Goal: Task Accomplishment & Management: Use online tool/utility

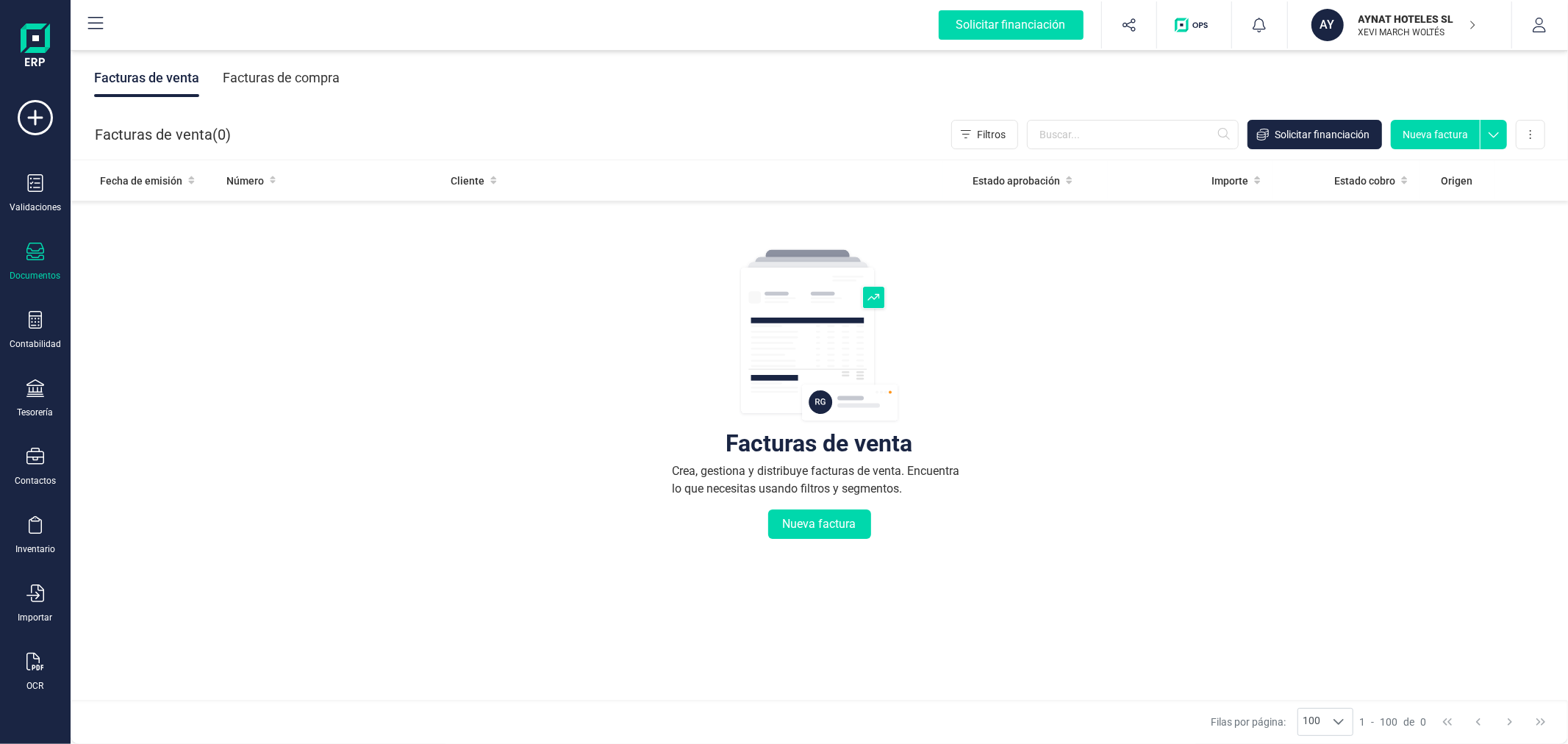
click at [1376, 21] on p "AYNAT HOTELES SL" at bounding box center [1417, 19] width 118 height 15
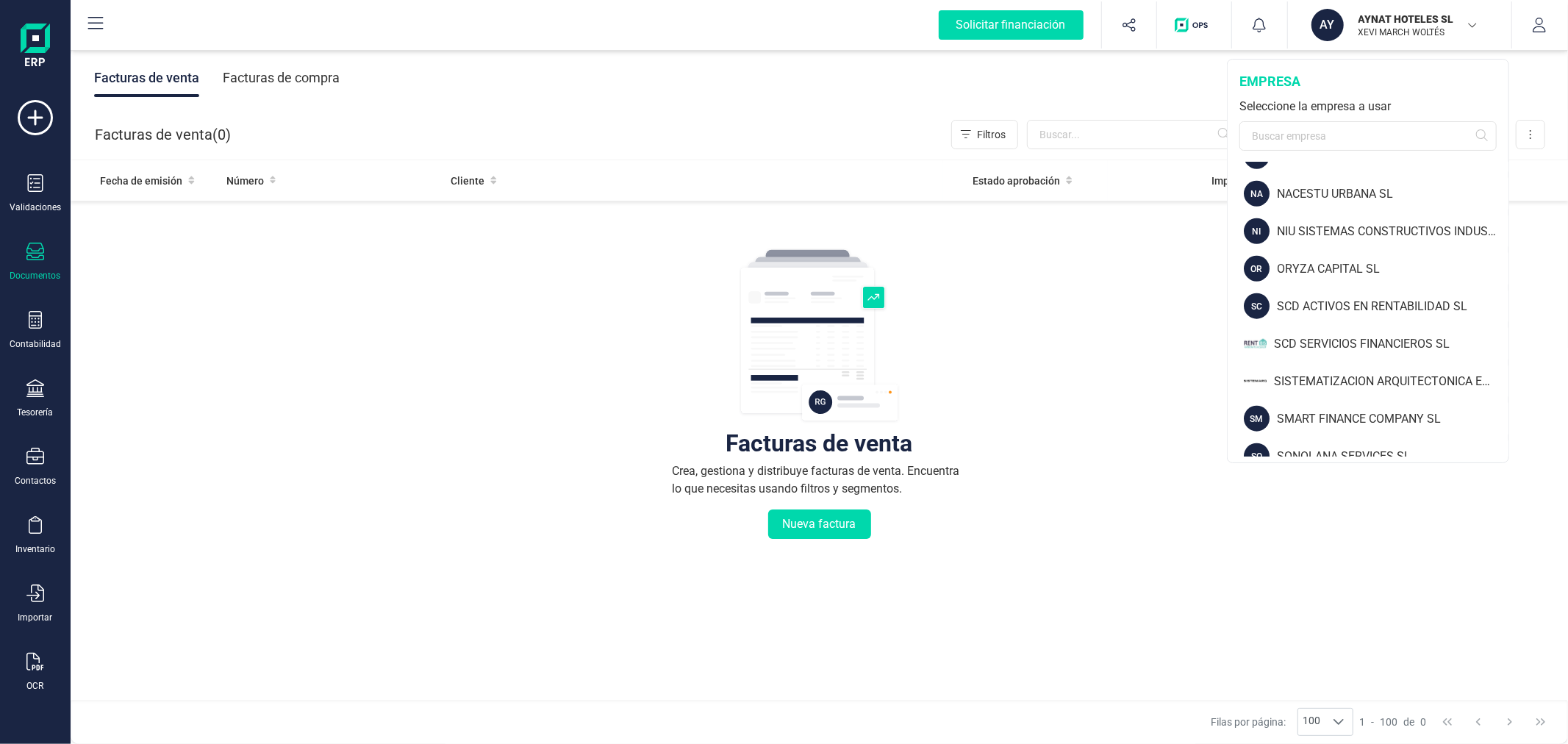
scroll to position [1503, 0]
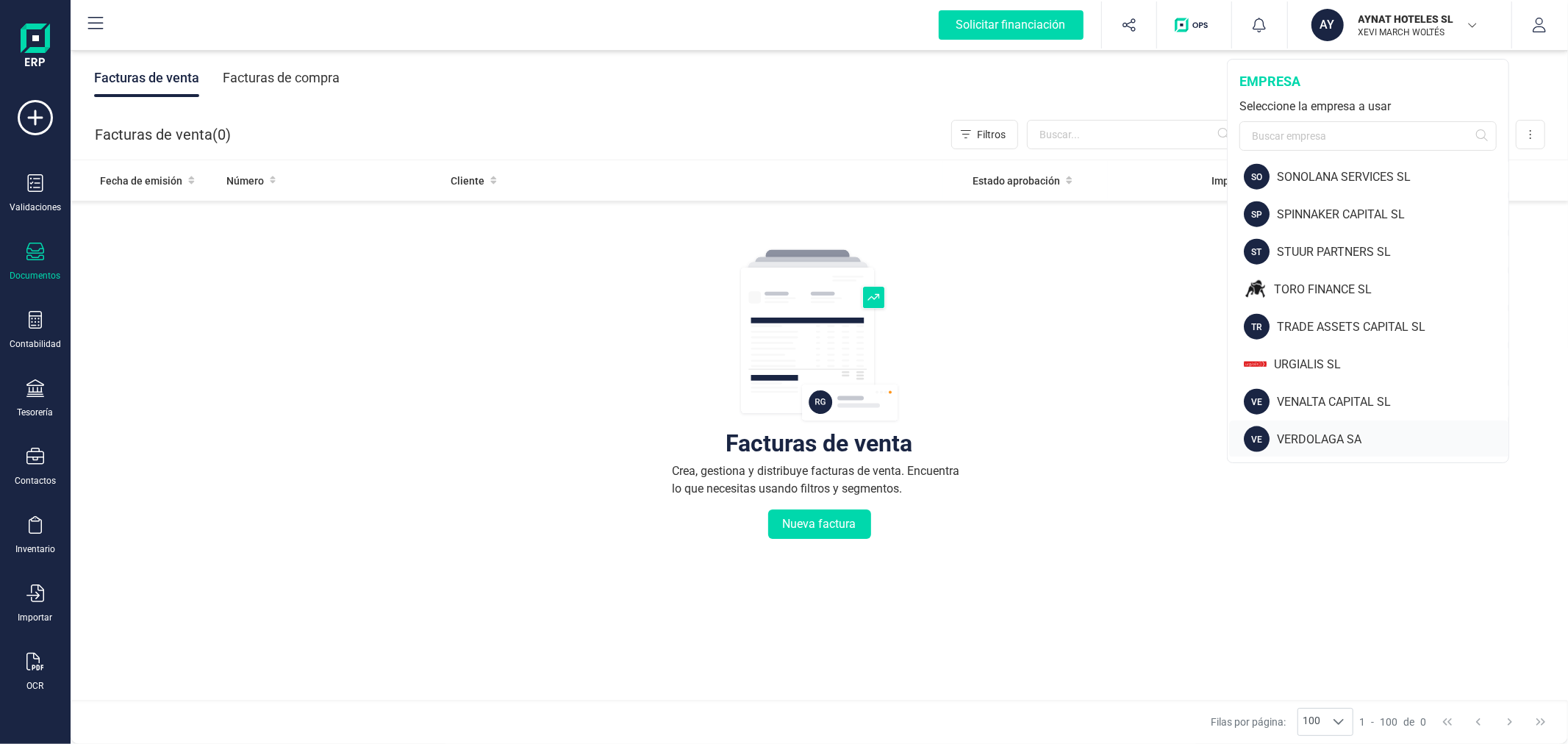
click at [1324, 445] on div "VERDOLAGA SA" at bounding box center [1393, 439] width 231 height 18
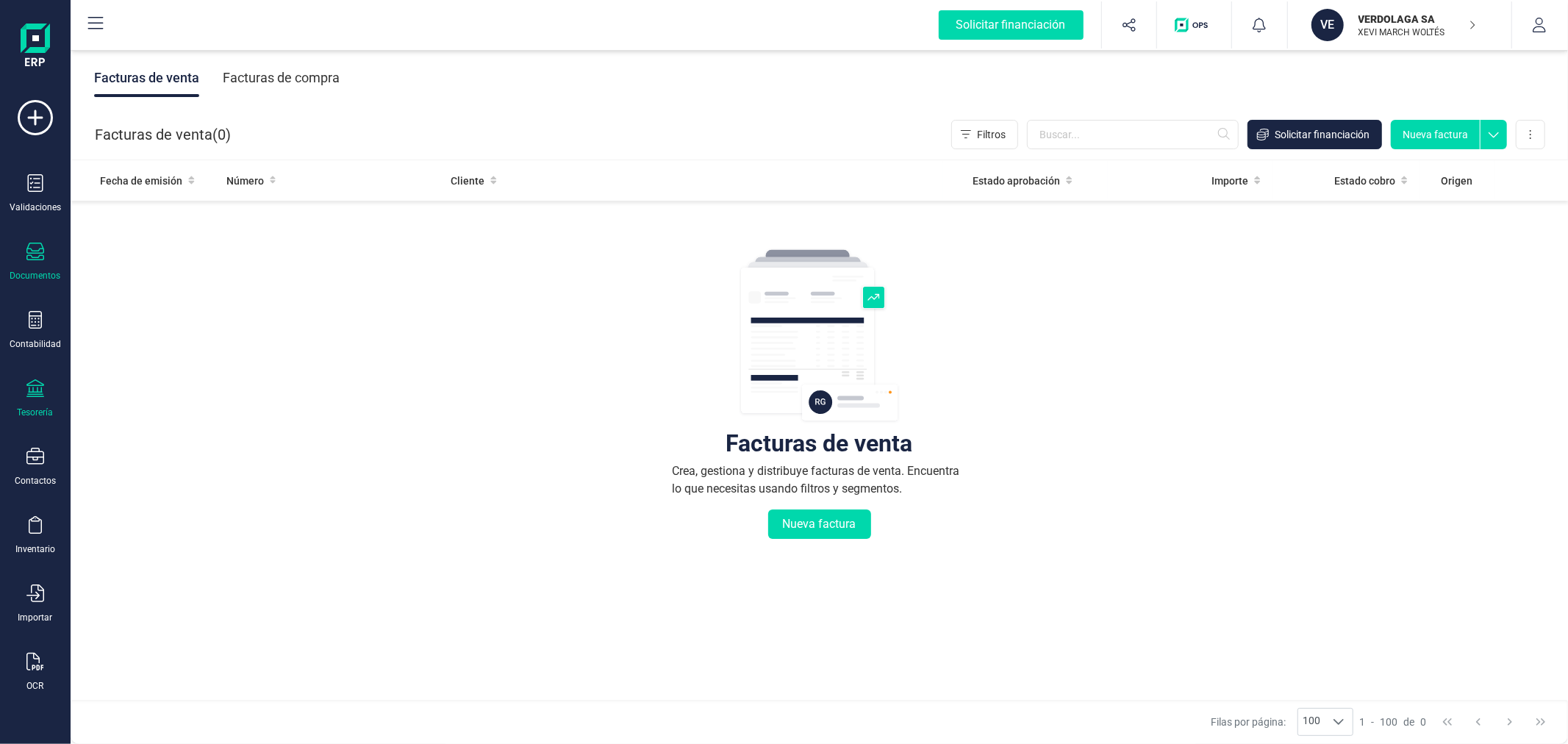
click at [48, 405] on div "Tesorería" at bounding box center [35, 398] width 58 height 39
click at [209, 245] on span "Cuentas bancarias" at bounding box center [179, 250] width 129 height 18
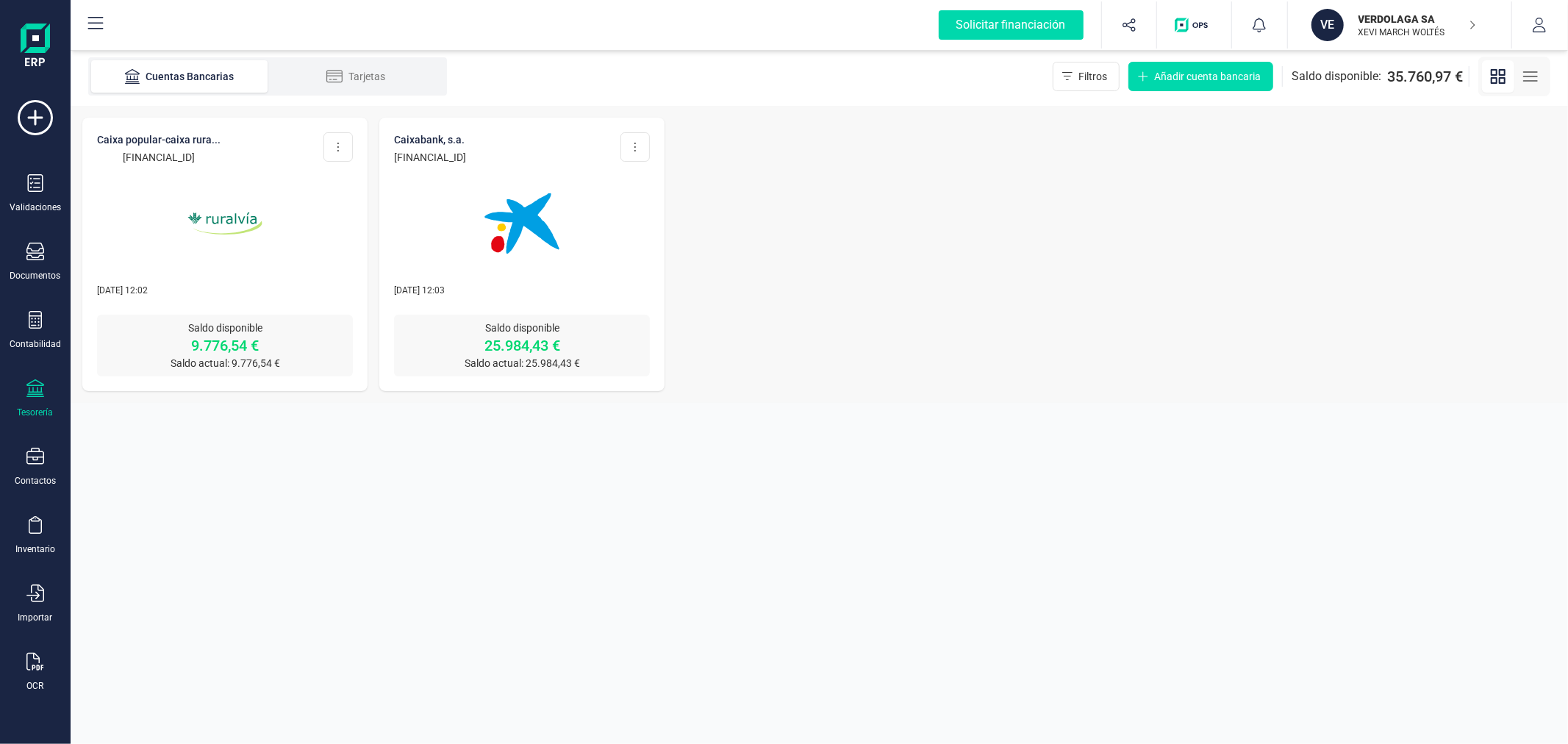
click at [37, 397] on icon at bounding box center [35, 388] width 18 height 18
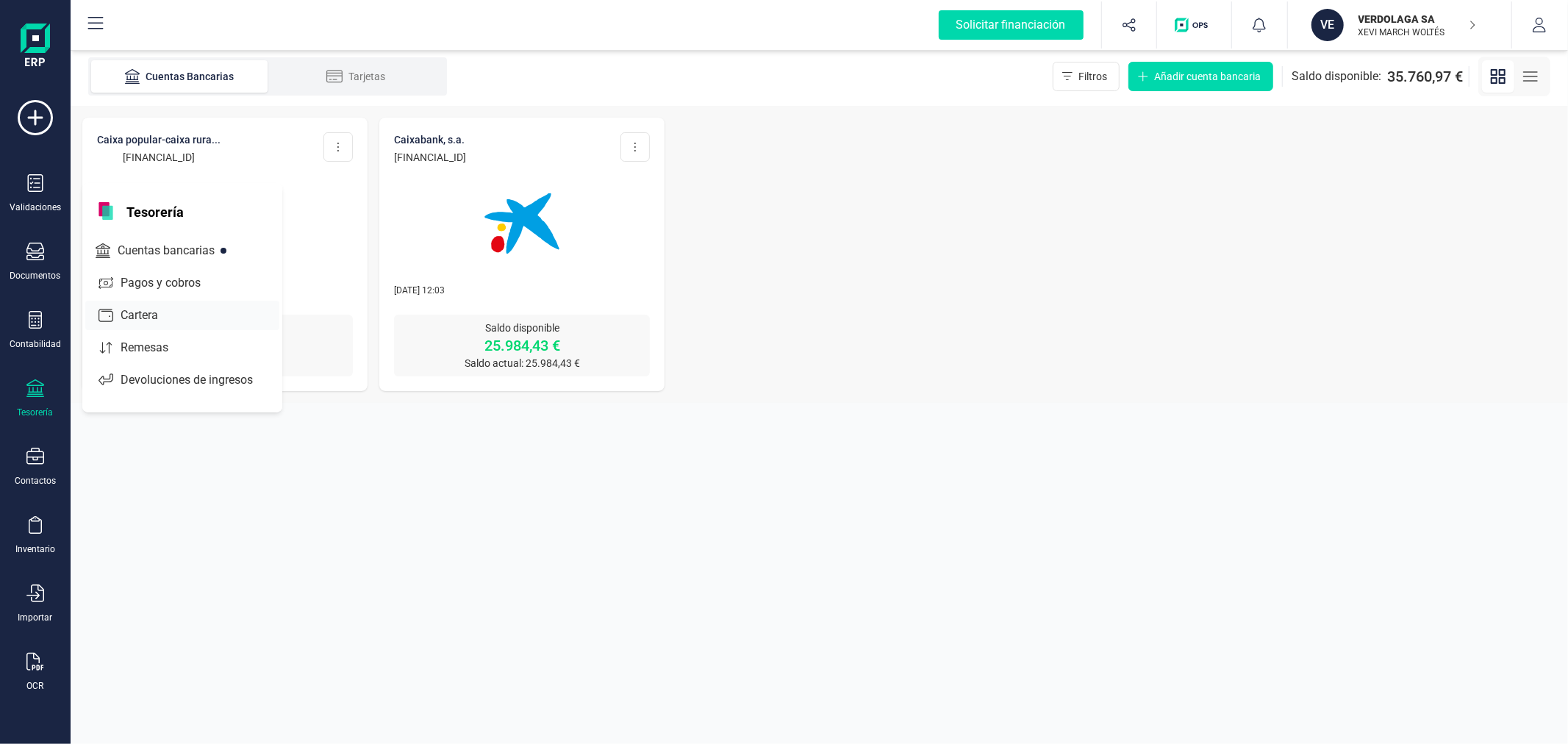
click at [136, 322] on span "Cartera" at bounding box center [150, 315] width 70 height 18
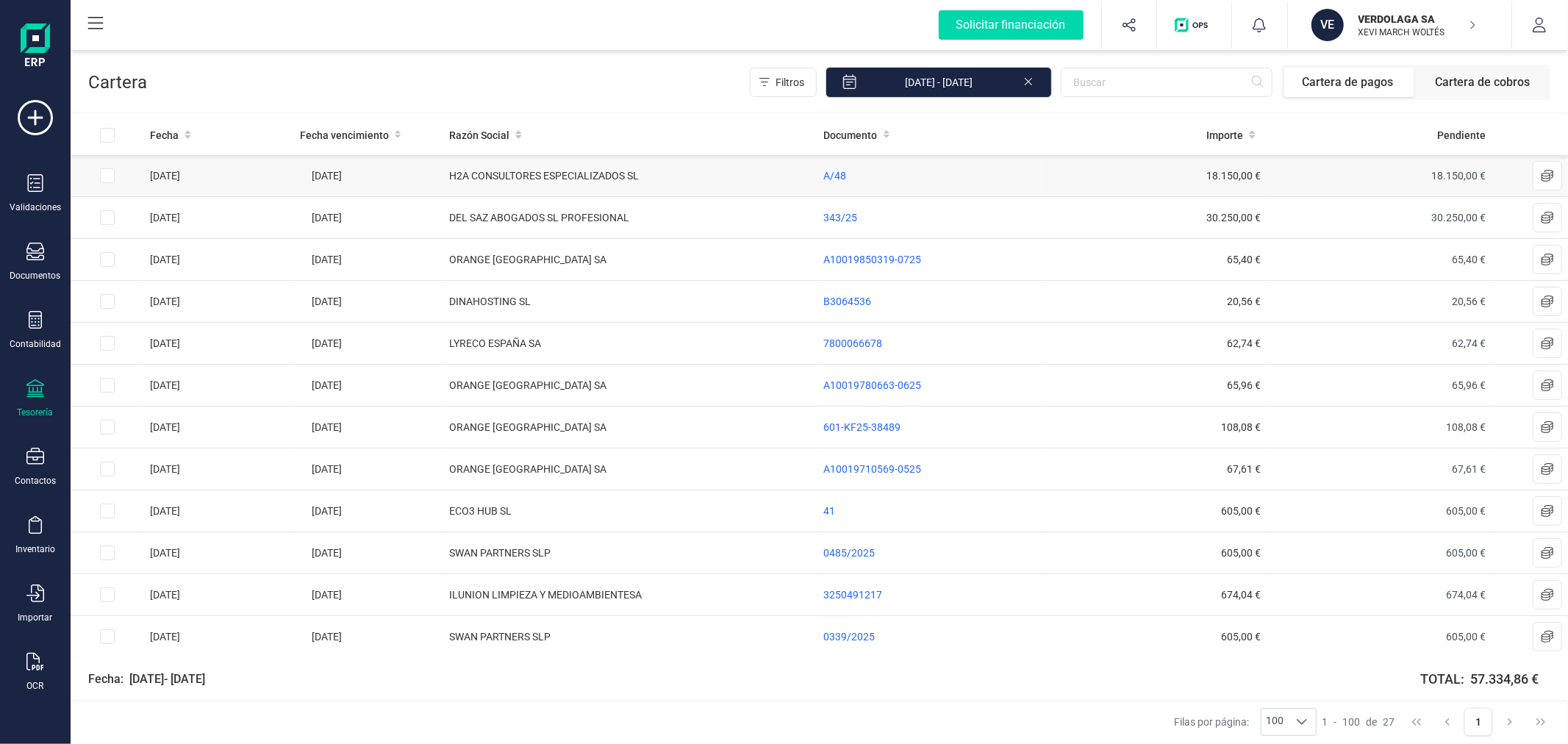
click at [108, 177] on input "Row Selected 594a3a7c-3048-4a93-a78f-1968f840d2ec" at bounding box center [108, 175] width 15 height 15
checkbox input "true"
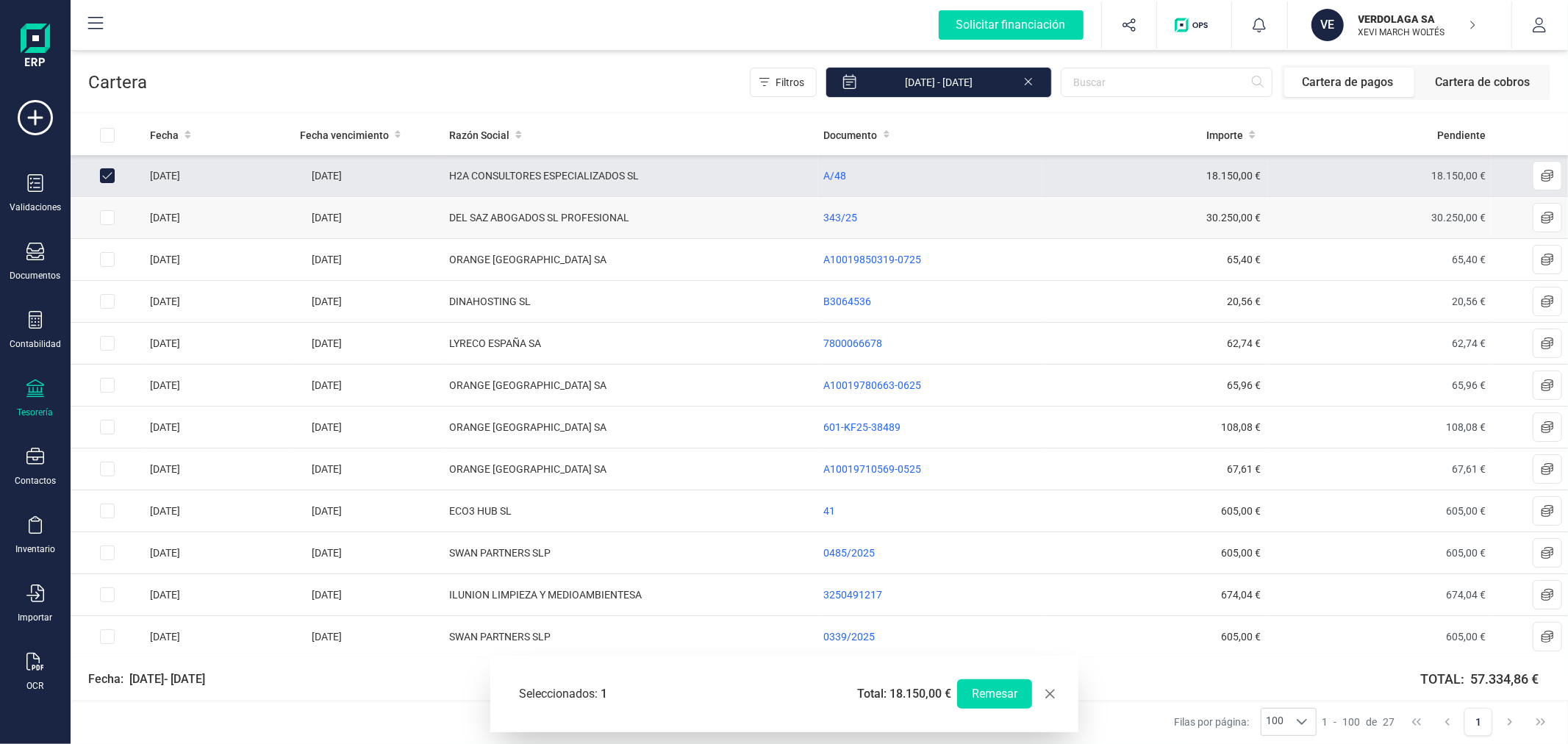
click at [105, 221] on input "Row Selected 2ac961c5-847b-4f71-9d76-92b4a24e4e01" at bounding box center [108, 218] width 15 height 15
checkbox input "true"
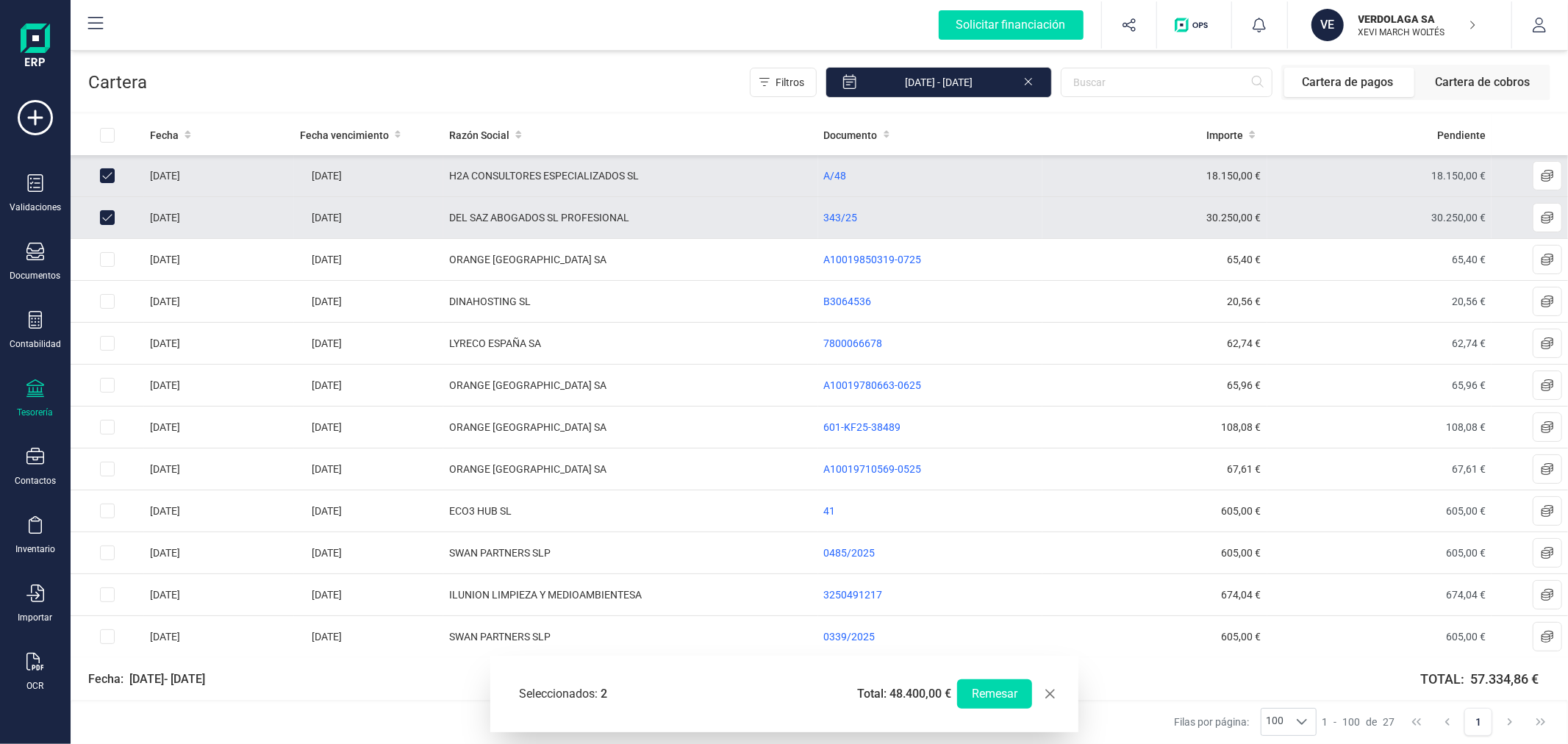
click at [1048, 687] on span "button" at bounding box center [1050, 693] width 11 height 11
checkbox input "false"
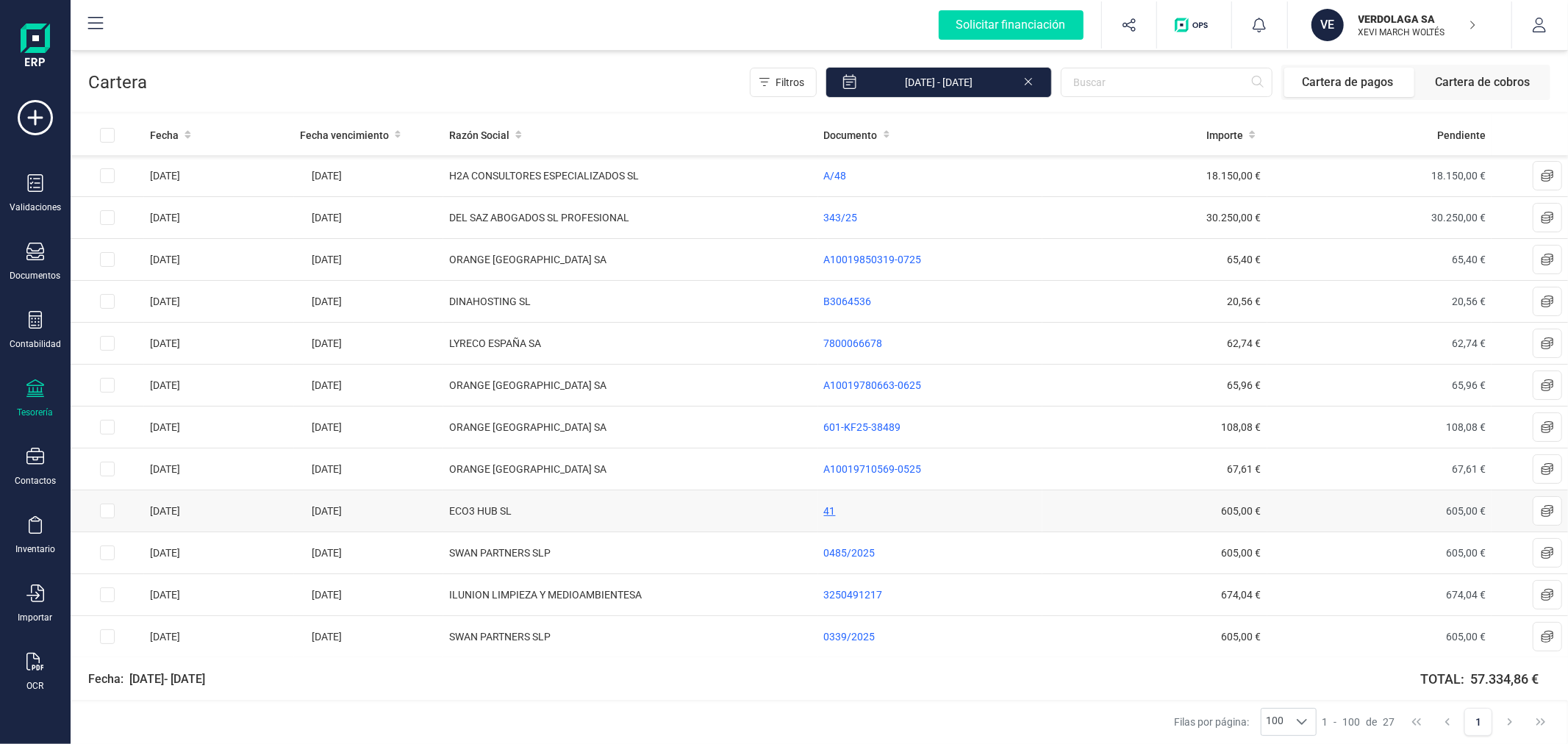
click at [825, 510] on span "41" at bounding box center [830, 510] width 11 height 11
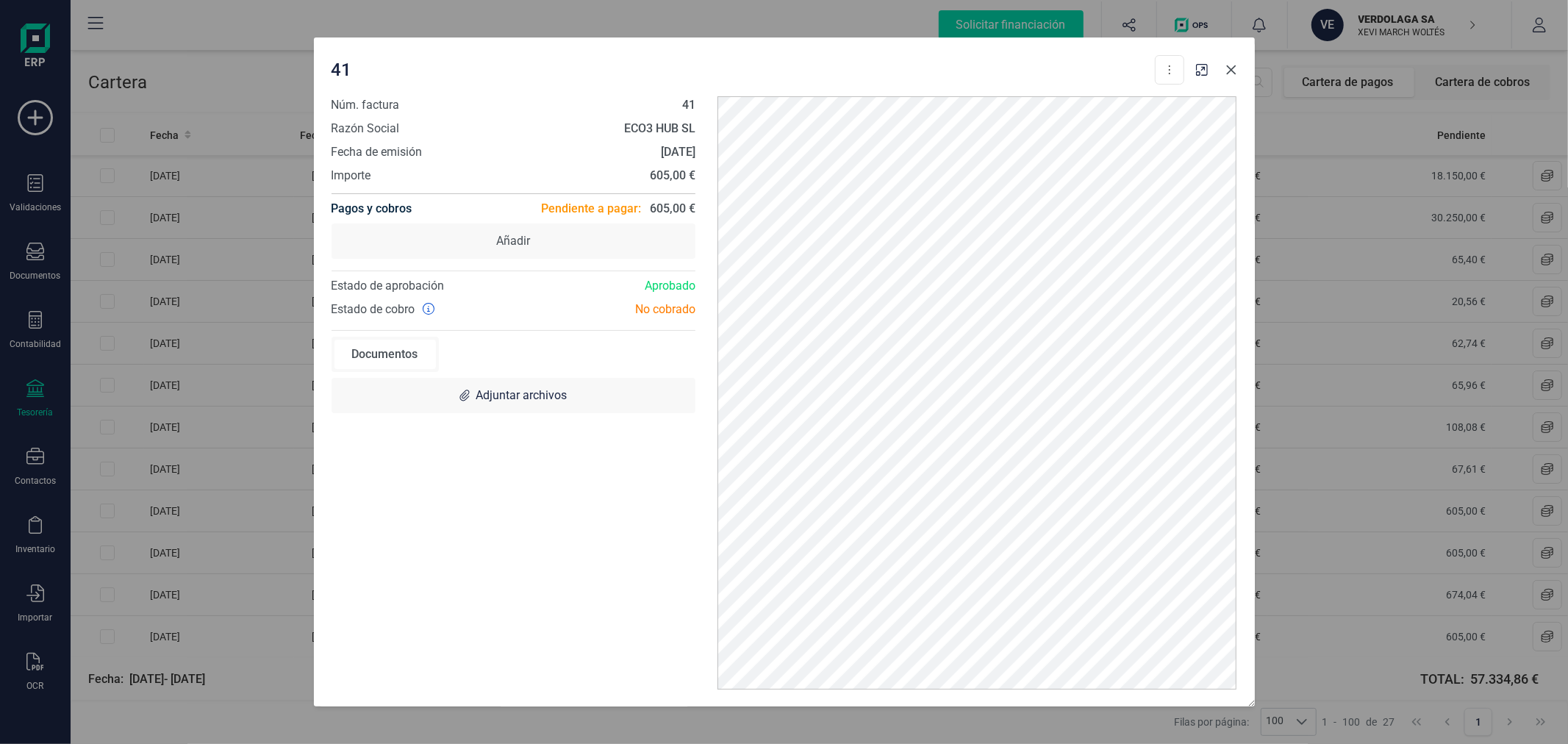
click at [1229, 71] on icon "Close" at bounding box center [1231, 70] width 9 height 9
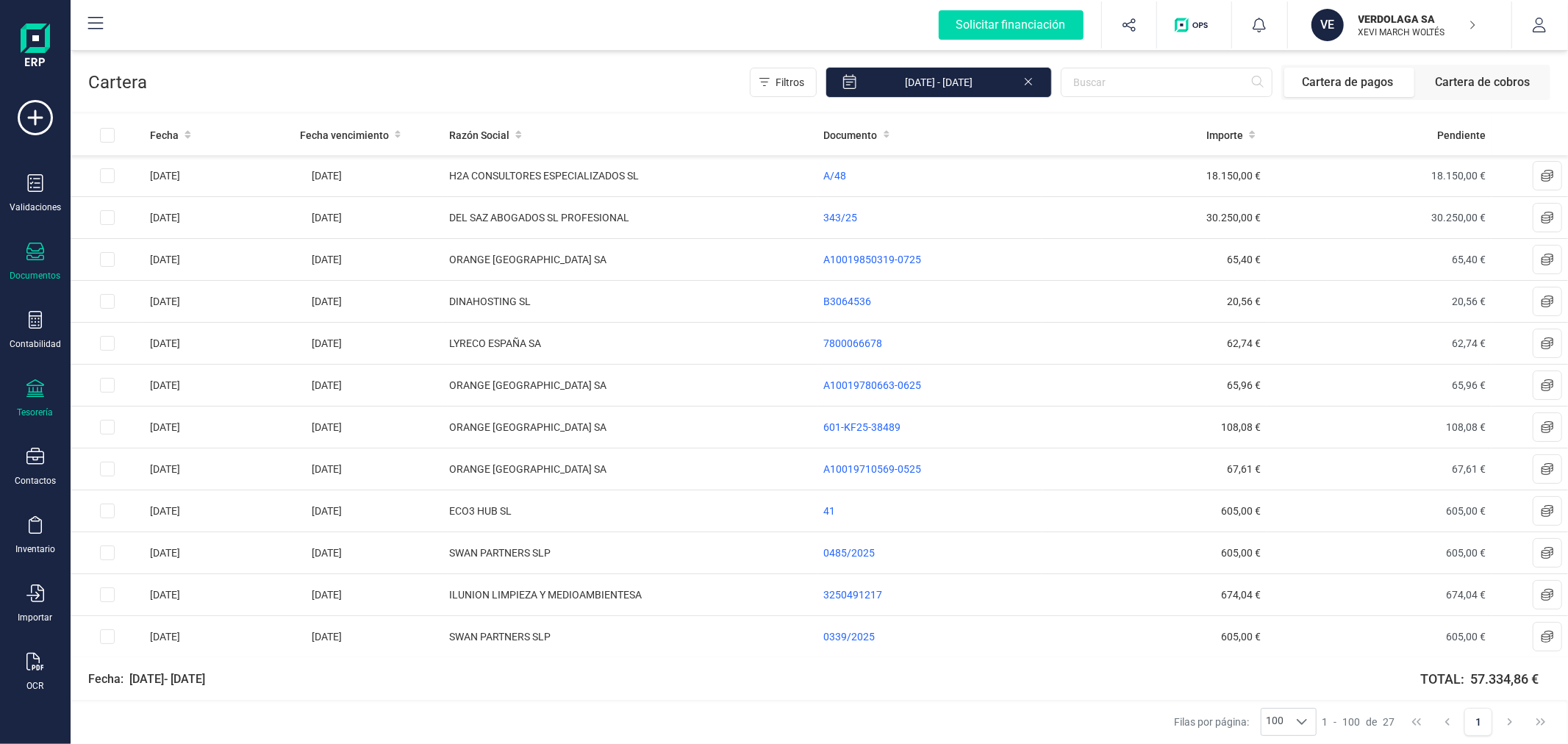
click at [41, 260] on icon at bounding box center [35, 251] width 18 height 18
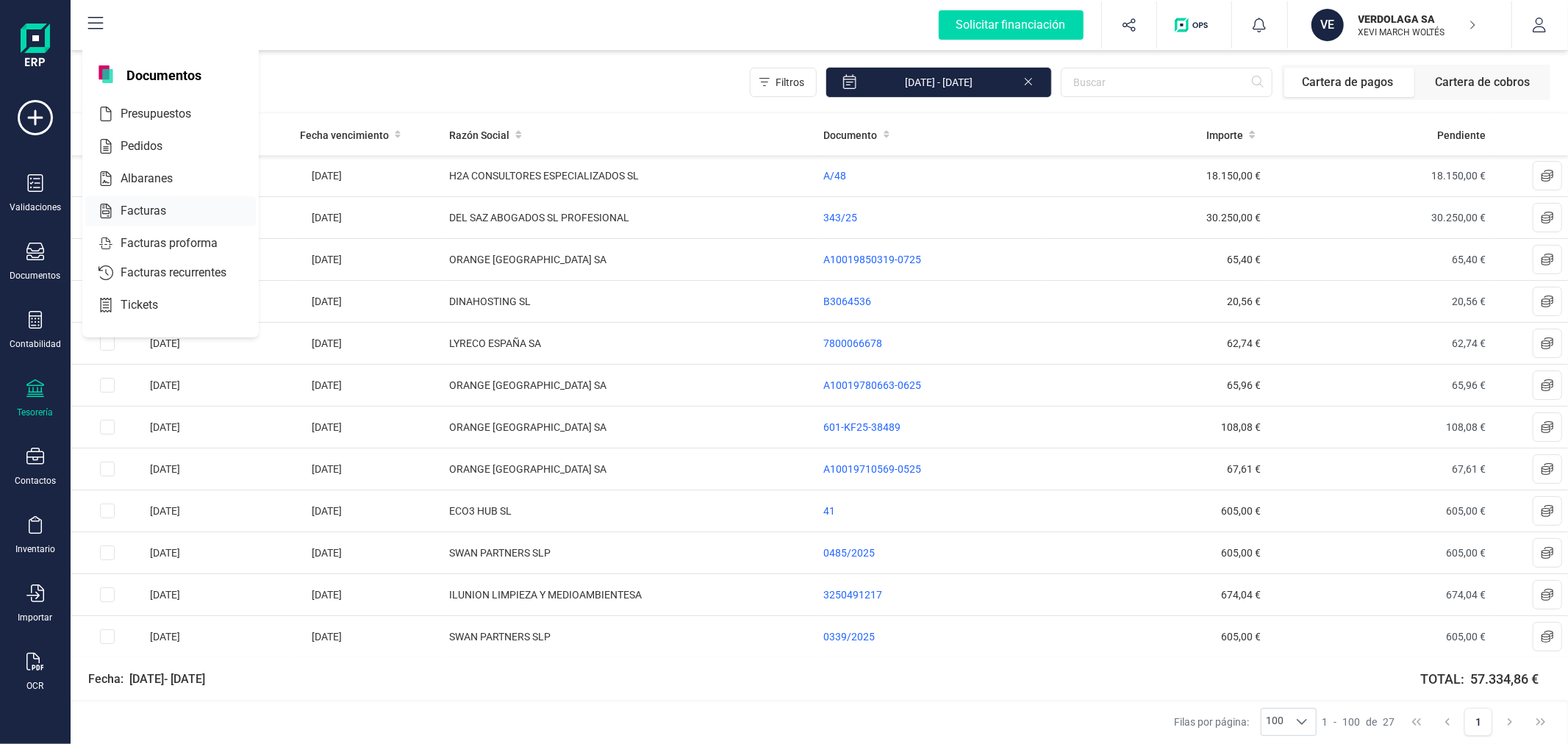
click at [166, 206] on div at bounding box center [179, 210] width 26 height 18
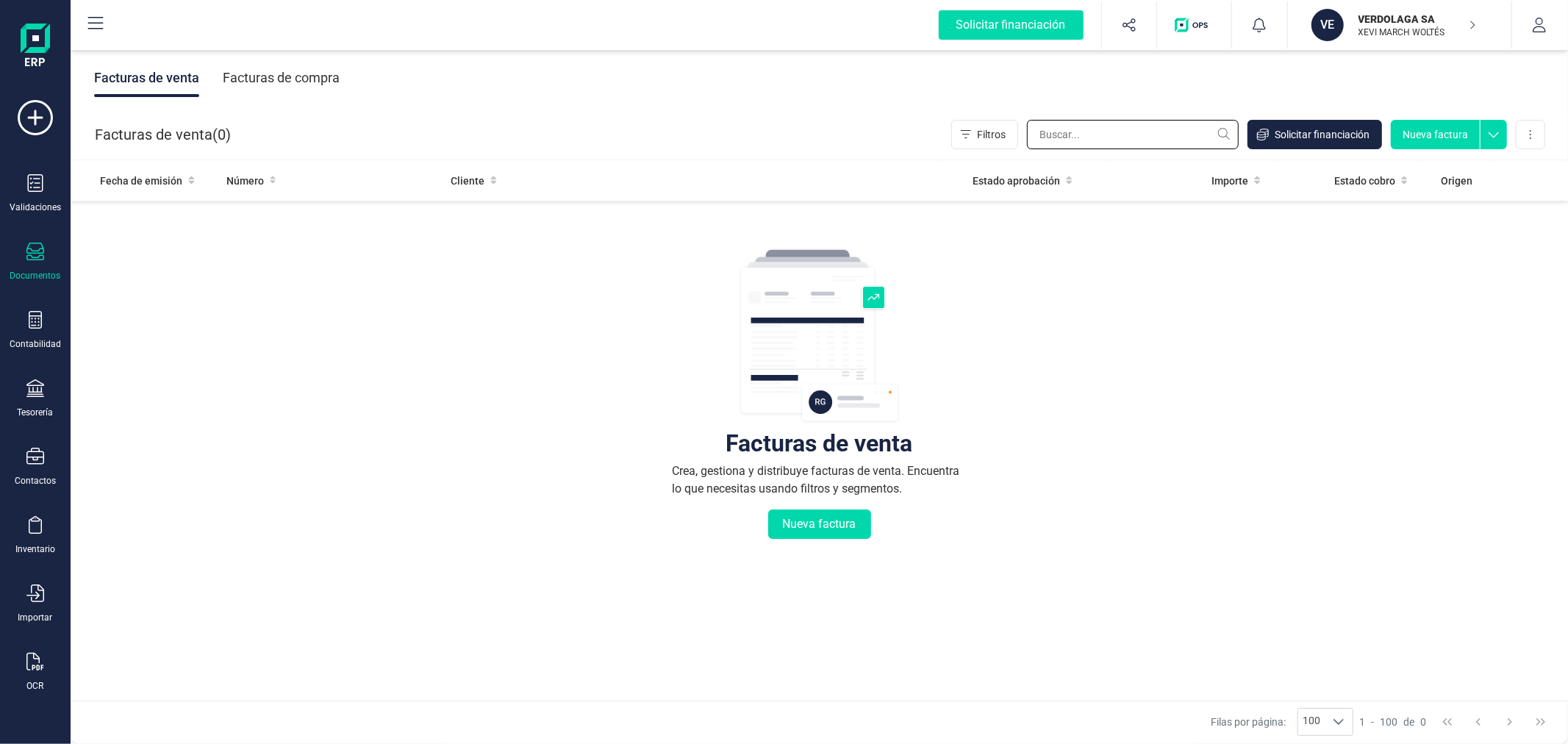
click at [1135, 137] on input "text" at bounding box center [1133, 134] width 211 height 29
click at [266, 74] on div "Facturas de compra" at bounding box center [281, 77] width 117 height 39
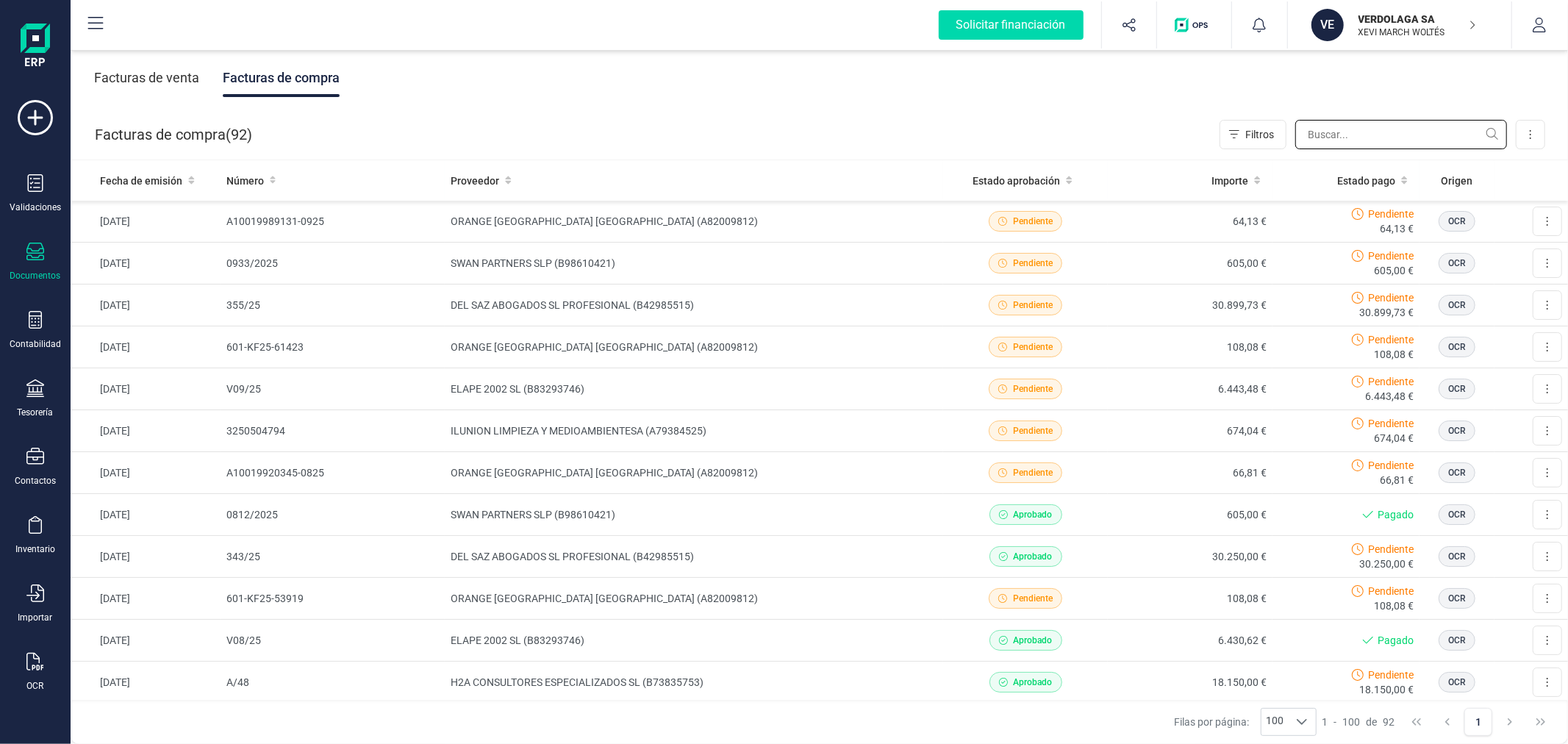
click at [1317, 130] on input "text" at bounding box center [1401, 134] width 211 height 29
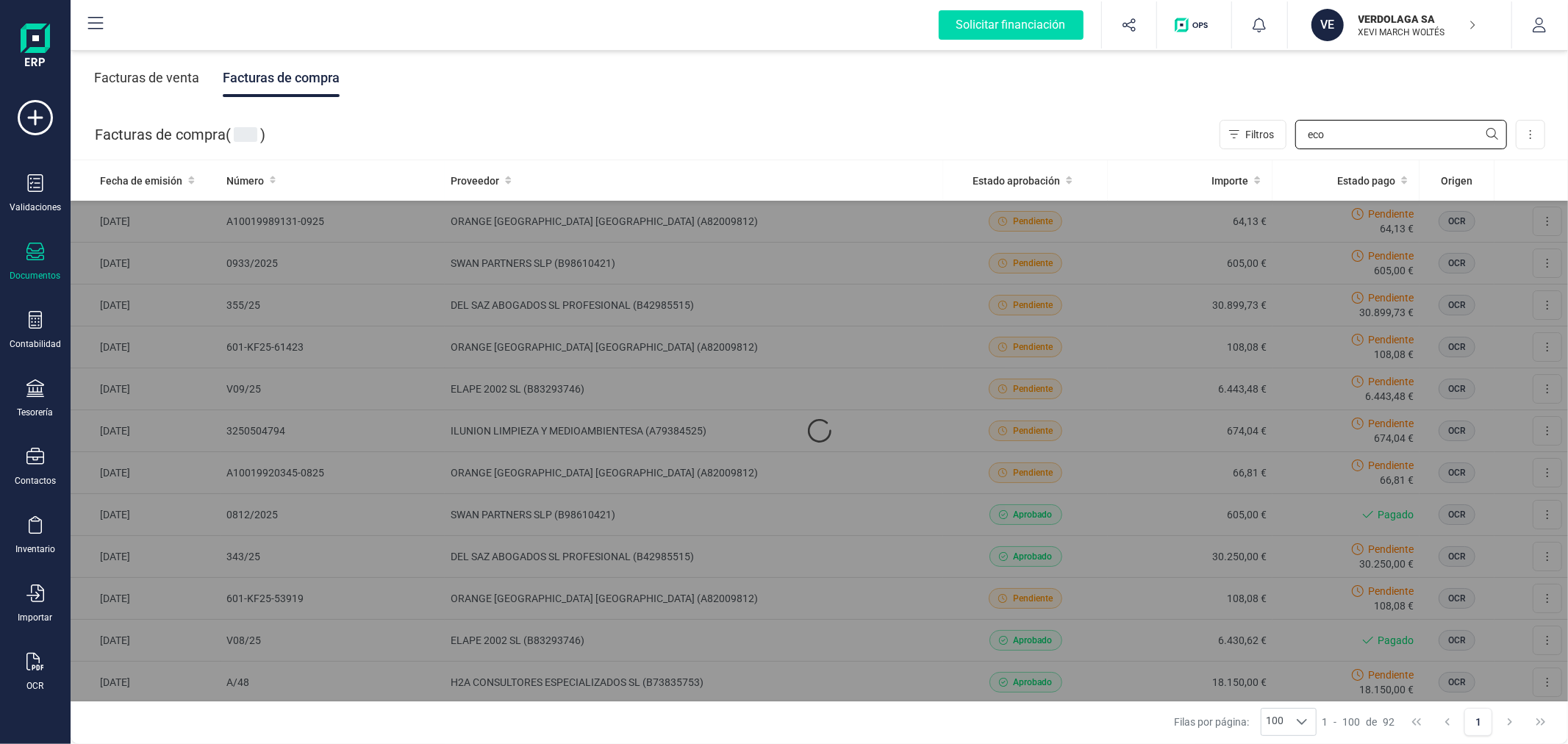
type input "eco3"
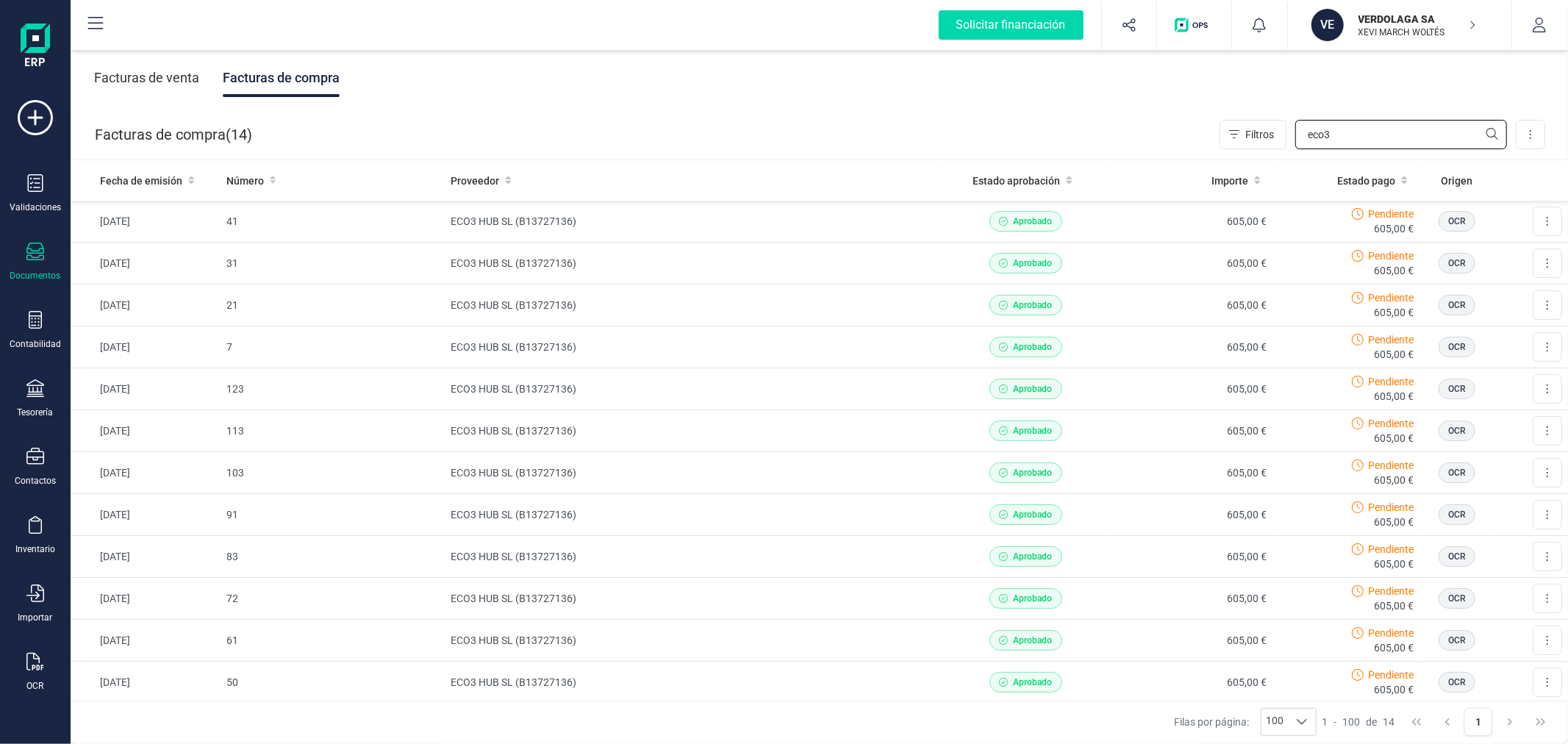
click at [1317, 130] on input "eco3" at bounding box center [1401, 134] width 211 height 29
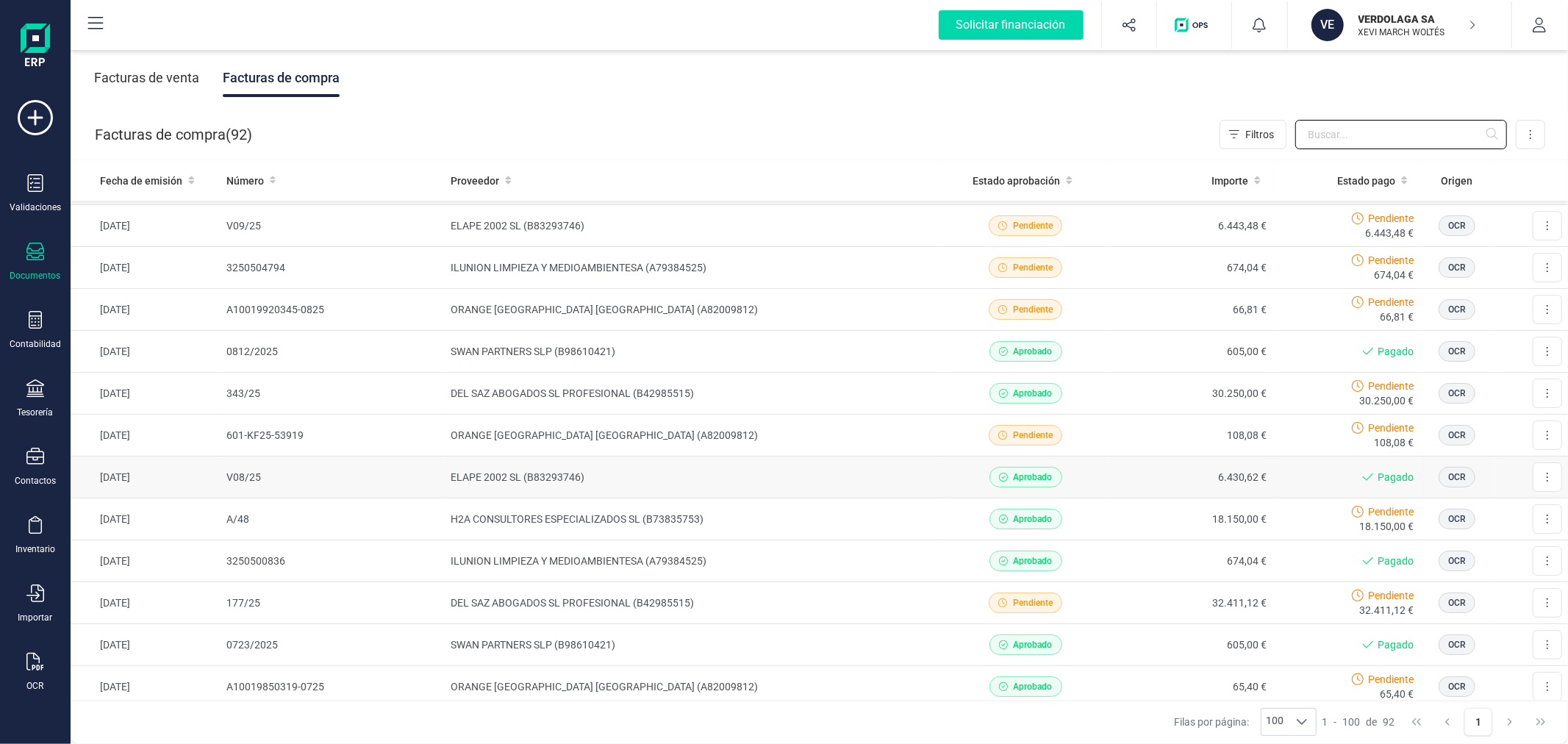
scroll to position [245, 0]
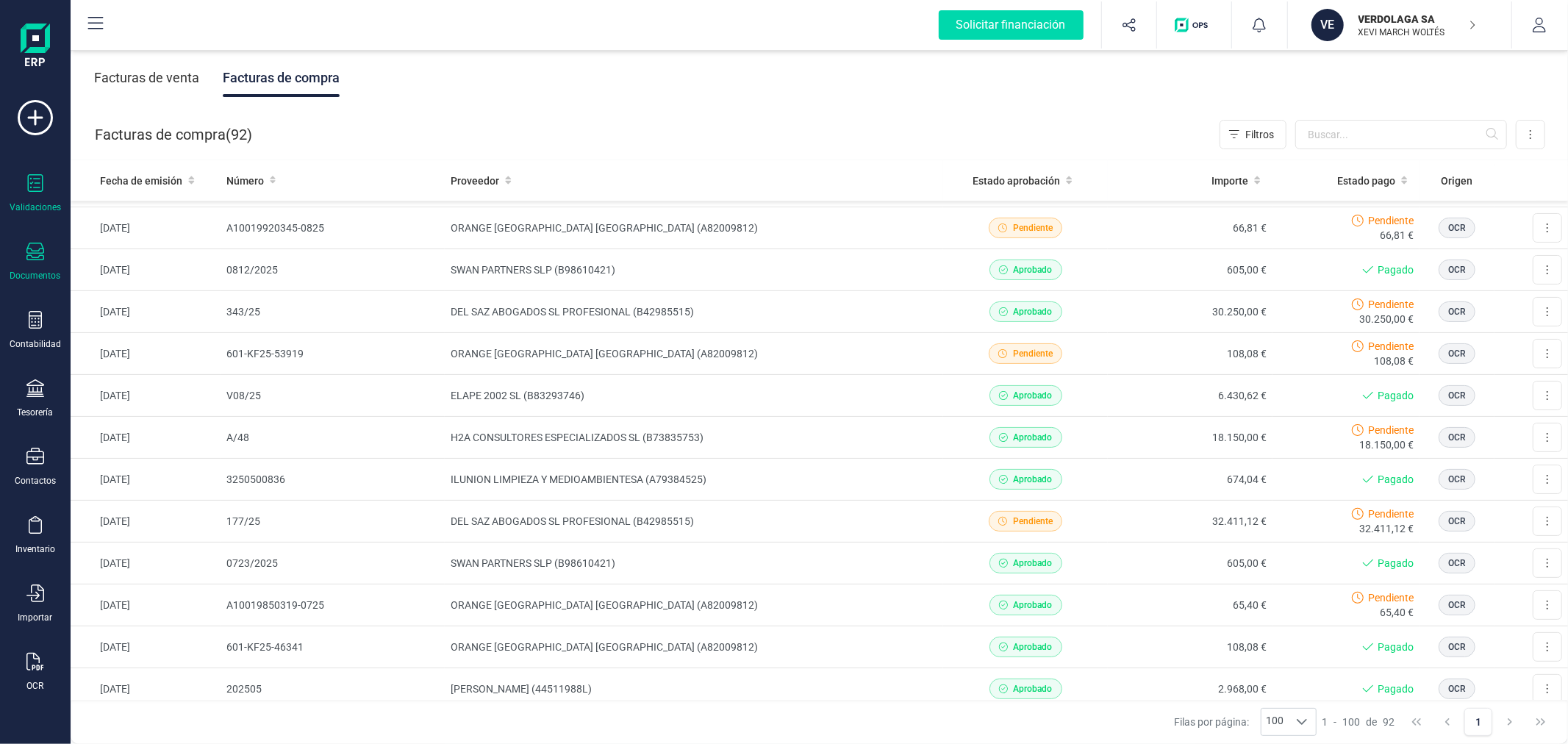
click at [34, 202] on div "Validaciones" at bounding box center [35, 207] width 52 height 11
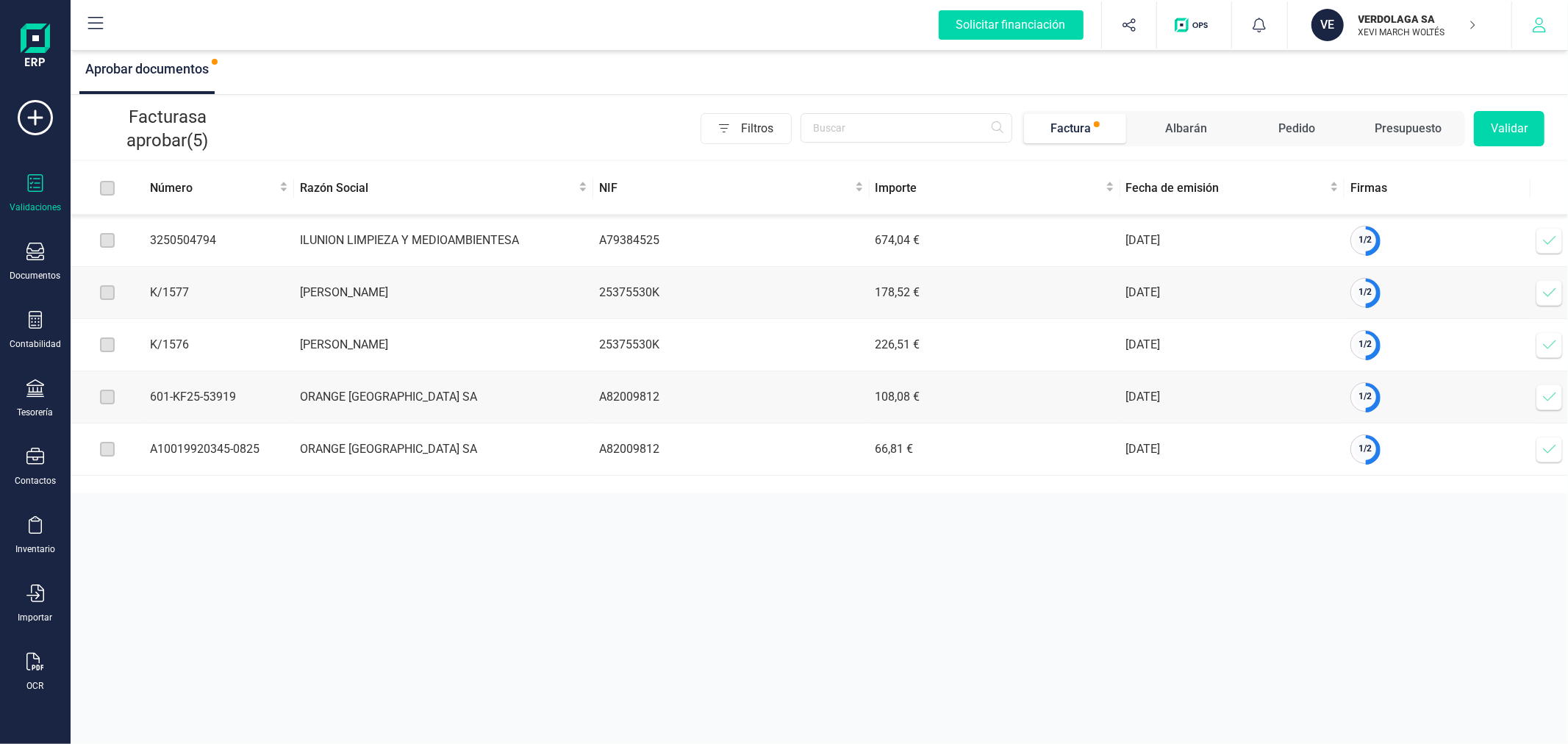
click at [1544, 25] on icon "button" at bounding box center [1540, 25] width 15 height 15
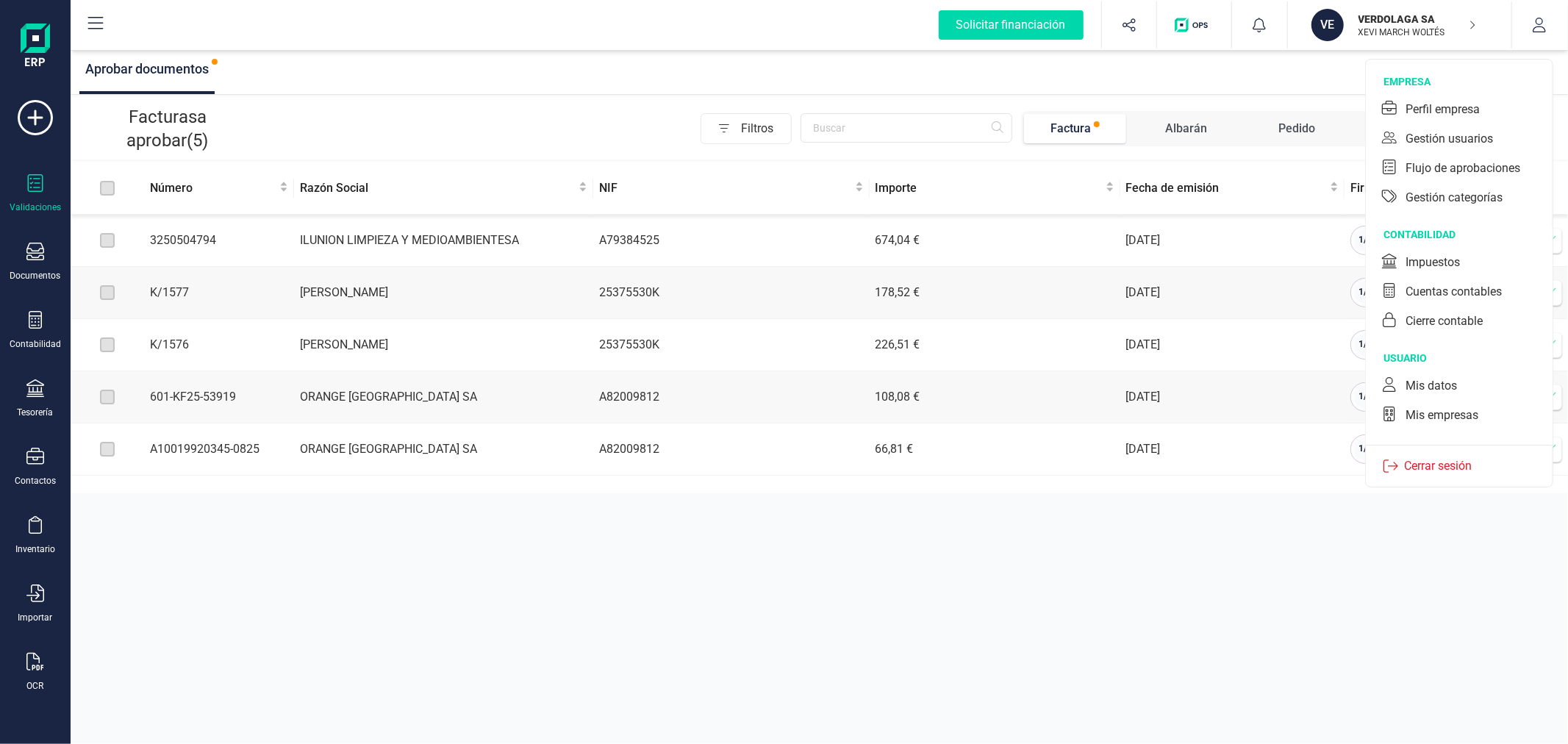
click at [910, 567] on div "Aprobar documentos Facturas a aprobar (5) Filtros Factura Albarán Pedido Presup…" at bounding box center [819, 372] width 1497 height 744
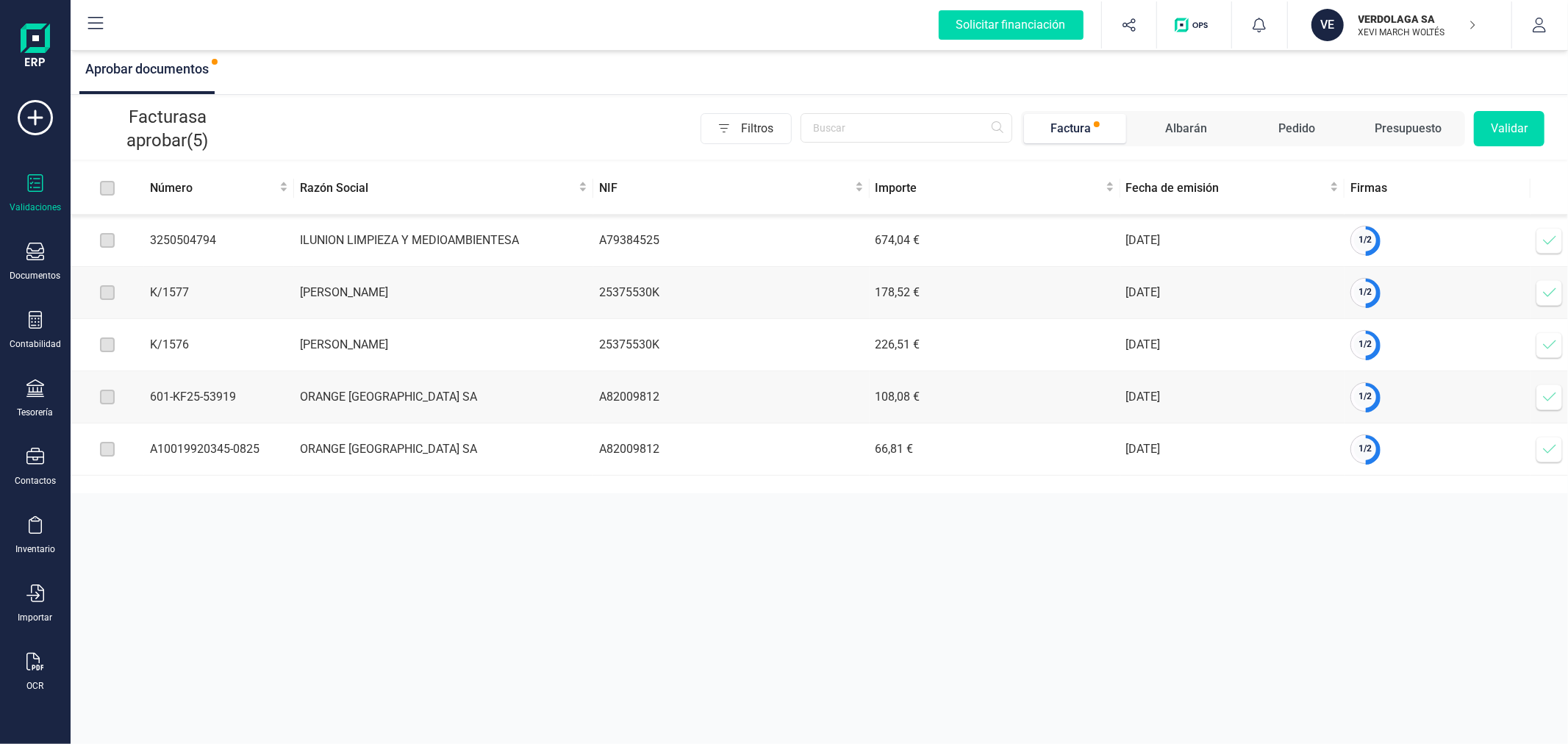
click at [1544, 453] on icon at bounding box center [1550, 449] width 15 height 15
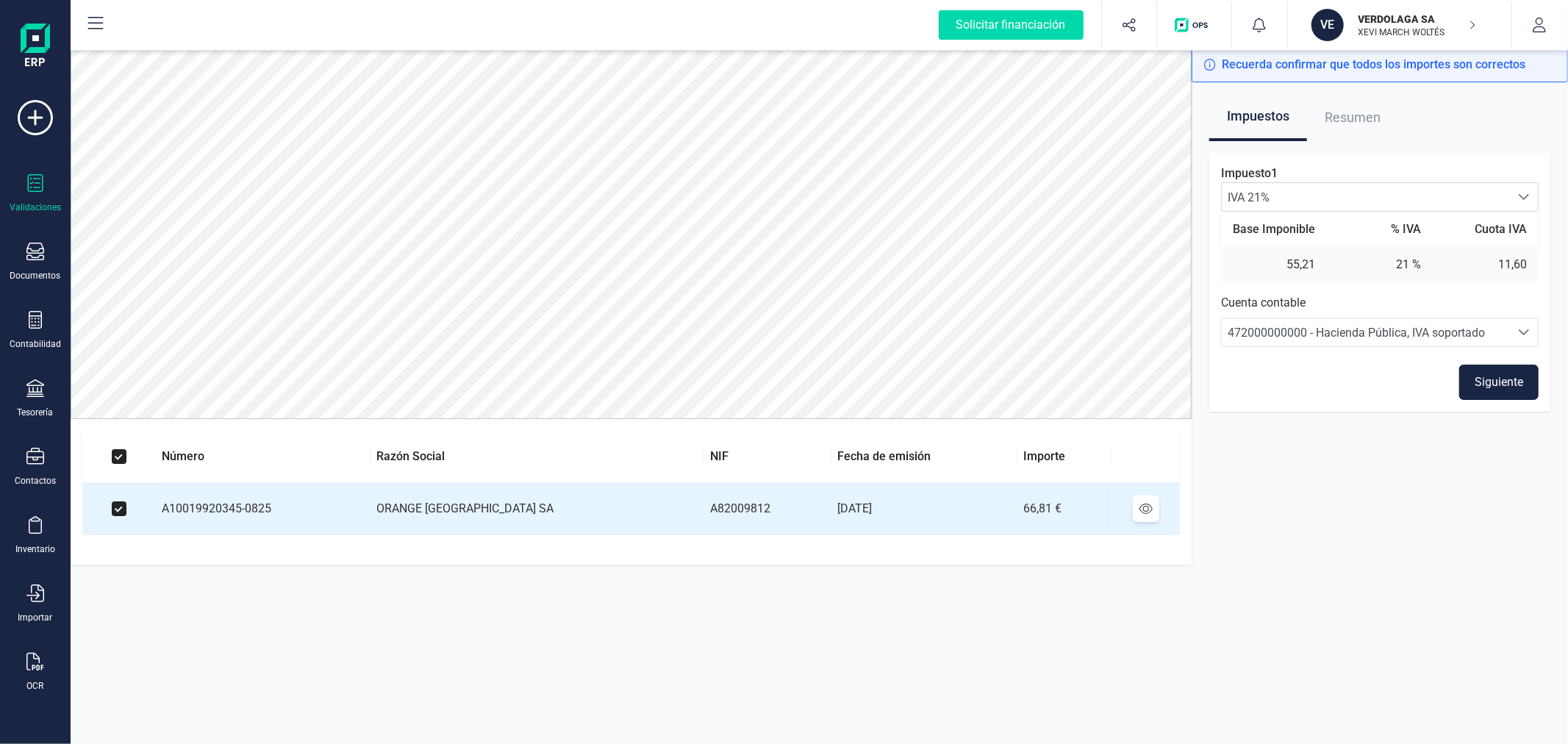
click at [1504, 375] on button "Siguiente" at bounding box center [1499, 382] width 79 height 35
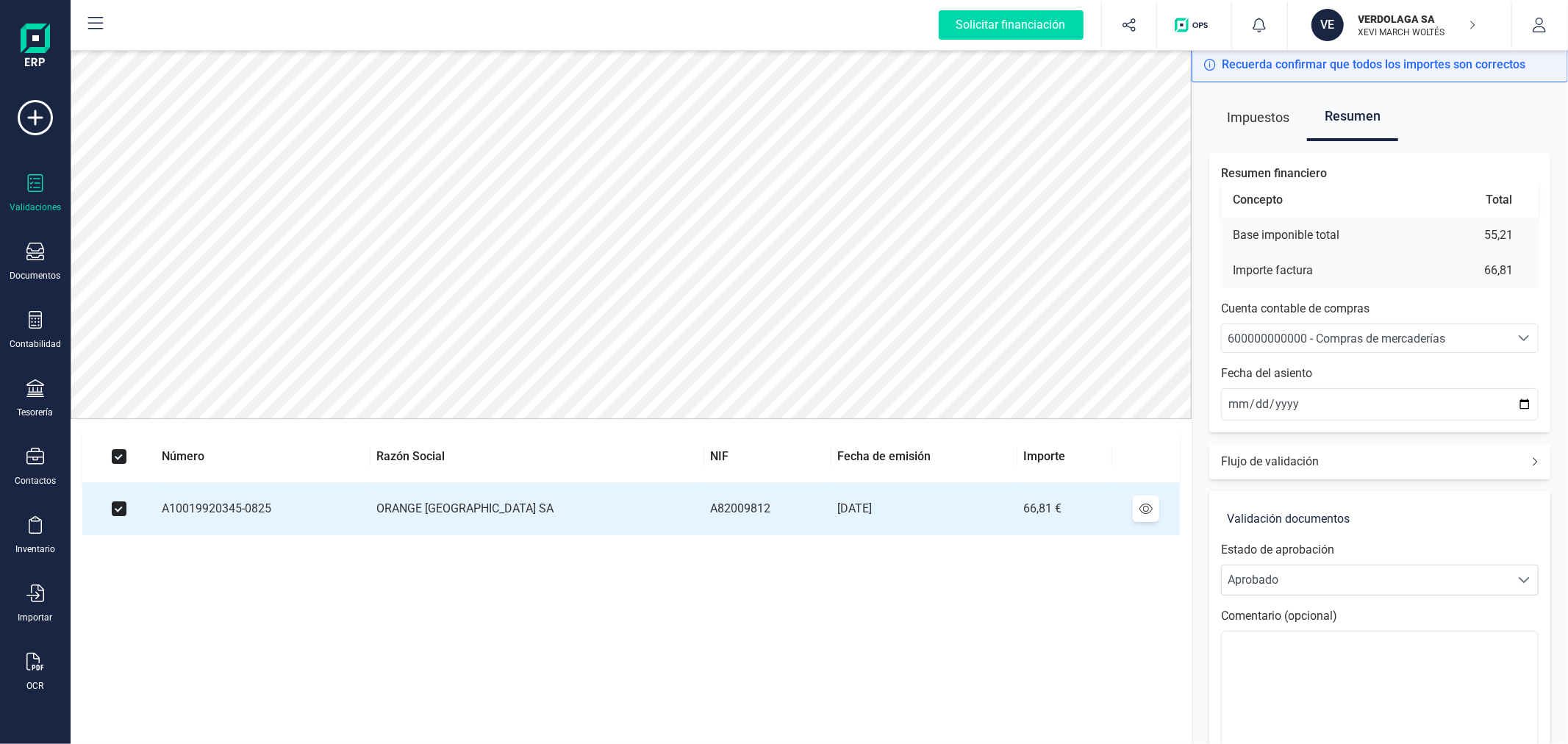
click at [1400, 331] on span "600000000000 - Compras de mercaderías" at bounding box center [1336, 338] width 218 height 14
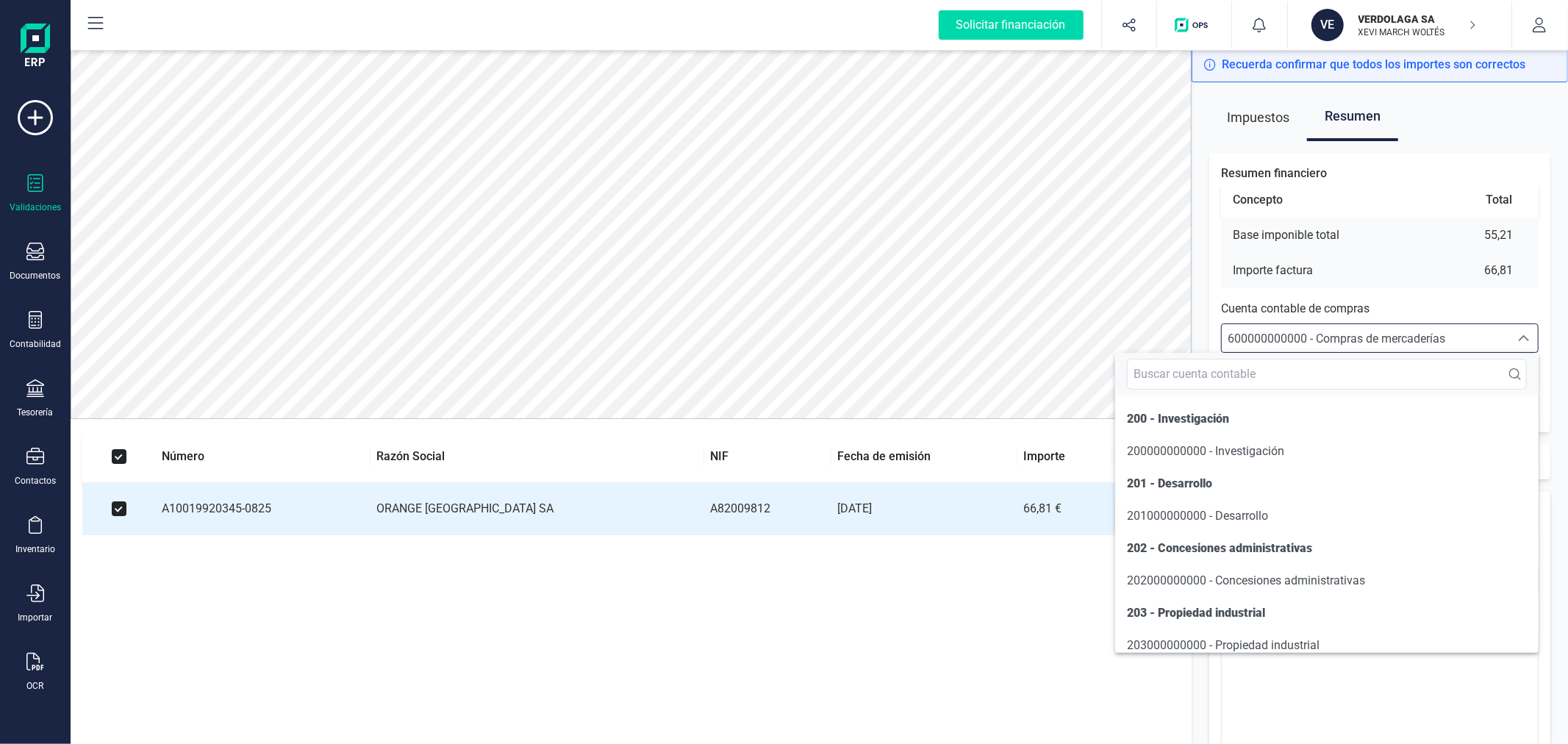
scroll to position [8787, 0]
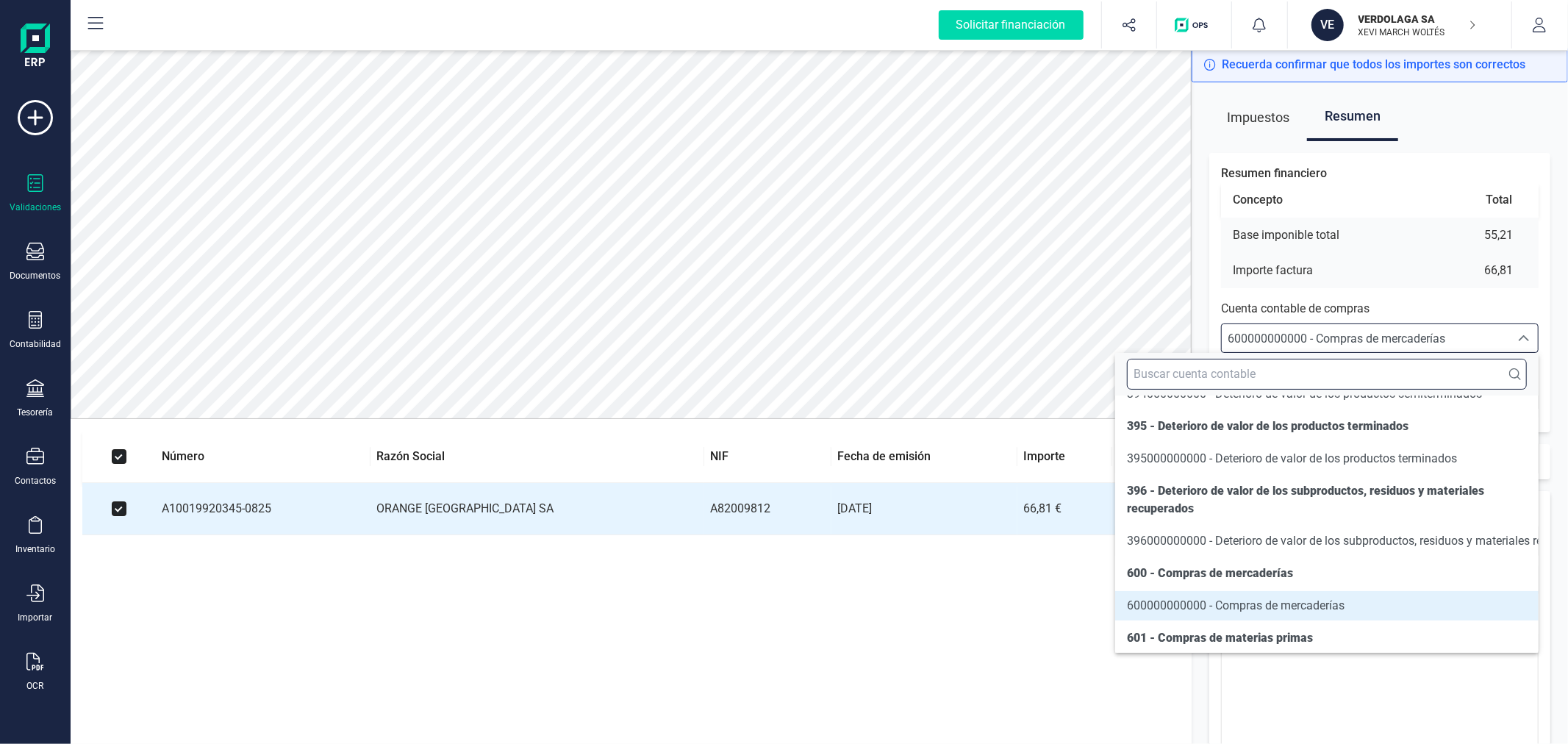
click at [1351, 375] on input "text" at bounding box center [1327, 373] width 400 height 31
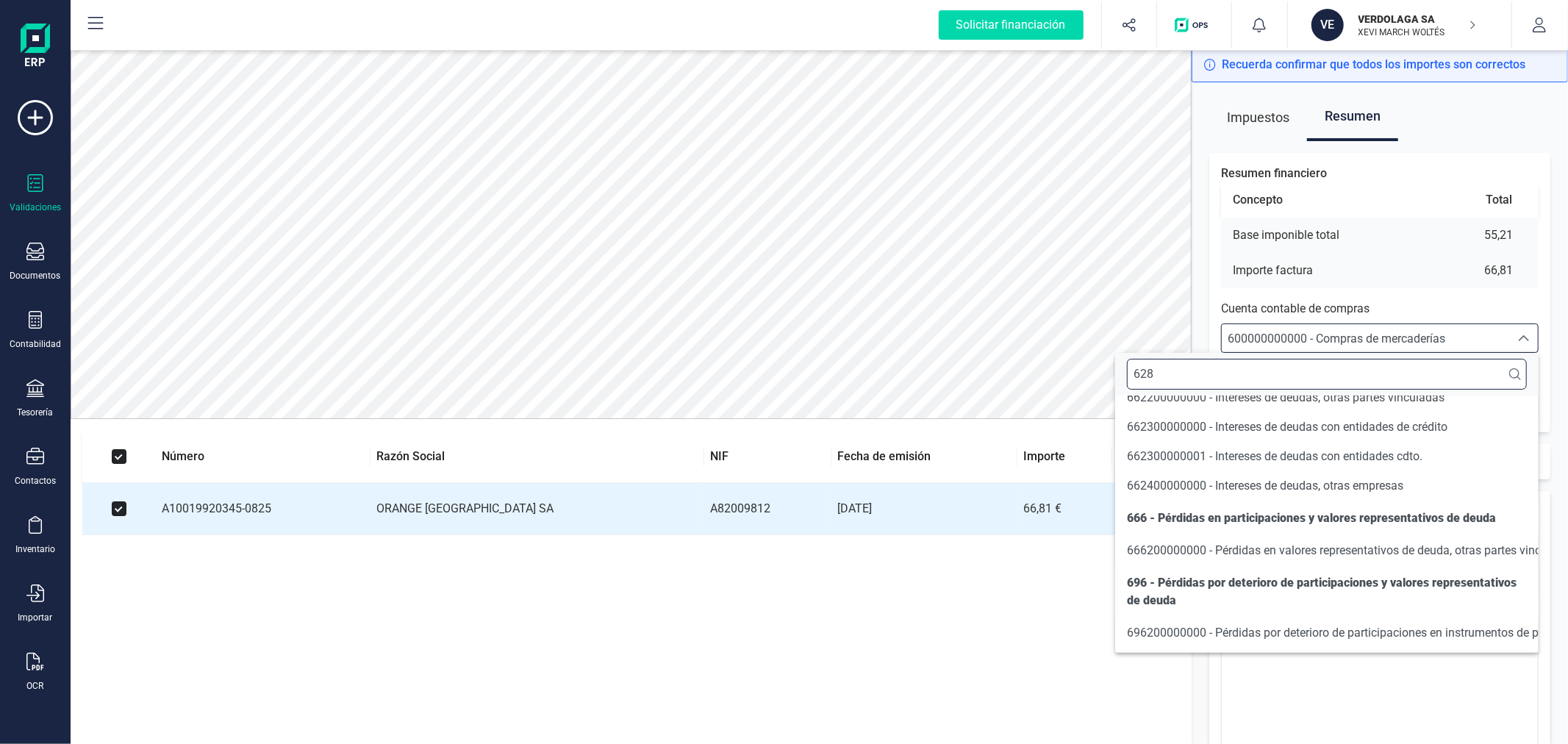
scroll to position [0, 0]
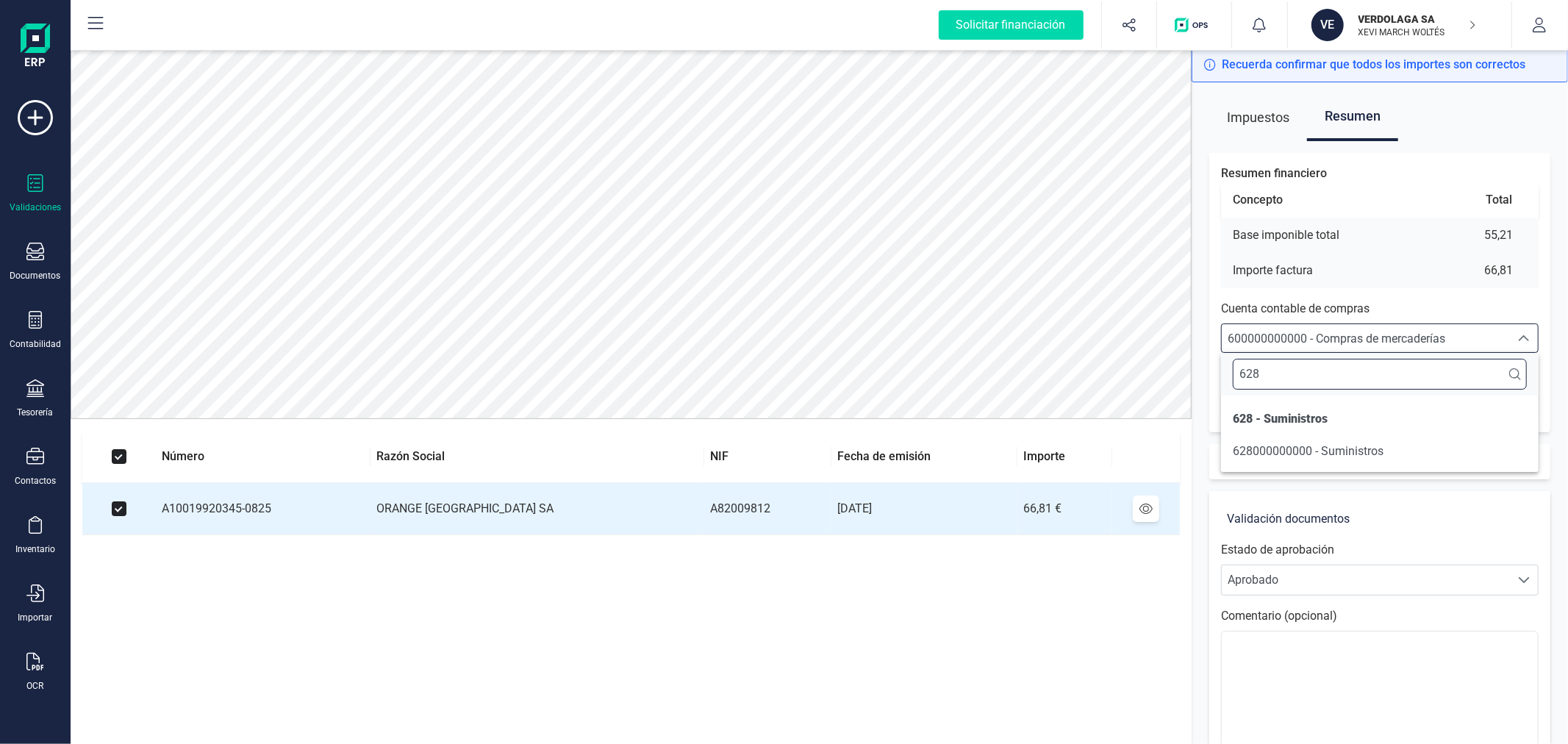
click at [1351, 375] on input "628" at bounding box center [1380, 373] width 294 height 31
click at [1351, 371] on input "628" at bounding box center [1380, 373] width 294 height 31
type input "t"
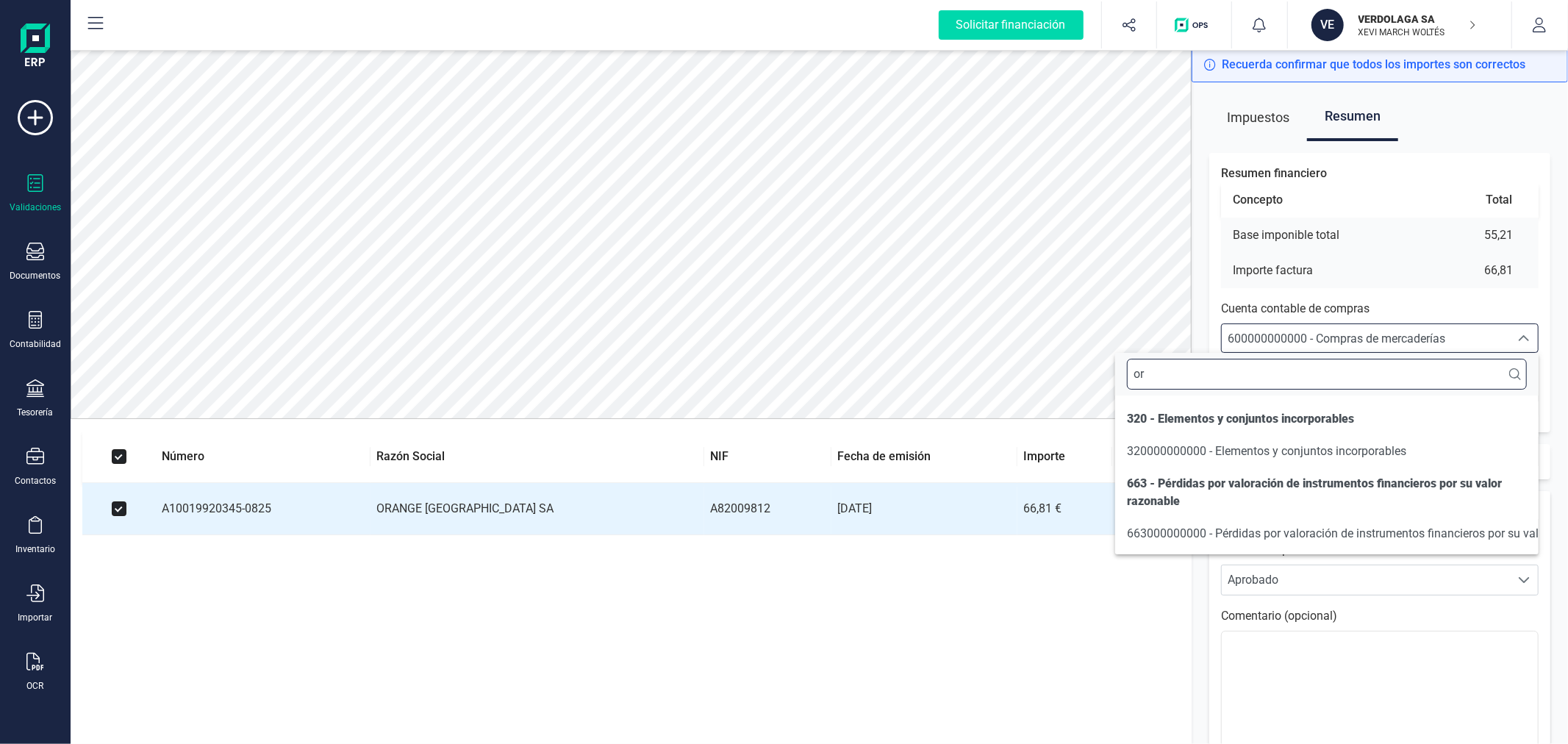
type input "o"
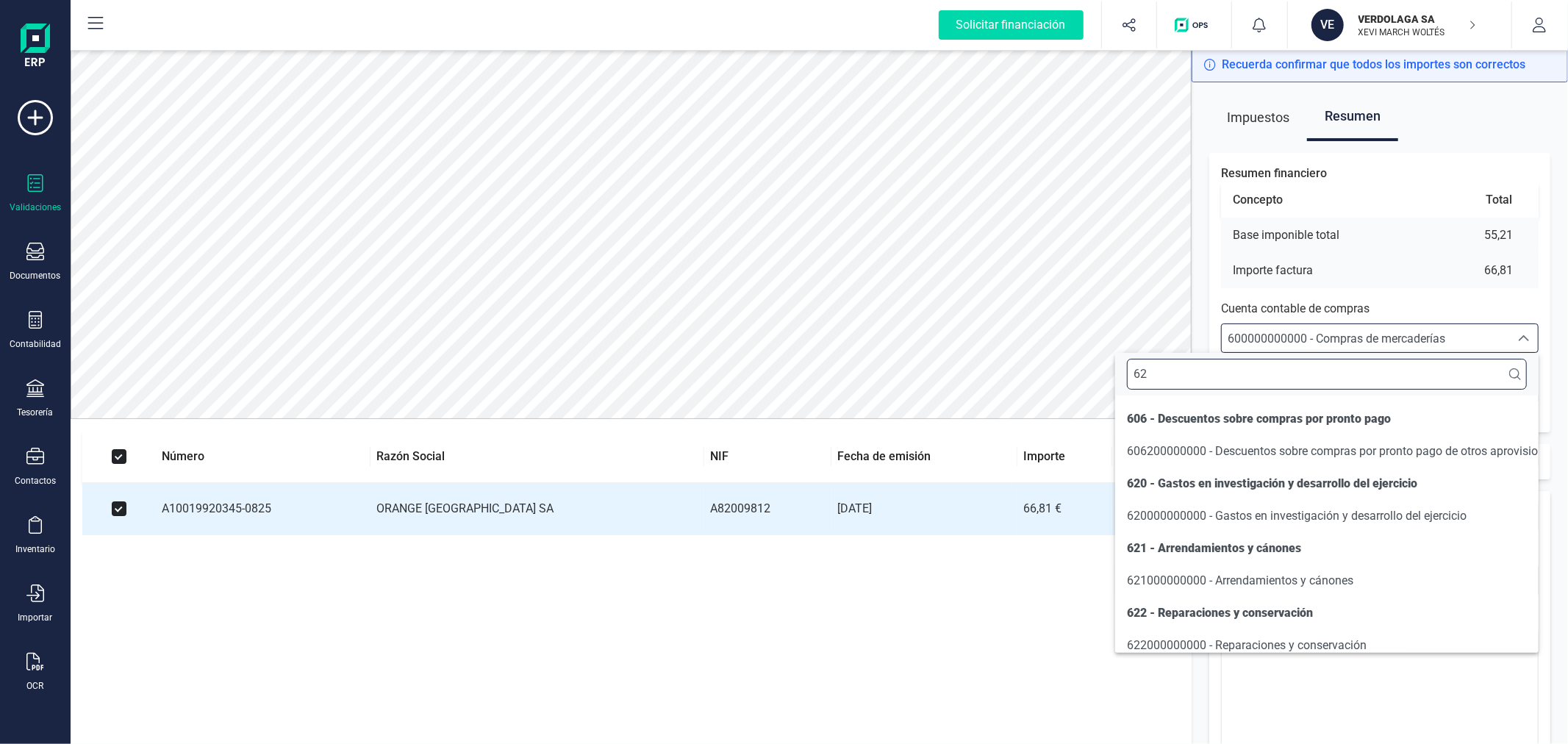
type input "628"
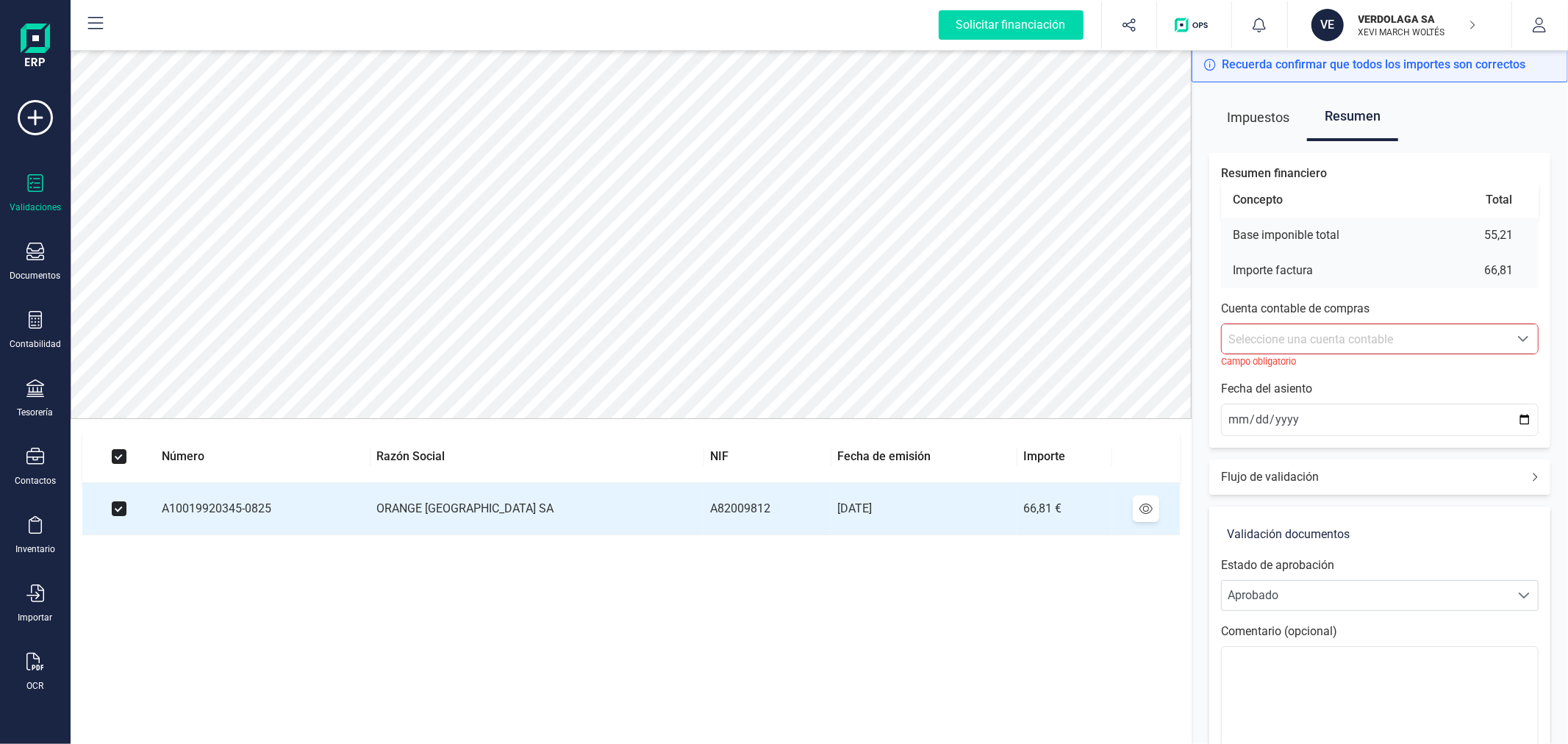
click at [1371, 327] on span "Seleccione una cuenta contable" at bounding box center [1366, 339] width 287 height 28
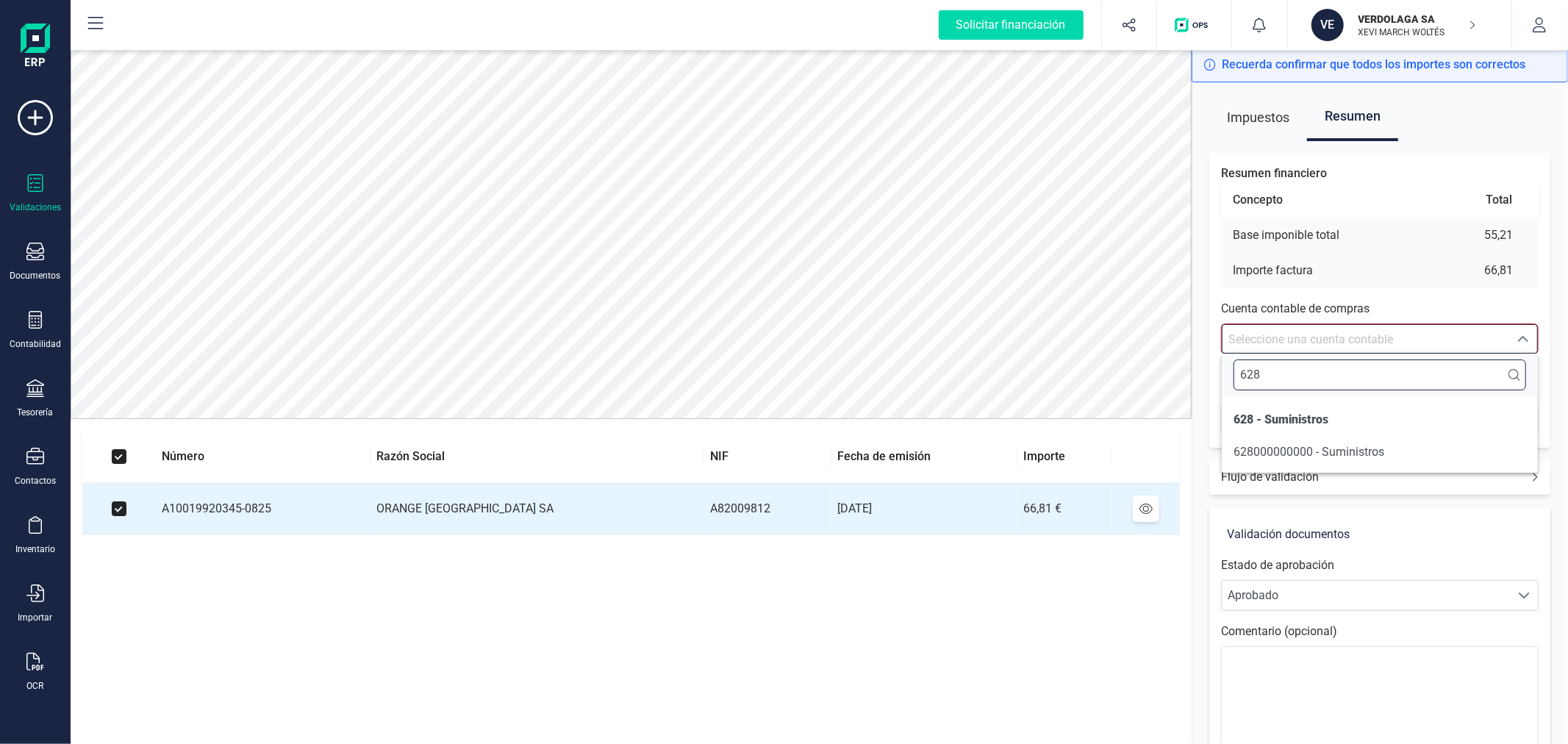
click at [1359, 366] on input "628" at bounding box center [1380, 374] width 292 height 31
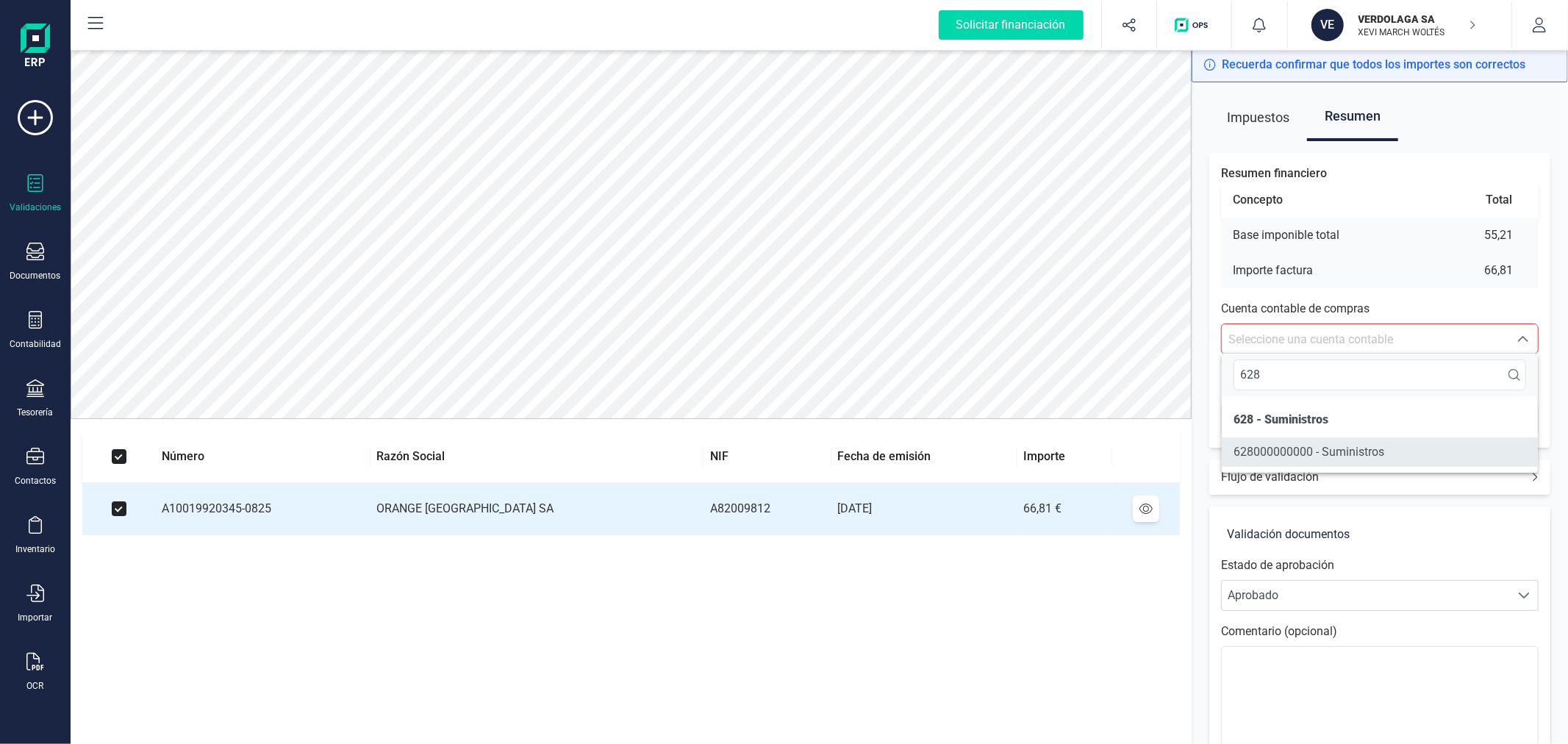
click at [1377, 438] on li "628000000000 - Suministros" at bounding box center [1379, 452] width 316 height 29
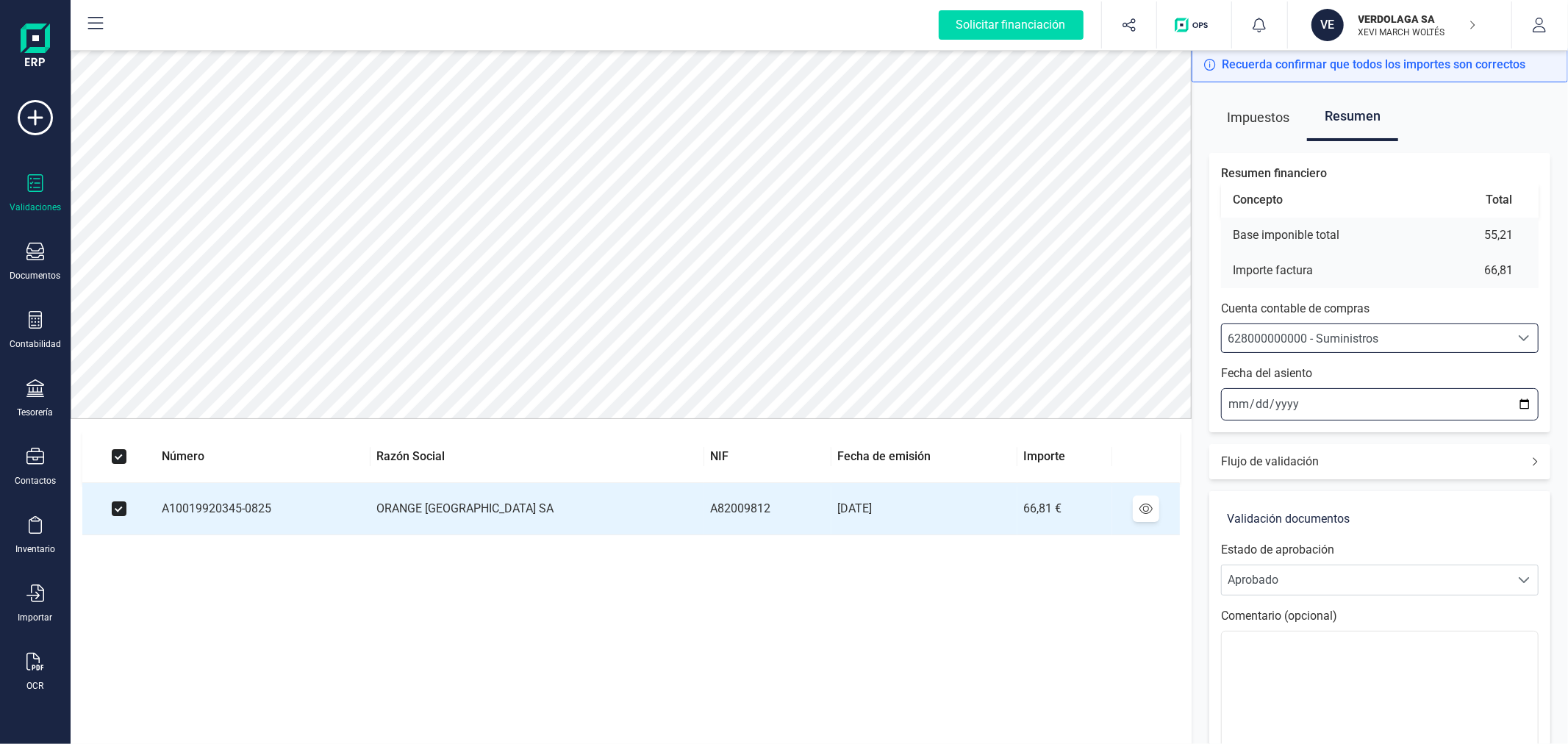
click at [1520, 402] on input "2025-09-22" at bounding box center [1379, 404] width 318 height 32
type input "2025-08-05"
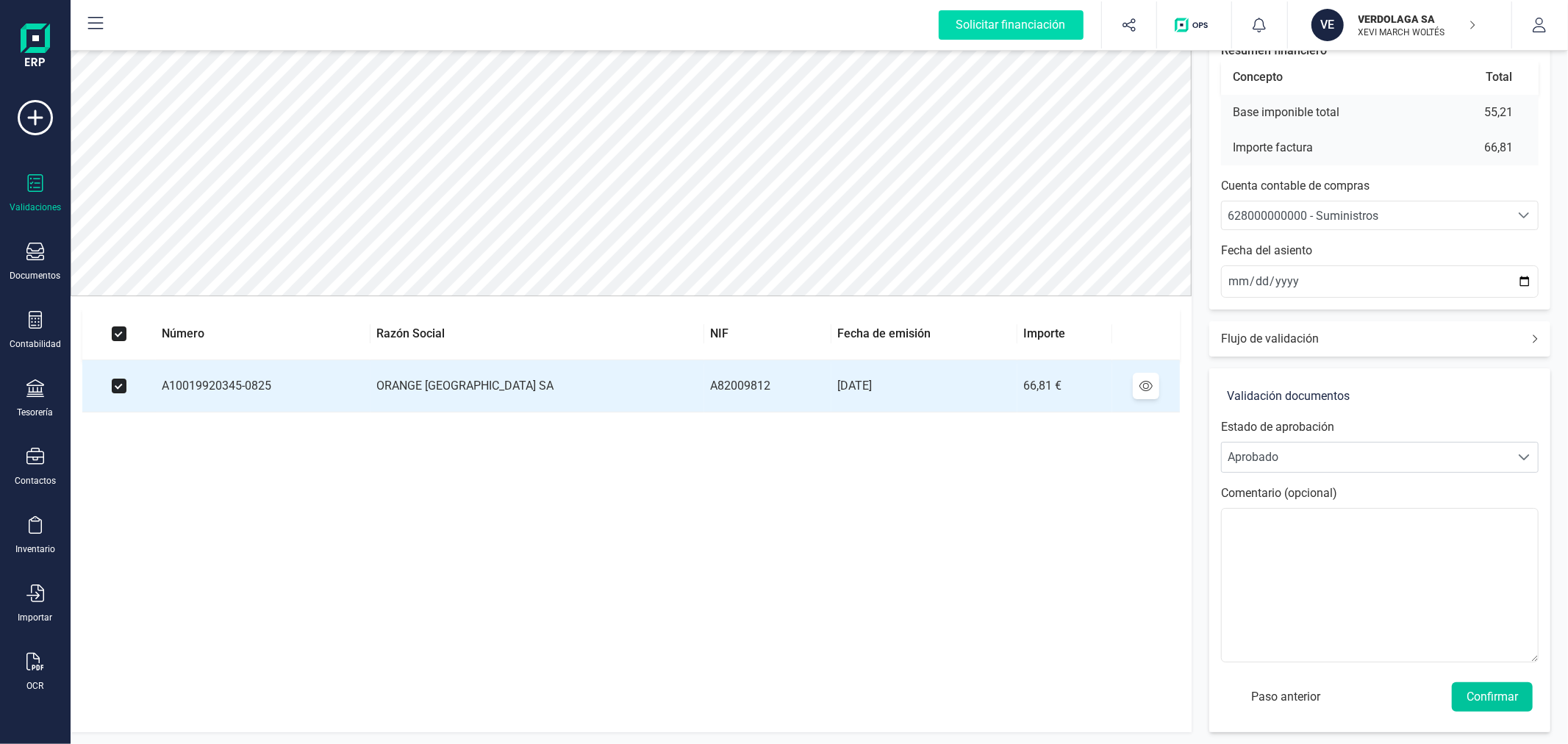
click at [1520, 694] on button "Confirmar" at bounding box center [1493, 696] width 81 height 29
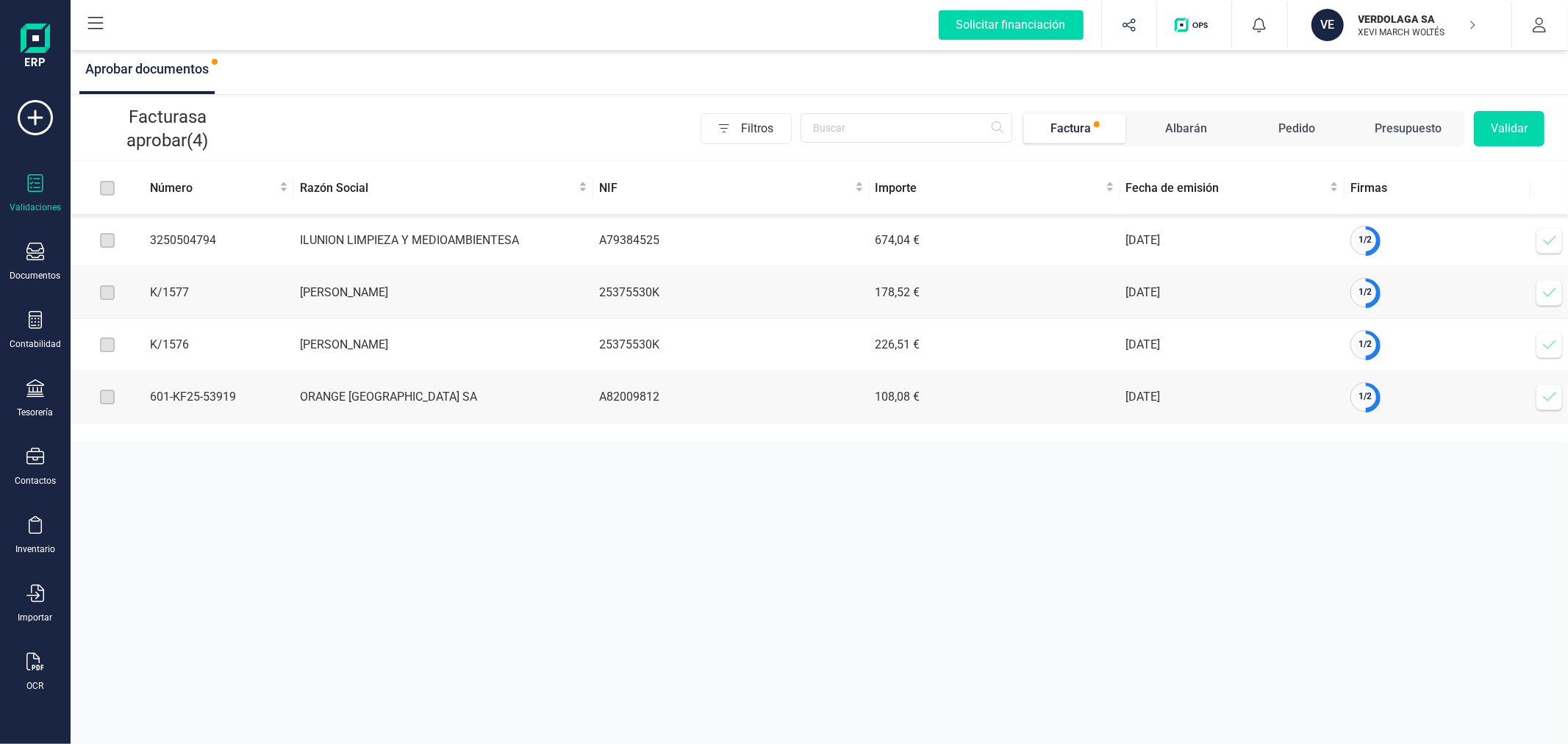
click at [1555, 405] on icon at bounding box center [1550, 397] width 15 height 15
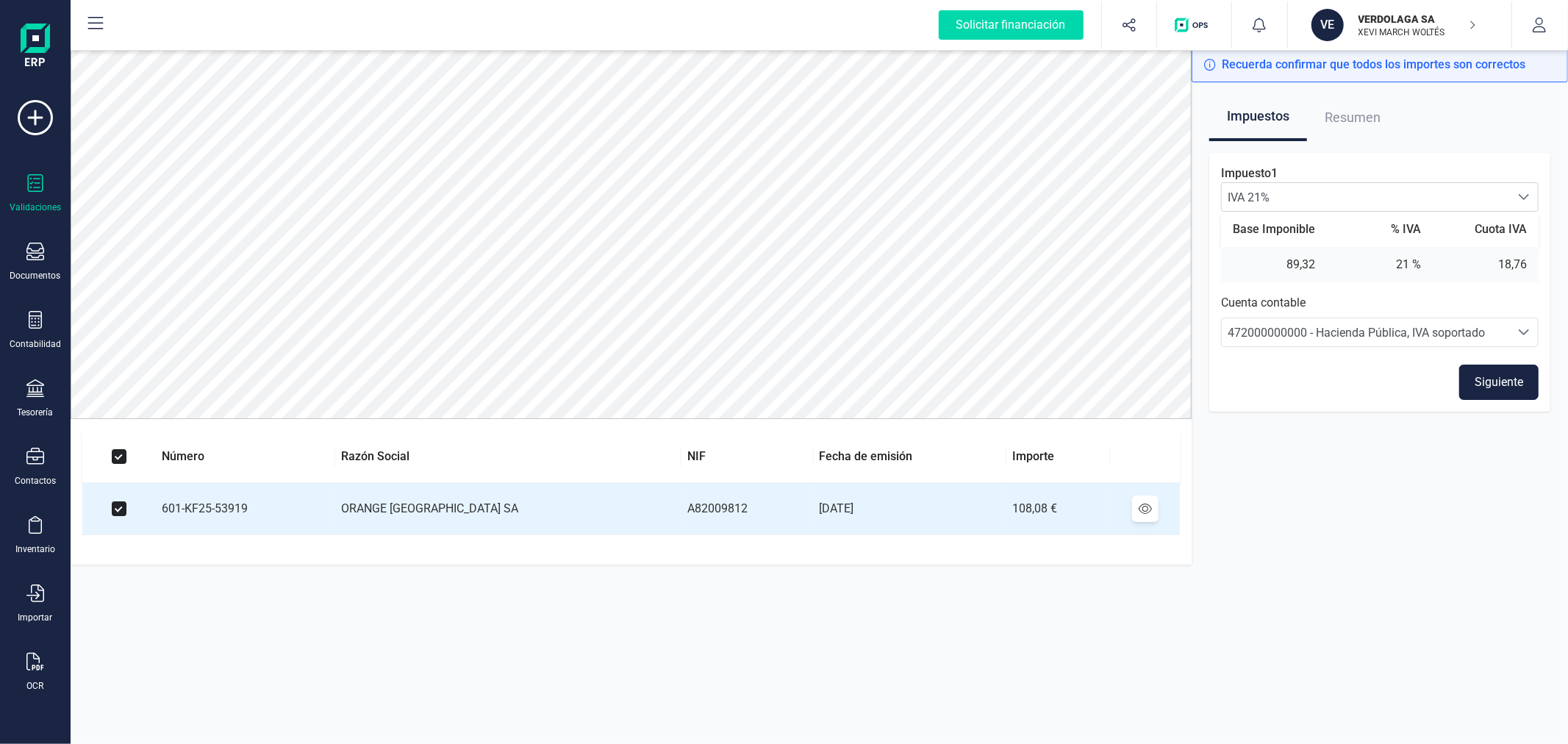
click at [1517, 374] on button "Siguiente" at bounding box center [1499, 382] width 79 height 35
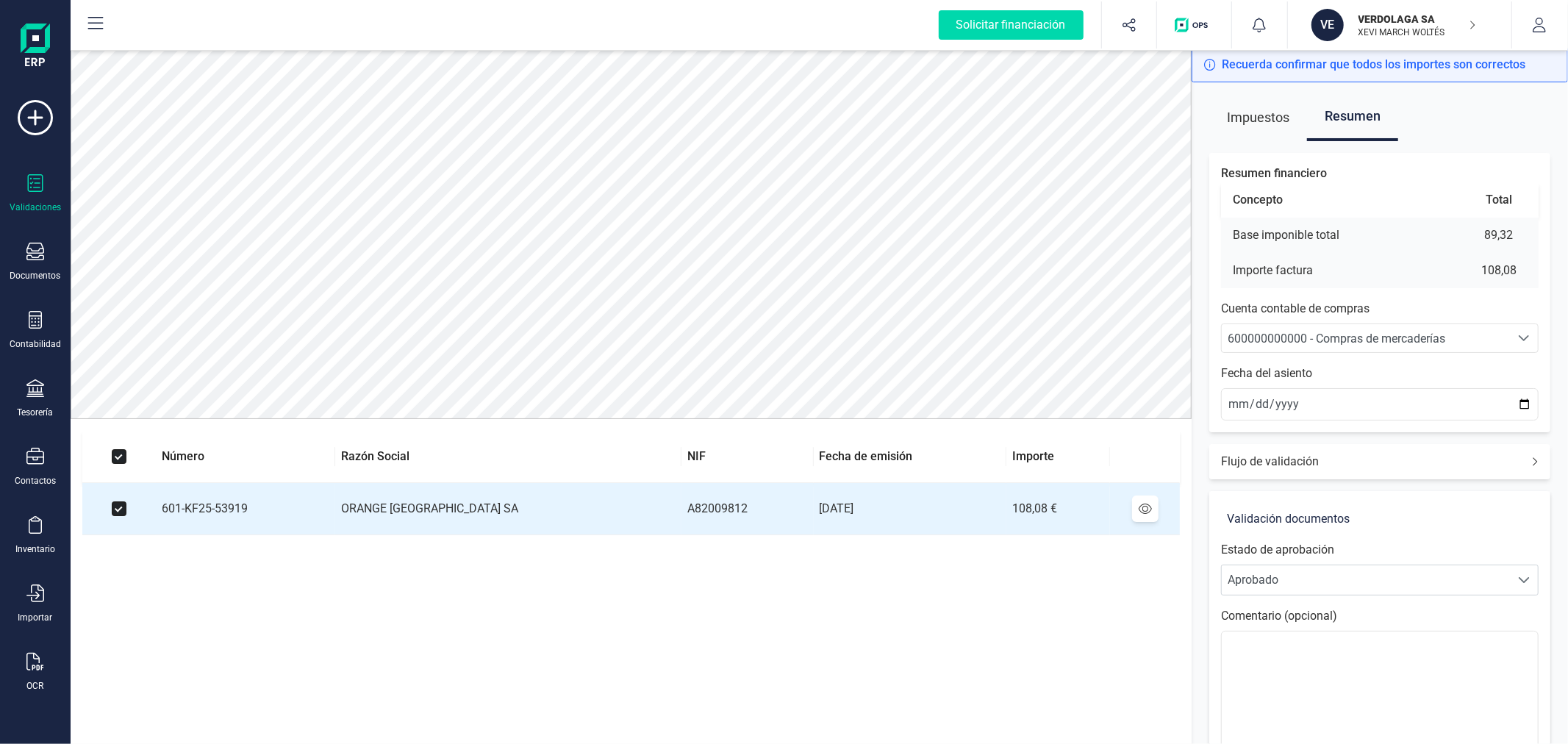
click at [1371, 341] on span "600000000000 - Compras de mercaderías" at bounding box center [1336, 338] width 218 height 14
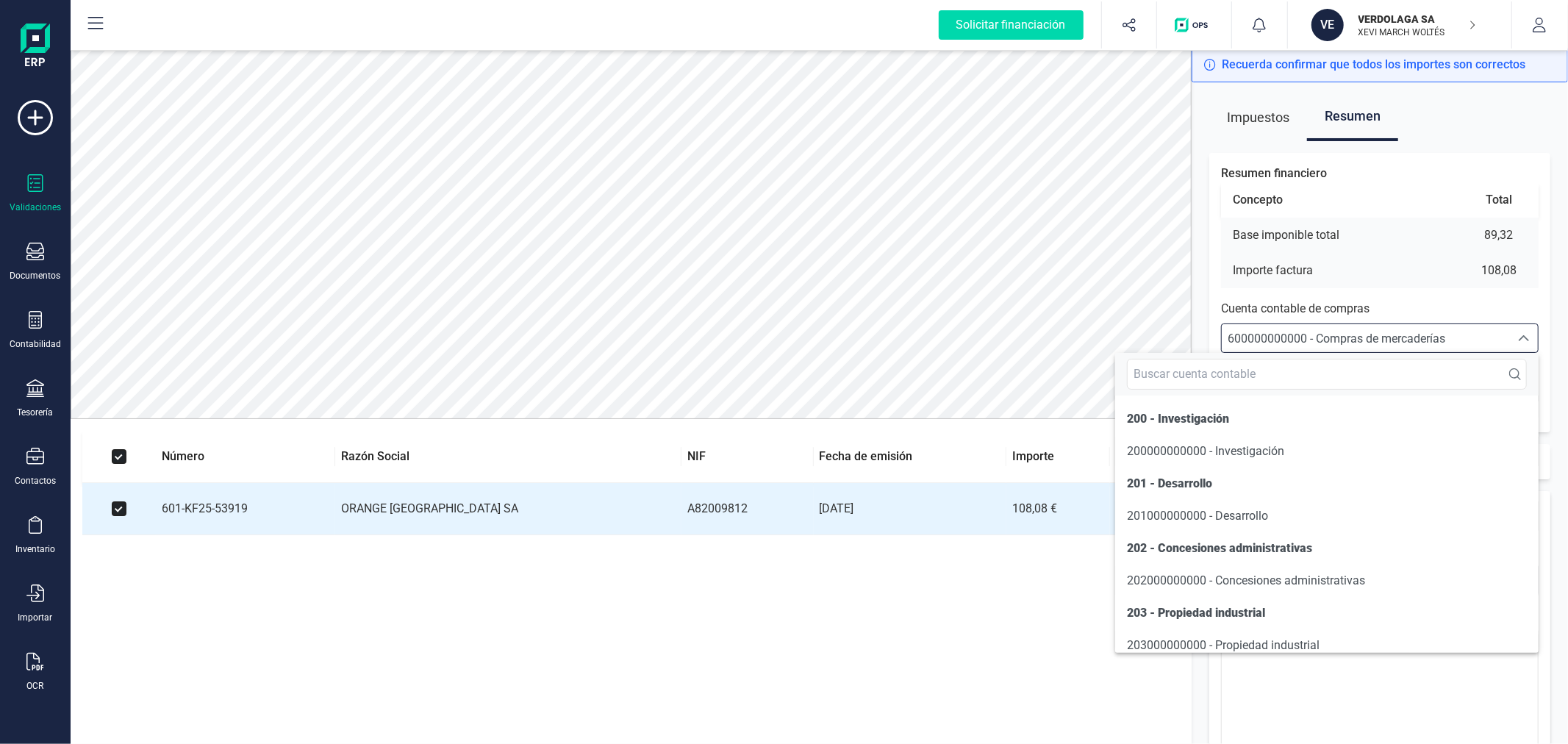
scroll to position [8787, 0]
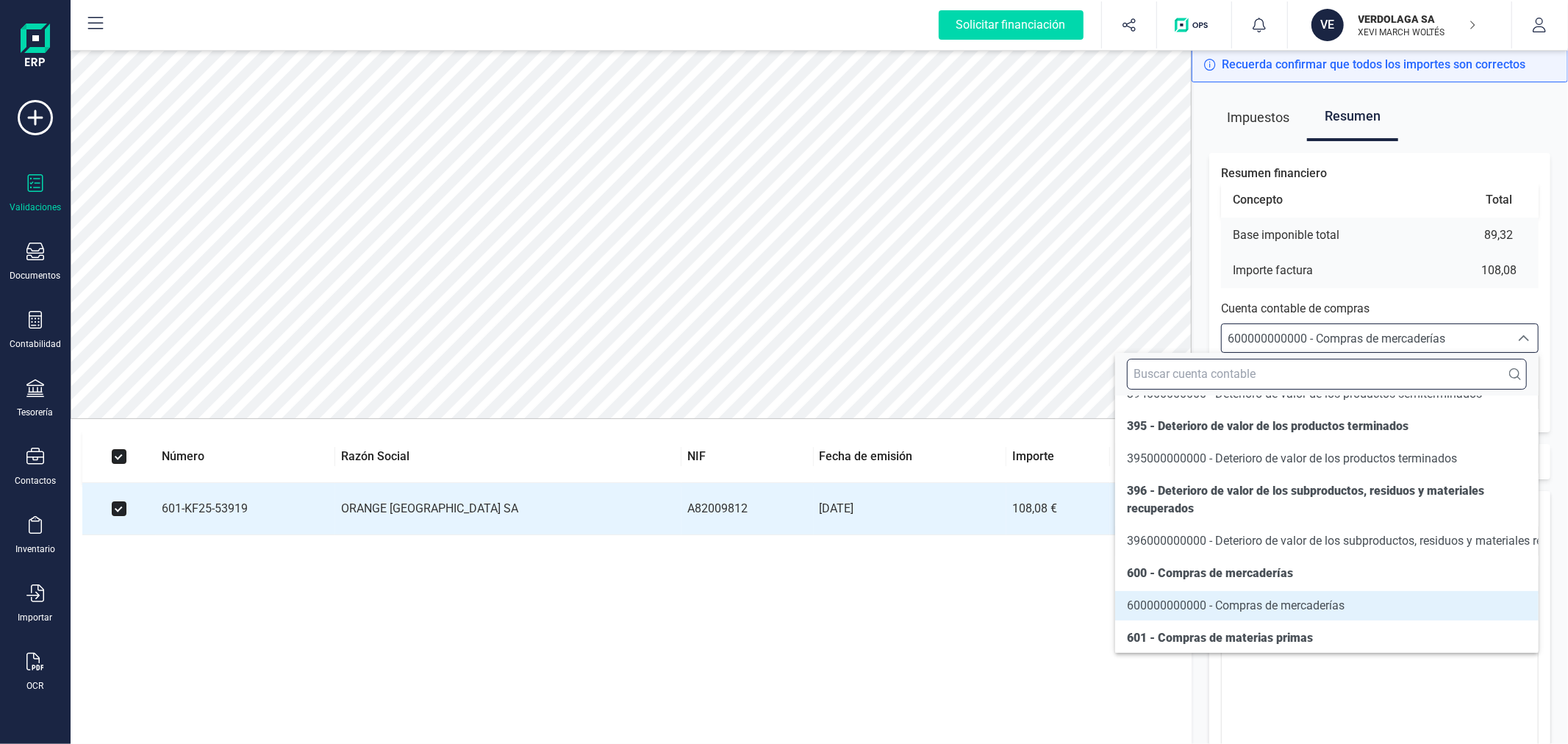
click at [1337, 375] on input "text" at bounding box center [1327, 373] width 400 height 31
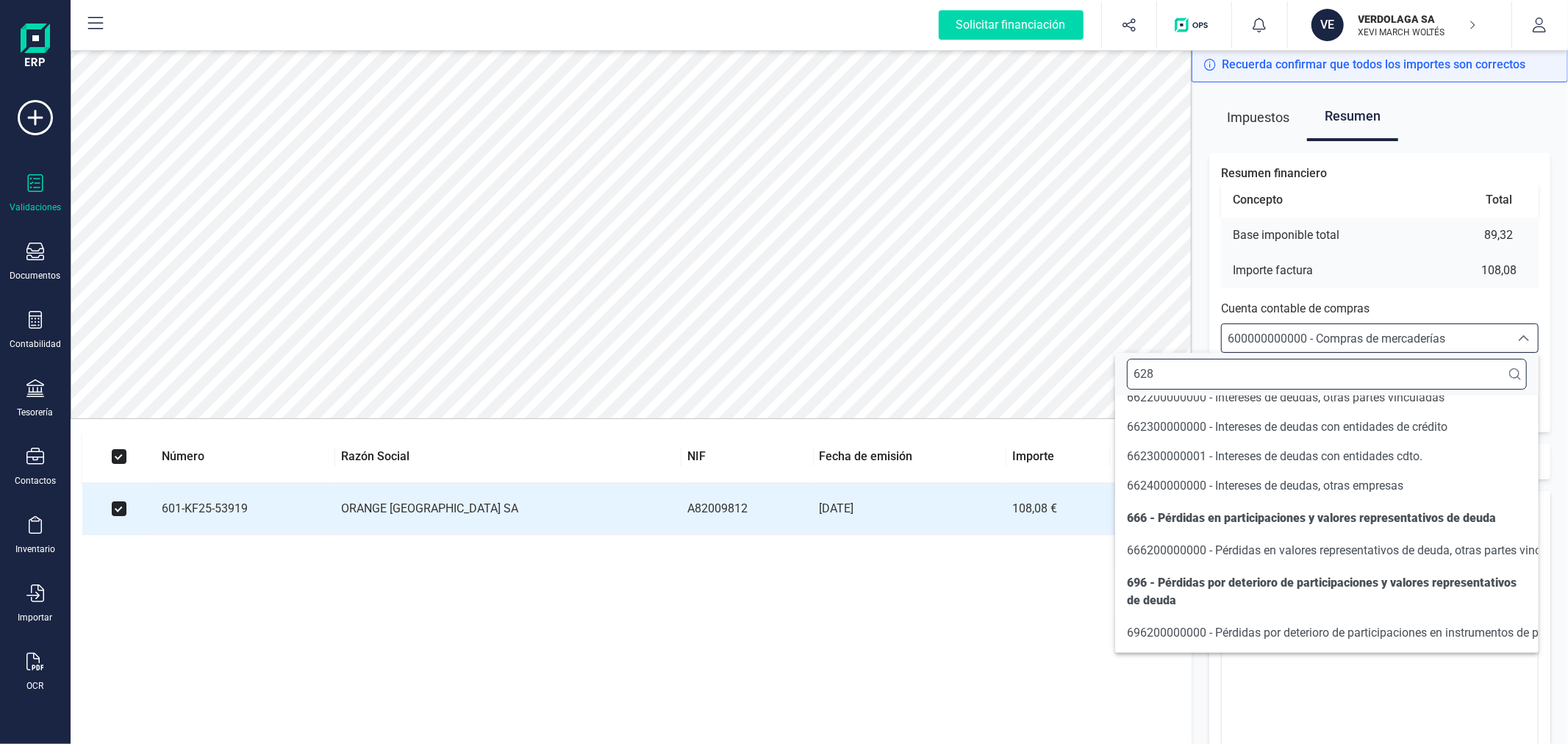
scroll to position [0, 0]
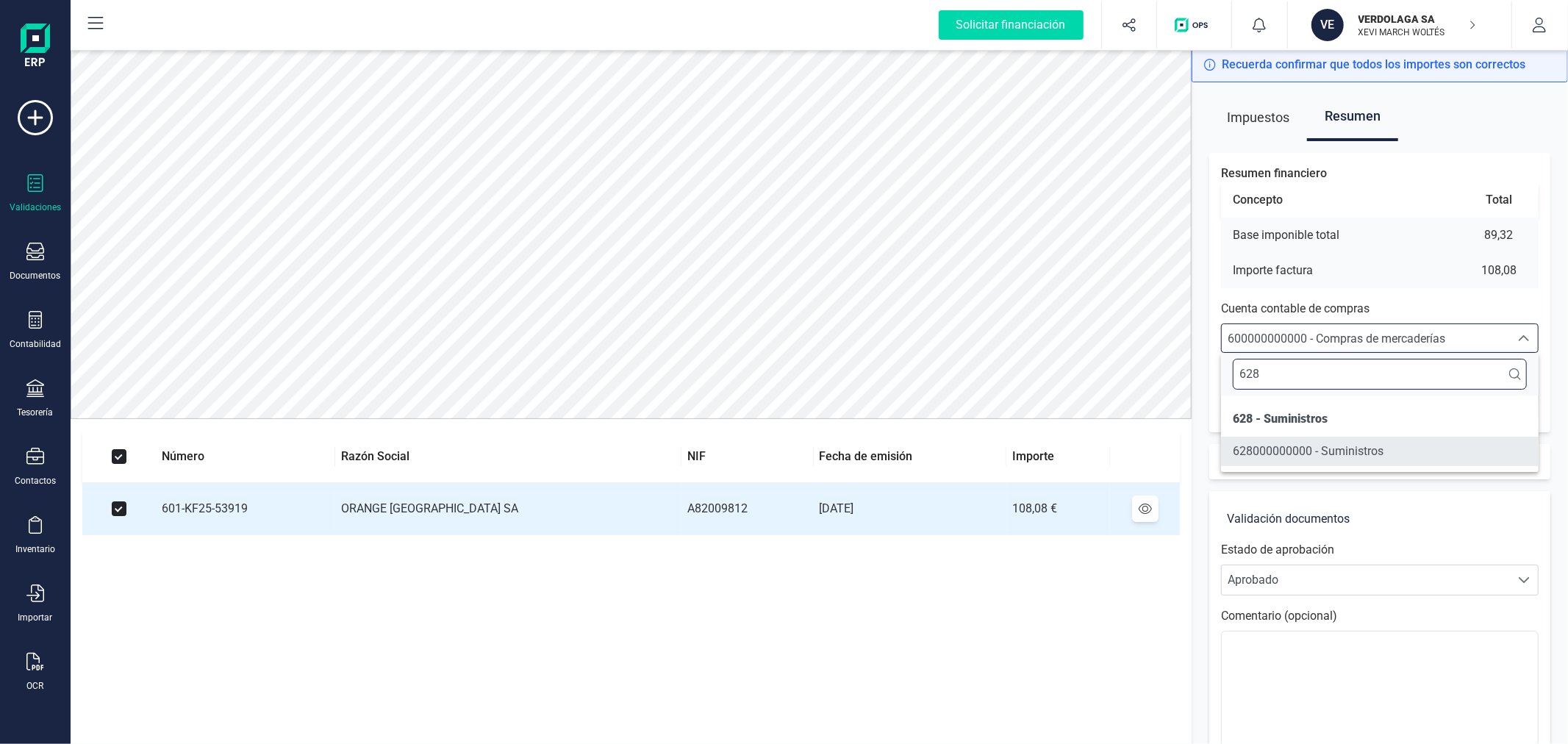
type input "628"
click at [1326, 449] on span "628000000000 - Suministros" at bounding box center [1309, 451] width 151 height 14
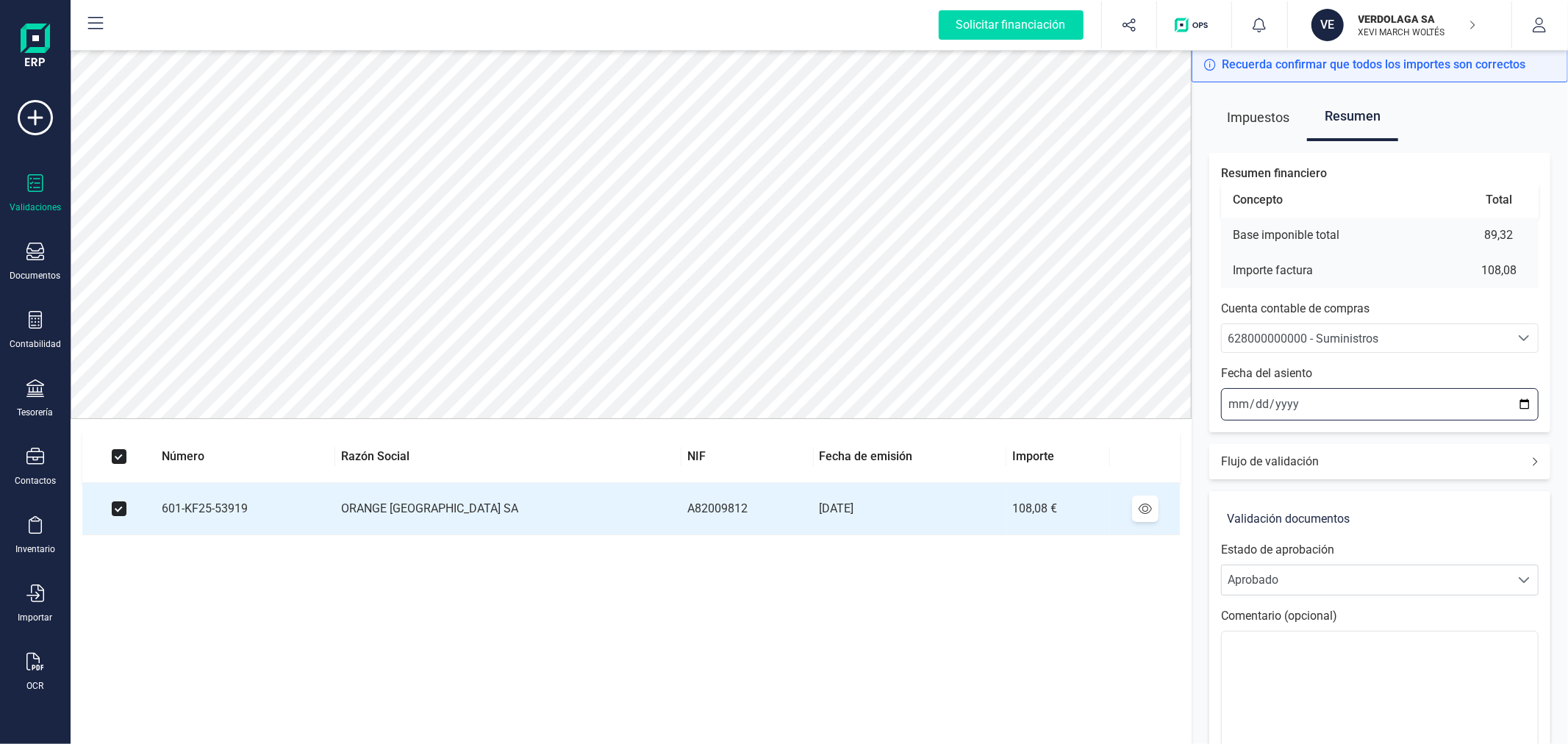
click at [1526, 408] on input "2025-09-22" at bounding box center [1379, 404] width 318 height 32
type input "2025-08-03"
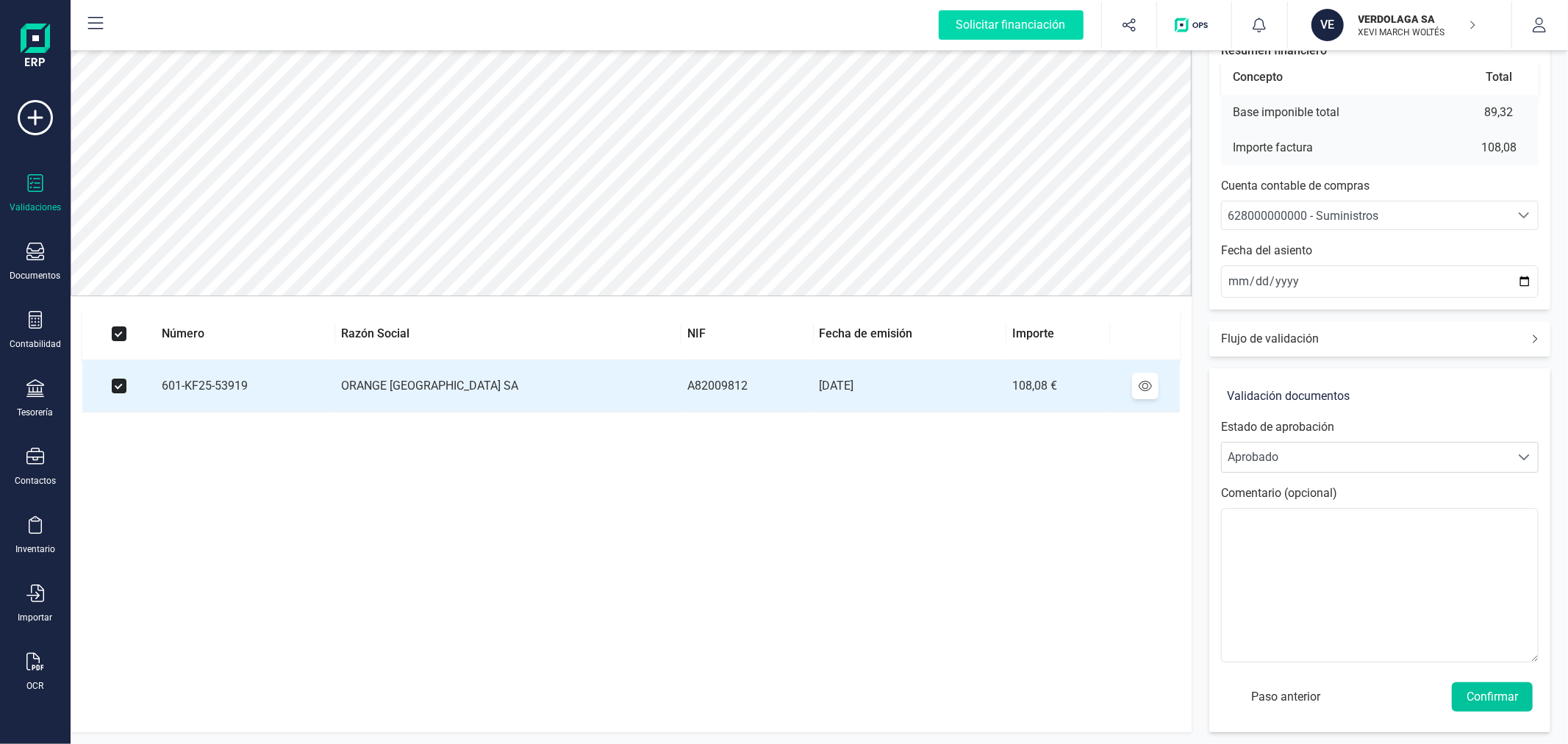
click at [1501, 698] on button "Confirmar" at bounding box center [1493, 696] width 81 height 29
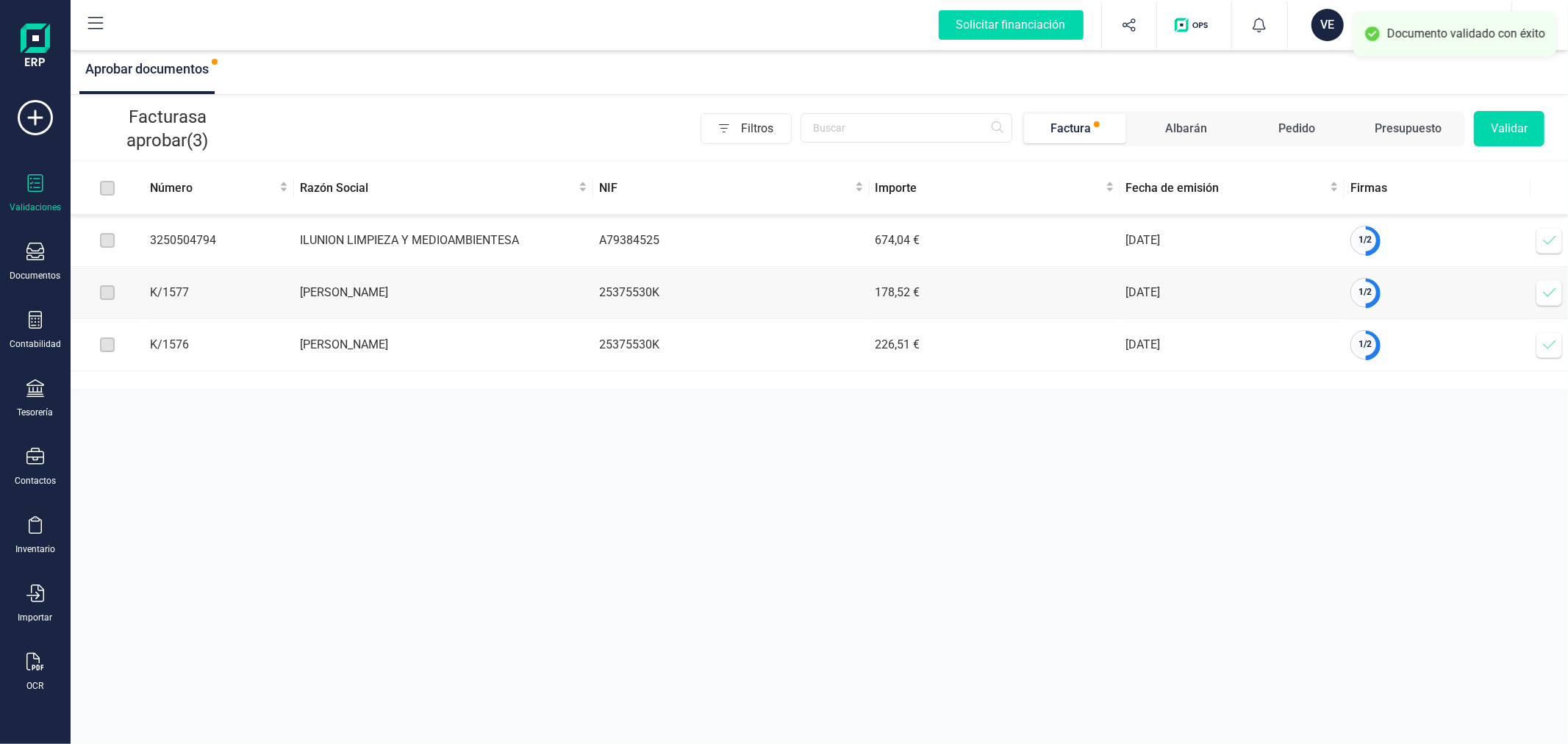
click at [1548, 348] on icon at bounding box center [1550, 345] width 15 height 15
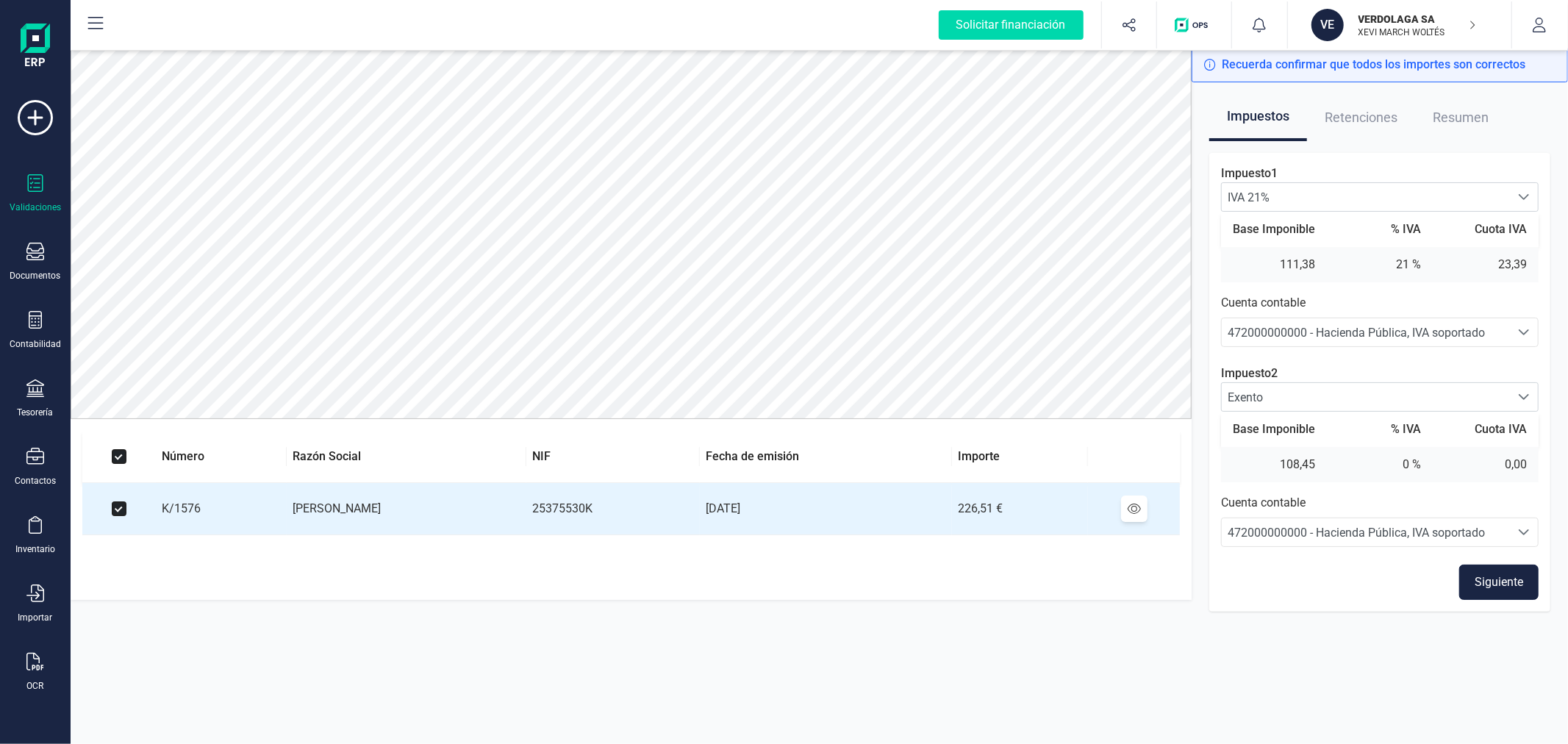
click at [1509, 587] on button "Siguiente" at bounding box center [1499, 582] width 79 height 35
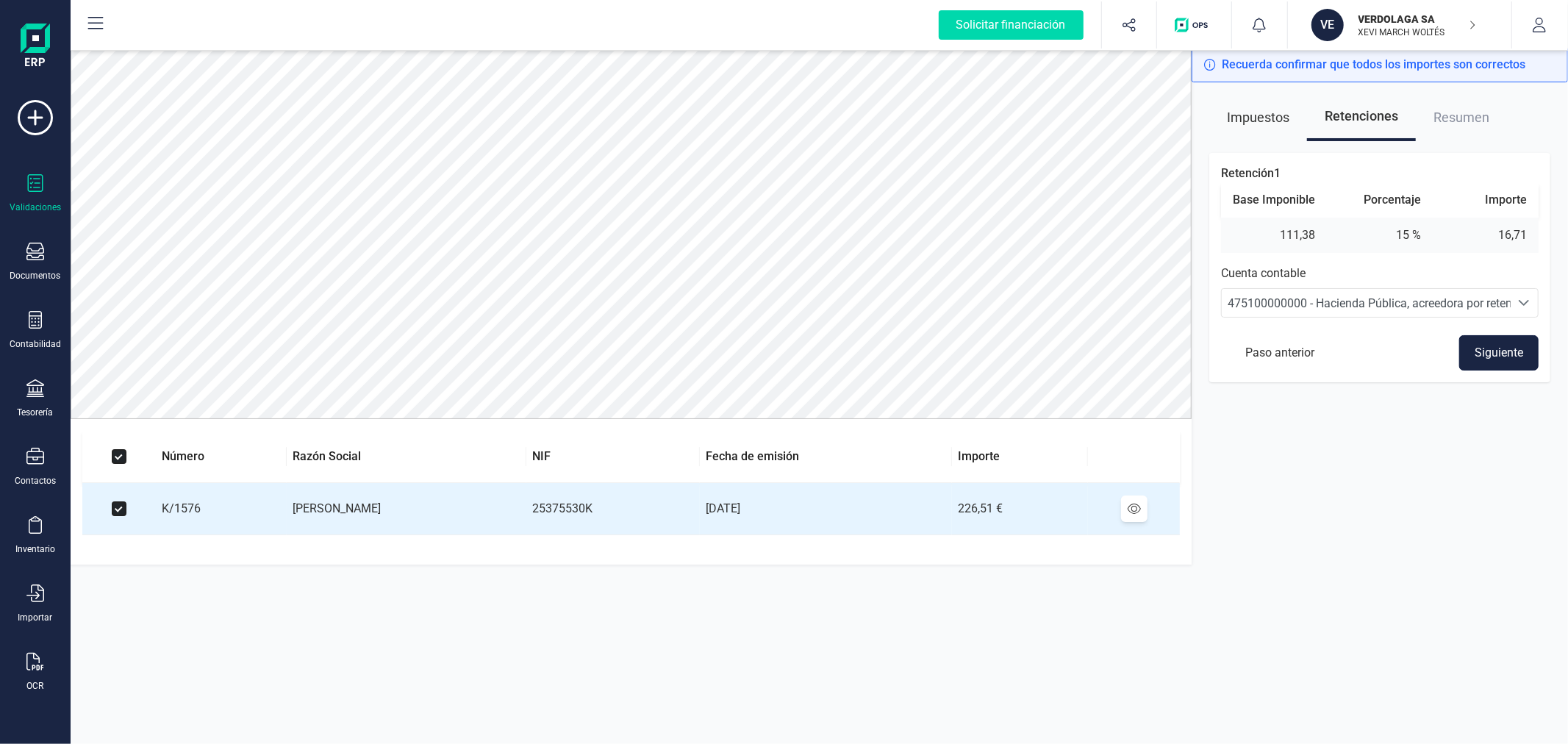
click at [1494, 361] on button "Siguiente" at bounding box center [1499, 352] width 79 height 35
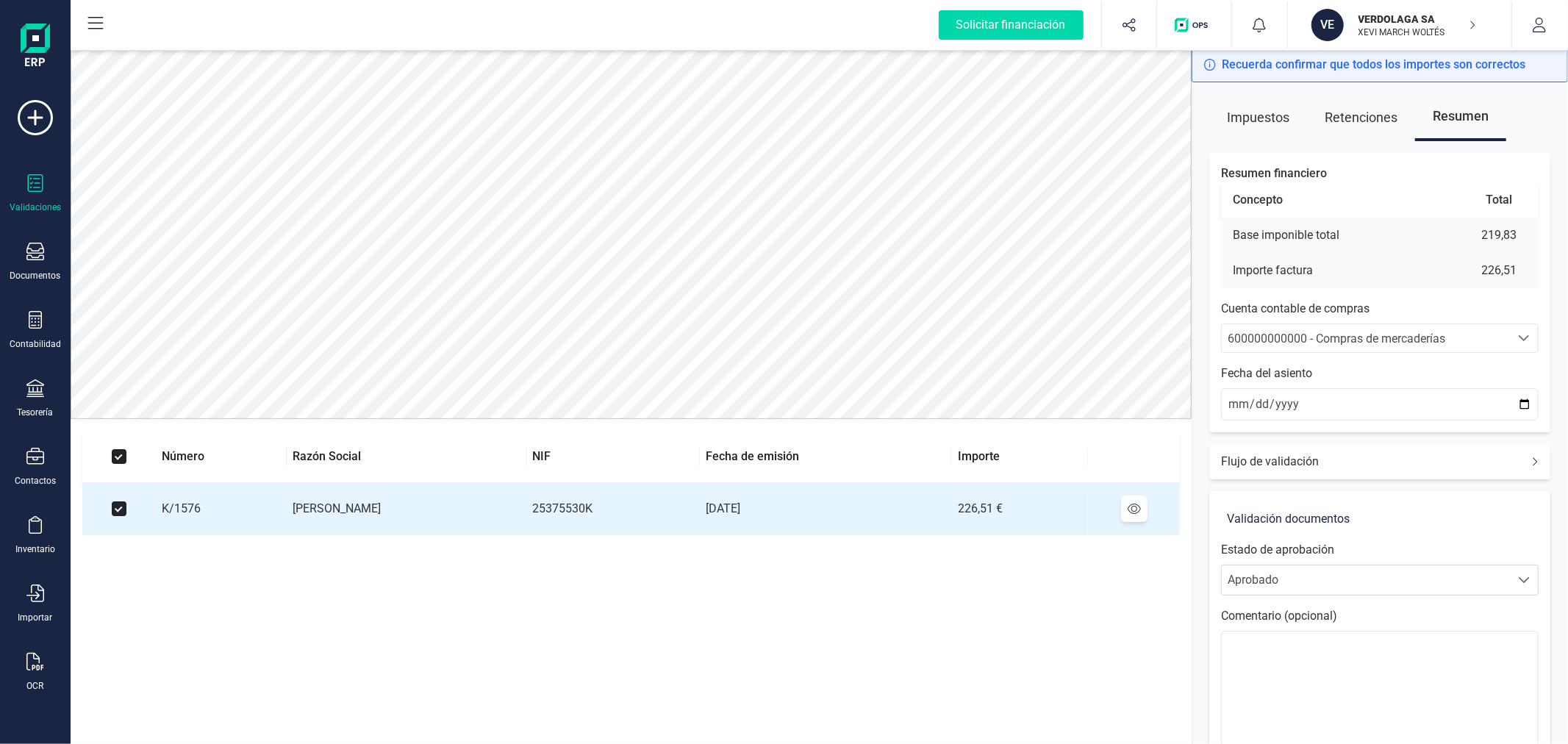
click at [1381, 342] on span "600000000000 - Compras de mercaderías" at bounding box center [1336, 338] width 218 height 14
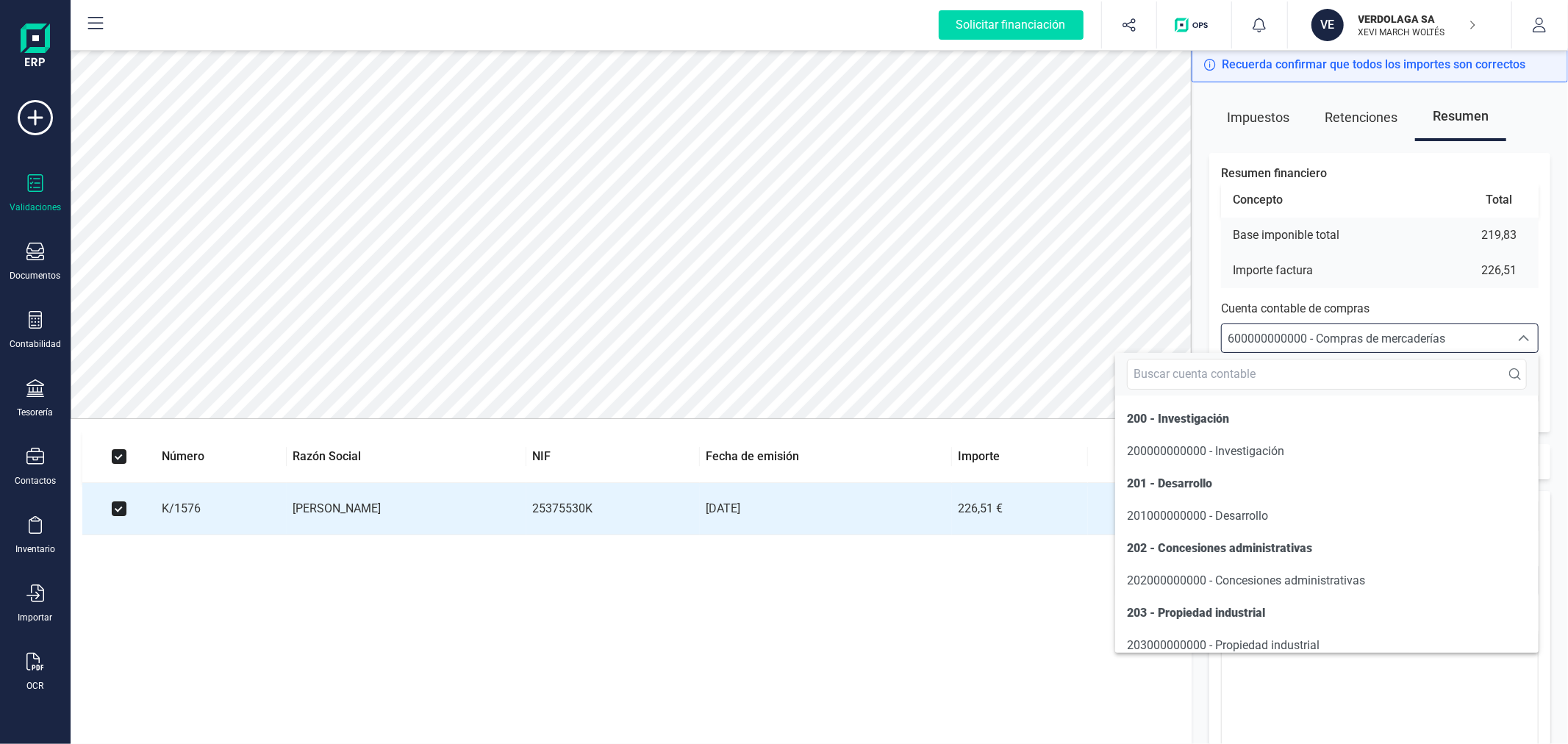
scroll to position [8787, 0]
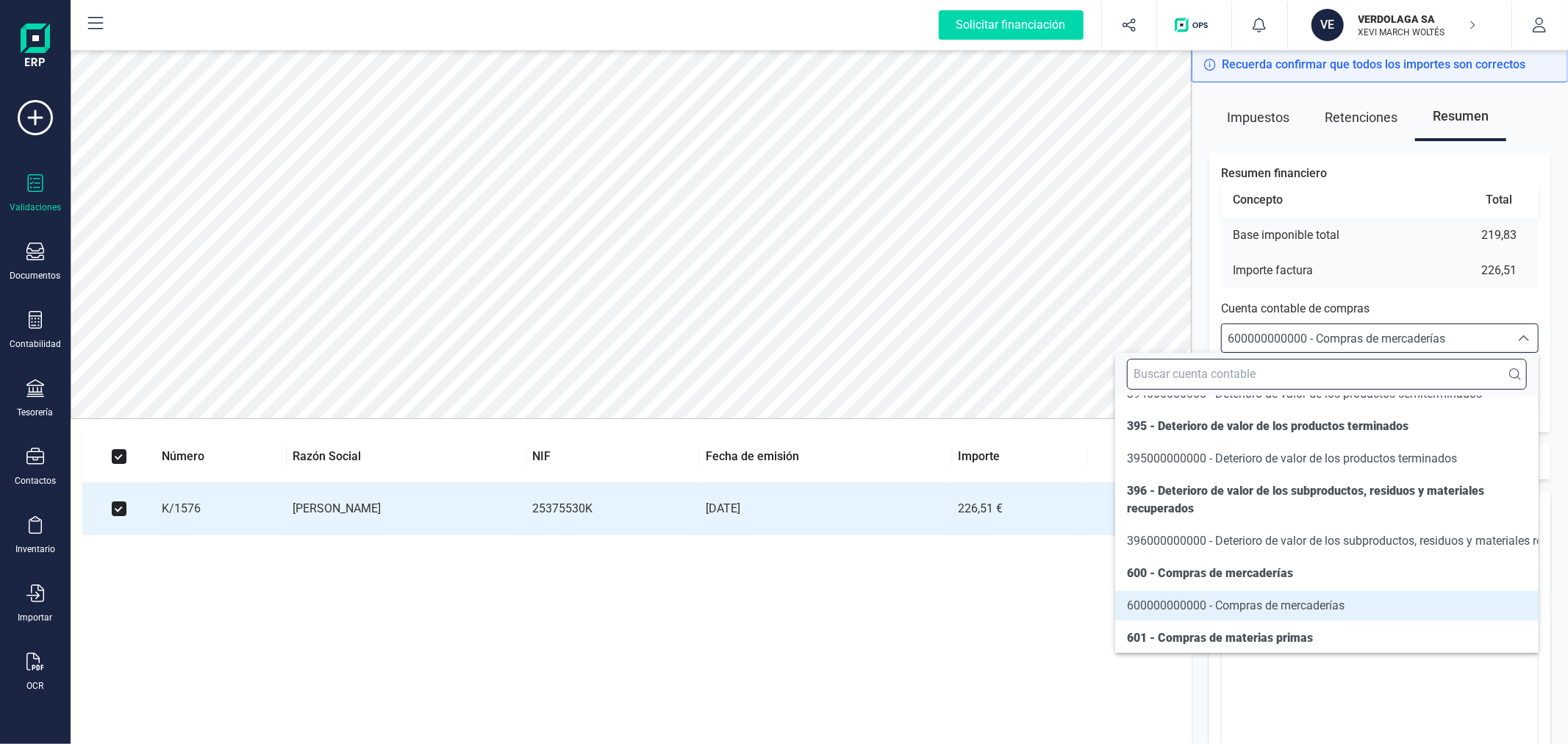
click at [1377, 370] on input "text" at bounding box center [1327, 373] width 400 height 31
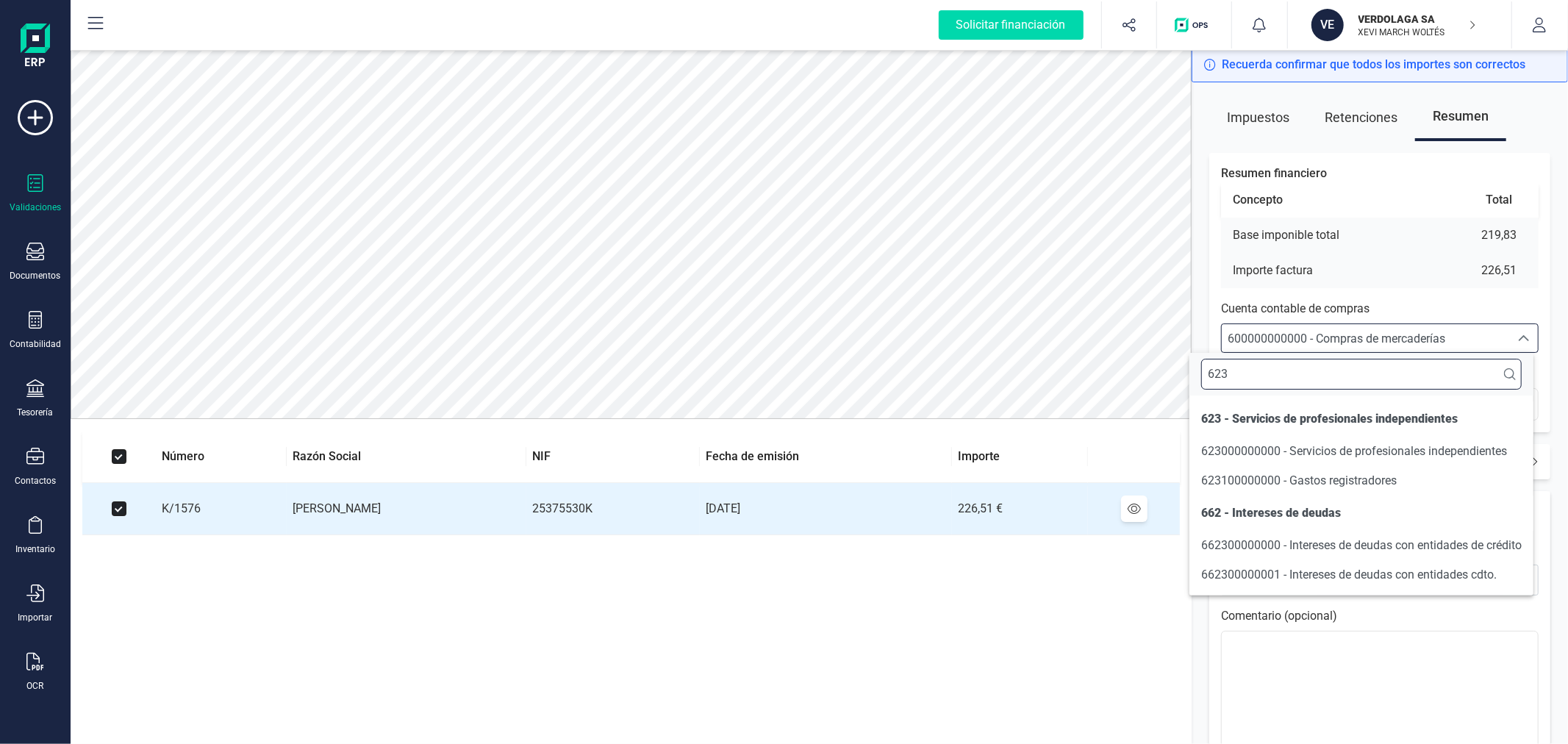
scroll to position [0, 0]
type input "623"
click at [1392, 453] on span "623000000000 - Servicios de profesionales independientes" at bounding box center [1354, 451] width 306 height 14
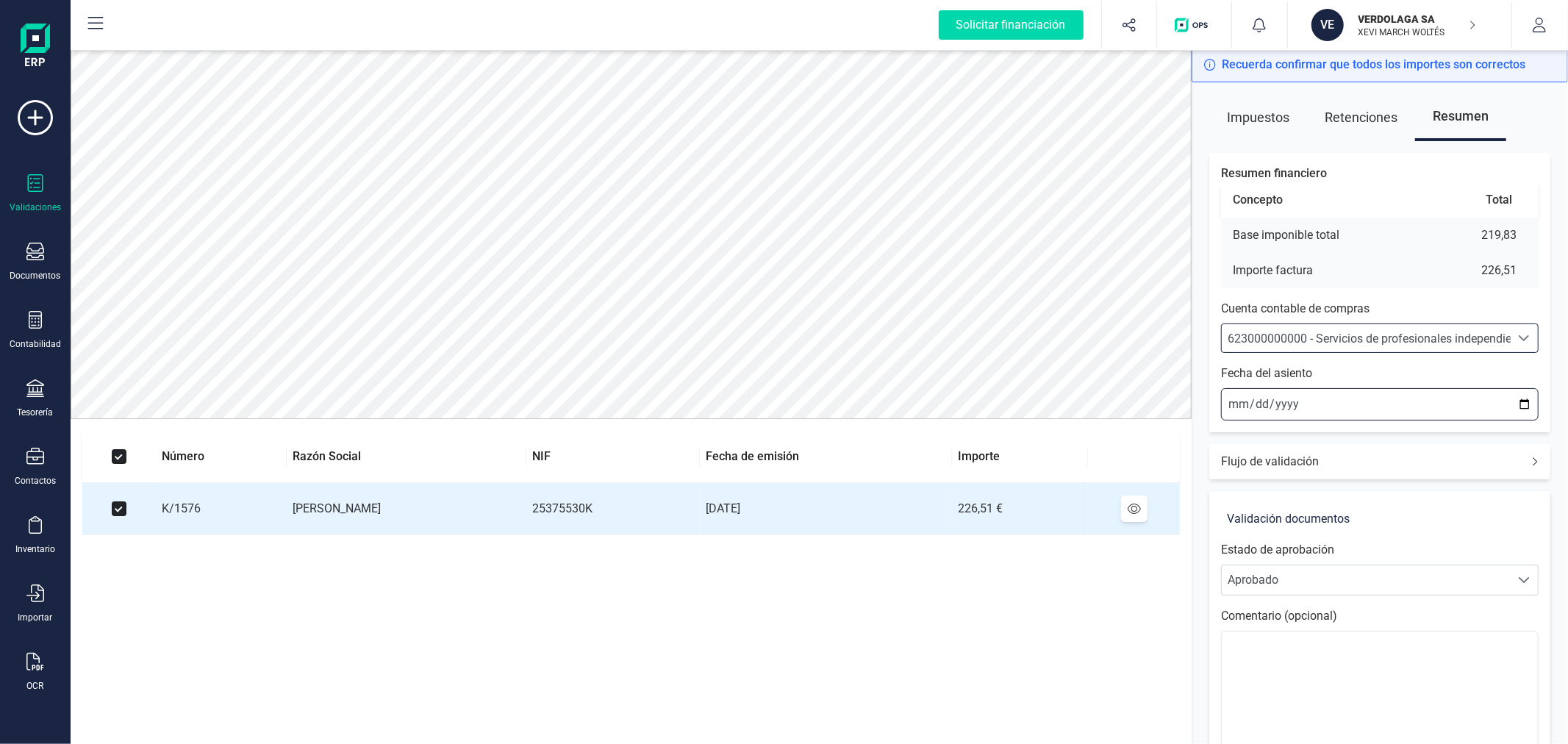
click at [1522, 402] on input "2025-09-22" at bounding box center [1379, 404] width 318 height 32
type input "2025-09-01"
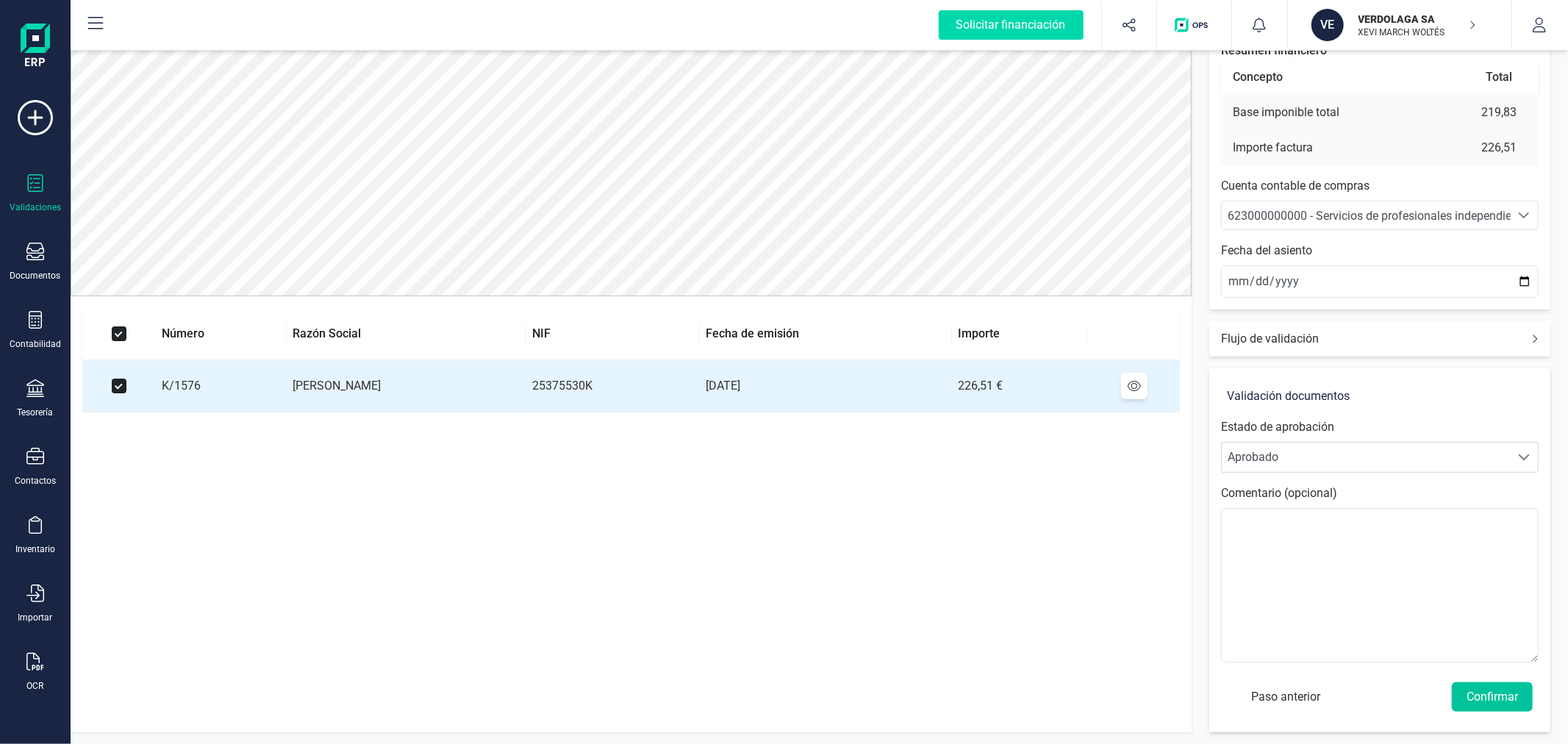
click at [1506, 688] on button "Confirmar" at bounding box center [1493, 696] width 81 height 29
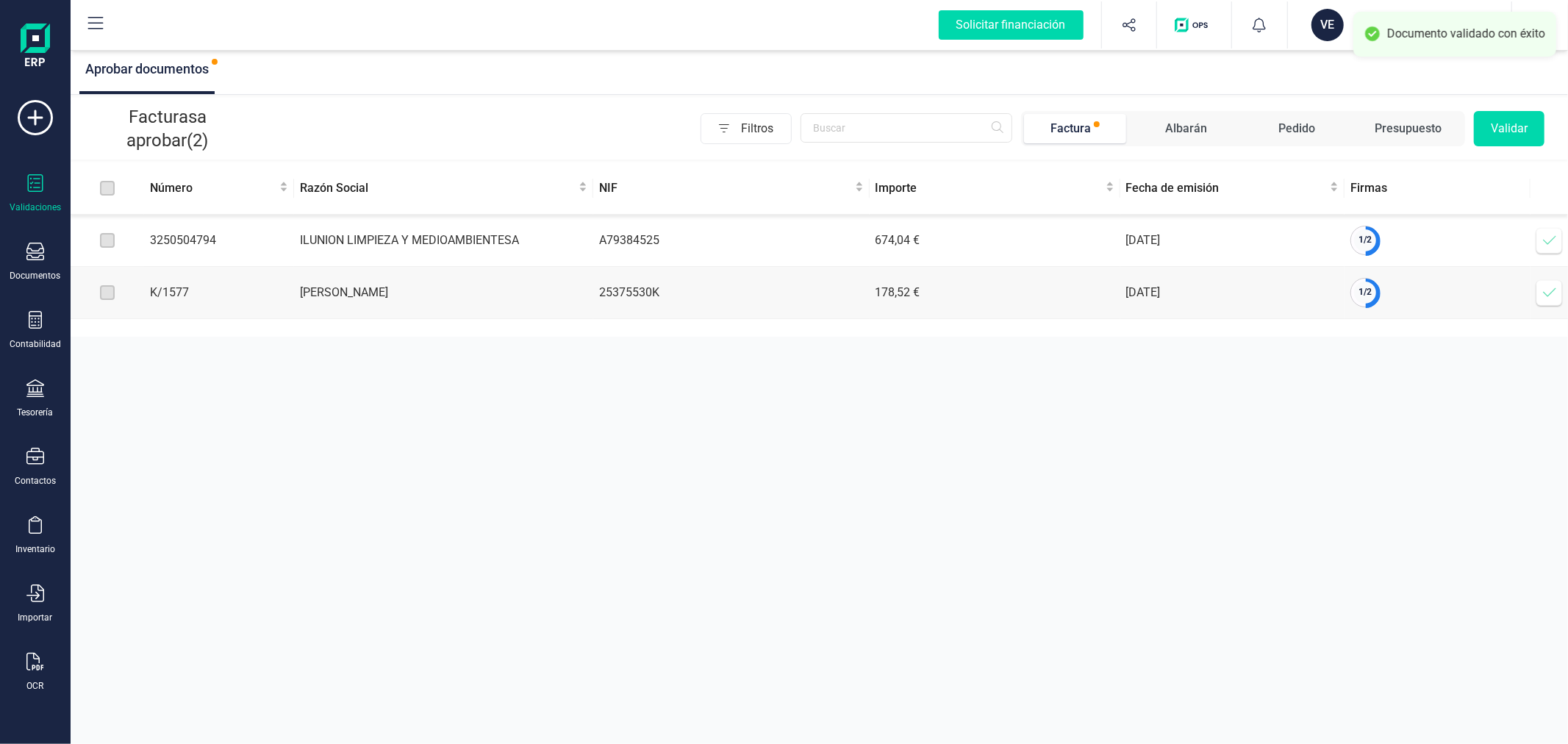
click at [1549, 291] on icon at bounding box center [1550, 292] width 15 height 15
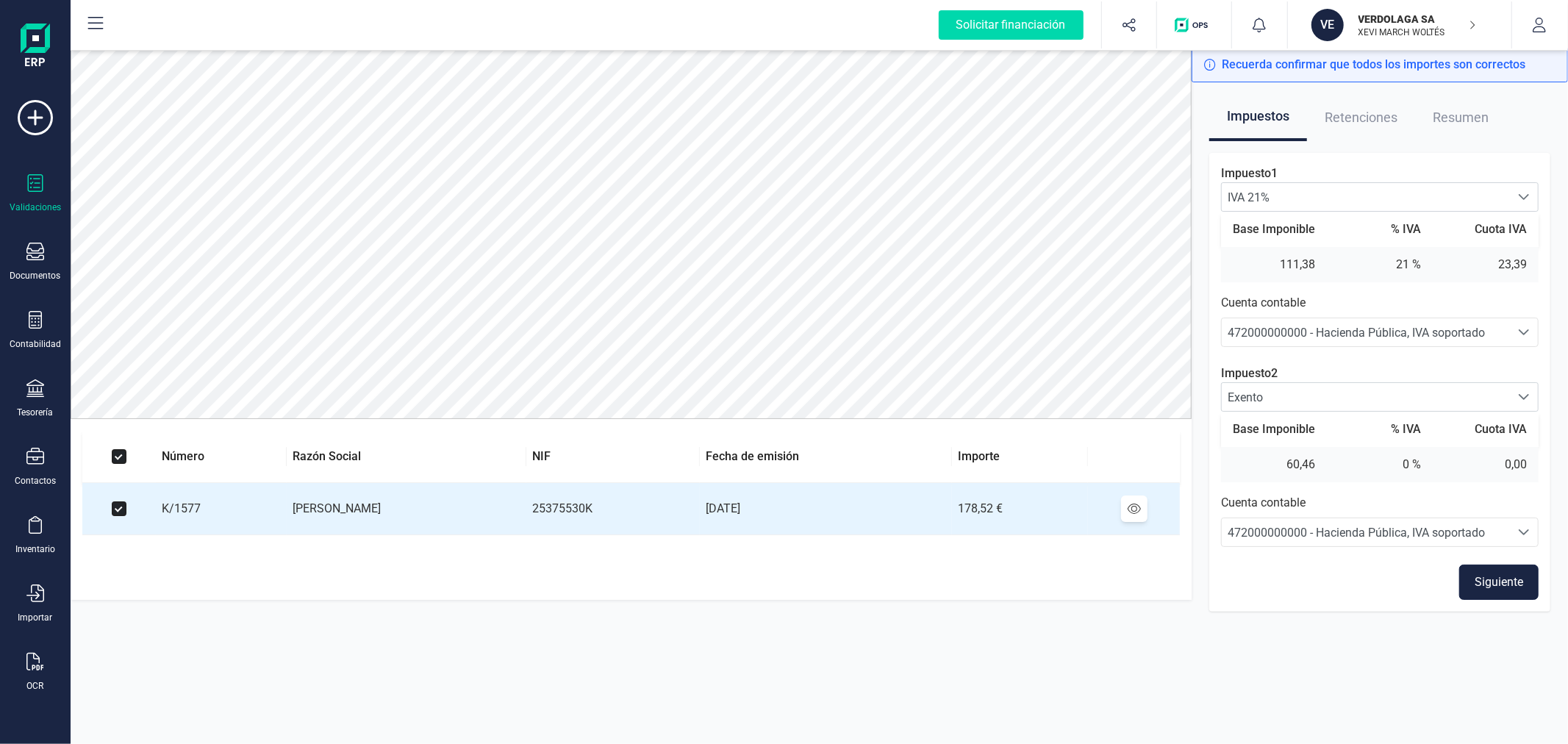
click at [1476, 577] on button "Siguiente" at bounding box center [1499, 582] width 79 height 35
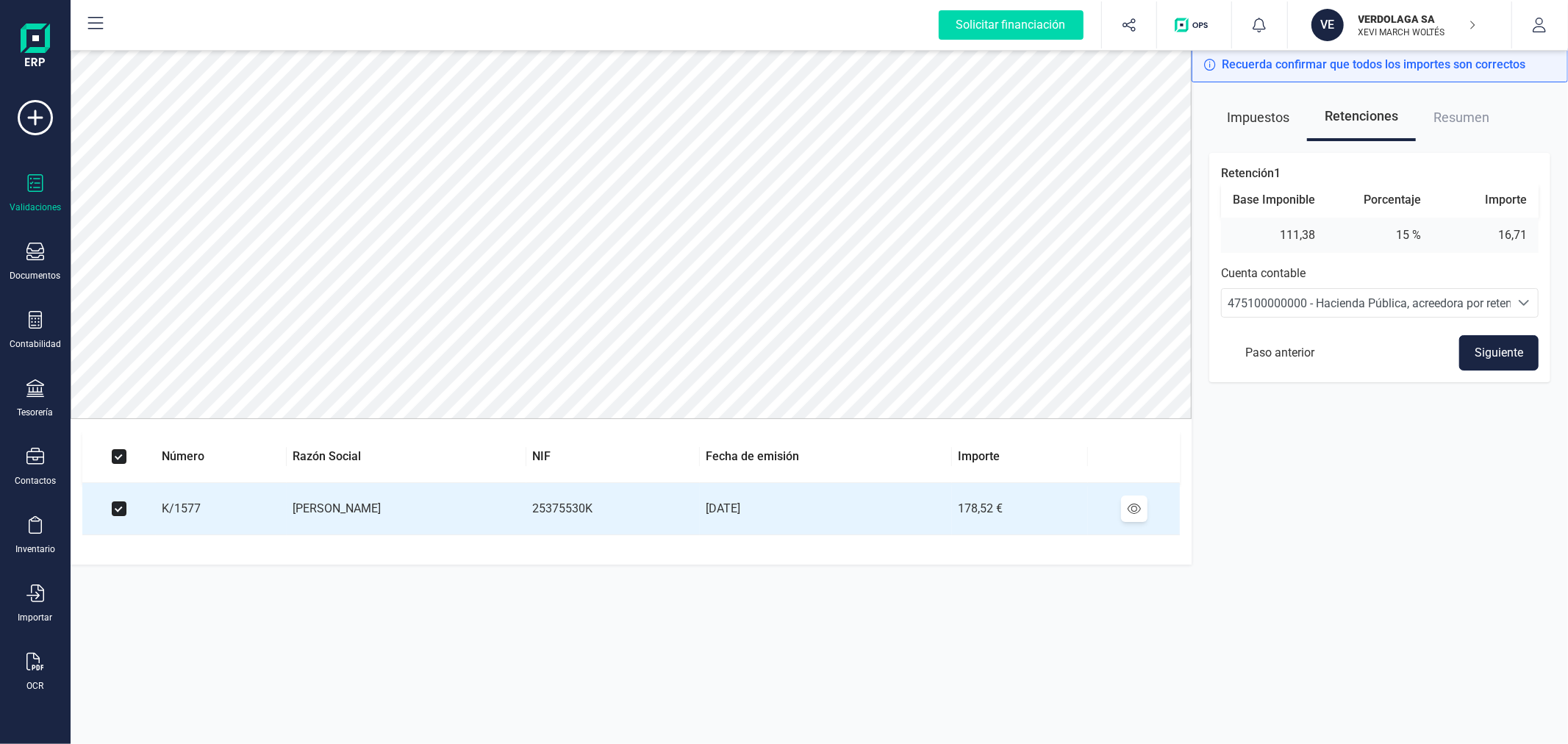
click at [1510, 354] on button "Siguiente" at bounding box center [1499, 352] width 79 height 35
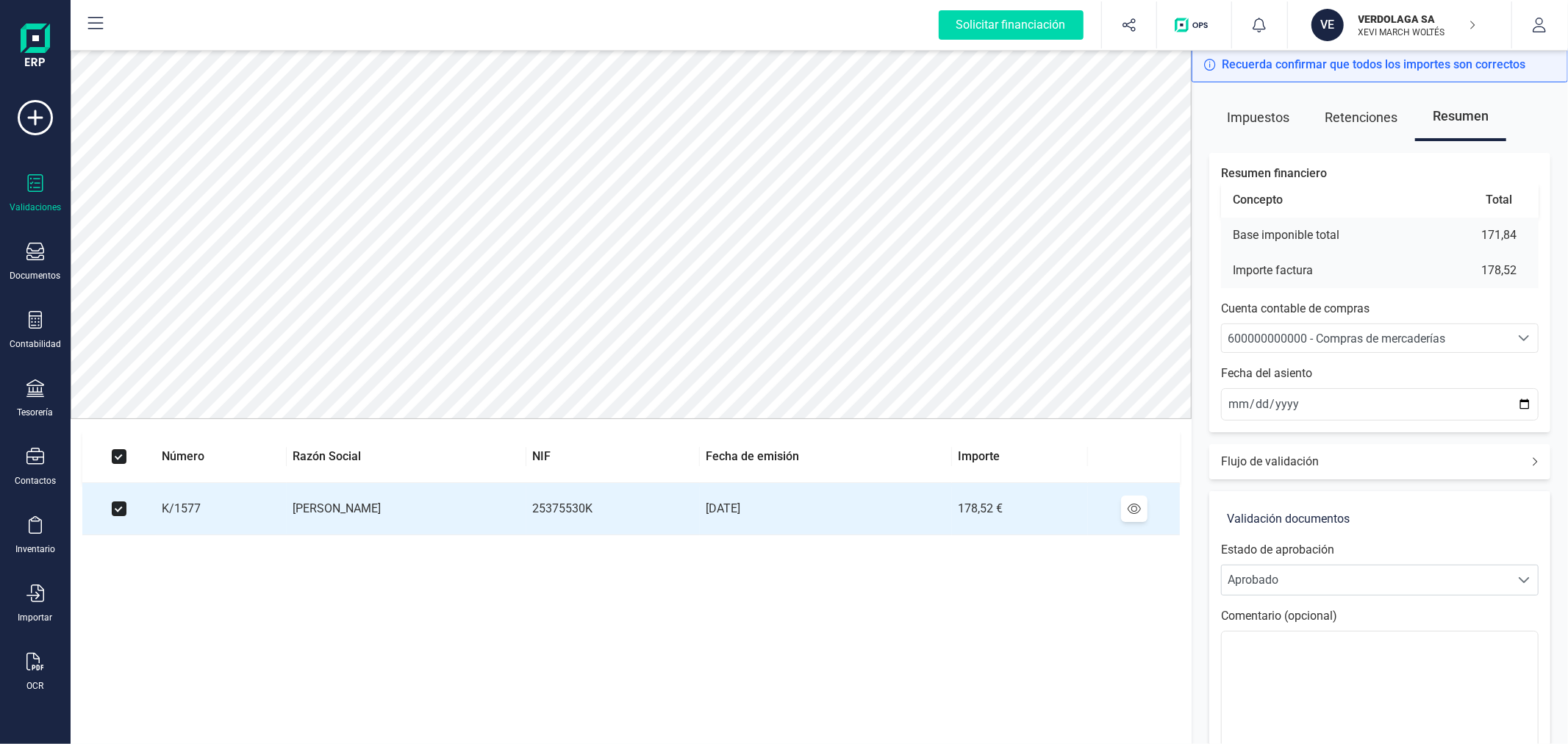
click at [1307, 333] on span "600000000000 - Compras de mercaderías" at bounding box center [1336, 338] width 218 height 14
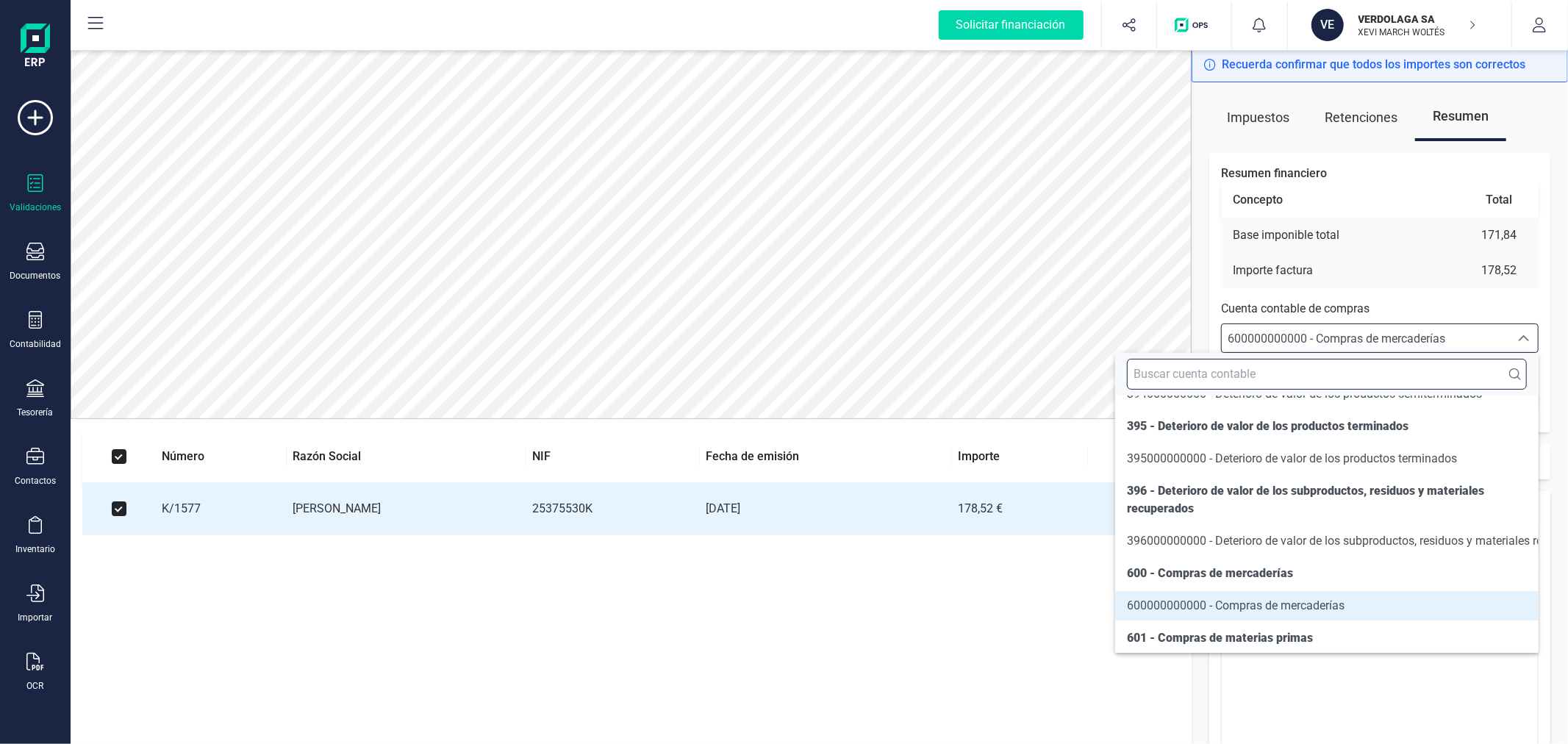
click at [1290, 378] on input "text" at bounding box center [1327, 373] width 400 height 31
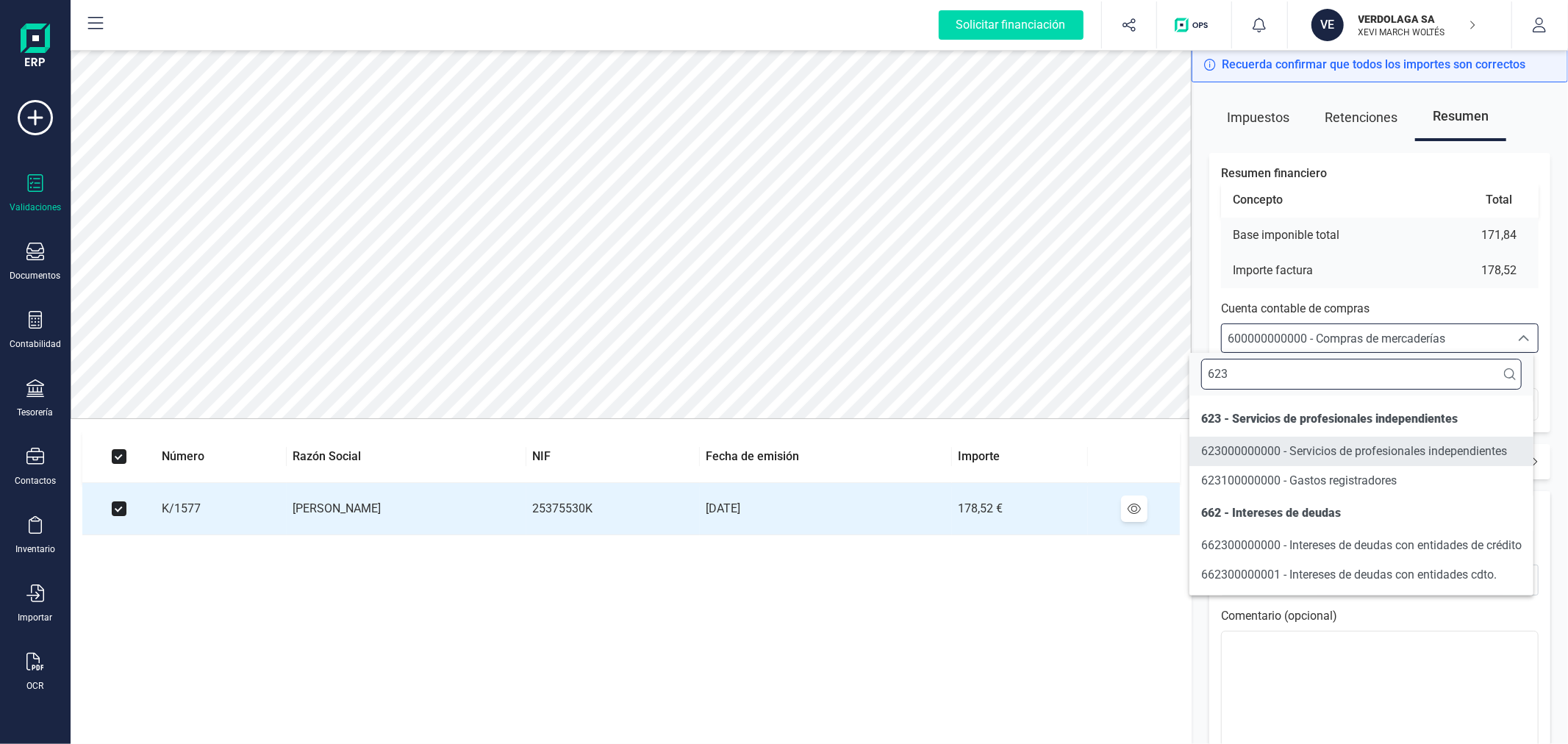
type input "623"
click at [1309, 449] on span "623000000000 - Servicios de profesionales independientes" at bounding box center [1354, 451] width 306 height 14
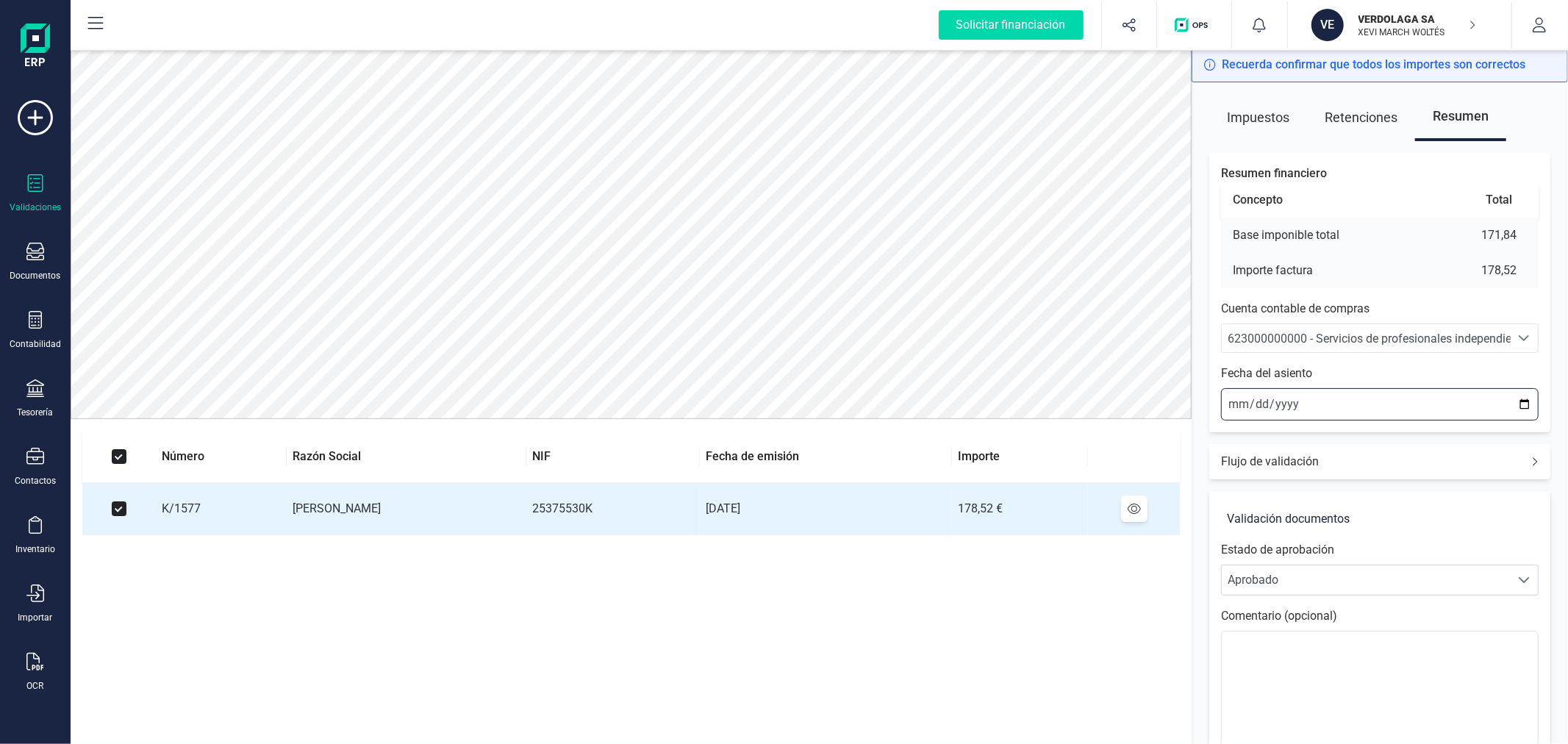
click at [1523, 400] on input "2025-09-22" at bounding box center [1379, 404] width 318 height 32
type input "2025-09-01"
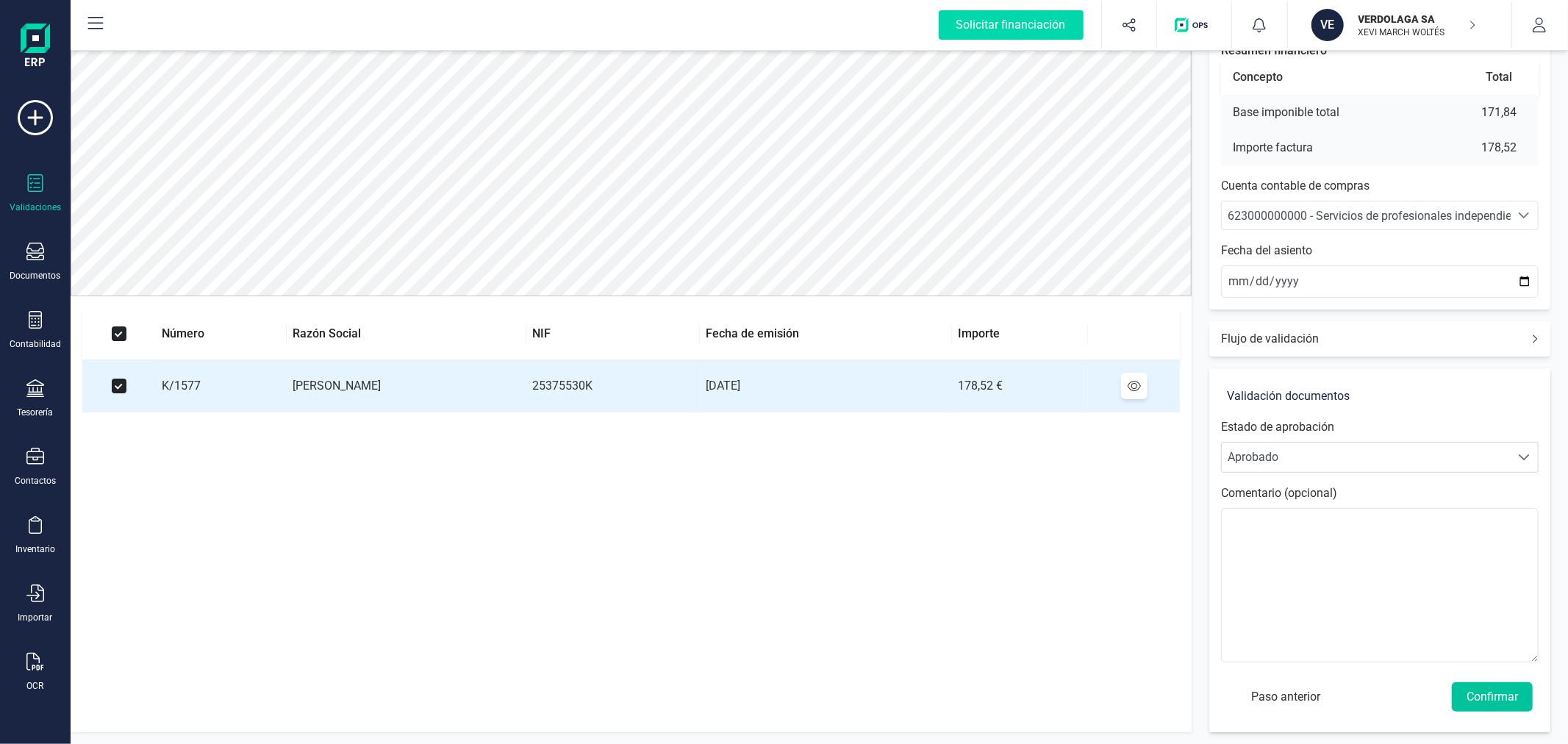
click at [1476, 687] on button "Confirmar" at bounding box center [1493, 696] width 81 height 29
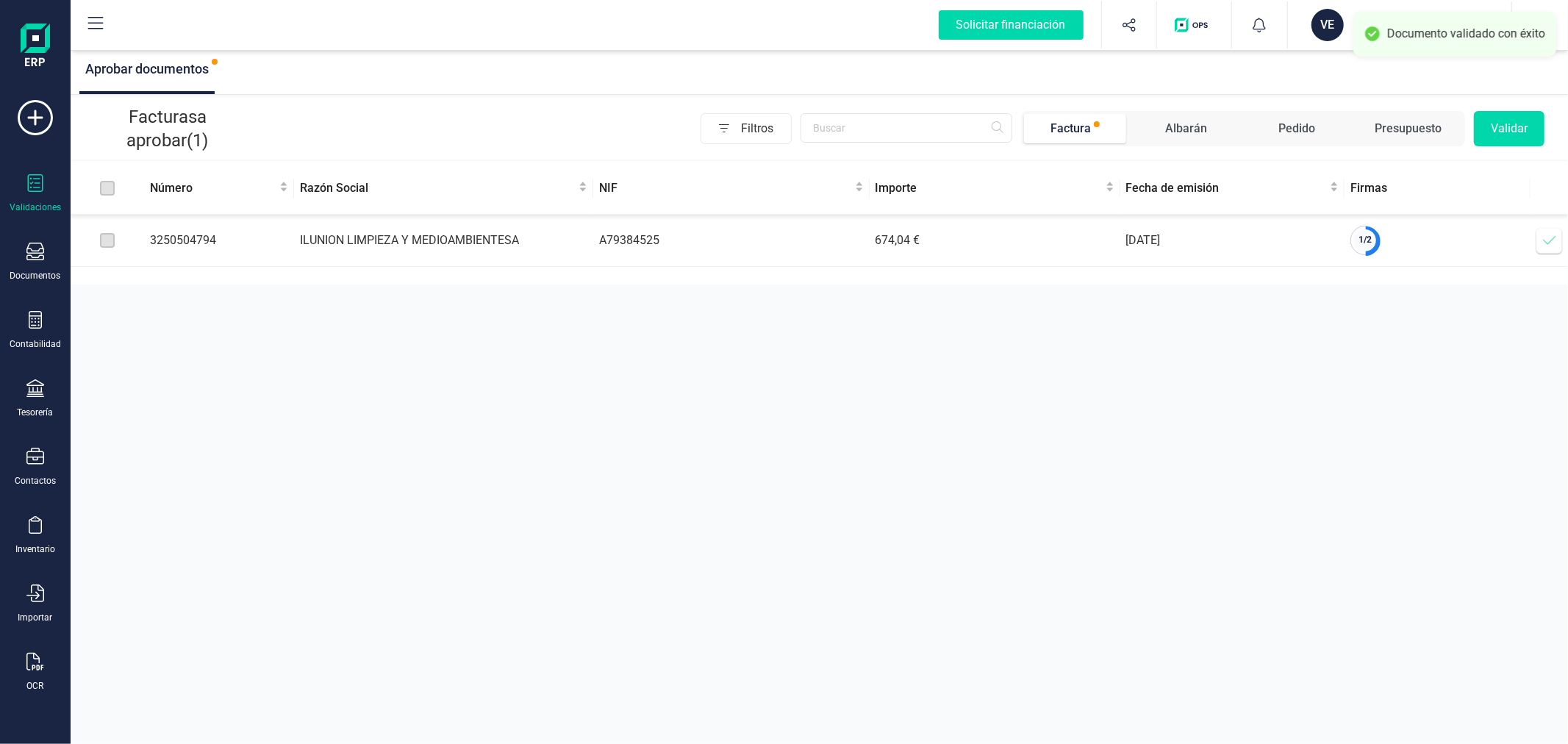
click at [1551, 244] on icon at bounding box center [1550, 240] width 15 height 15
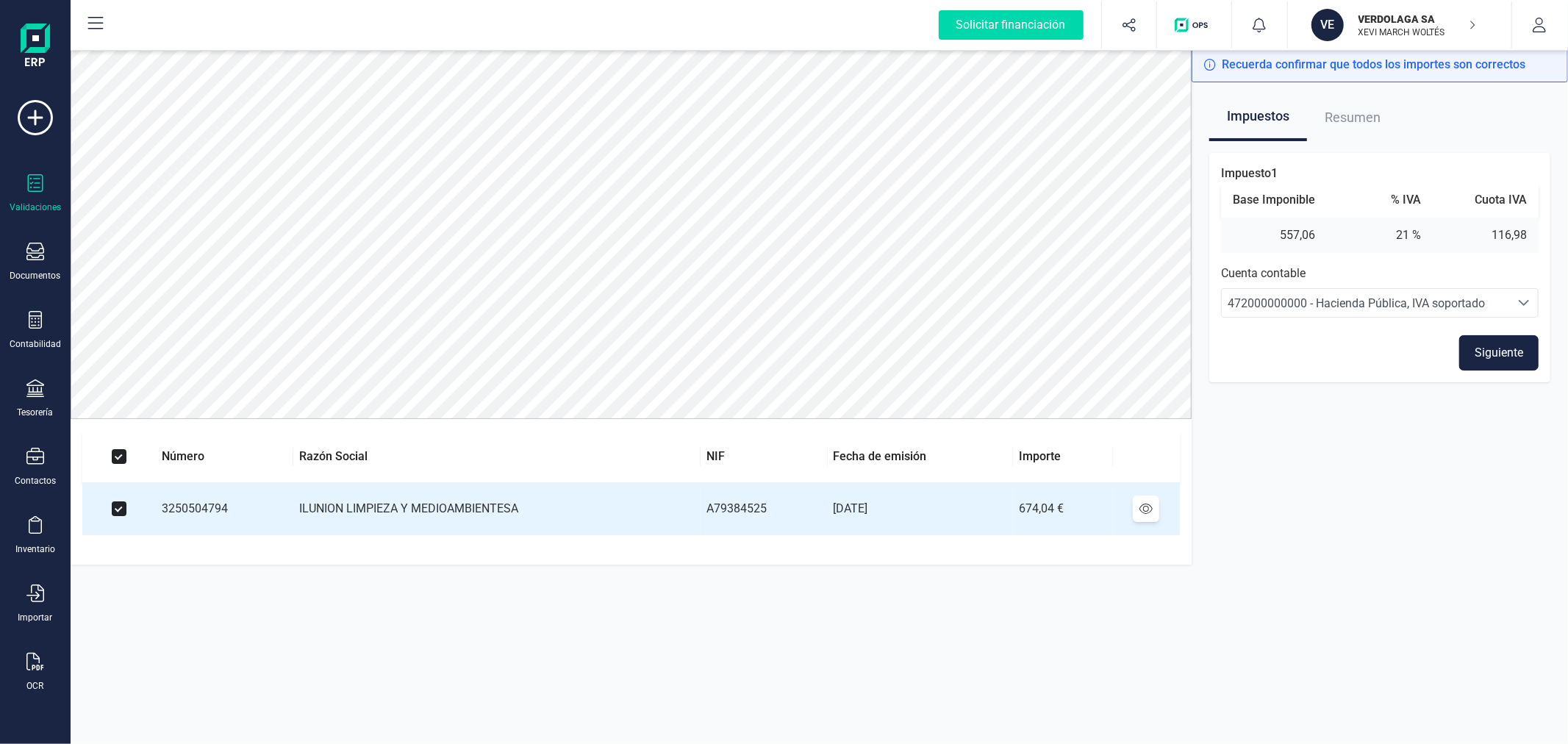
click at [1506, 347] on button "Siguiente" at bounding box center [1499, 352] width 79 height 35
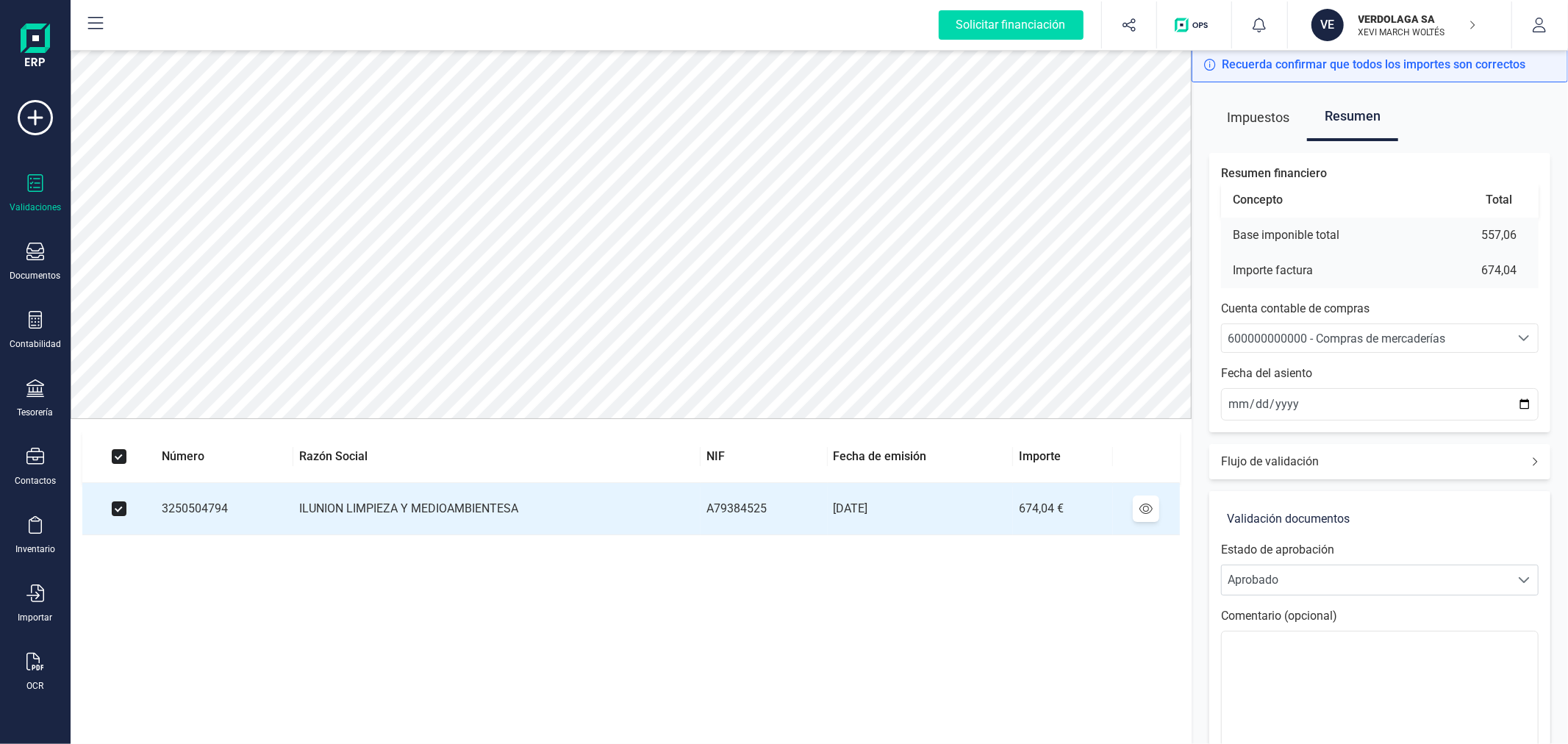
drag, startPoint x: 1368, startPoint y: 324, endPoint x: 1373, endPoint y: 342, distance: 18.7
click at [1371, 325] on span "600000000000 - Compras de mercaderías" at bounding box center [1365, 339] width 288 height 28
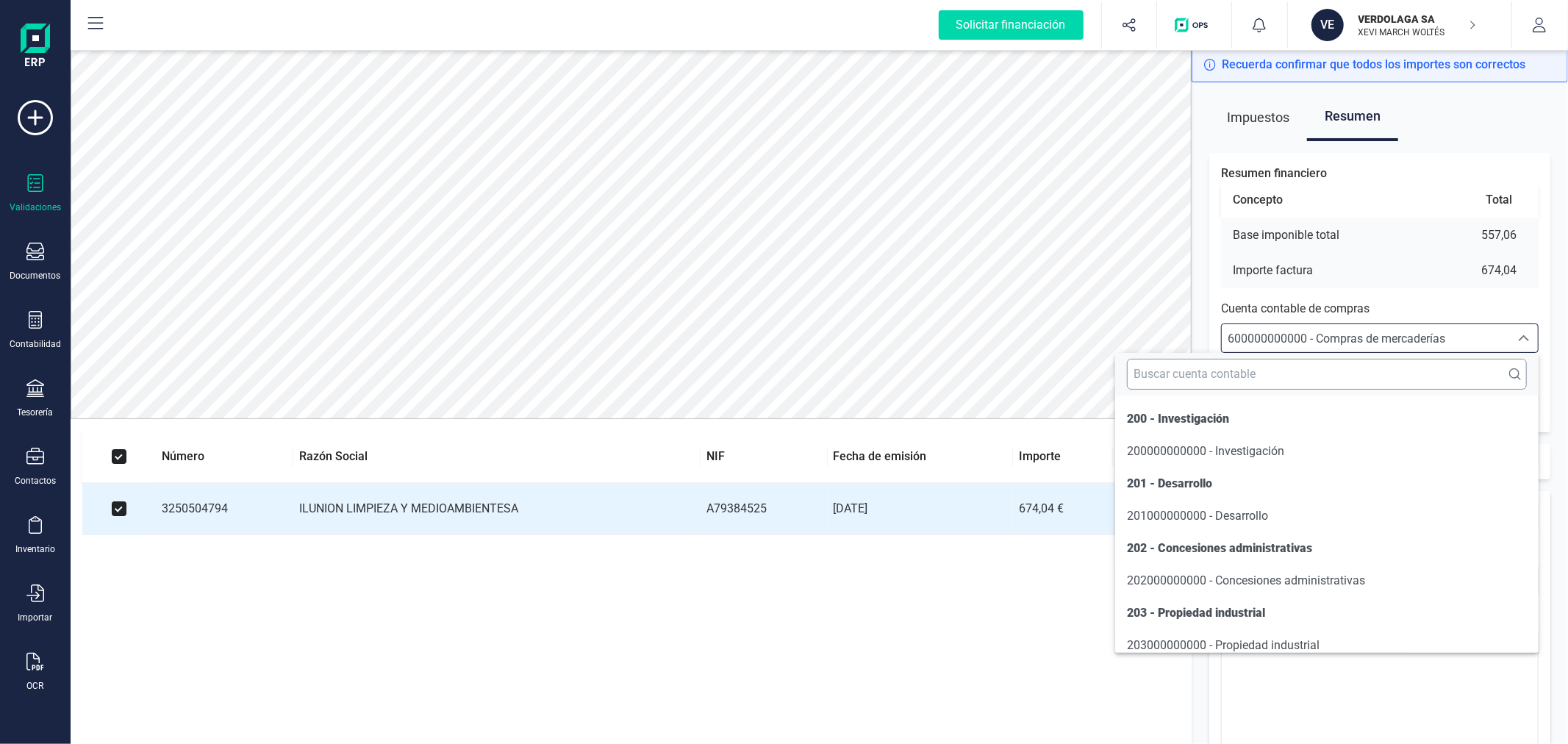
scroll to position [8787, 0]
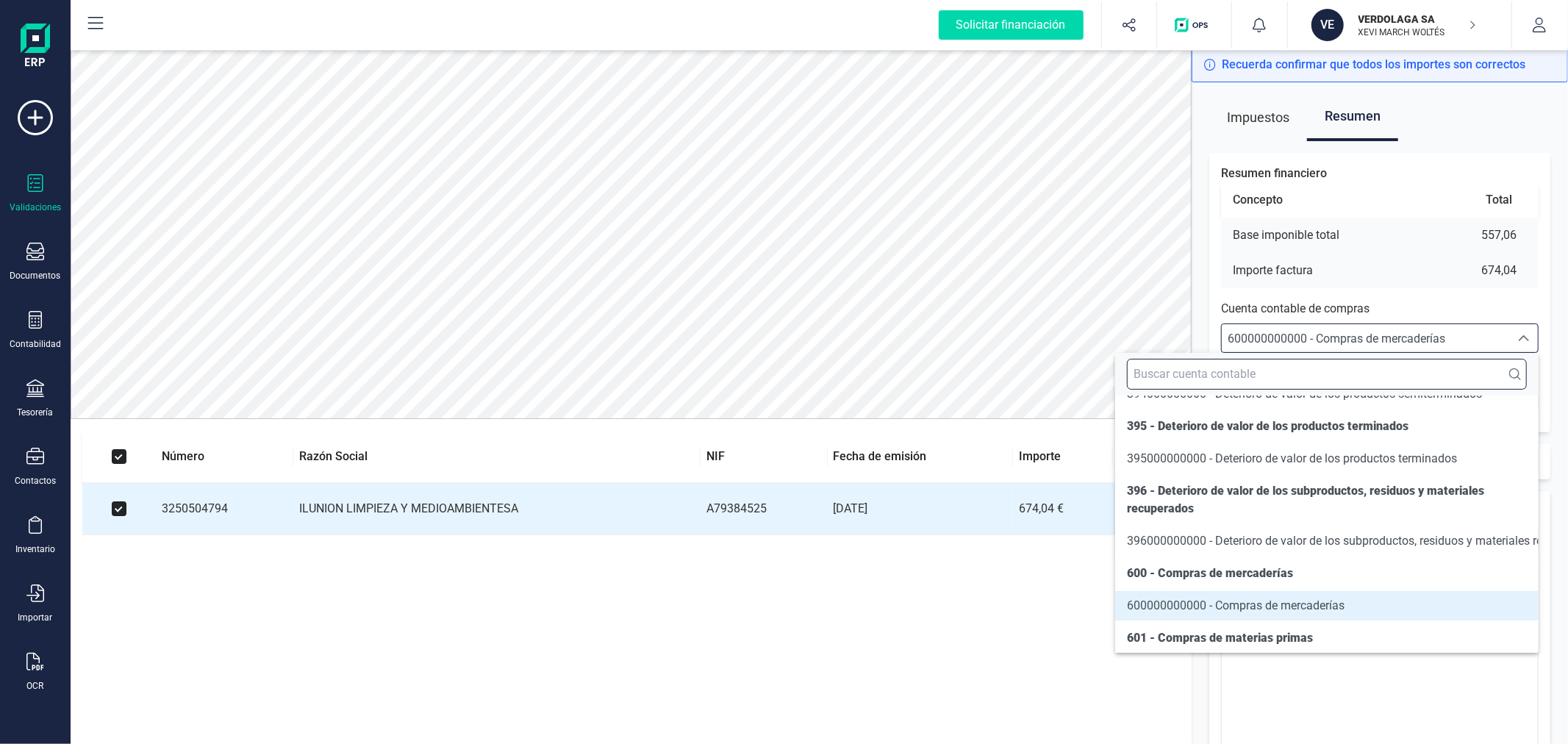
click at [1366, 376] on input "text" at bounding box center [1327, 373] width 400 height 31
click at [1288, 375] on input "text" at bounding box center [1327, 373] width 400 height 31
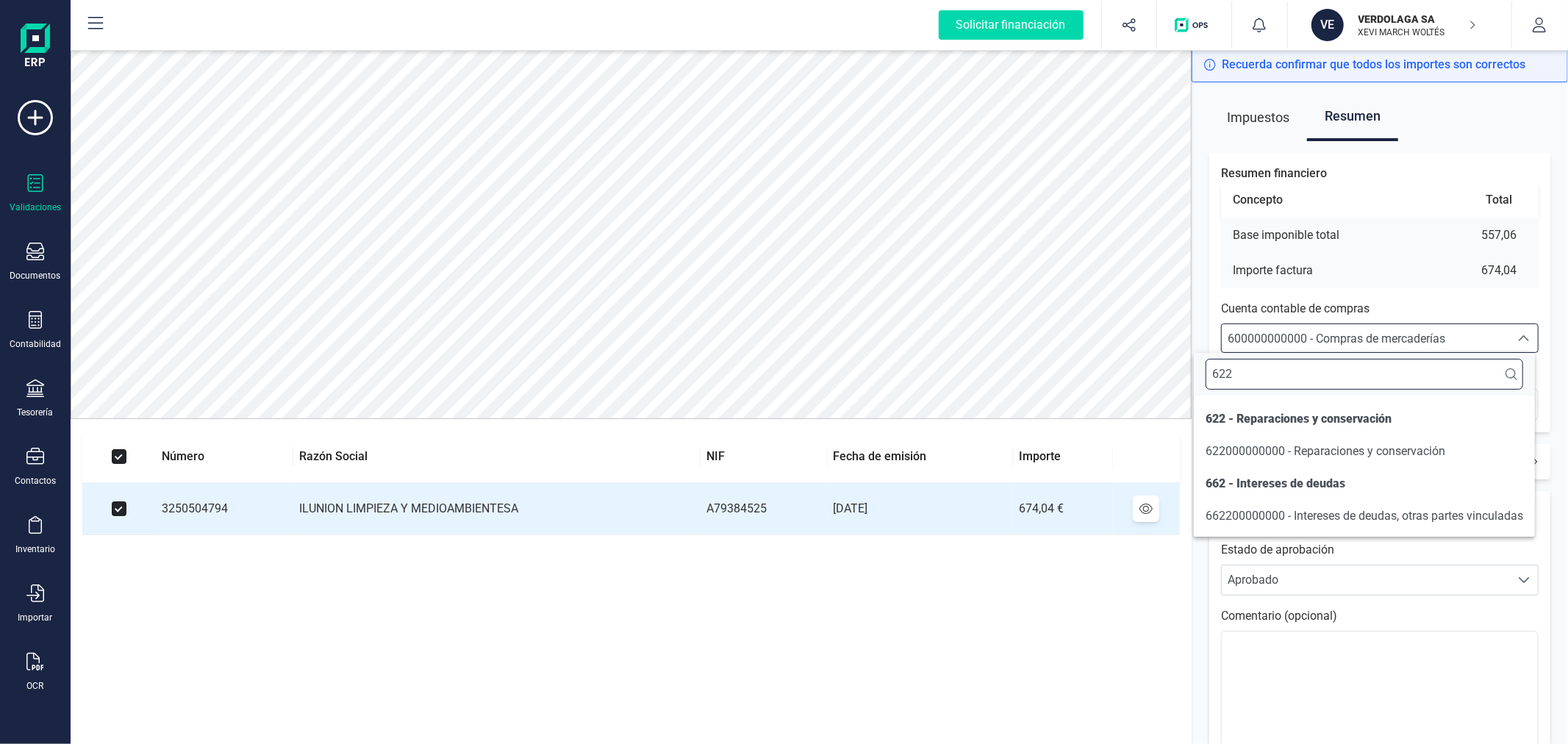
scroll to position [0, 0]
type input "622"
click at [1309, 456] on span "622000000000 - Reparaciones y conservación" at bounding box center [1326, 451] width 240 height 14
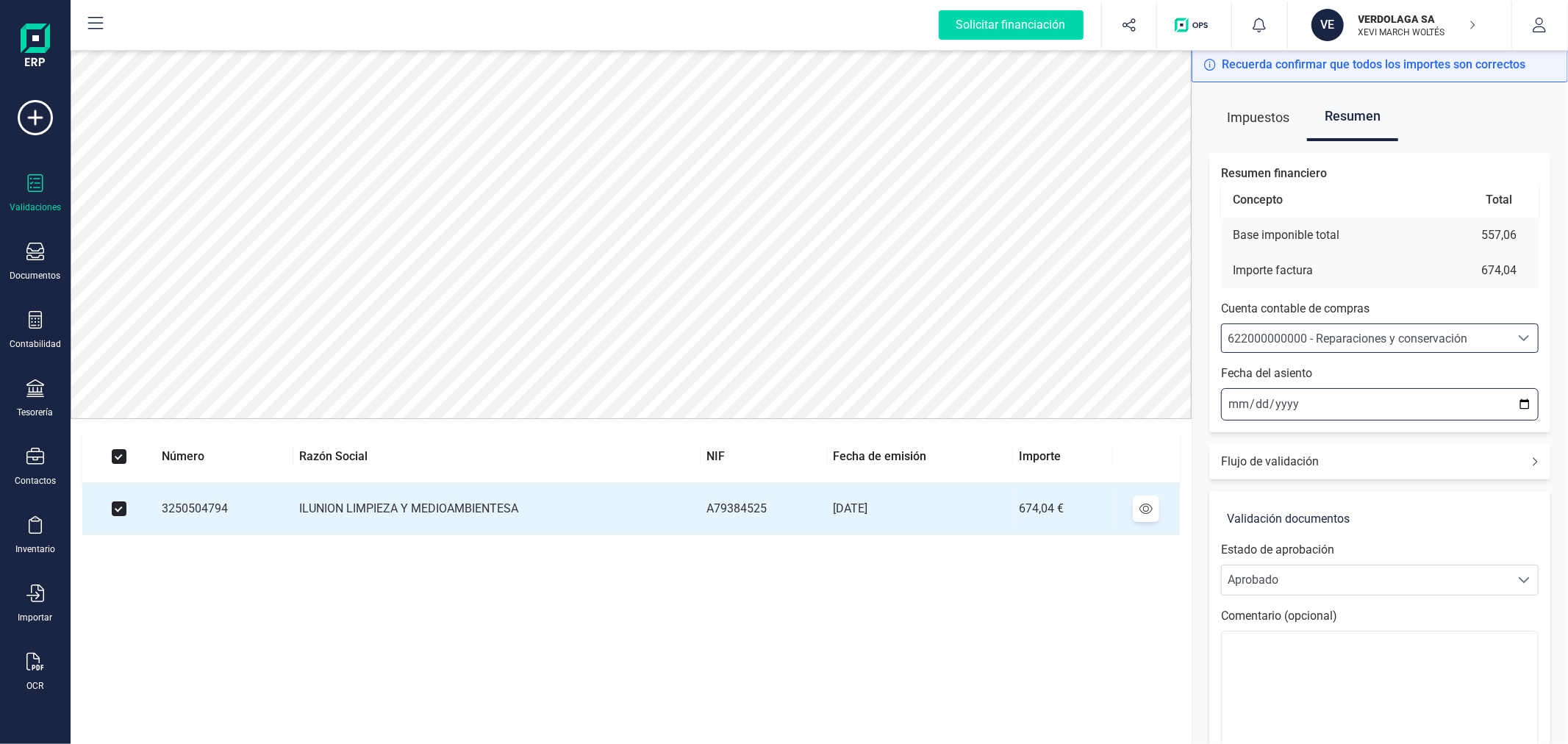
click at [1526, 402] on input "2025-09-22" at bounding box center [1379, 404] width 318 height 32
type input "2025-08-31"
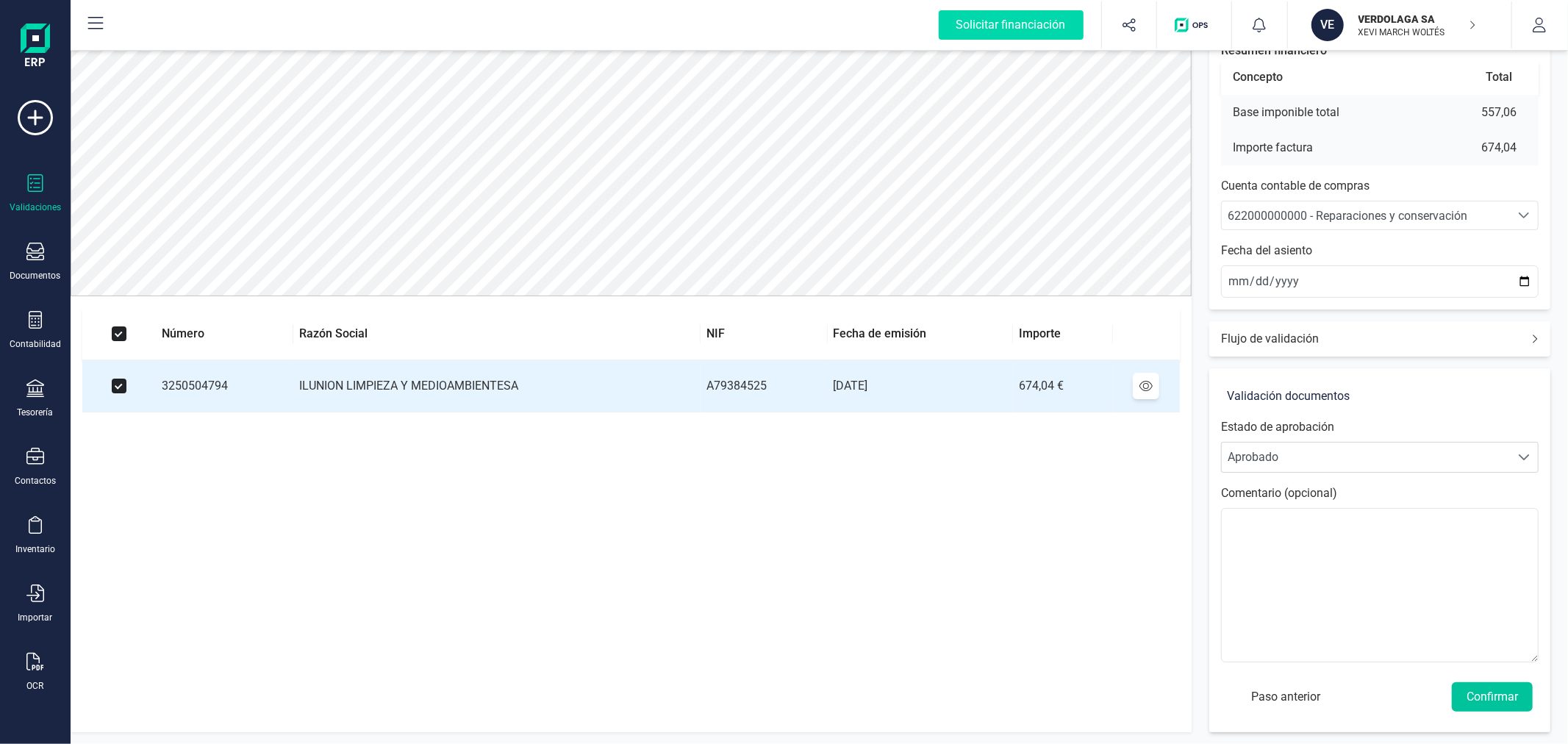
click at [1490, 697] on button "Confirmar" at bounding box center [1493, 696] width 81 height 29
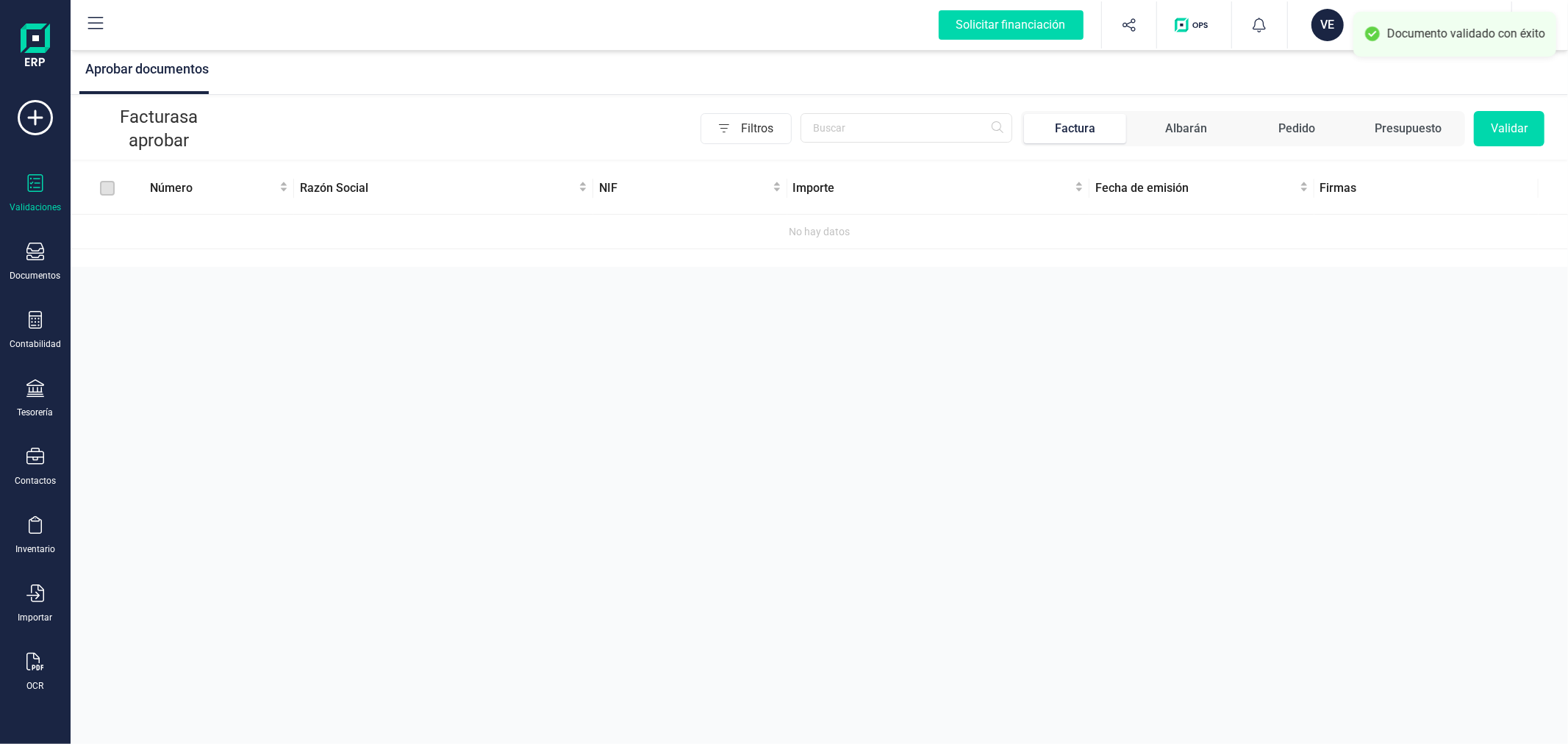
drag, startPoint x: 321, startPoint y: 500, endPoint x: 888, endPoint y: 316, distance: 596.1
click at [322, 496] on div "Aprobar documentos Facturas a aprobar Filtros Factura Albarán Pedido Presupuest…" at bounding box center [819, 372] width 1497 height 744
click at [1321, 39] on div "VE" at bounding box center [1327, 25] width 32 height 32
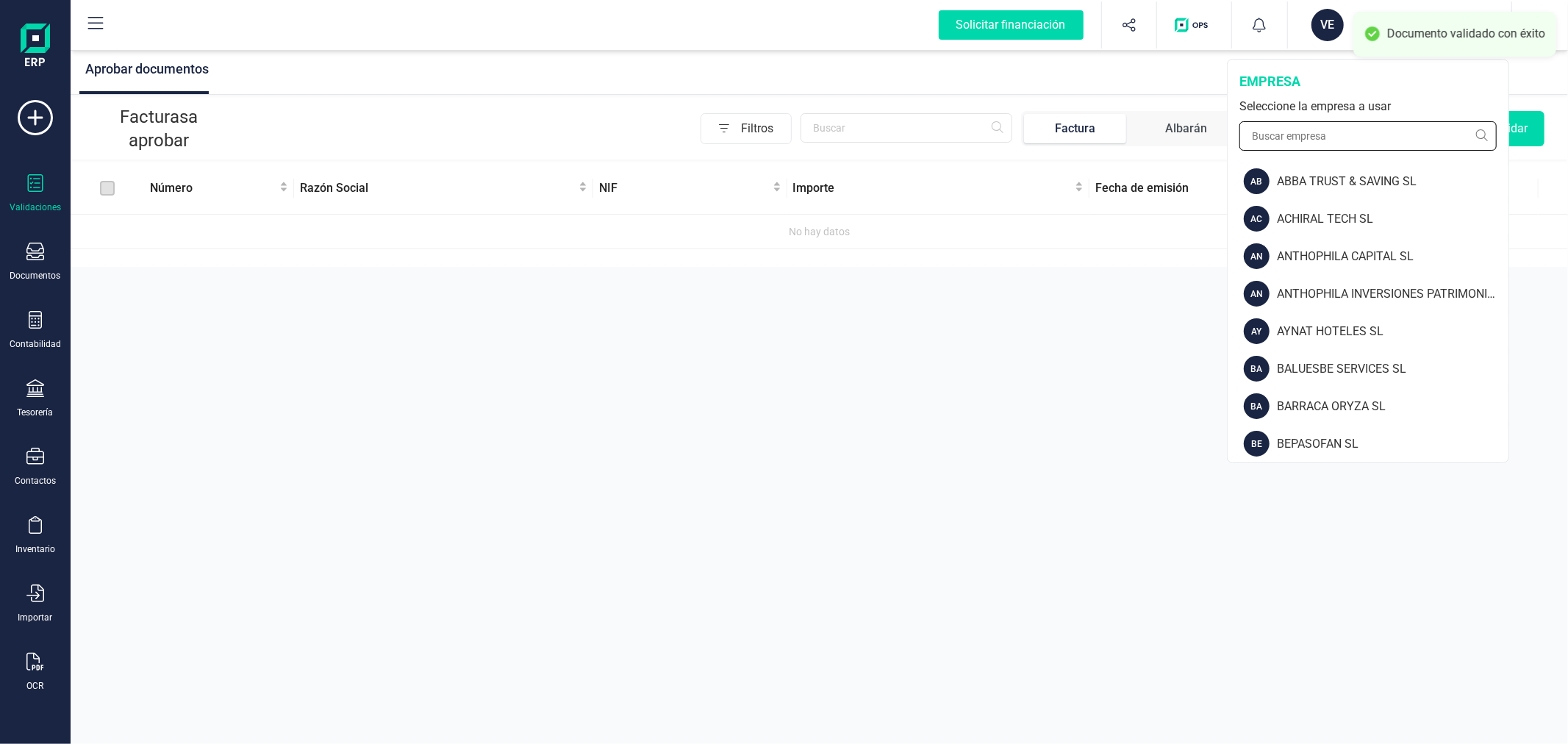
click at [1291, 134] on input "text" at bounding box center [1368, 136] width 258 height 29
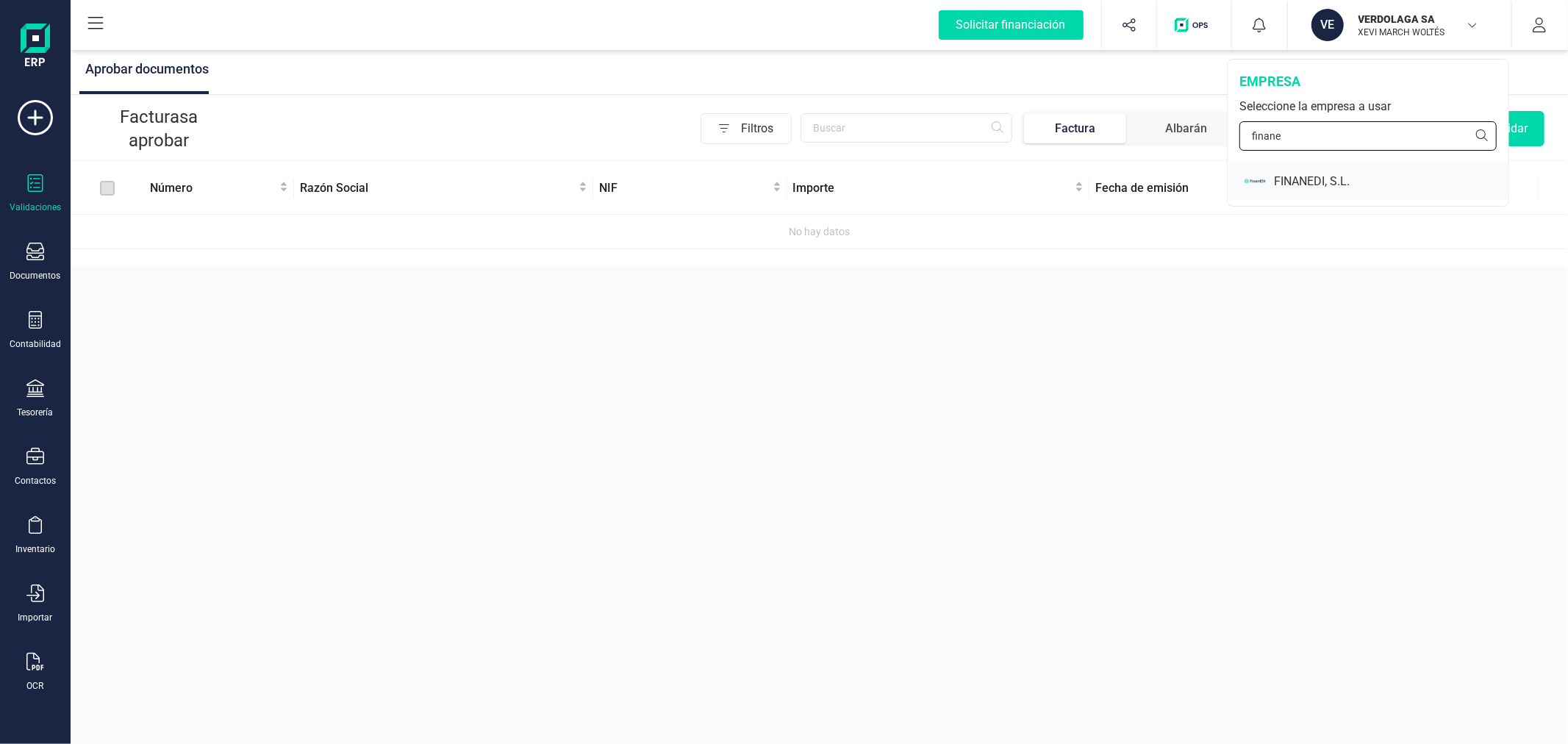
type input "finane"
click at [1306, 170] on div "FINANEDI, S.L." at bounding box center [1369, 181] width 279 height 38
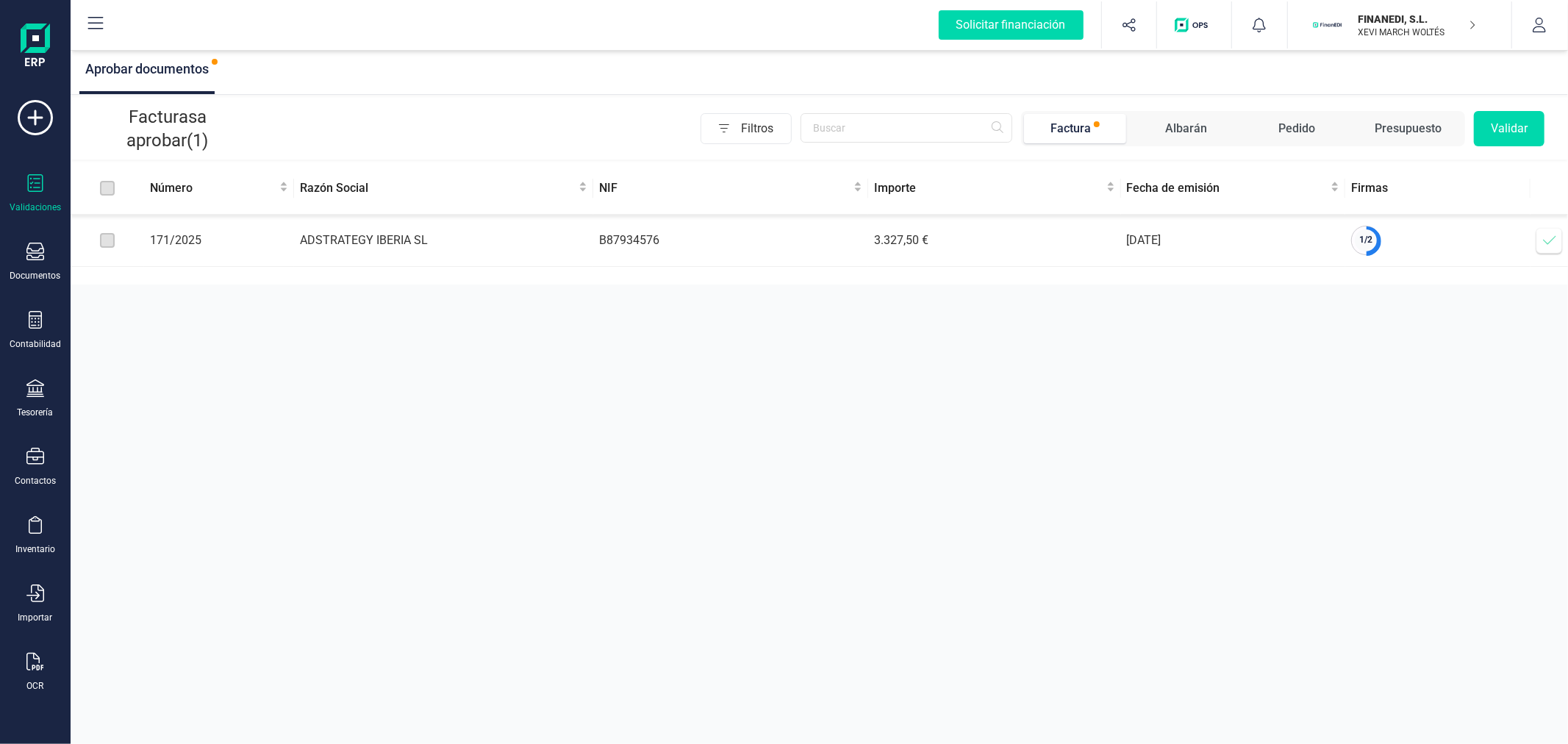
click at [1552, 246] on icon at bounding box center [1550, 240] width 15 height 15
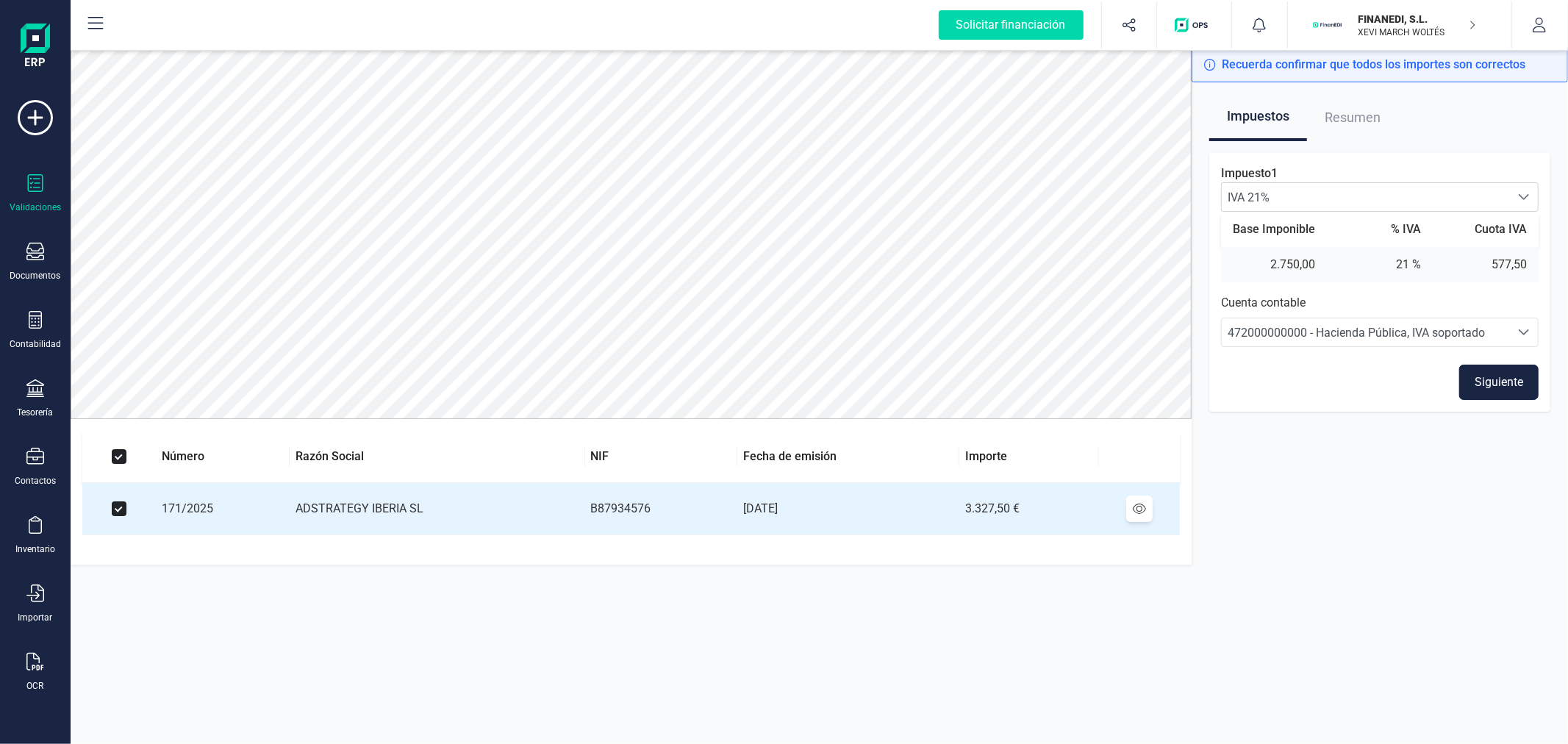
click at [1486, 388] on button "Siguiente" at bounding box center [1499, 382] width 79 height 35
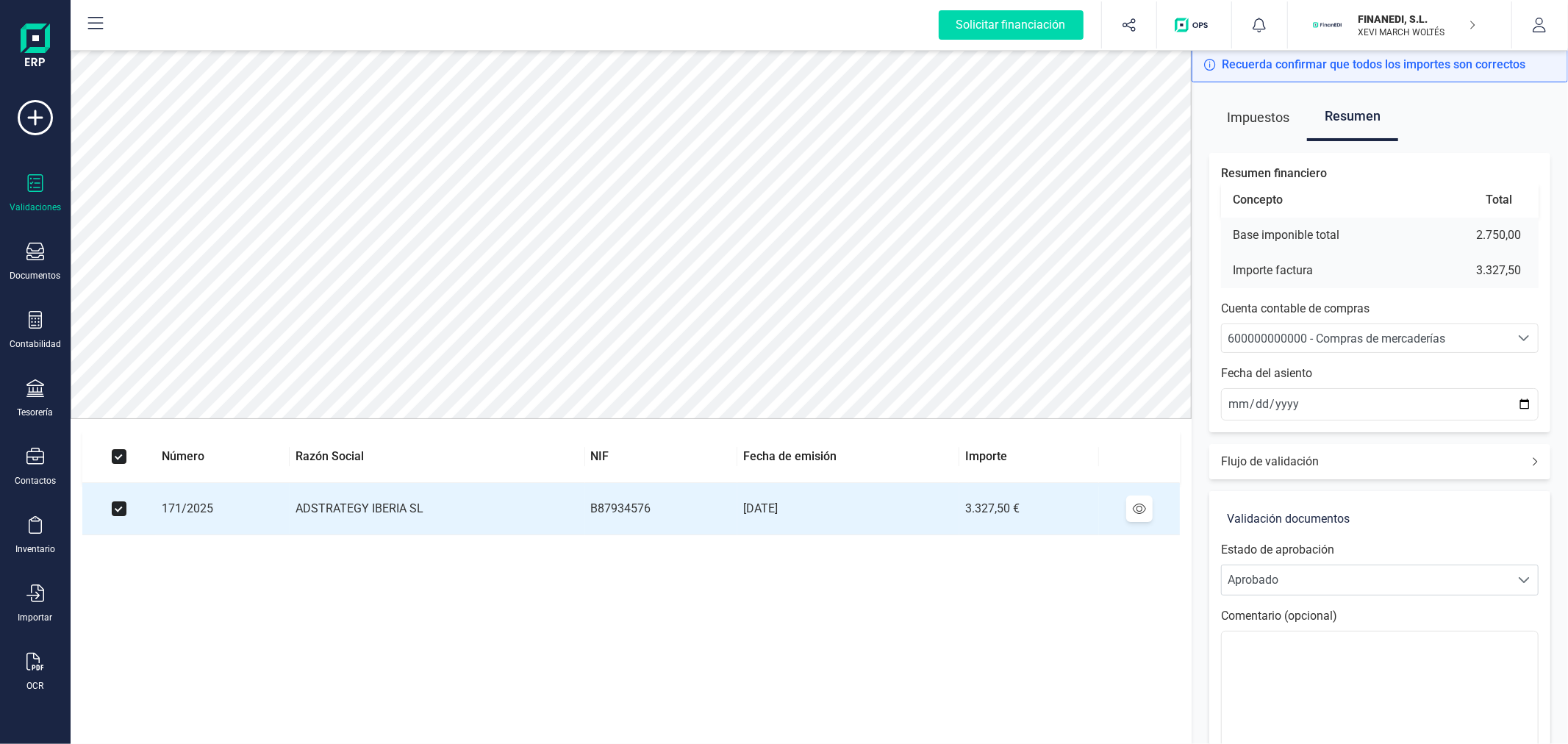
click at [1294, 335] on span "600000000000 - Compras de mercaderías" at bounding box center [1336, 338] width 218 height 14
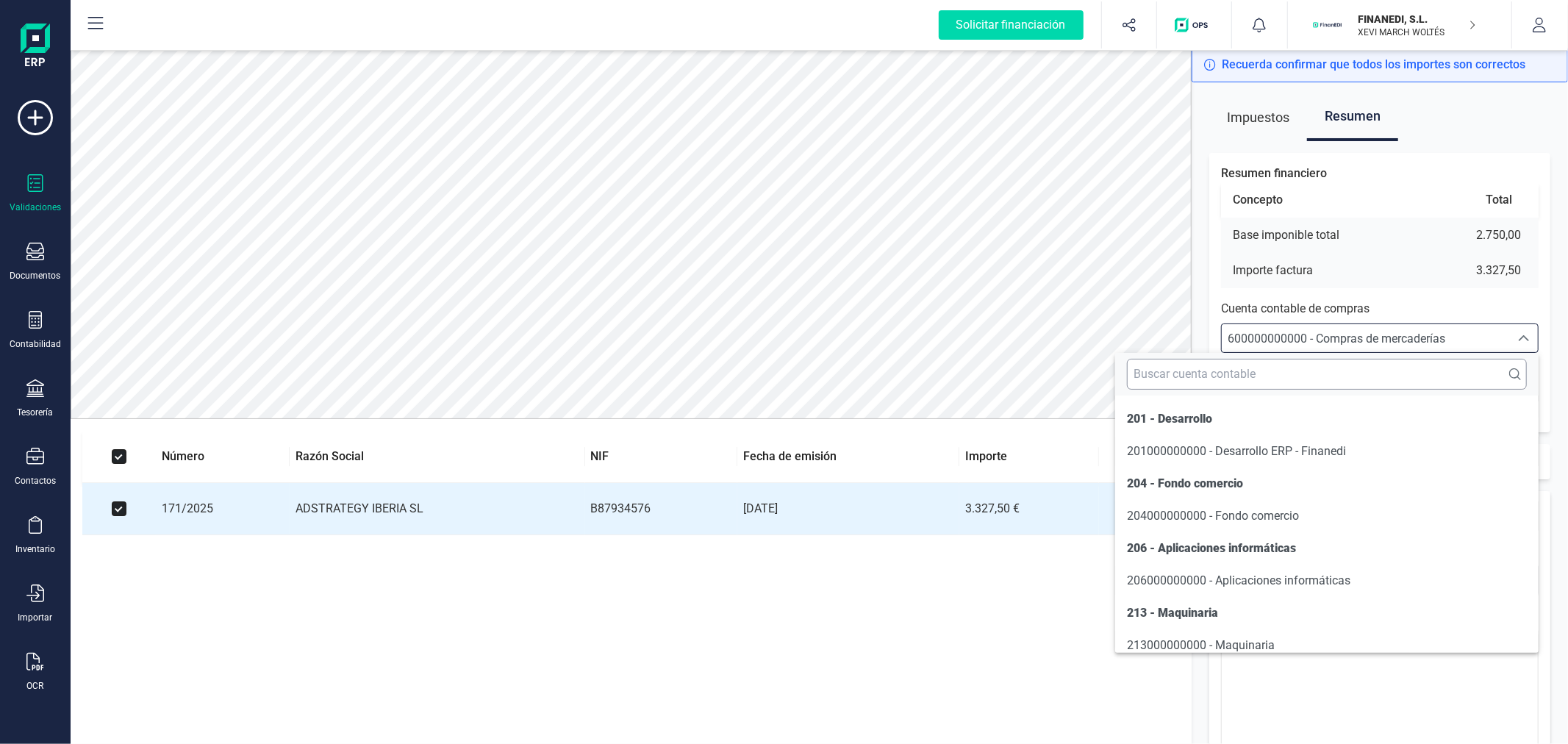
scroll to position [3151, 0]
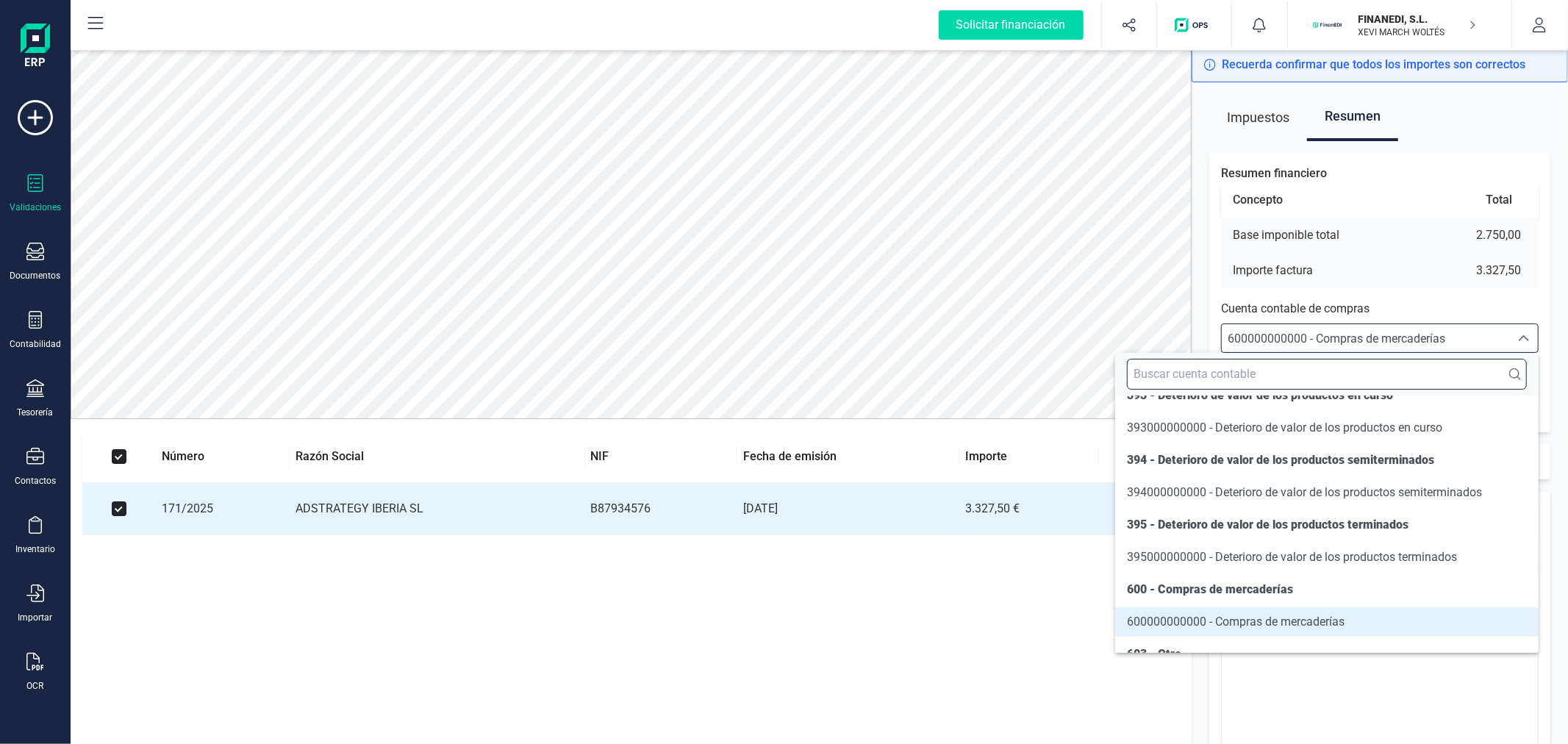
click at [1279, 376] on input "text" at bounding box center [1327, 373] width 400 height 31
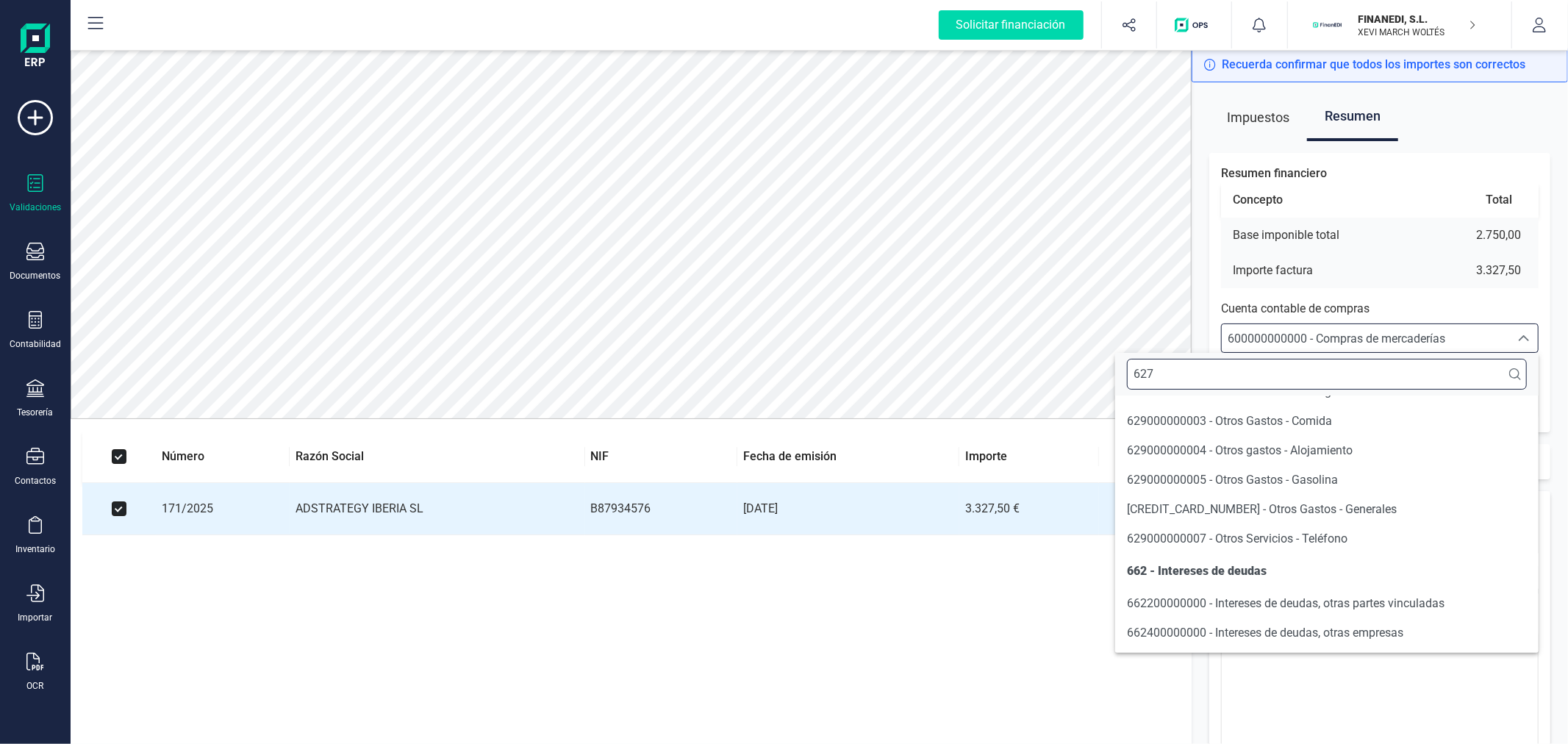
scroll to position [0, 0]
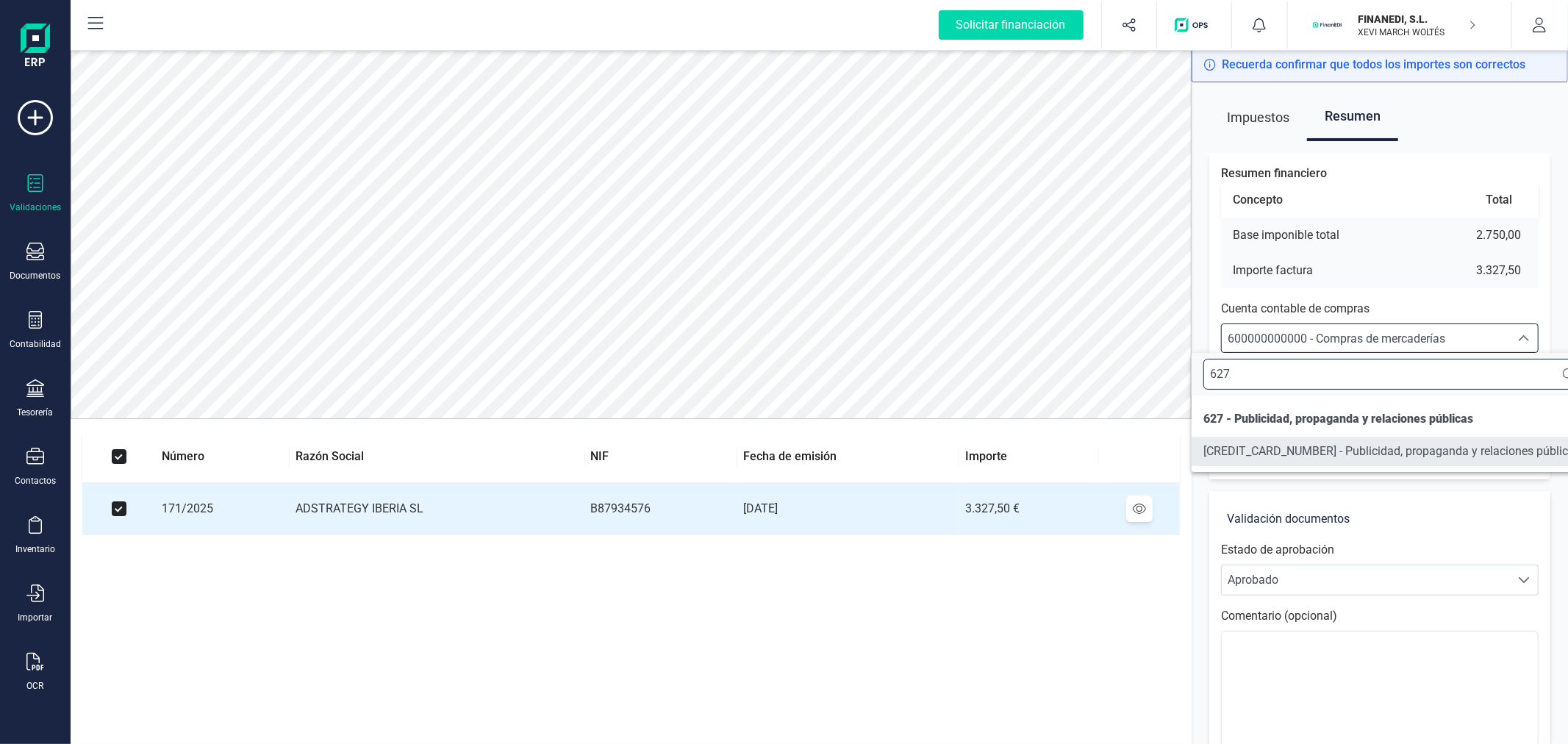
type input "627"
click at [1304, 448] on span "[CREDIT_CARD_NUMBER] - Publicidad, propaganda y relaciones públicas" at bounding box center [1393, 451] width 377 height 14
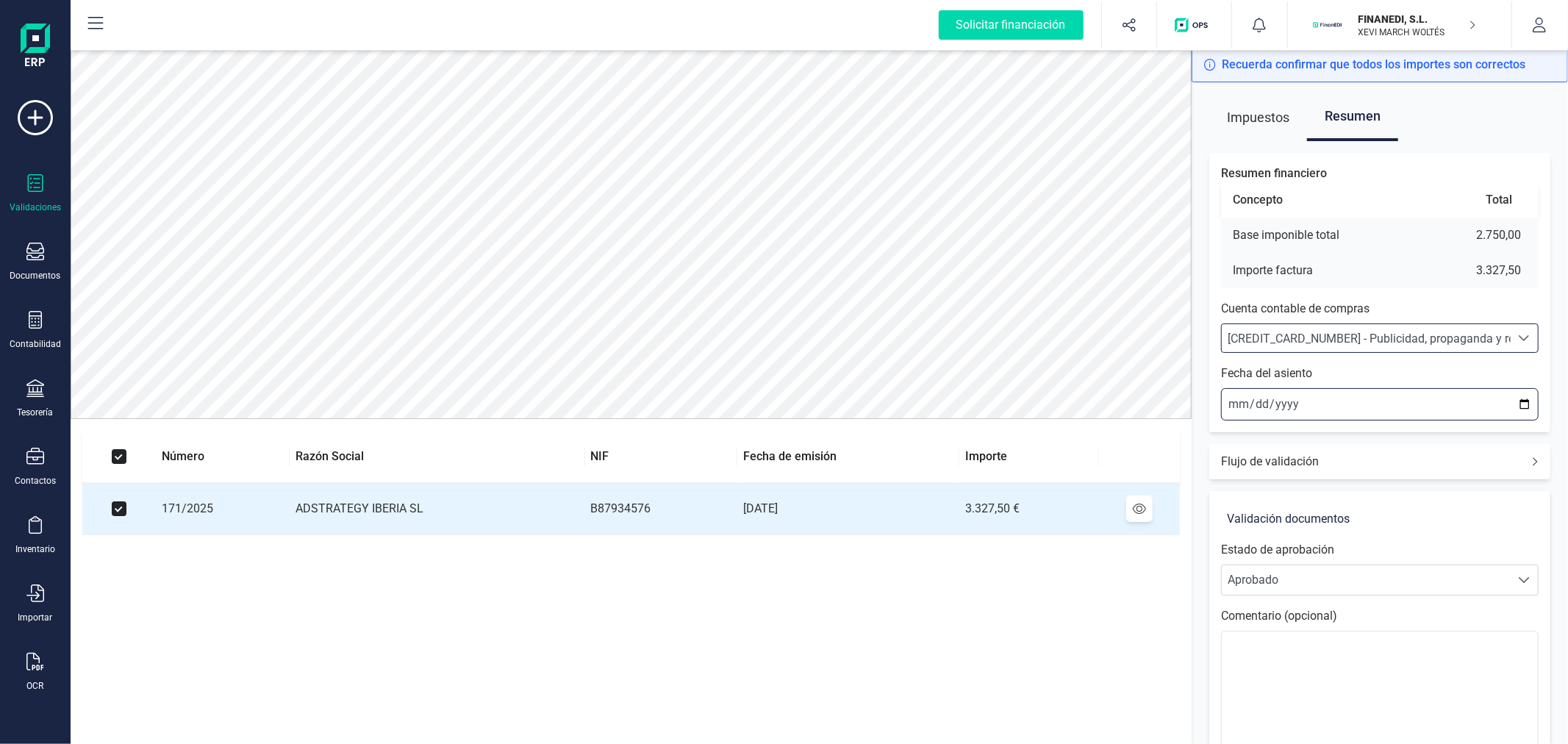
click at [1525, 406] on input "2025-09-22" at bounding box center [1379, 404] width 318 height 32
type input "2025-08-27"
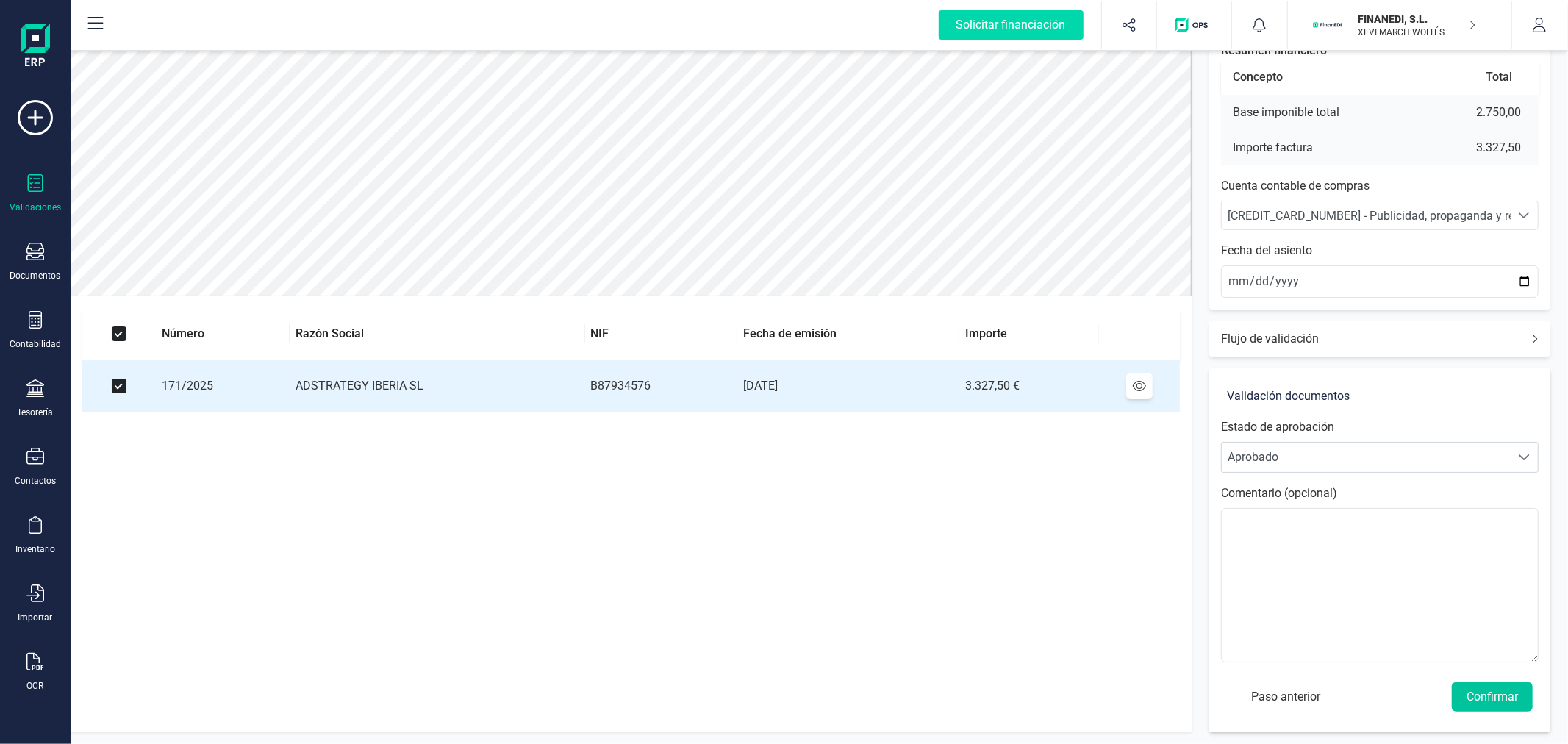
click at [1489, 695] on button "Confirmar" at bounding box center [1493, 696] width 81 height 29
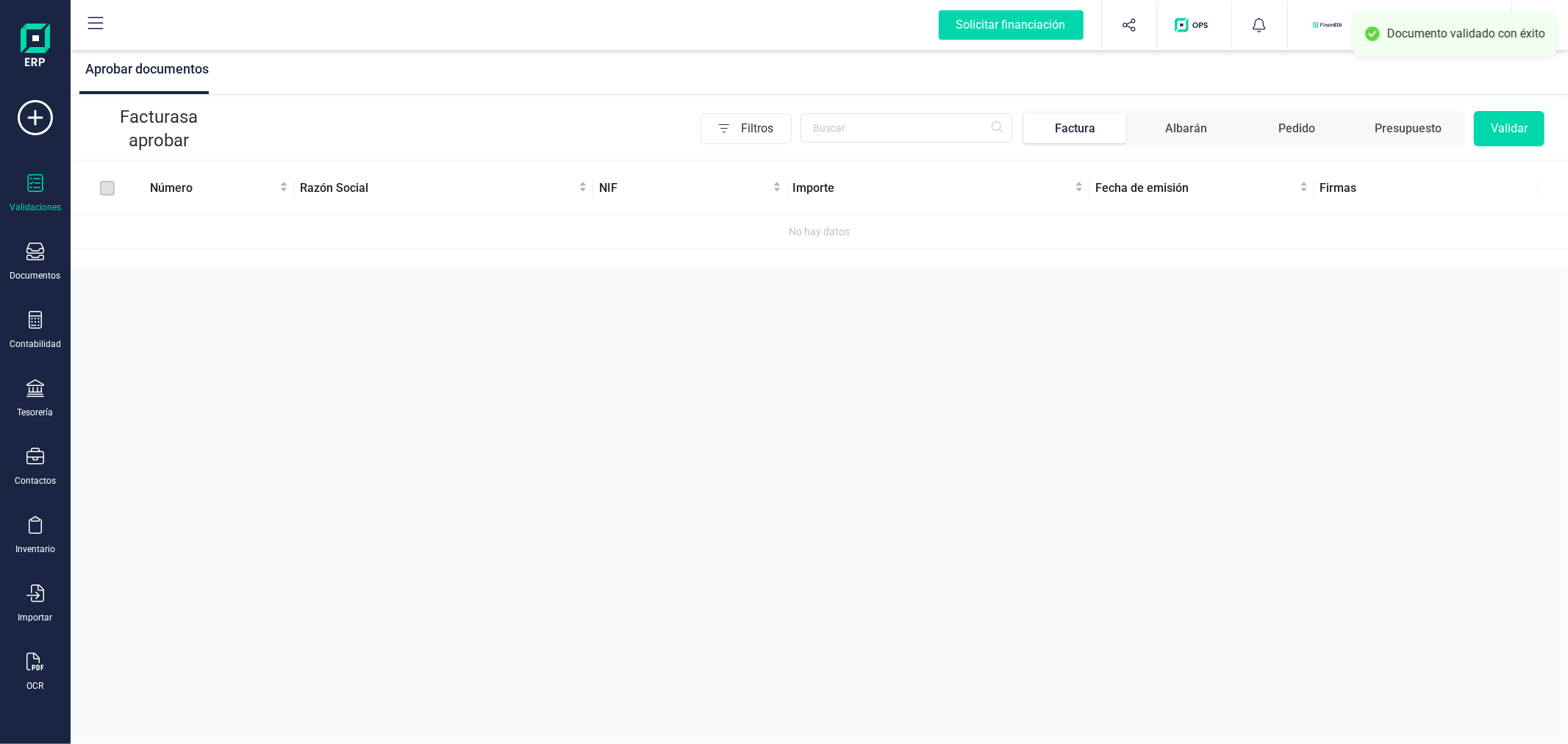
click at [728, 424] on div "Aprobar documentos Facturas a aprobar Filtros Factura Albarán Pedido Presupuest…" at bounding box center [819, 372] width 1497 height 744
click at [525, 360] on div "Aprobar documentos Facturas a aprobar Filtros Factura Albarán Pedido Presupuest…" at bounding box center [819, 372] width 1497 height 744
click at [611, 472] on div "Aprobar documentos Facturas a aprobar Filtros Factura Albarán Pedido Presupuest…" at bounding box center [819, 372] width 1497 height 744
click at [40, 407] on div "Tesorería" at bounding box center [36, 412] width 36 height 11
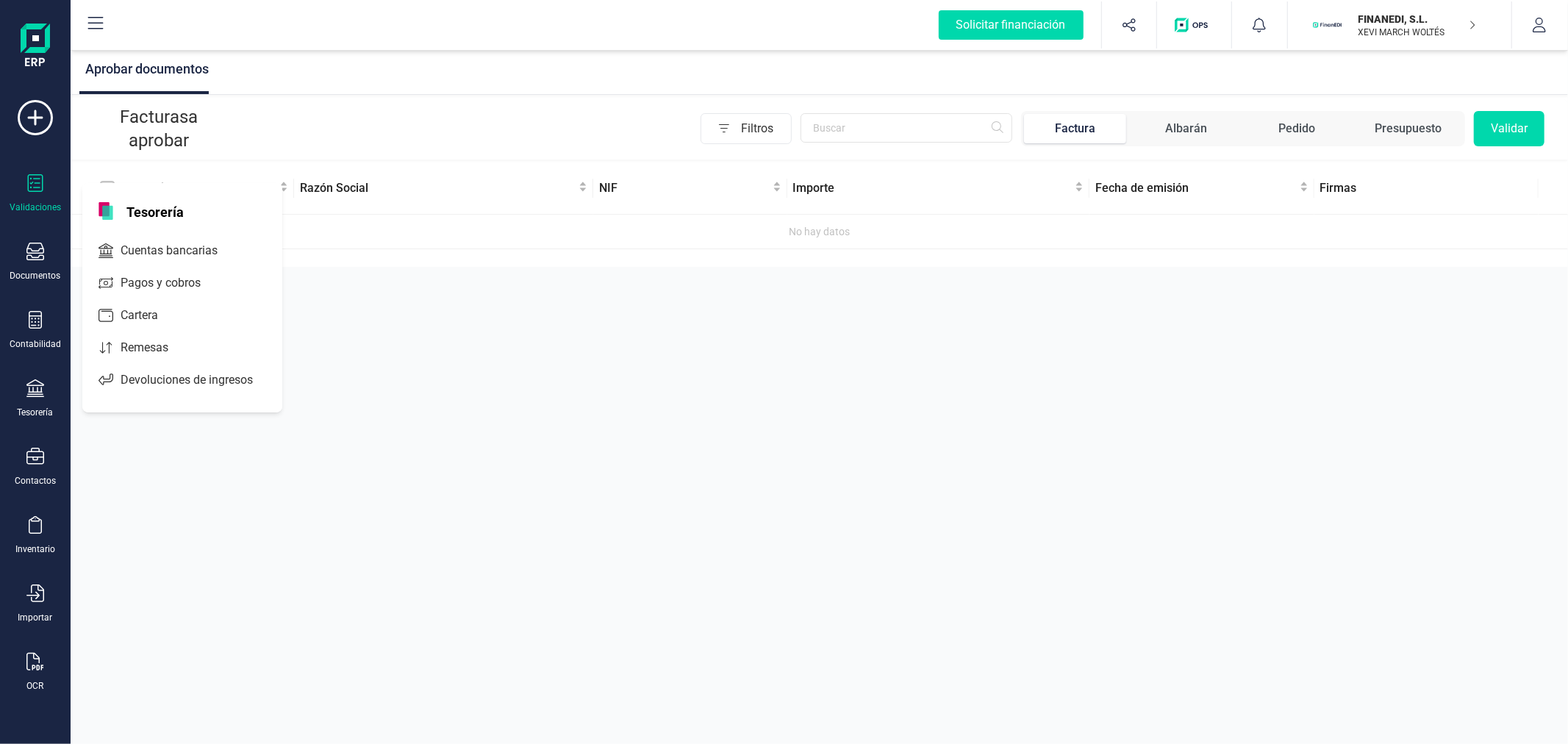
click at [143, 251] on span "Cuentas bancarias" at bounding box center [179, 250] width 129 height 18
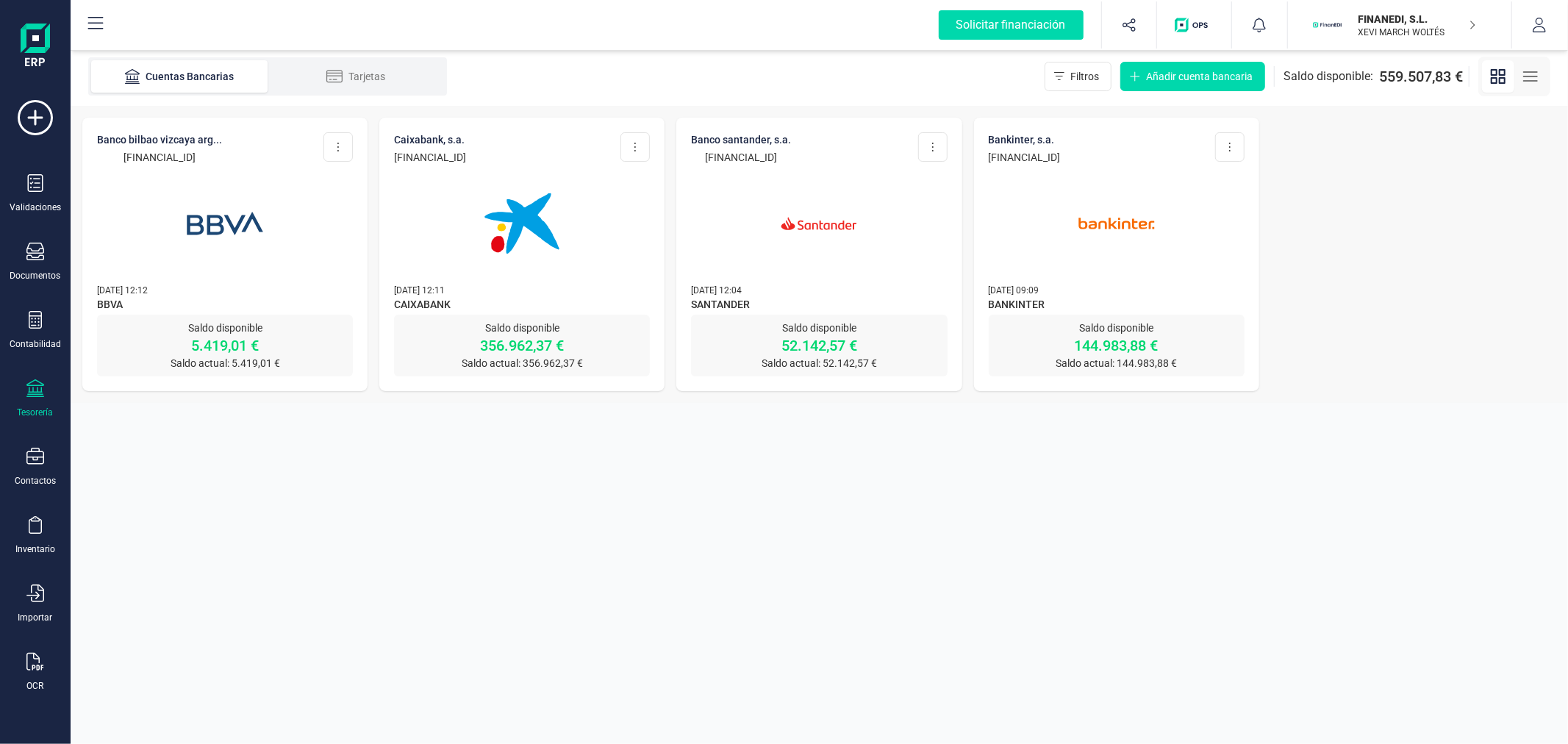
click at [1402, 11] on p "FINANEDI, S.L." at bounding box center [1417, 19] width 118 height 15
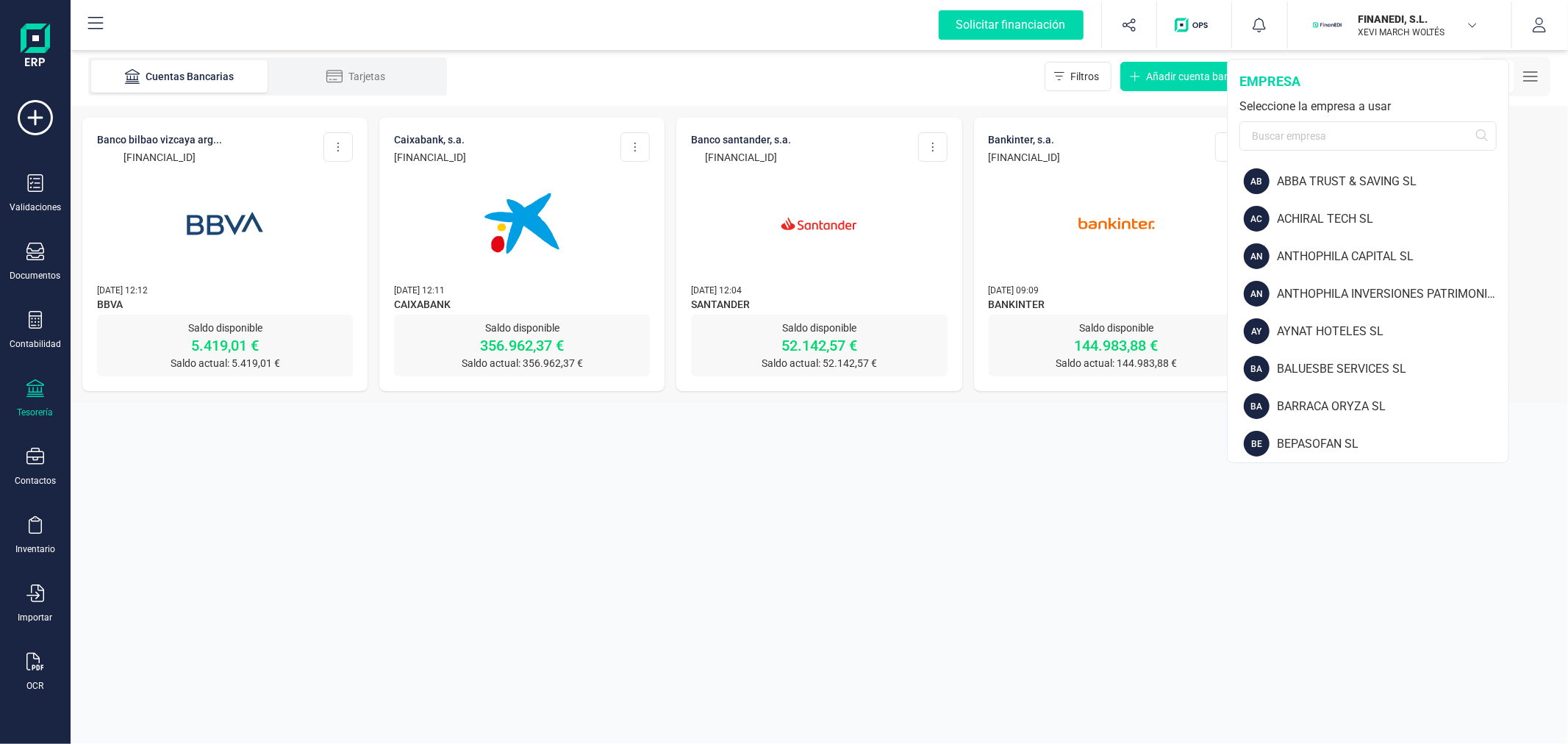
drag, startPoint x: 248, startPoint y: 549, endPoint x: 1, endPoint y: 357, distance: 312.8
click at [247, 548] on section "Cuentas Bancarias Tarjetas Filtros Añadir cuenta bancaria Saldo disponible: 559…" at bounding box center [819, 395] width 1497 height 697
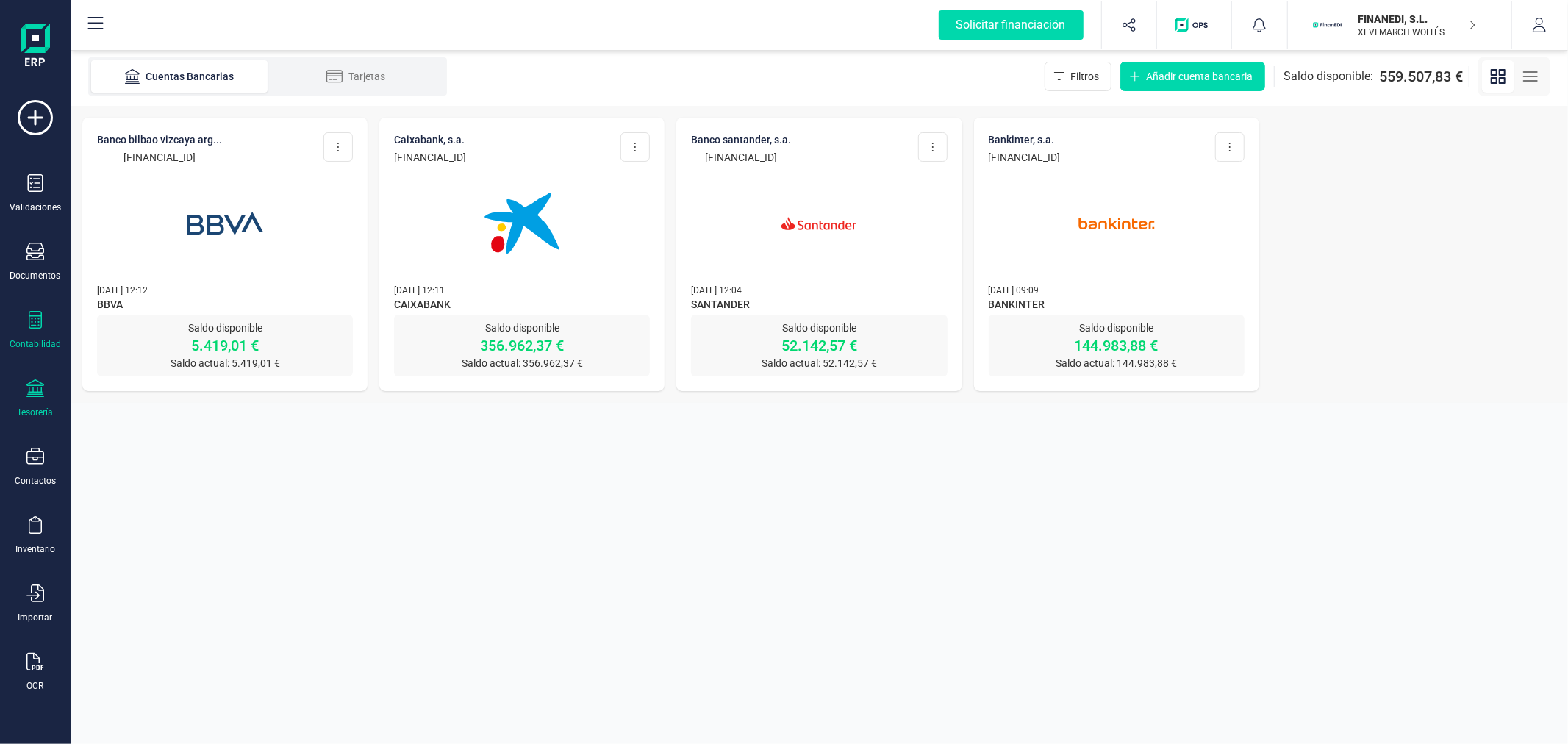
click at [39, 331] on div at bounding box center [35, 322] width 18 height 22
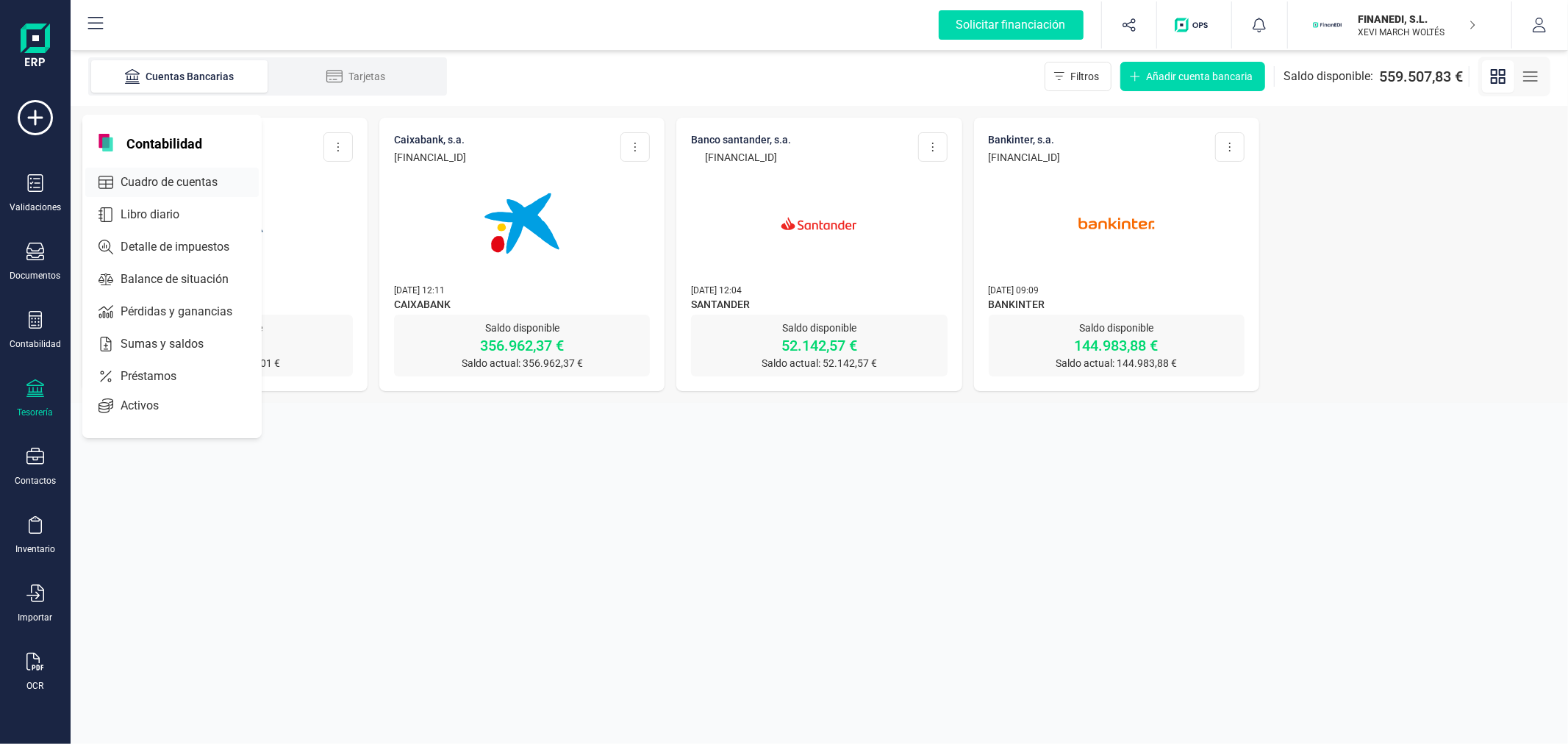
click at [205, 179] on span "Cuadro de cuentas" at bounding box center [179, 182] width 129 height 18
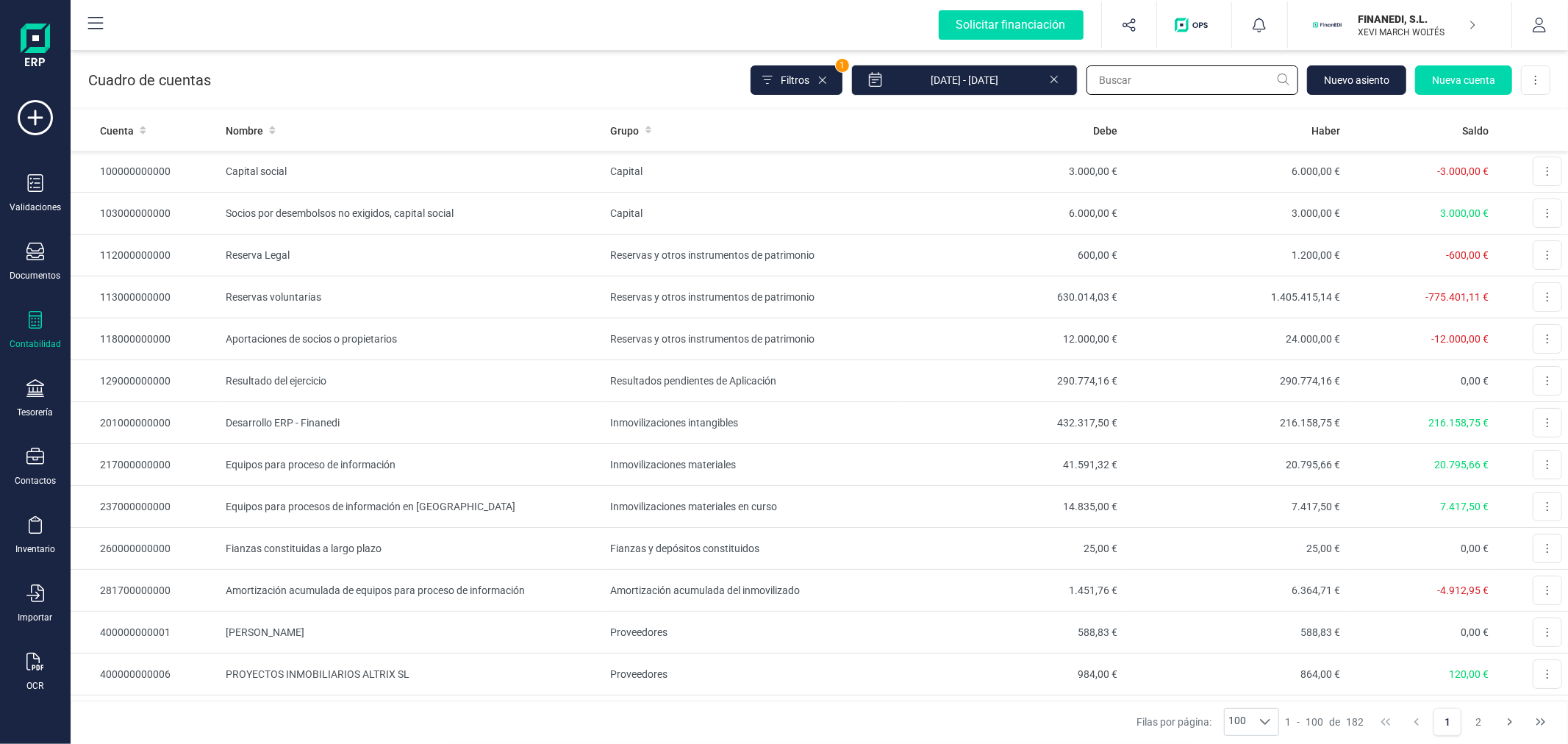
click at [1151, 82] on input "text" at bounding box center [1193, 79] width 211 height 29
type input "VERDOL"
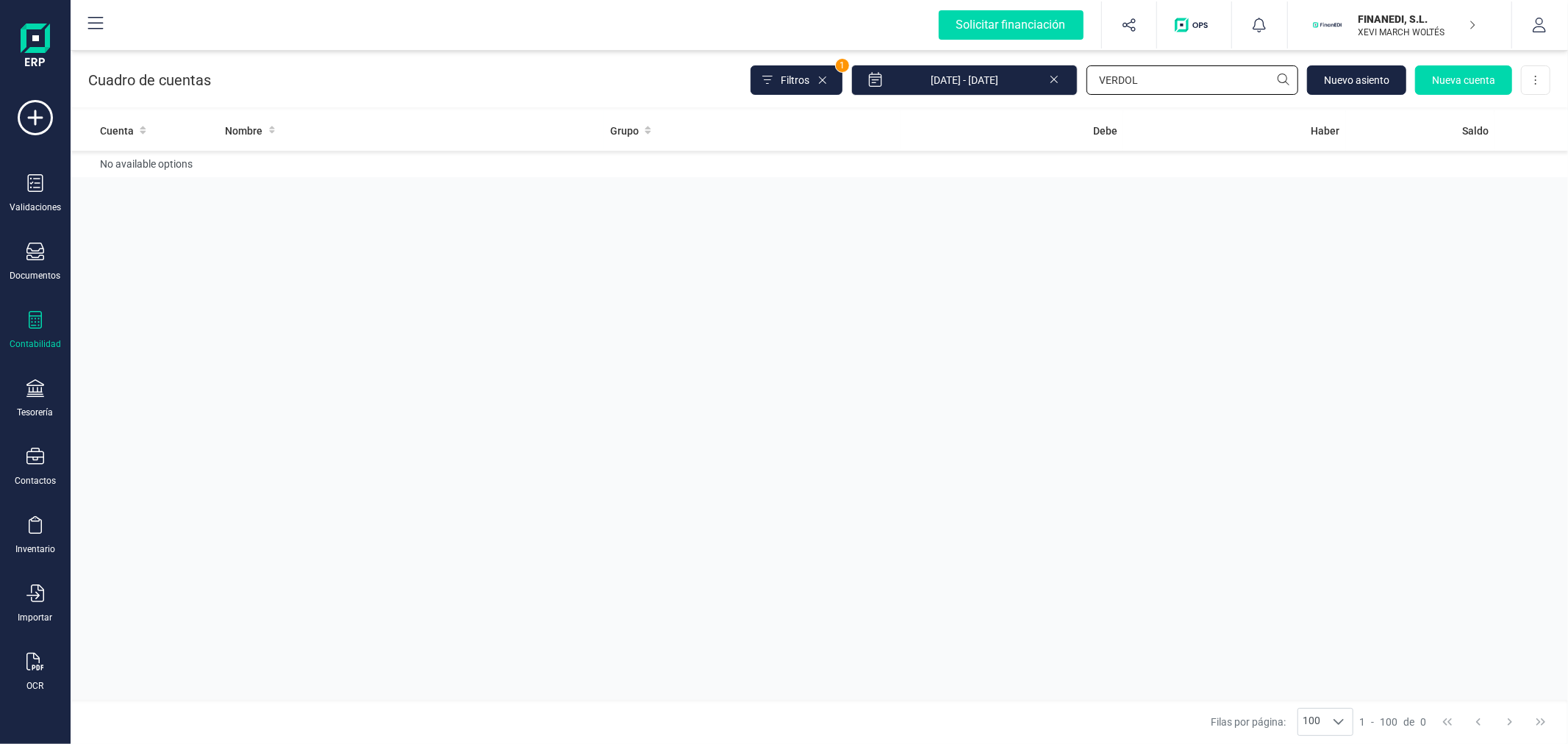
click at [1151, 82] on input "VERDOL" at bounding box center [1193, 79] width 211 height 29
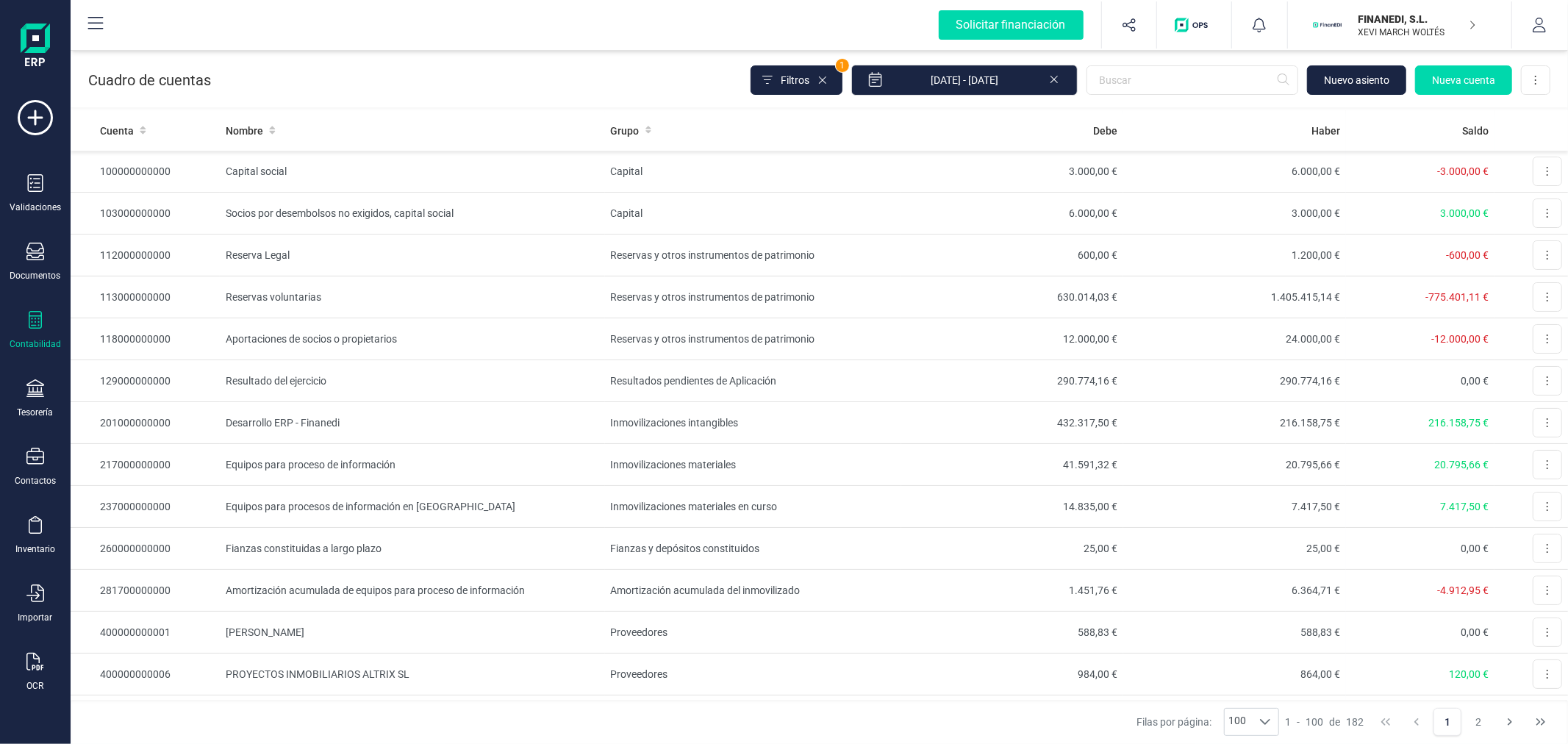
click at [1358, 9] on div "FINANEDI, S.L. XEVI MARCH WOLTÉS" at bounding box center [1410, 25] width 113 height 32
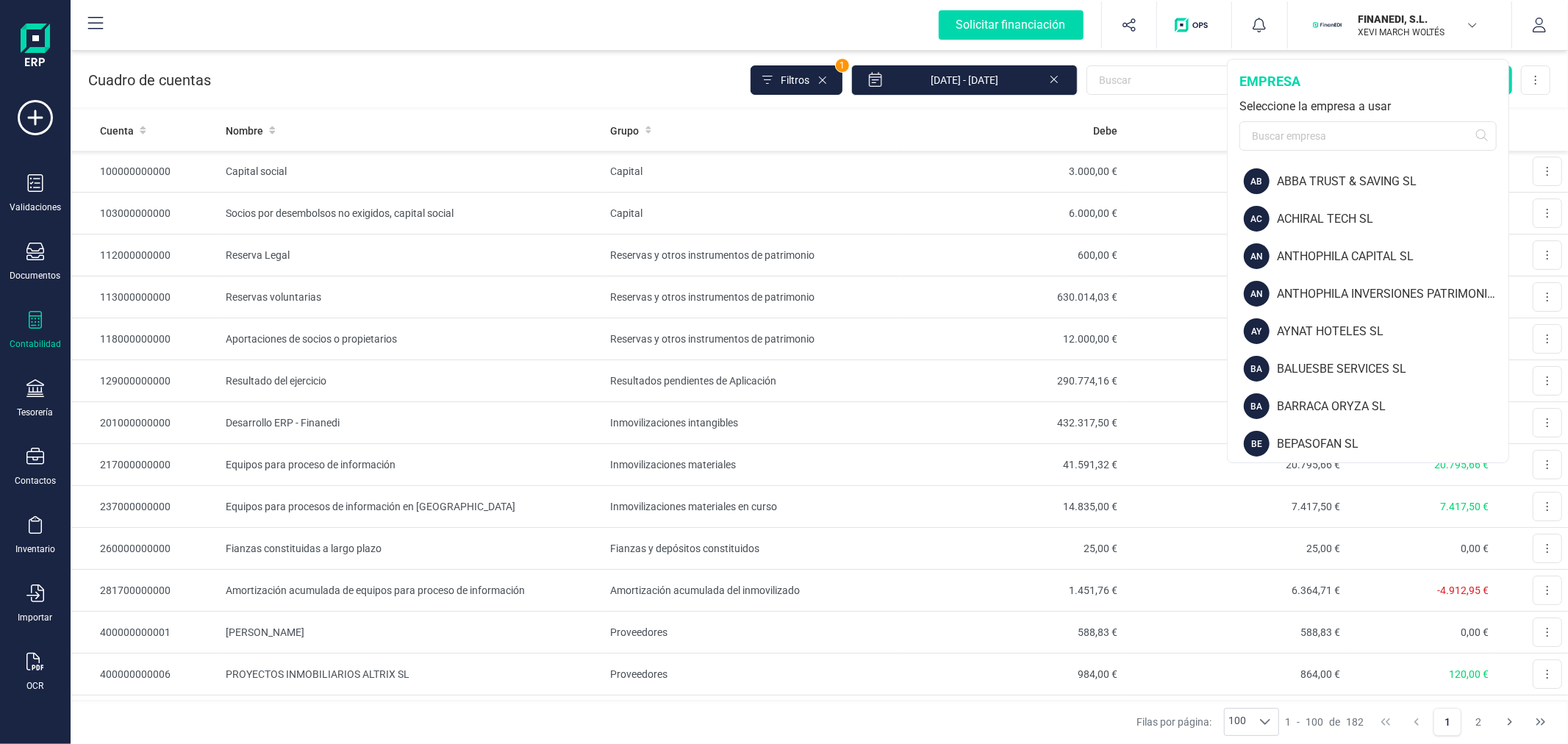
scroll to position [1503, 0]
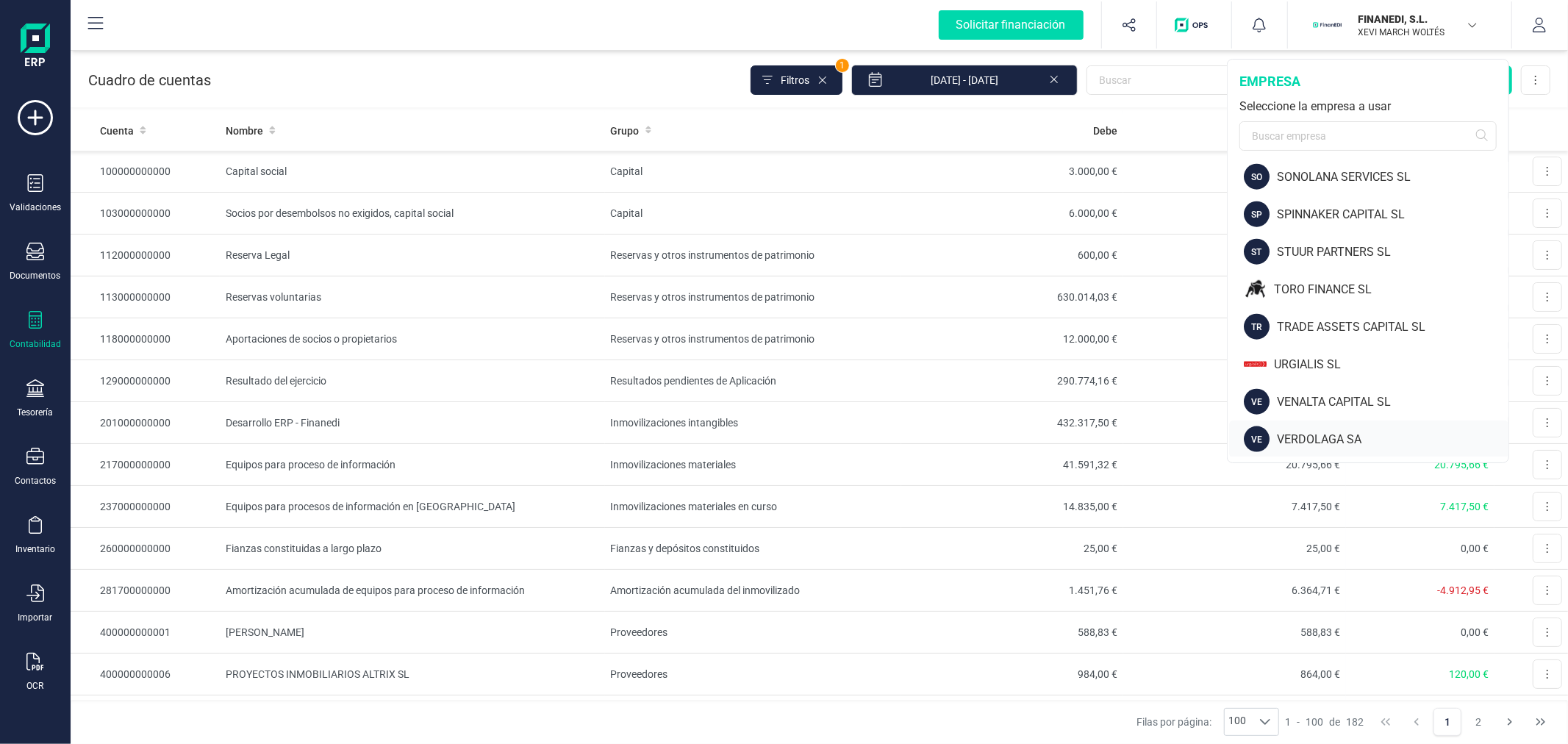
click at [1305, 431] on div "VERDOLAGA SA" at bounding box center [1393, 439] width 231 height 18
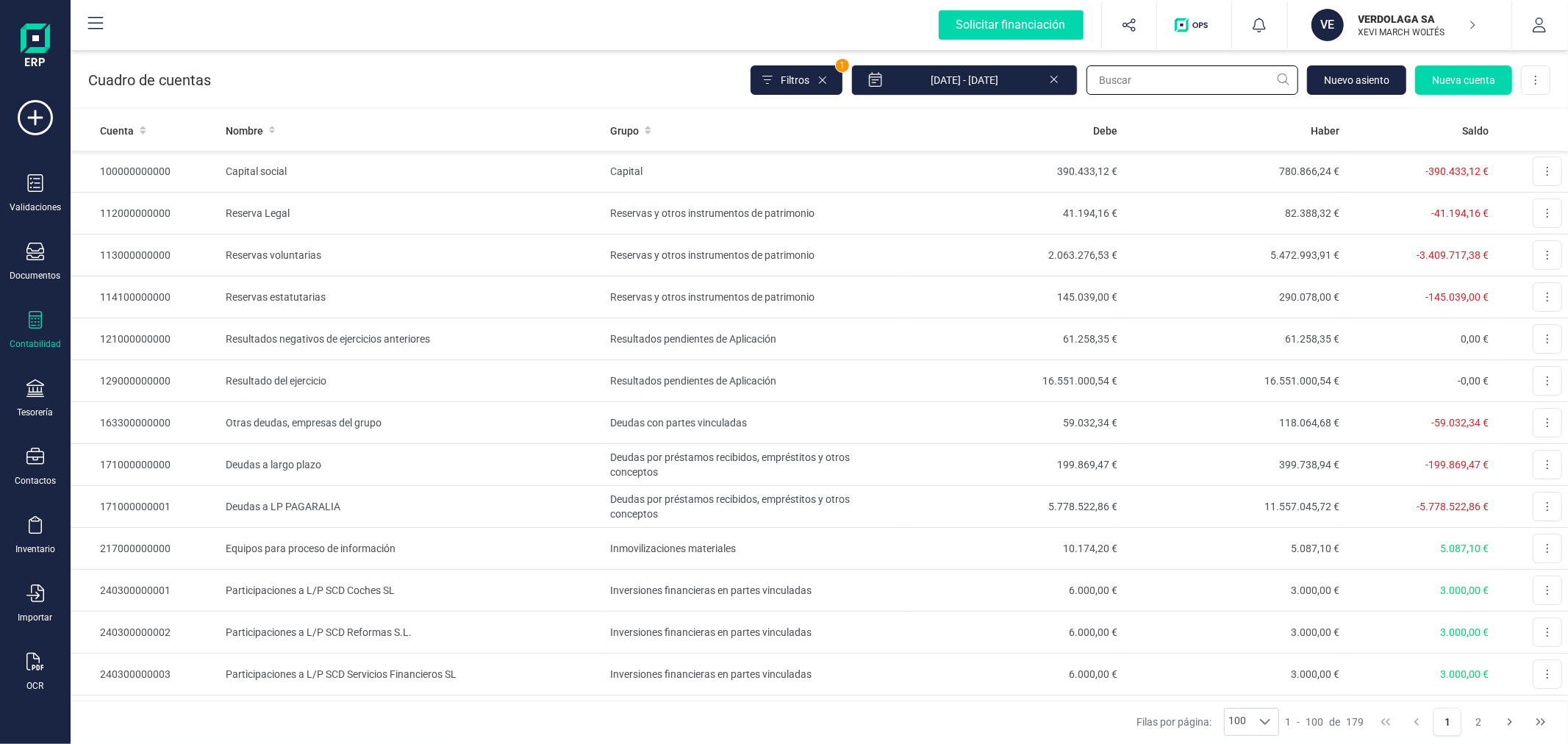
click at [1147, 75] on input "text" at bounding box center [1193, 79] width 211 height 29
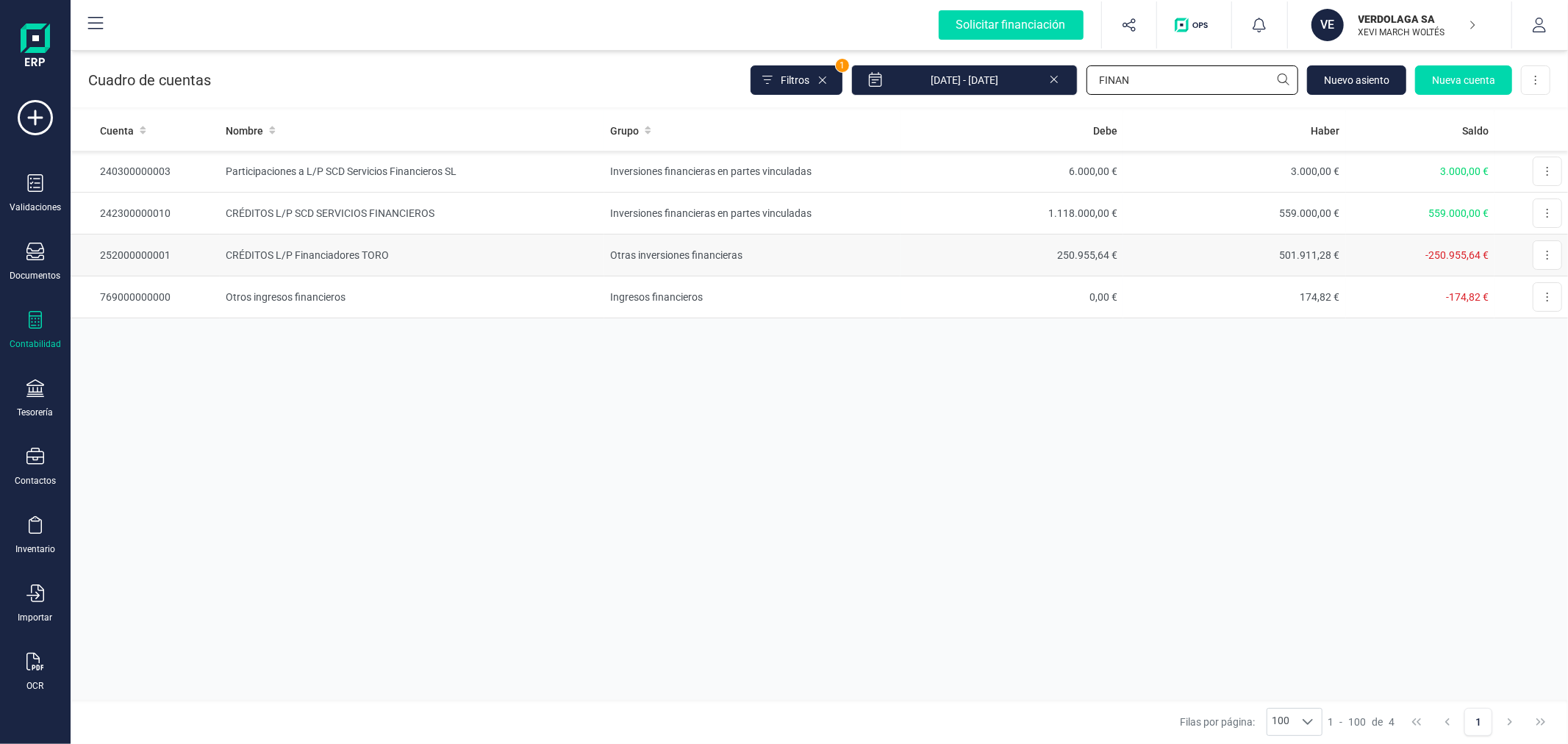
type input "FINAN"
click at [1300, 244] on td "501.911,28 €" at bounding box center [1235, 256] width 223 height 41
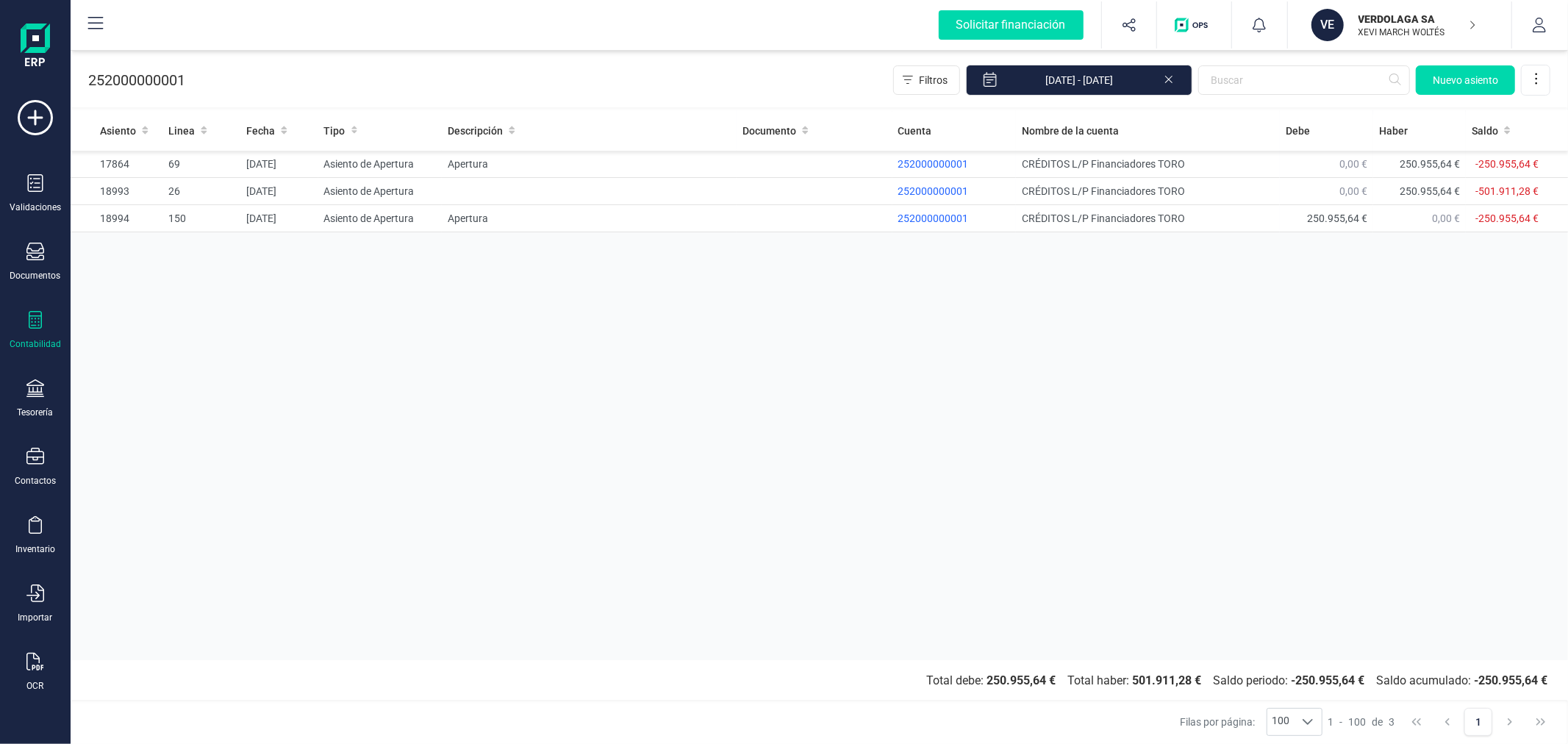
click at [1170, 84] on icon at bounding box center [1169, 78] width 11 height 15
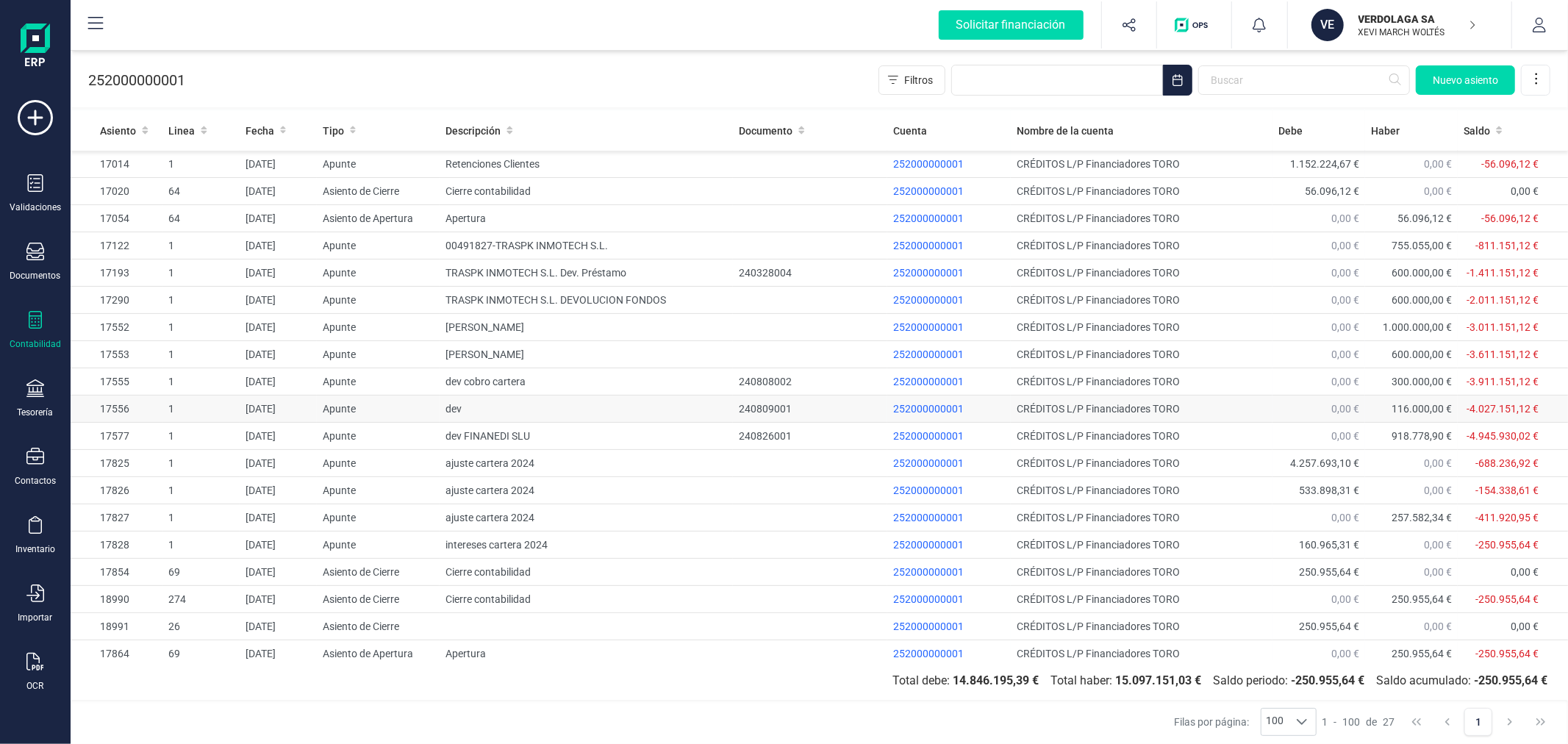
scroll to position [225, 0]
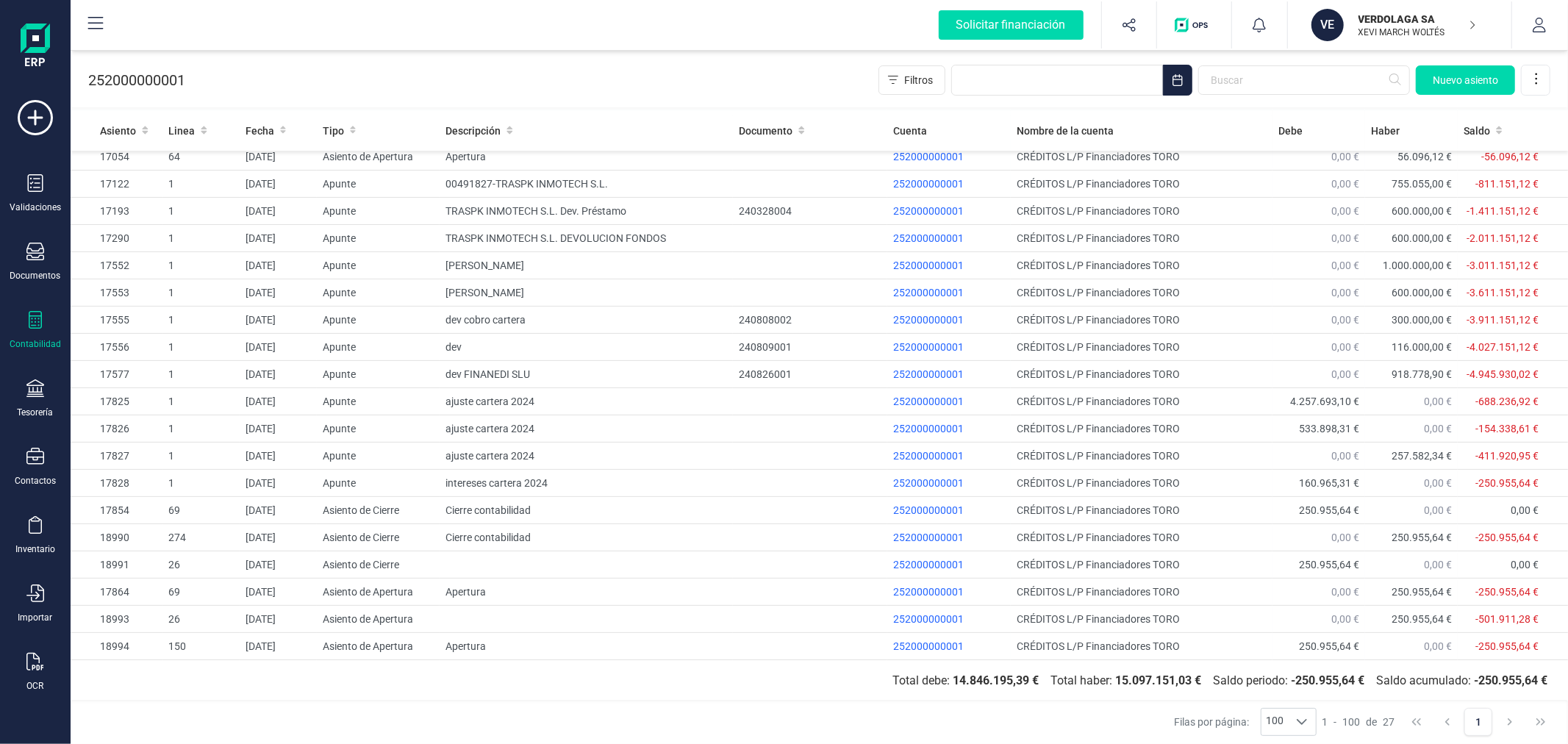
click at [1397, 31] on p "XEVI MARCH WOLTÉS" at bounding box center [1417, 32] width 118 height 11
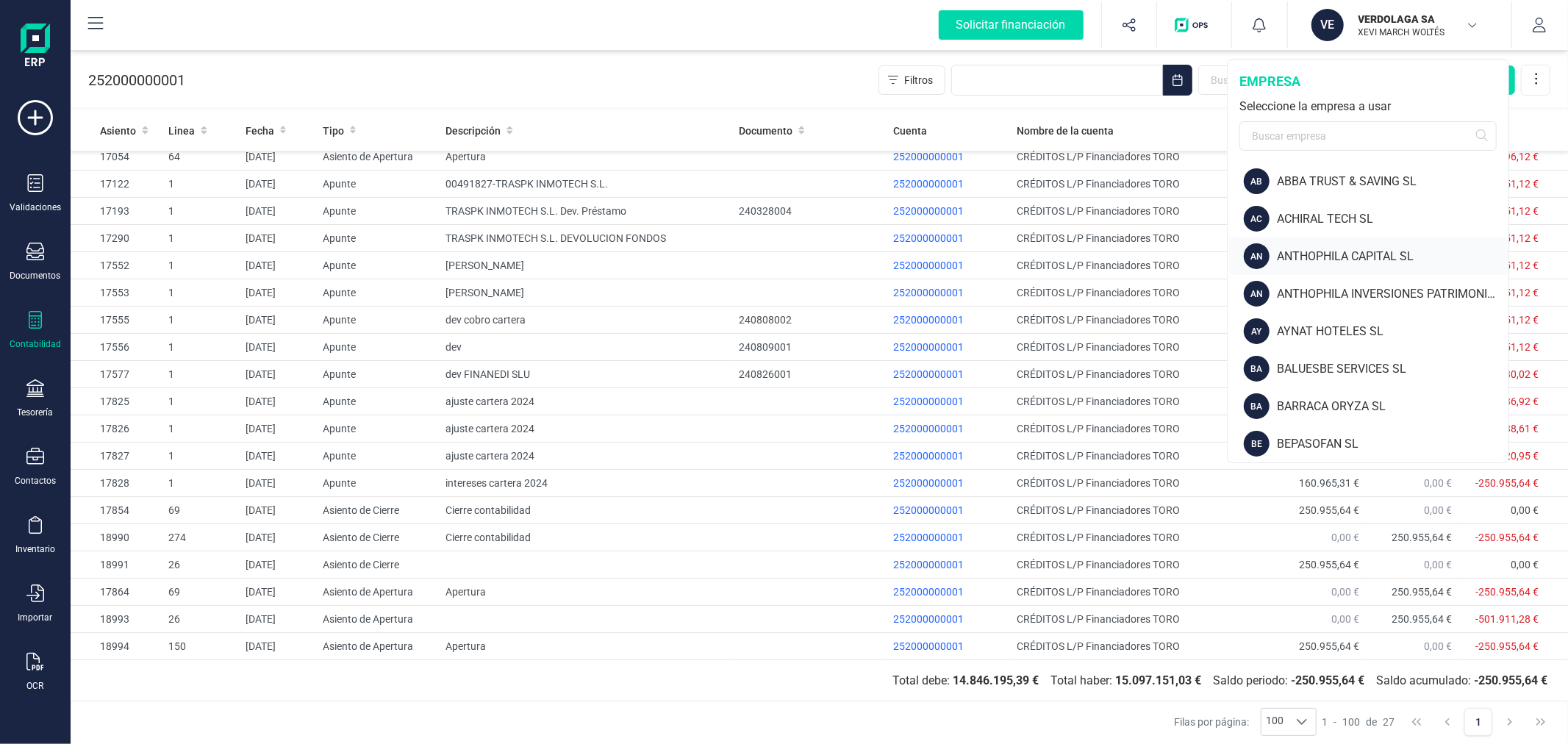
click at [1348, 255] on div "ANTHOPHILA CAPITAL SL" at bounding box center [1393, 256] width 231 height 18
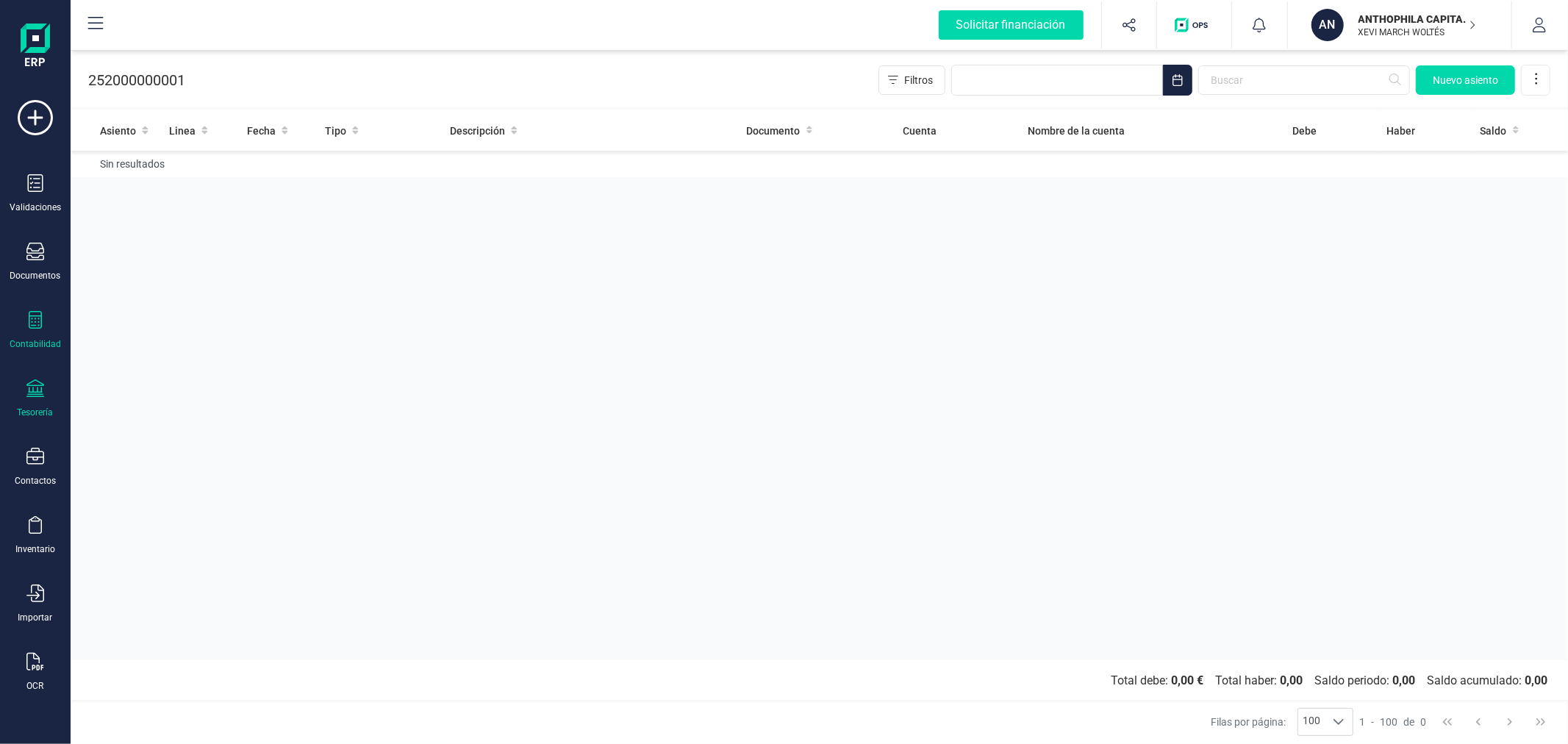
click at [42, 394] on icon at bounding box center [35, 388] width 18 height 18
click at [185, 256] on span "Cuentas bancarias" at bounding box center [179, 250] width 129 height 18
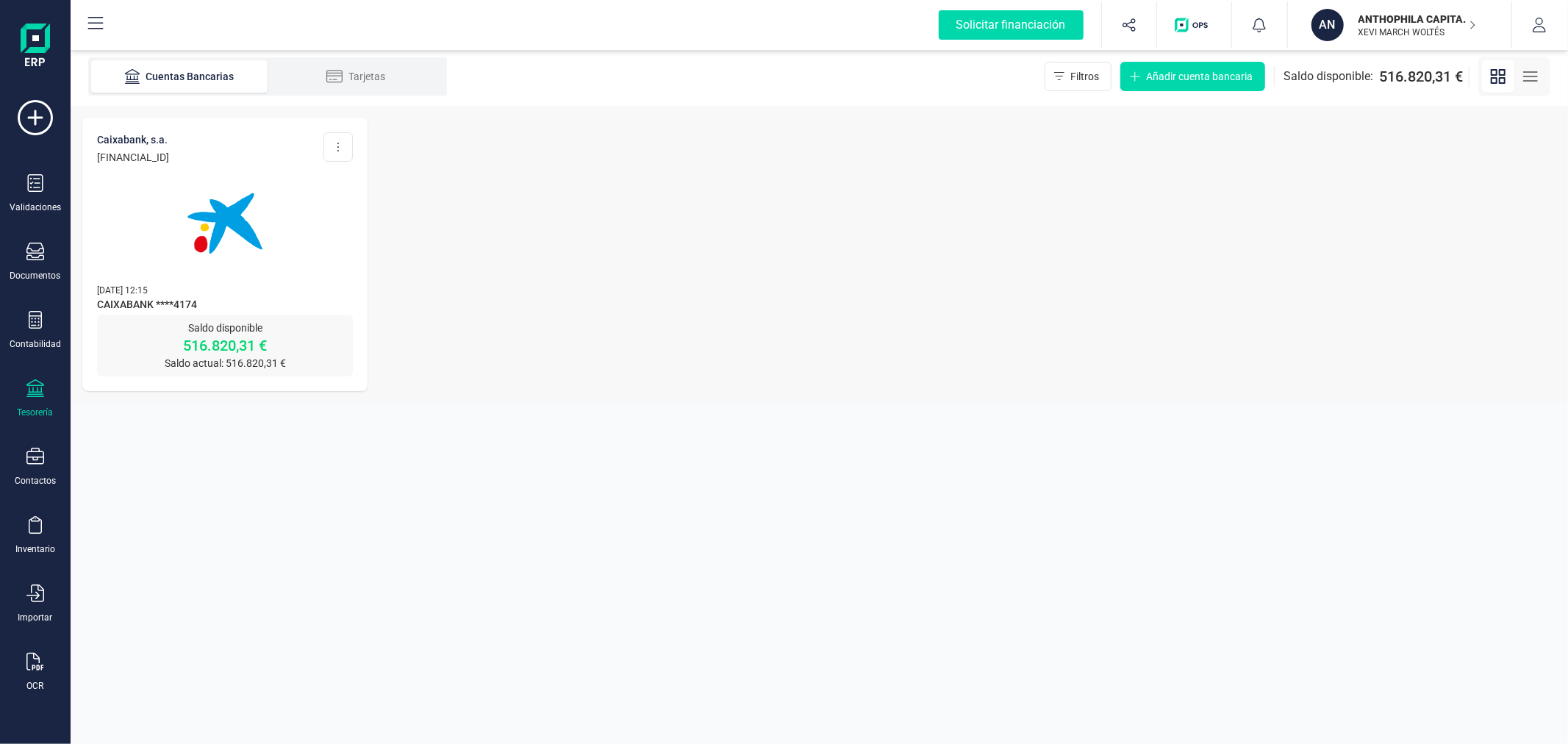
click at [287, 271] on div "CAIXABANK, S.A. ES91 2100 6098 9813 0004 4174 Editar cuenta Actualizar Desconec…" at bounding box center [225, 216] width 285 height 197
click at [219, 195] on img at bounding box center [225, 223] width 124 height 124
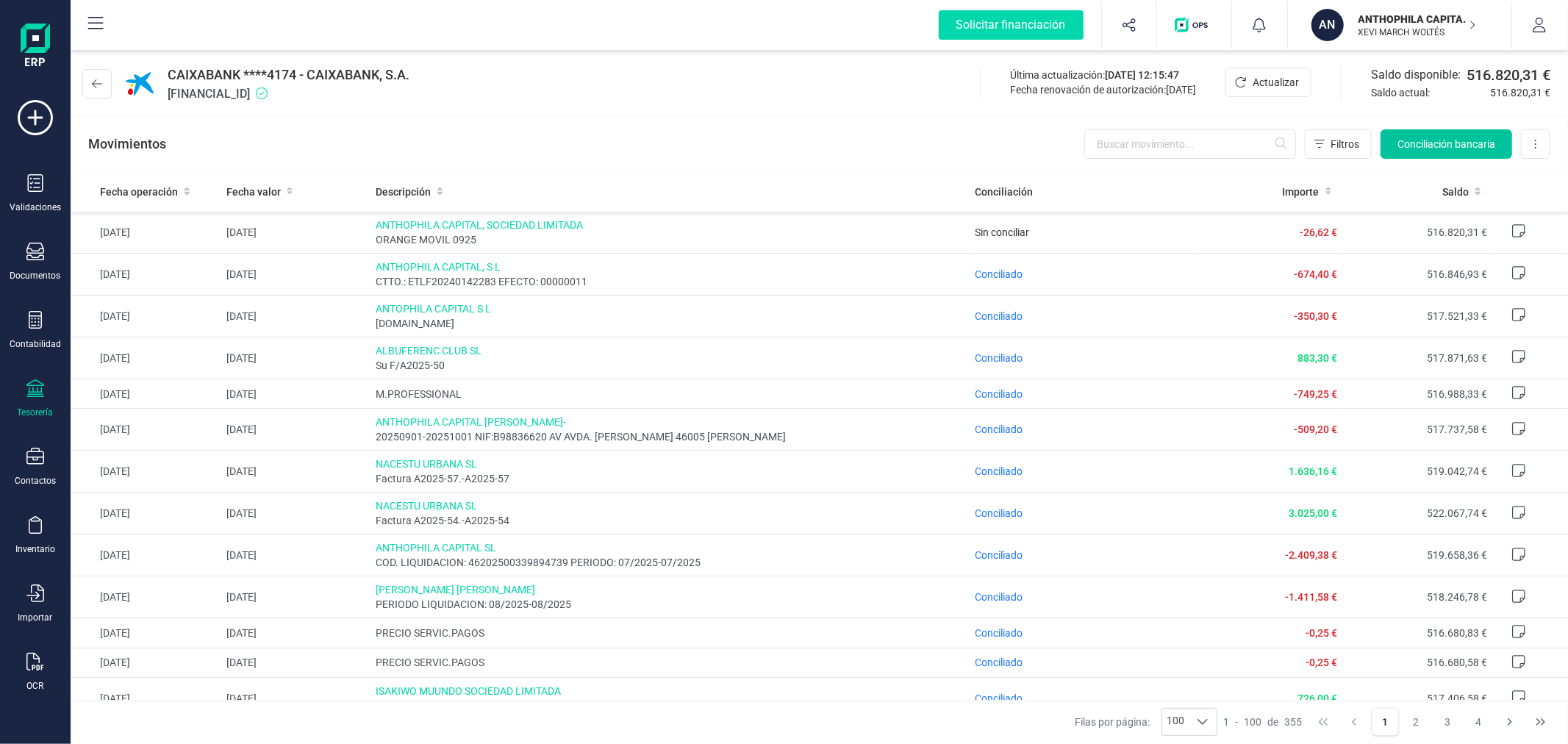
click at [1452, 141] on span "Conciliación bancaria" at bounding box center [1446, 144] width 98 height 15
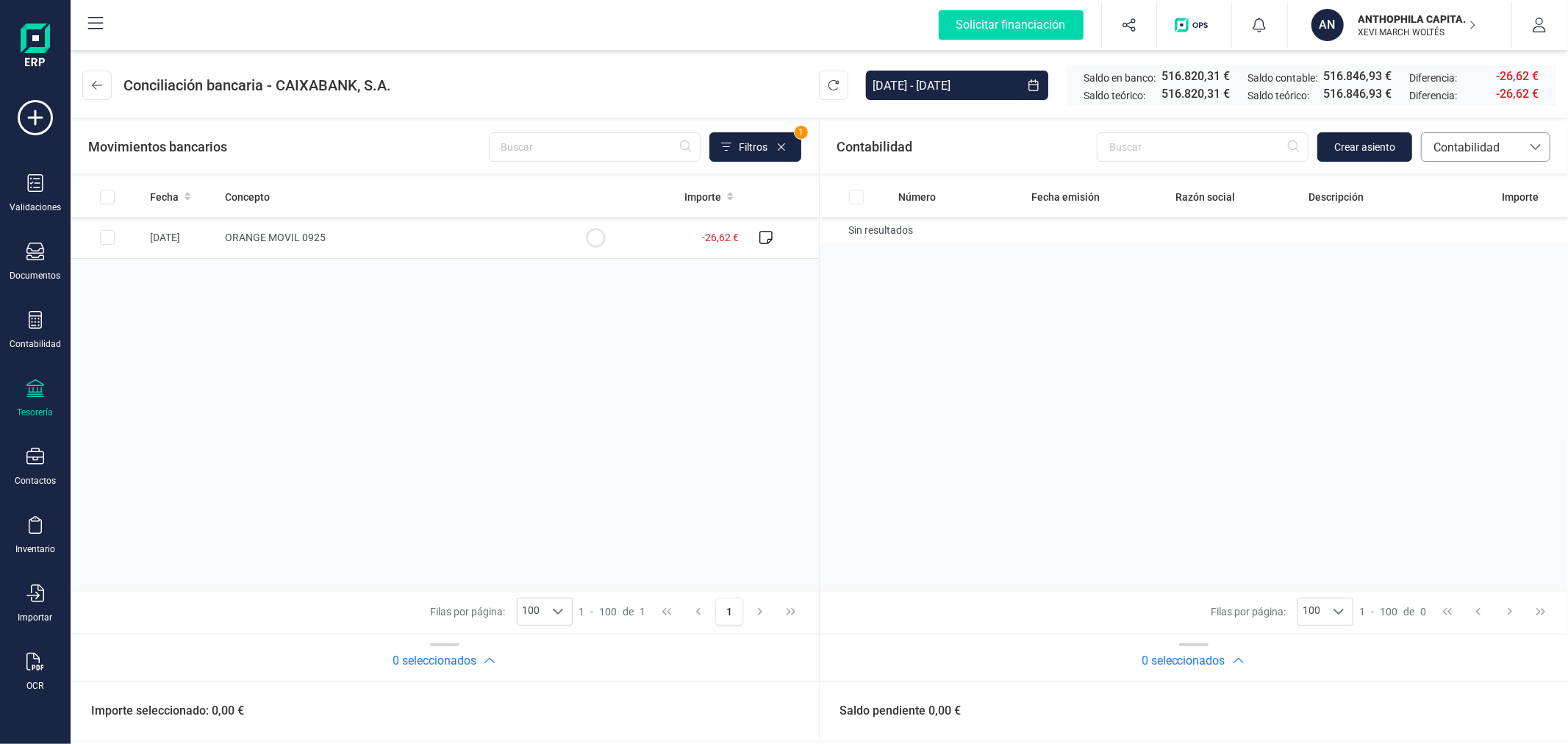
click at [1484, 144] on span "Contabilidad" at bounding box center [1472, 147] width 89 height 18
click at [1475, 250] on span "Facturas" at bounding box center [1456, 246] width 45 height 18
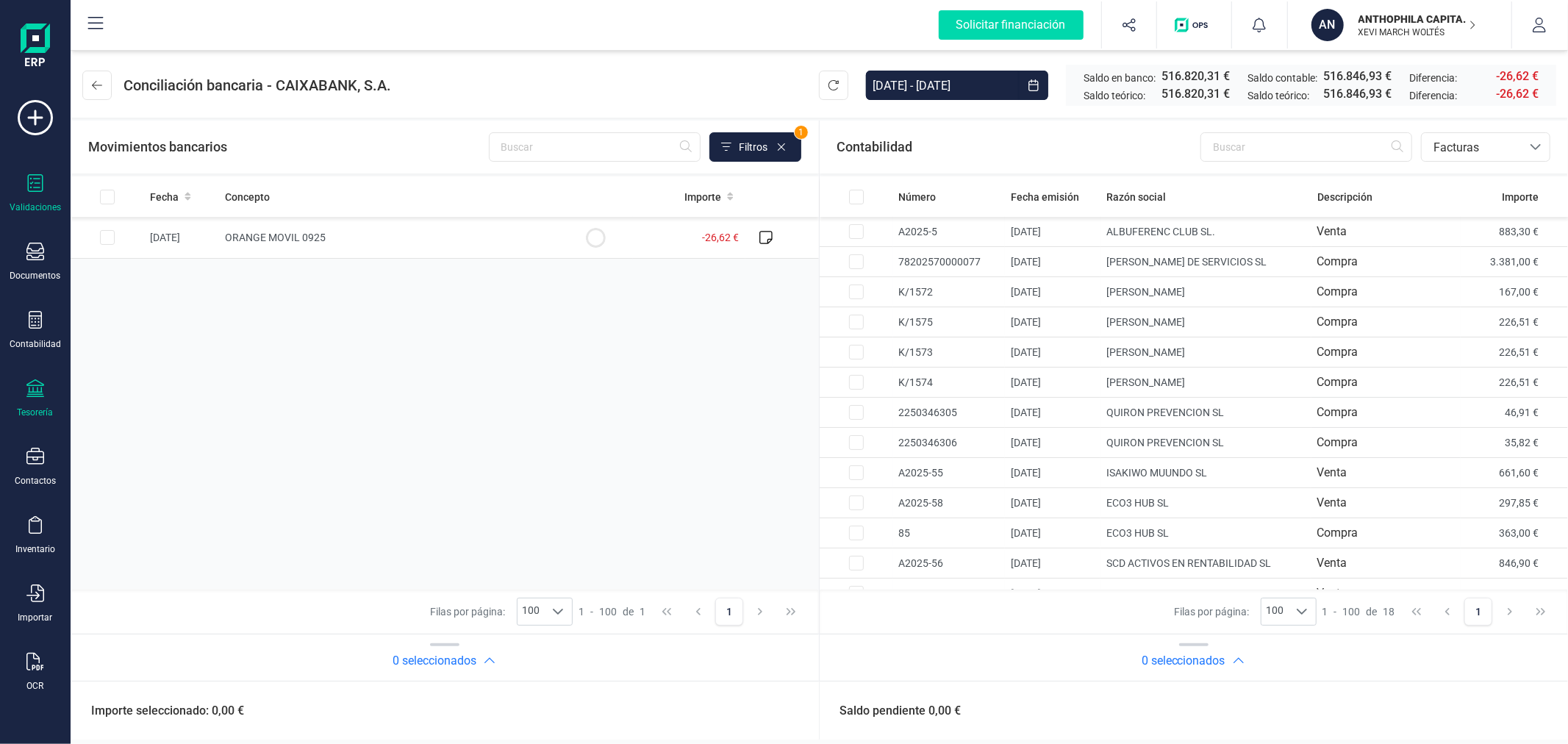
click at [37, 189] on icon at bounding box center [35, 183] width 18 height 18
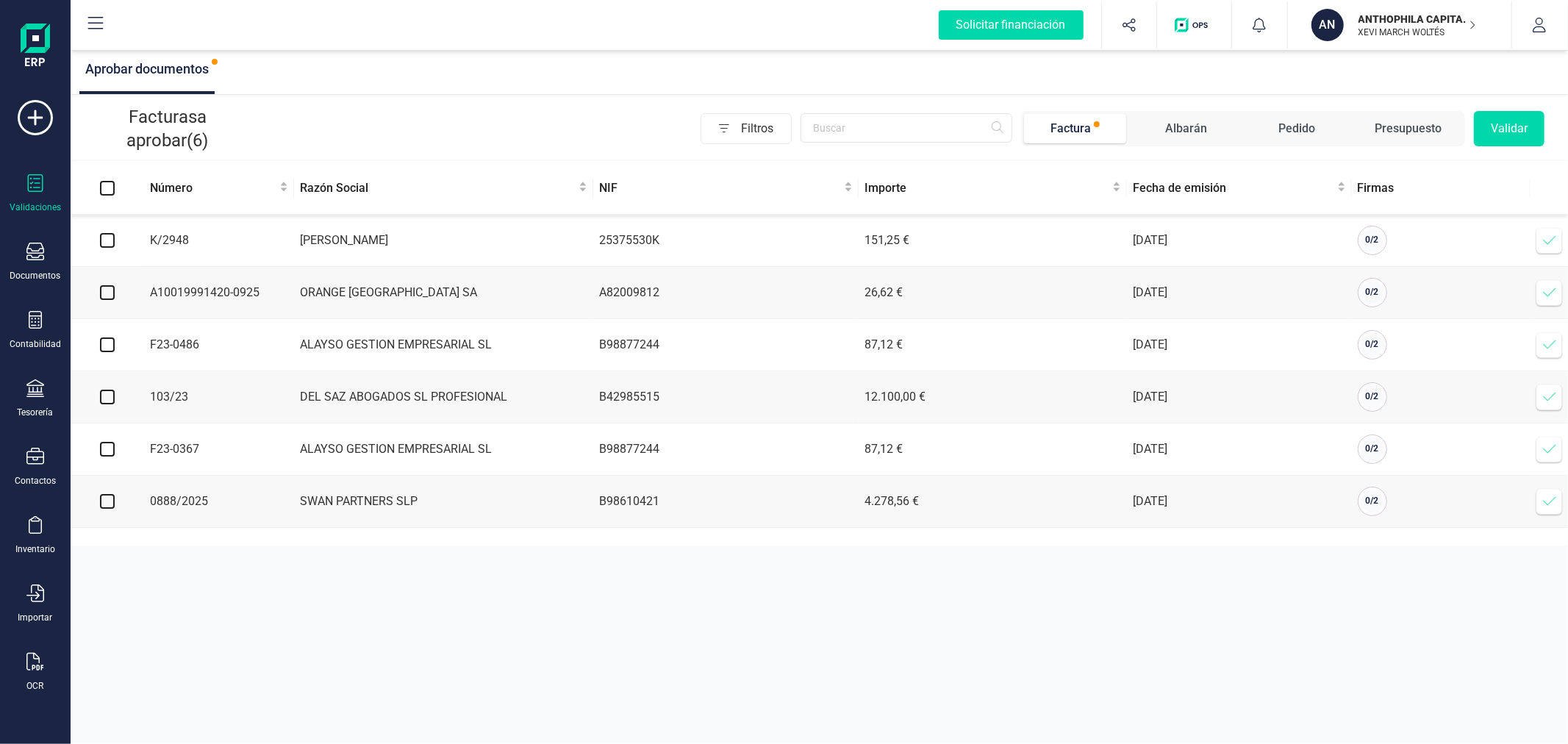
click at [1544, 291] on icon at bounding box center [1550, 292] width 15 height 15
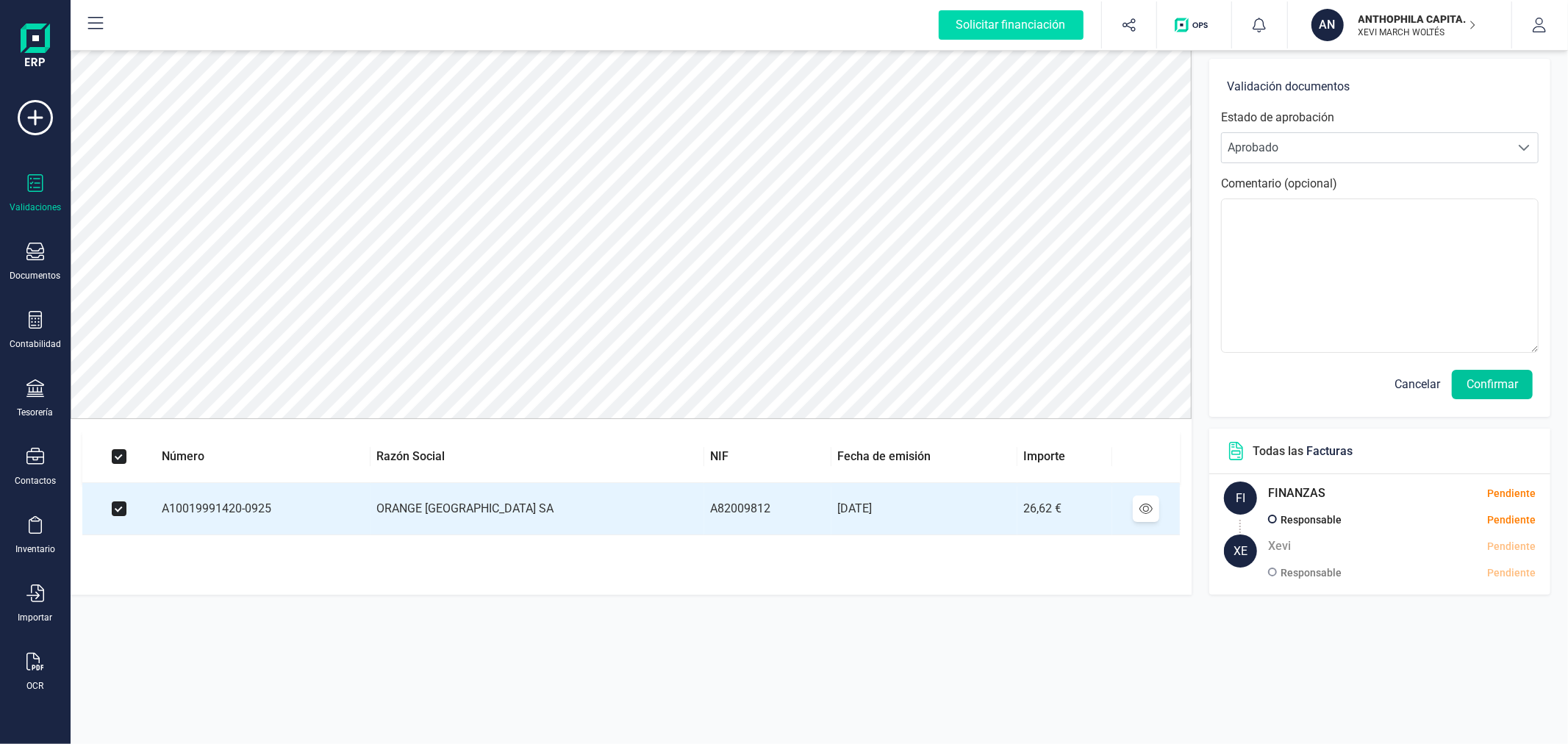
click at [1488, 372] on button "Confirmar" at bounding box center [1493, 384] width 81 height 29
click at [1488, 385] on button "Confirmar" at bounding box center [1493, 384] width 81 height 29
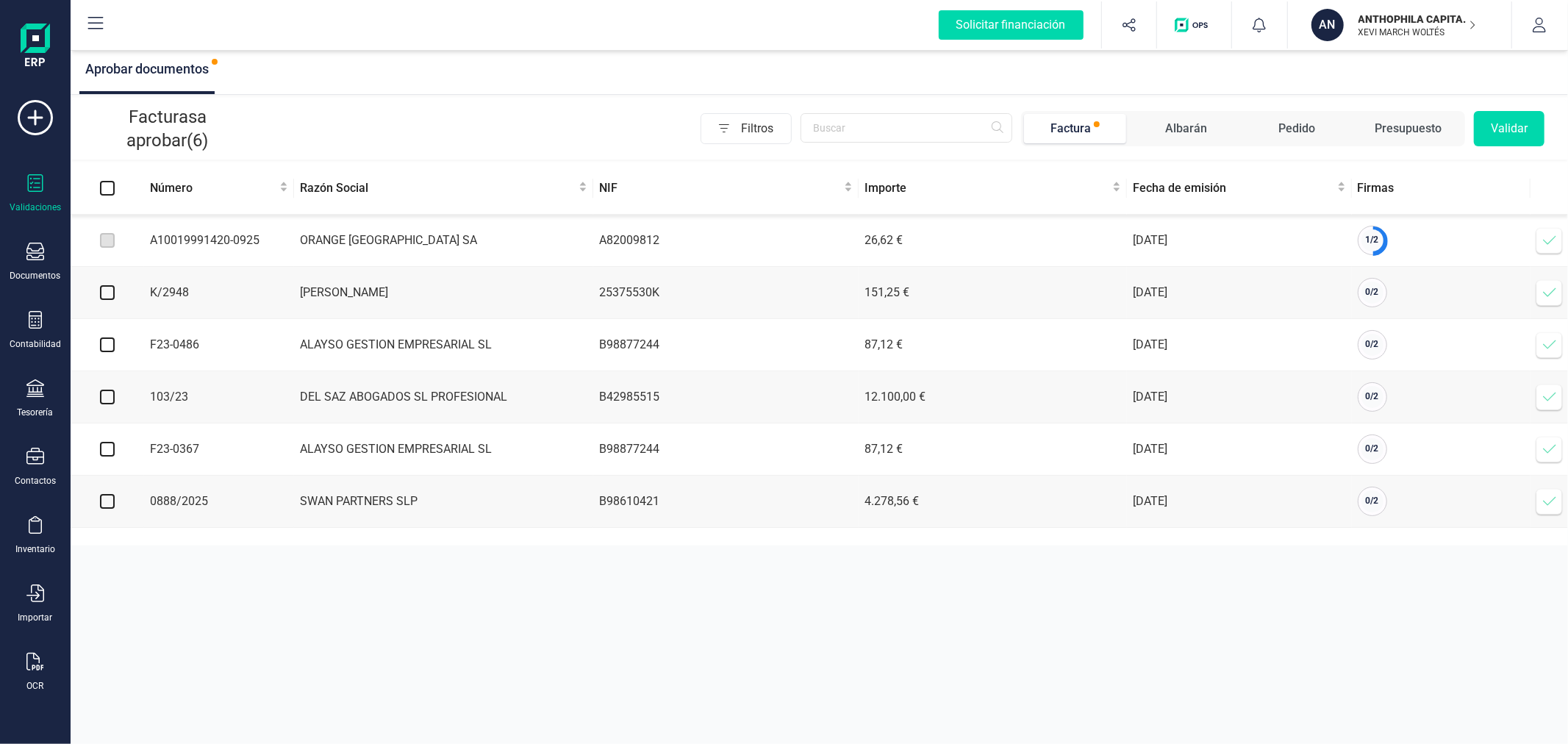
click at [1497, 124] on button "Validar" at bounding box center [1510, 128] width 71 height 35
click at [1520, 122] on button "Validar" at bounding box center [1510, 128] width 71 height 35
click at [1555, 240] on icon at bounding box center [1550, 240] width 15 height 15
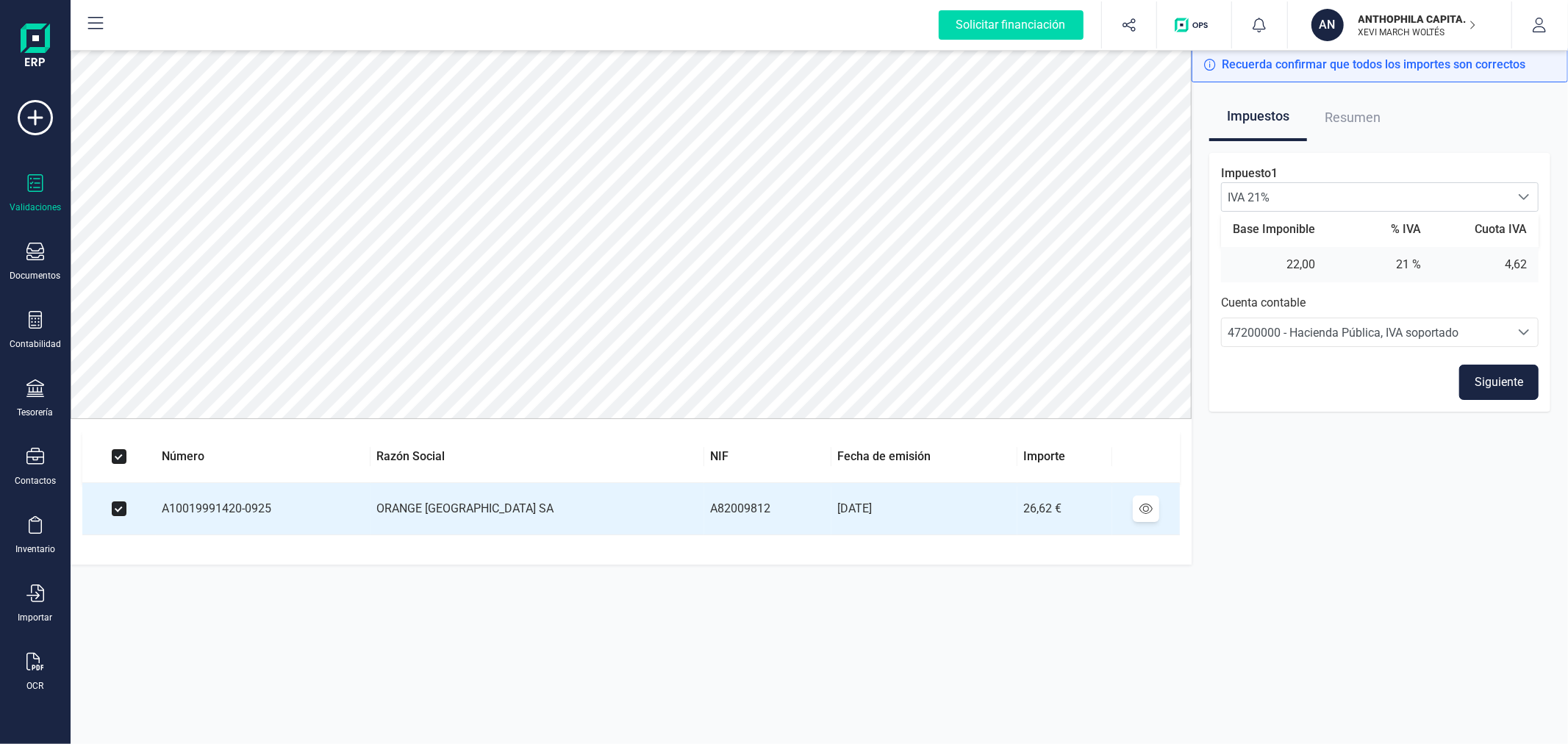
click at [1516, 388] on button "Siguiente" at bounding box center [1499, 382] width 79 height 35
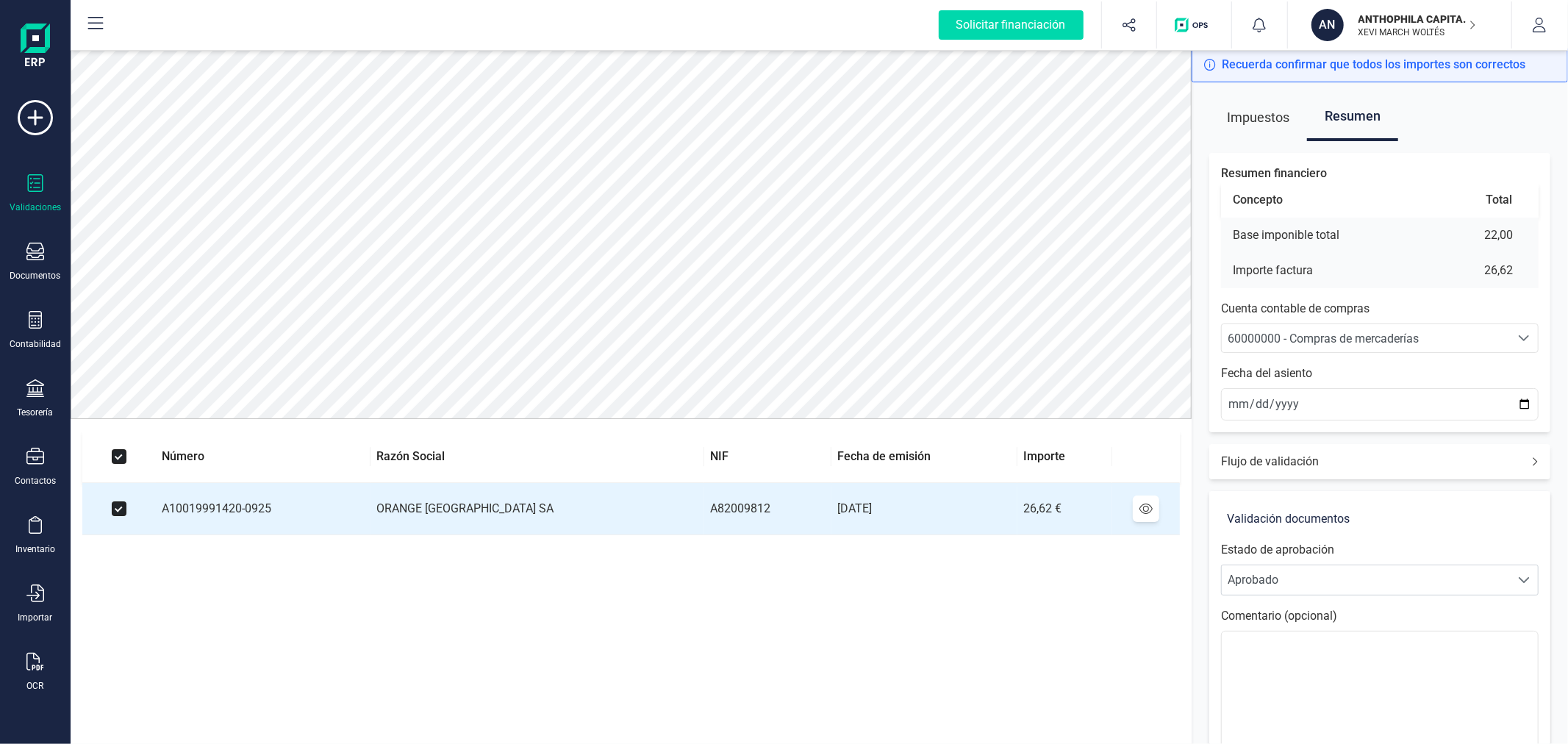
click at [1473, 320] on div "Resumen financiero Concepto Total Base imponible total 22,00 Importe factura 26…" at bounding box center [1380, 292] width 342 height 279
click at [1475, 340] on div "60000000 - Compras de mercaderías" at bounding box center [1365, 339] width 276 height 18
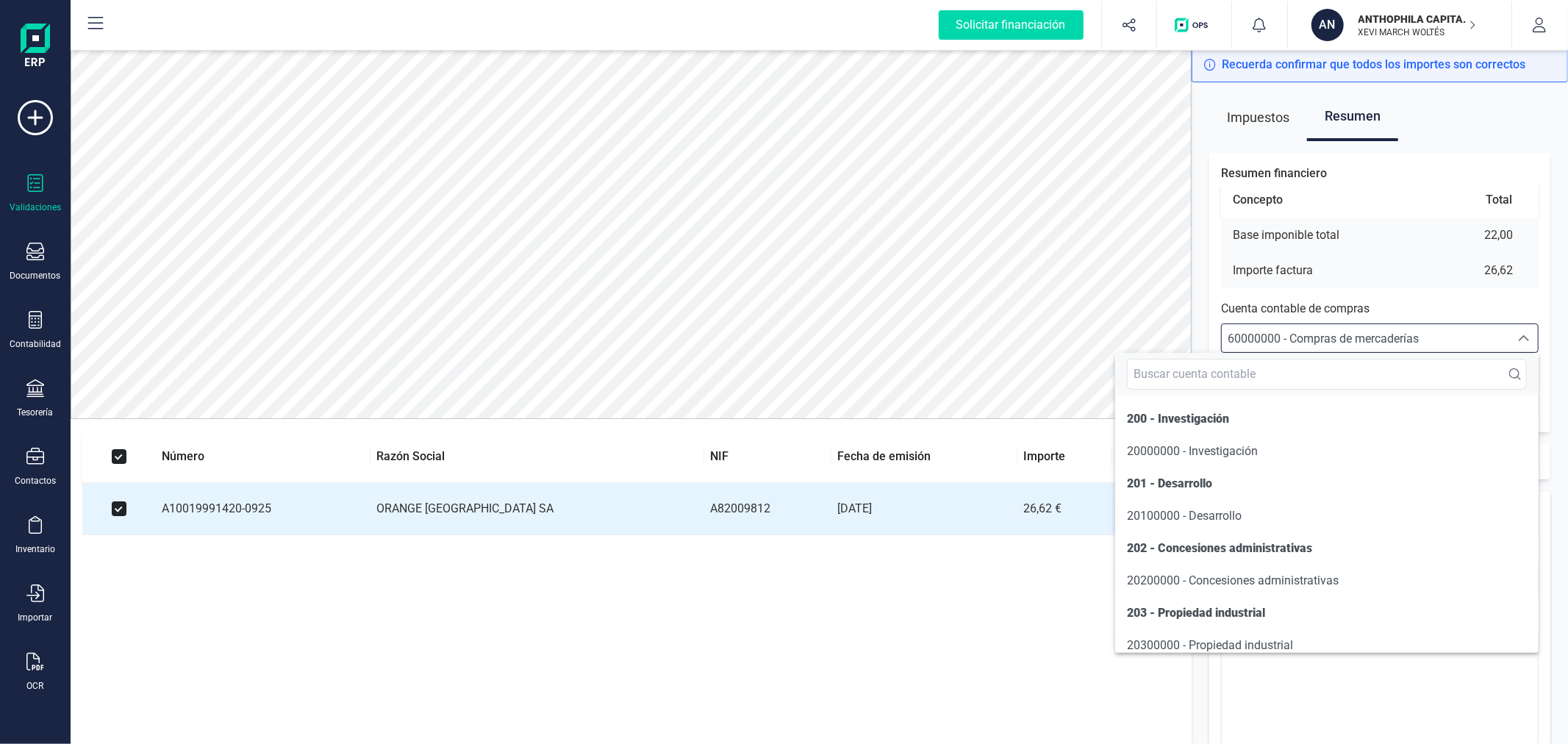
scroll to position [7614, 0]
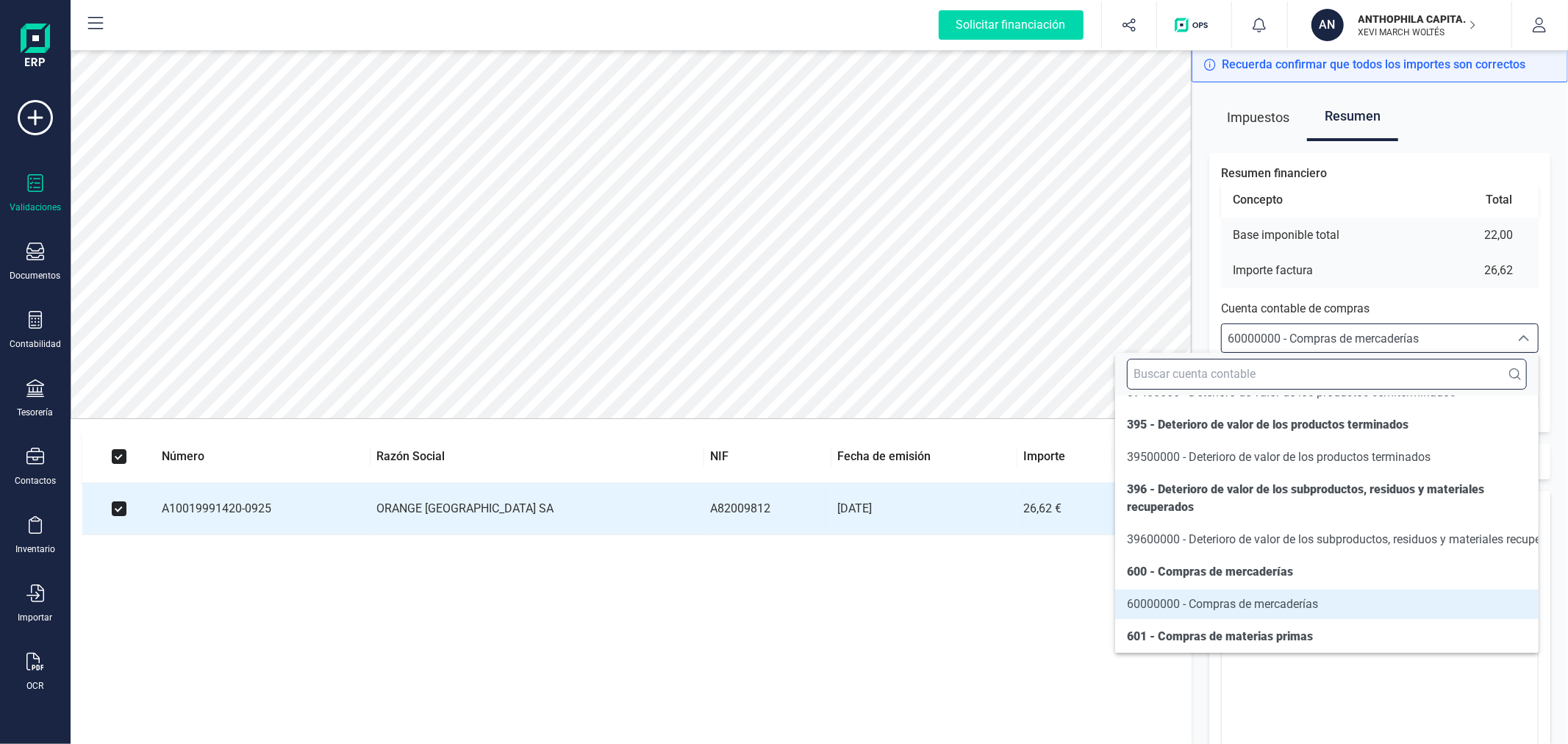
drag, startPoint x: 1474, startPoint y: 347, endPoint x: 1448, endPoint y: 373, distance: 36.8
click at [1448, 373] on input "text" at bounding box center [1327, 373] width 400 height 31
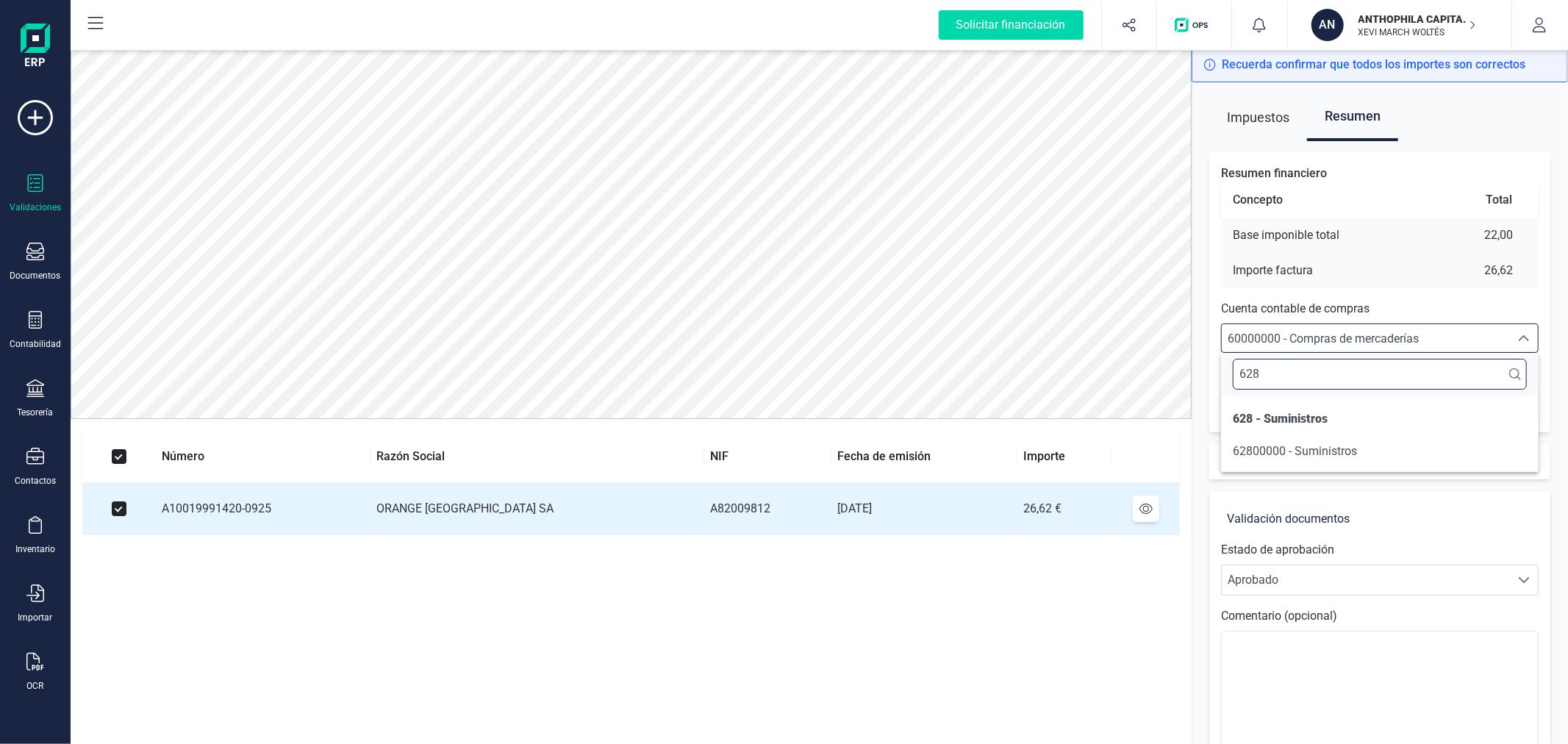
scroll to position [0, 0]
type input "628"
click at [1415, 448] on li "62800000 - Suministros" at bounding box center [1379, 451] width 318 height 29
click at [1527, 403] on input "2025-09-22" at bounding box center [1379, 404] width 318 height 32
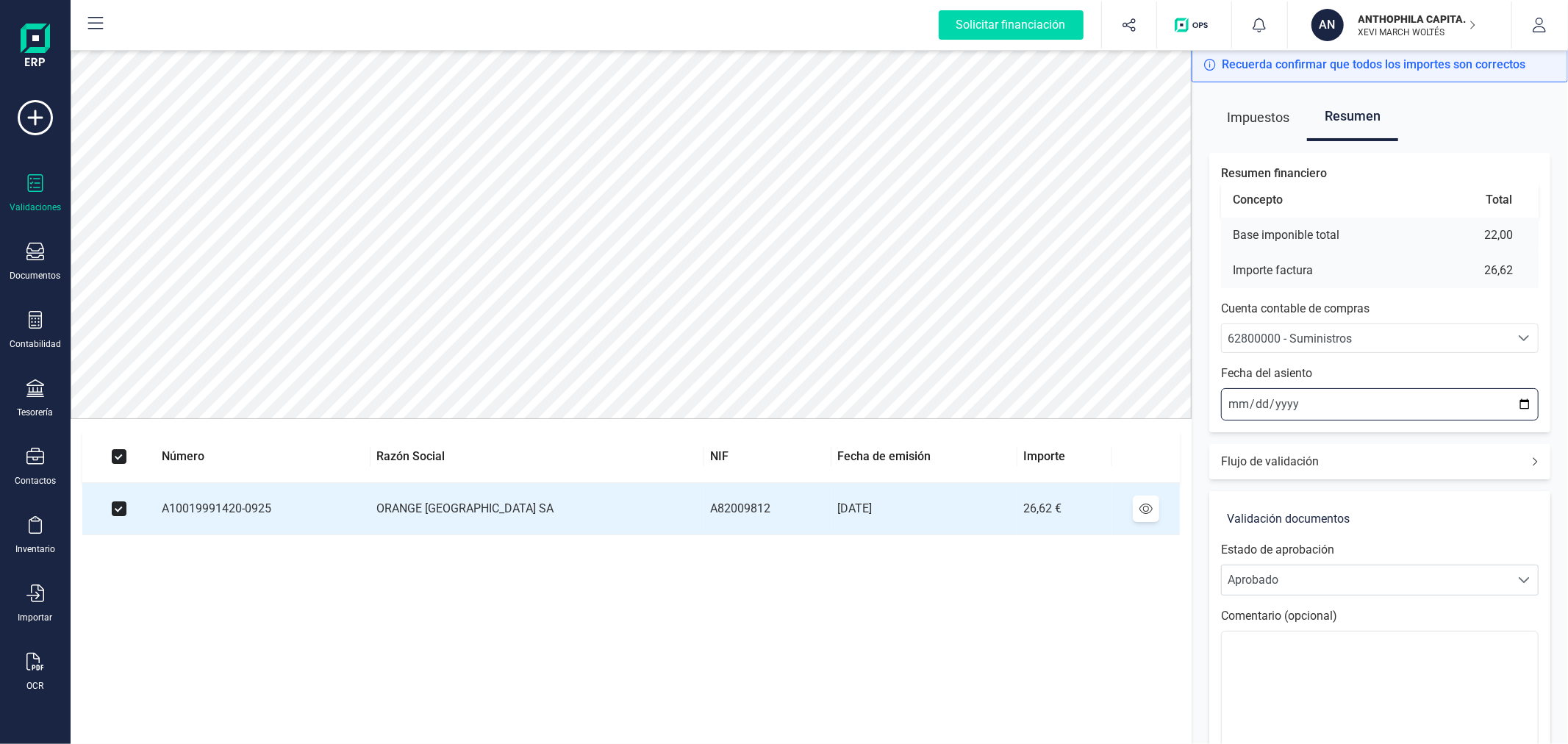
type input "2025-09-05"
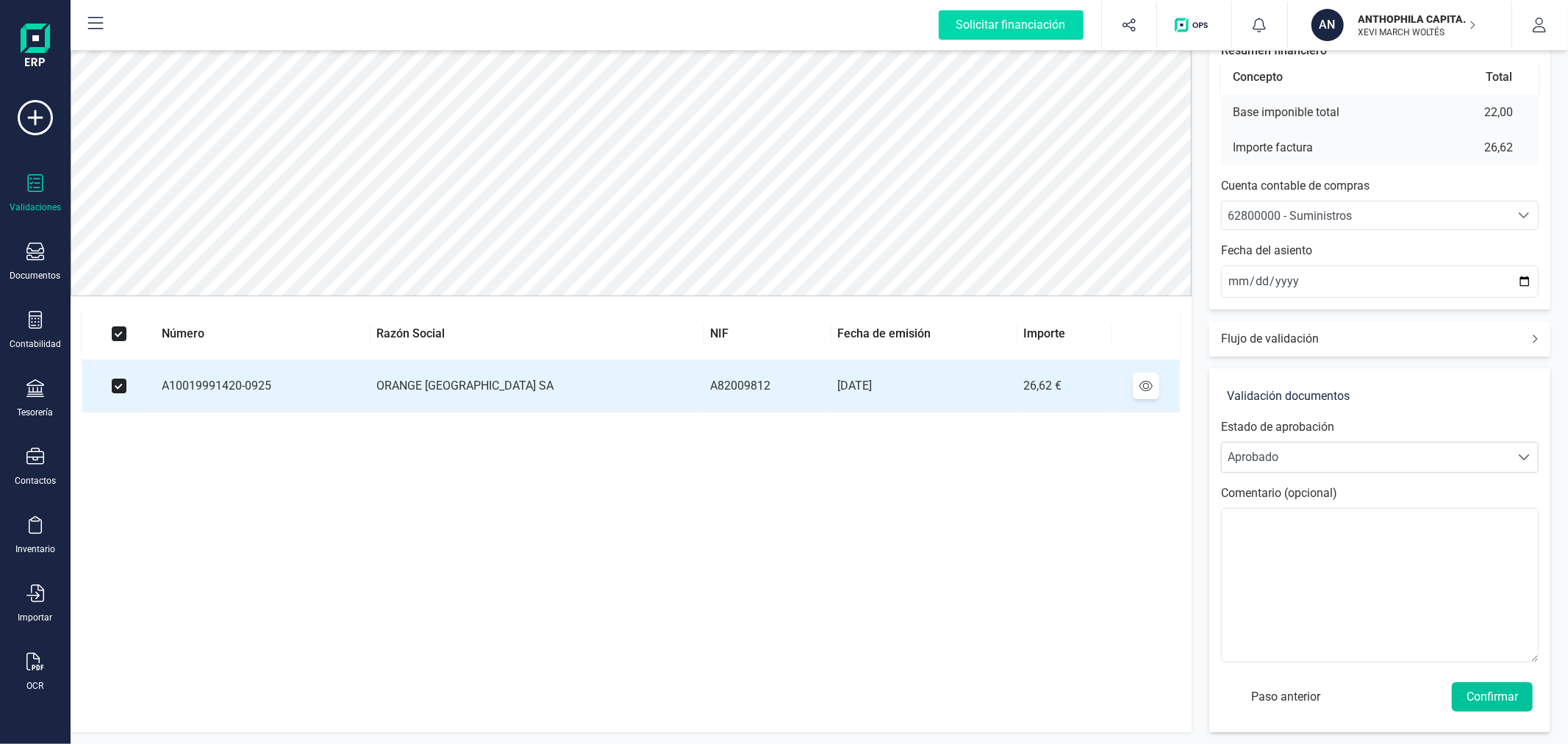
click at [1496, 694] on button "Confirmar" at bounding box center [1493, 696] width 81 height 29
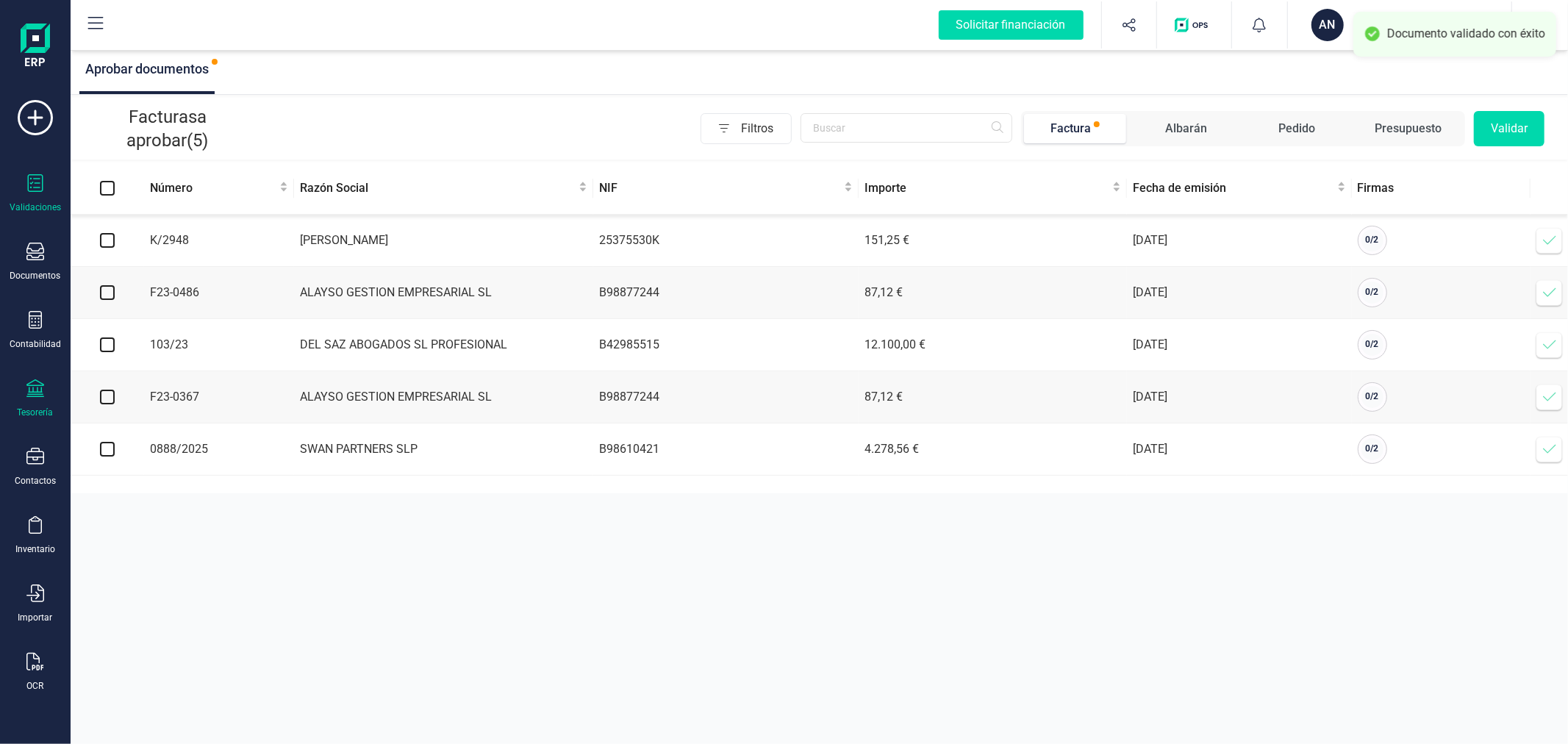
click at [39, 394] on icon at bounding box center [35, 388] width 18 height 18
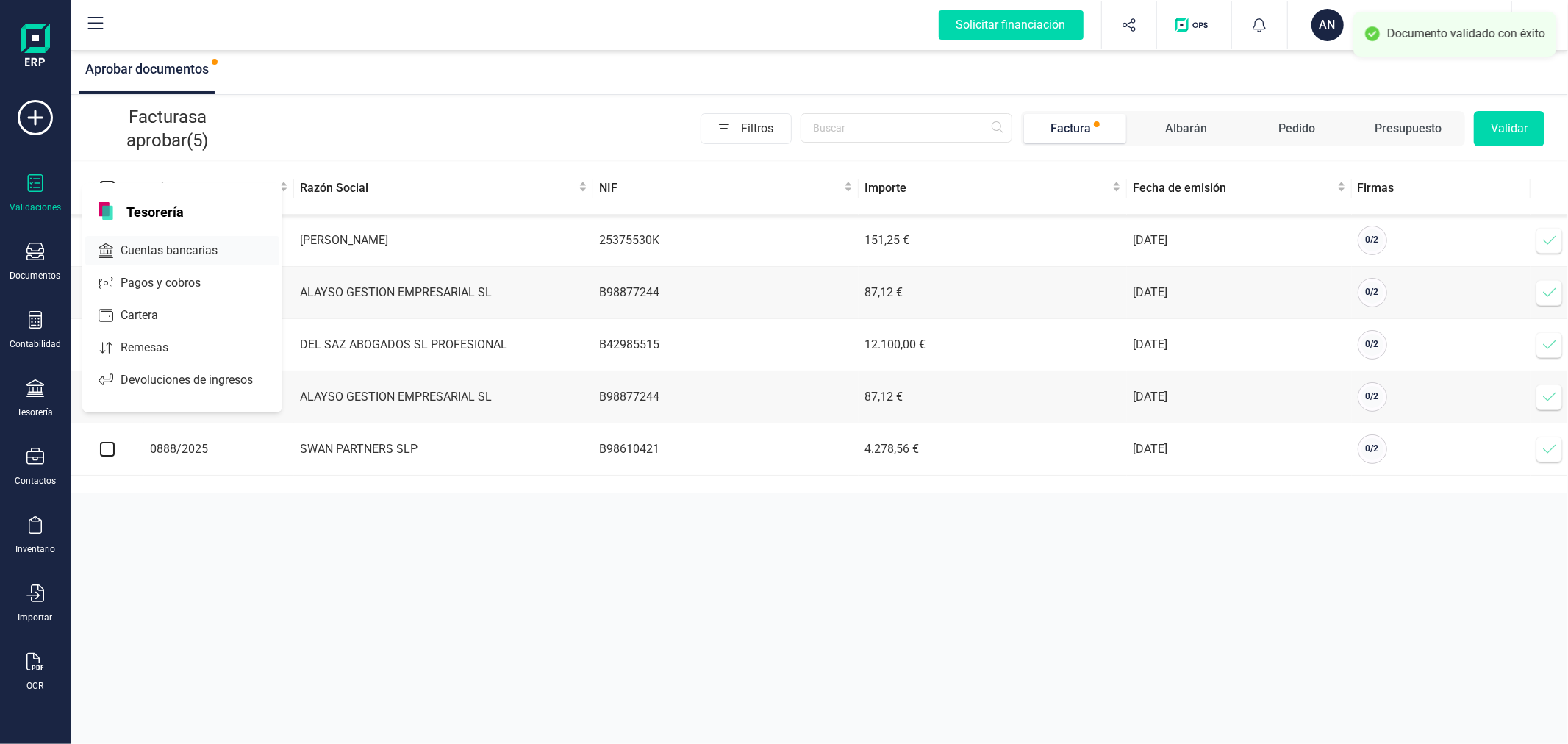
click at [172, 250] on span "Cuentas bancarias" at bounding box center [179, 250] width 129 height 18
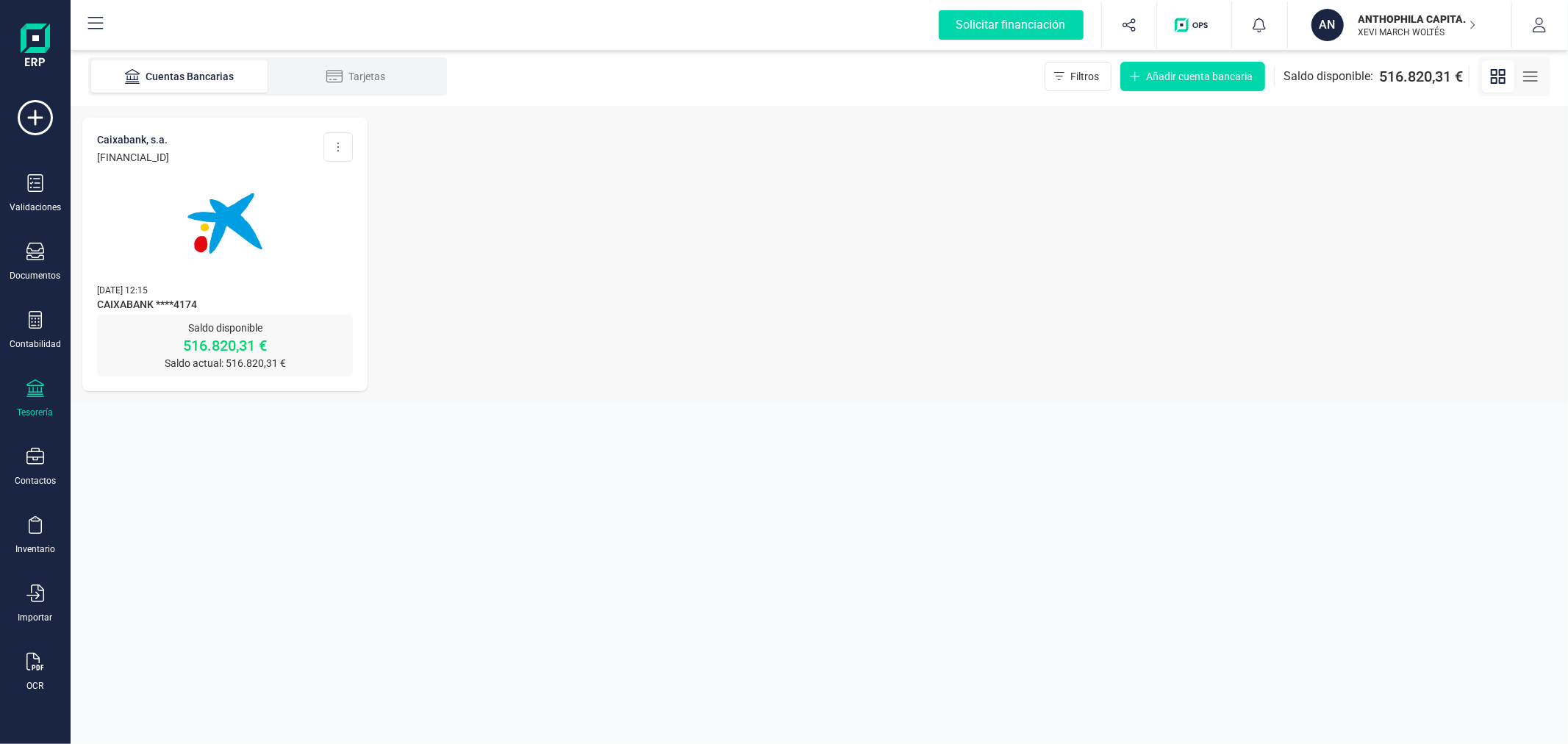
click at [202, 213] on img at bounding box center [225, 223] width 124 height 124
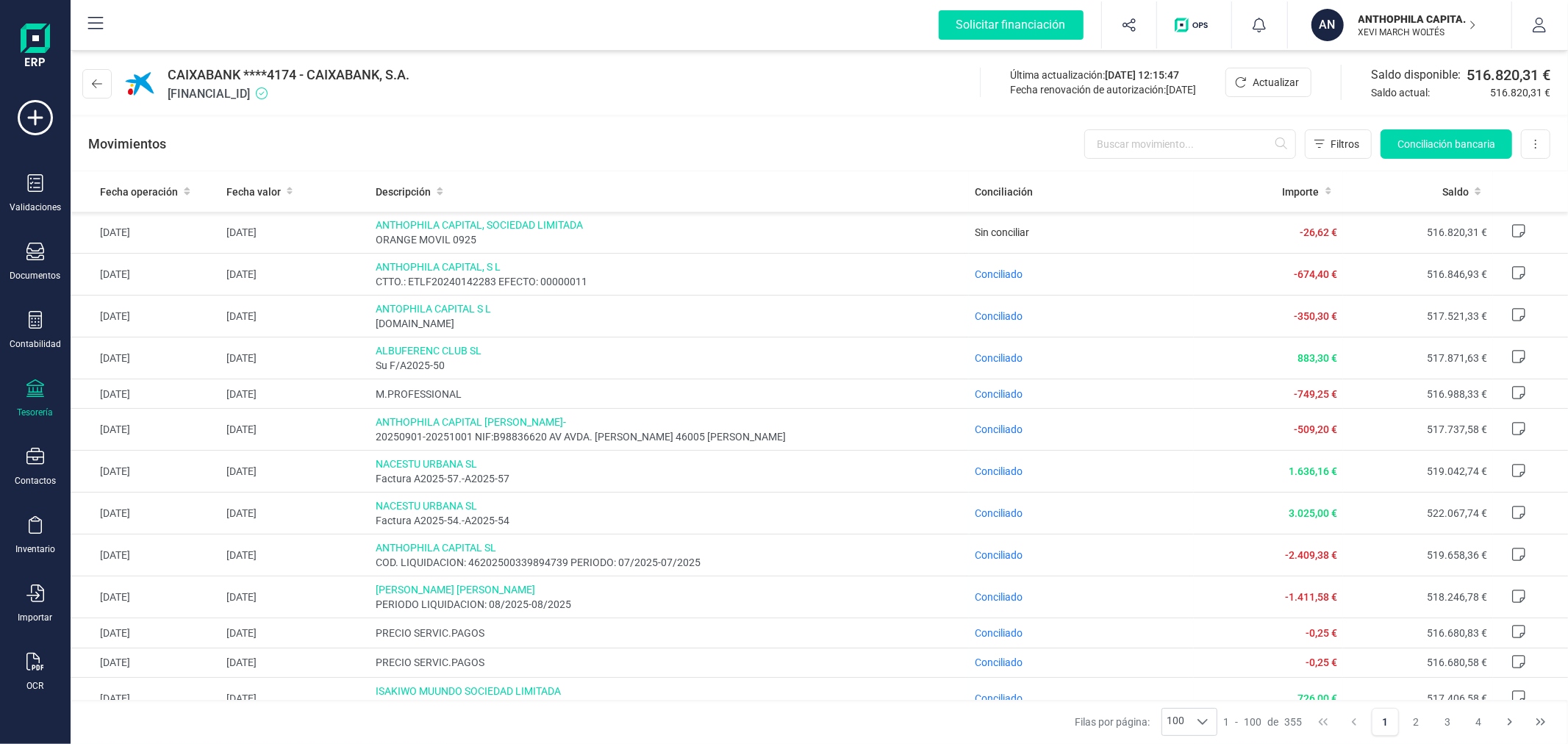
click at [1447, 127] on div "Movimientos Filtros Conciliación bancaria Descargar Excel Eliminar cuenta" at bounding box center [819, 144] width 1497 height 53
click at [1451, 141] on span "Conciliación bancaria" at bounding box center [1446, 144] width 98 height 15
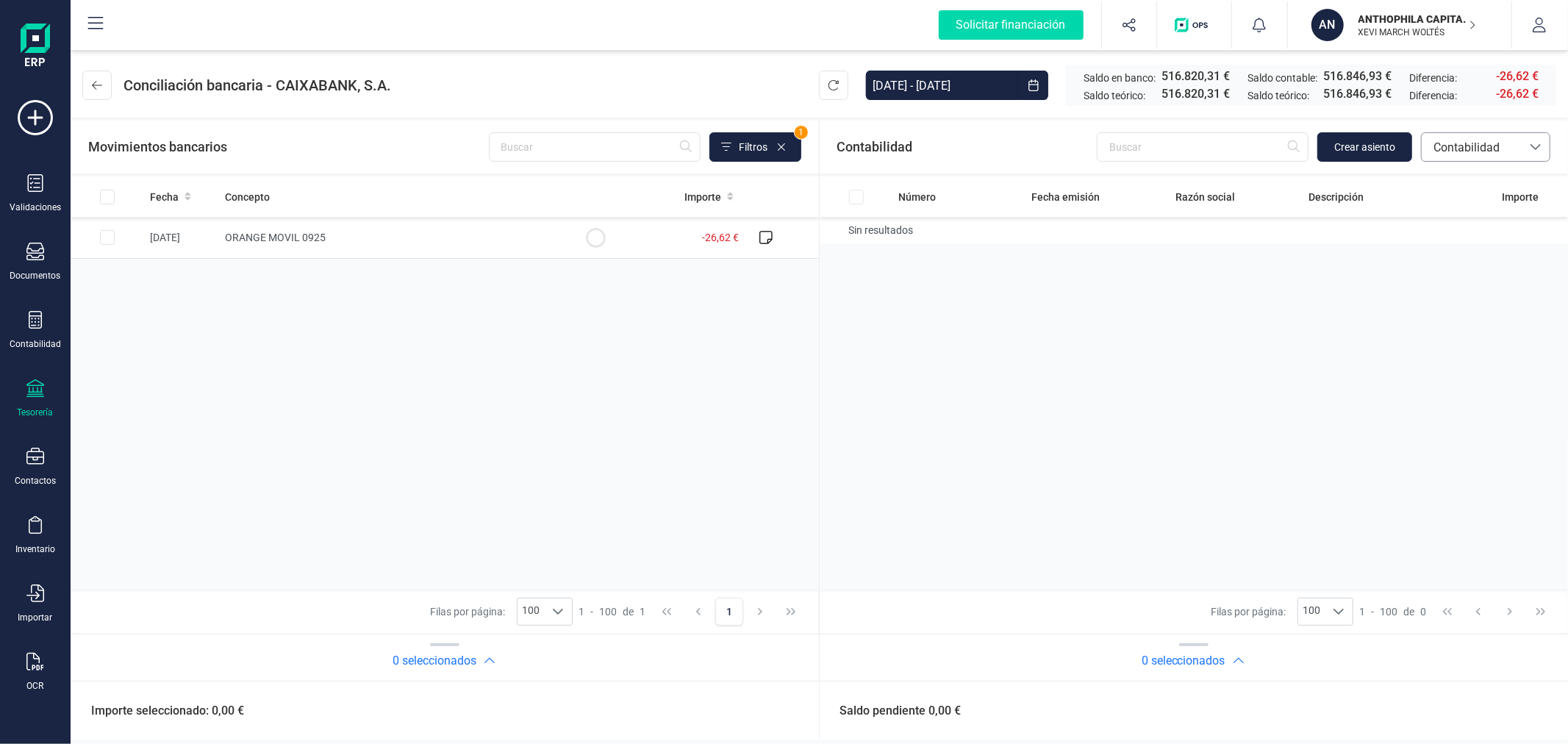
click at [1483, 144] on span "Contabilidad" at bounding box center [1472, 147] width 89 height 18
click at [1451, 247] on span "Facturas" at bounding box center [1456, 246] width 45 height 18
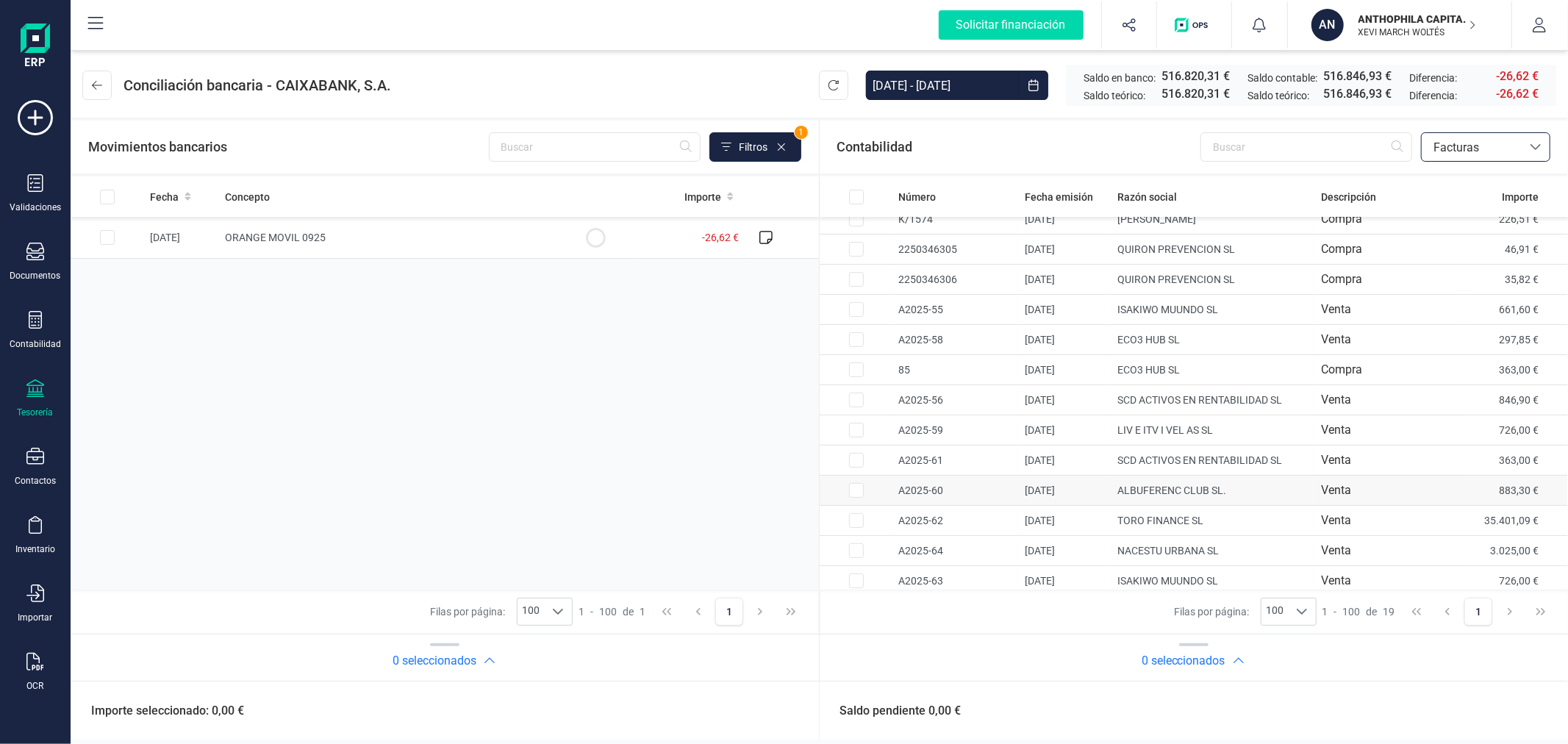
scroll to position [201, 0]
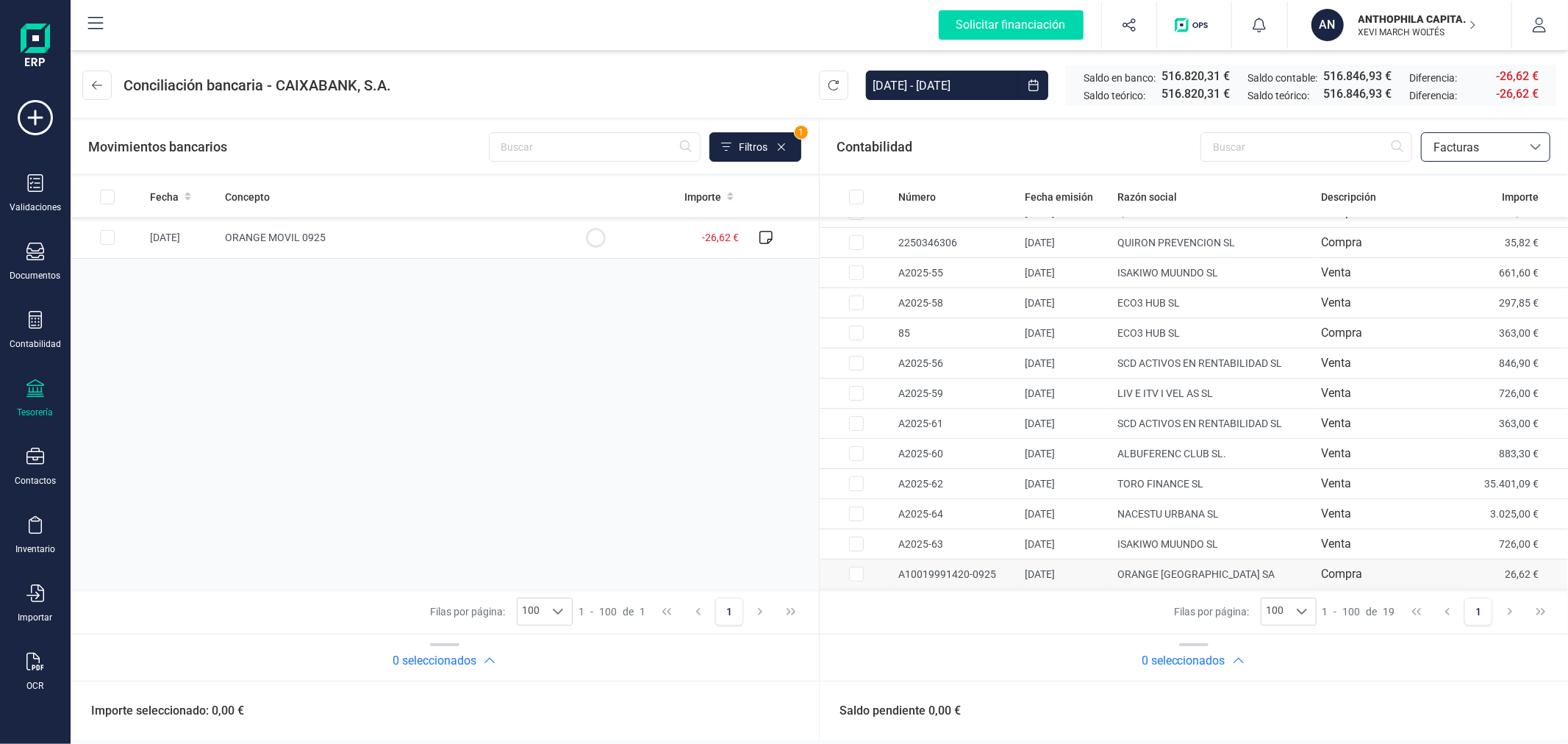
click at [856, 573] on input "Row Selected 9a0675e7-cdd4-4543-987f-1a97852329f9" at bounding box center [857, 574] width 15 height 15
checkbox input "true"
click at [105, 238] on input "Row Selected 9b705dcb-fb4e-4089-9efa-838bf9311132" at bounding box center [108, 238] width 15 height 15
checkbox input "true"
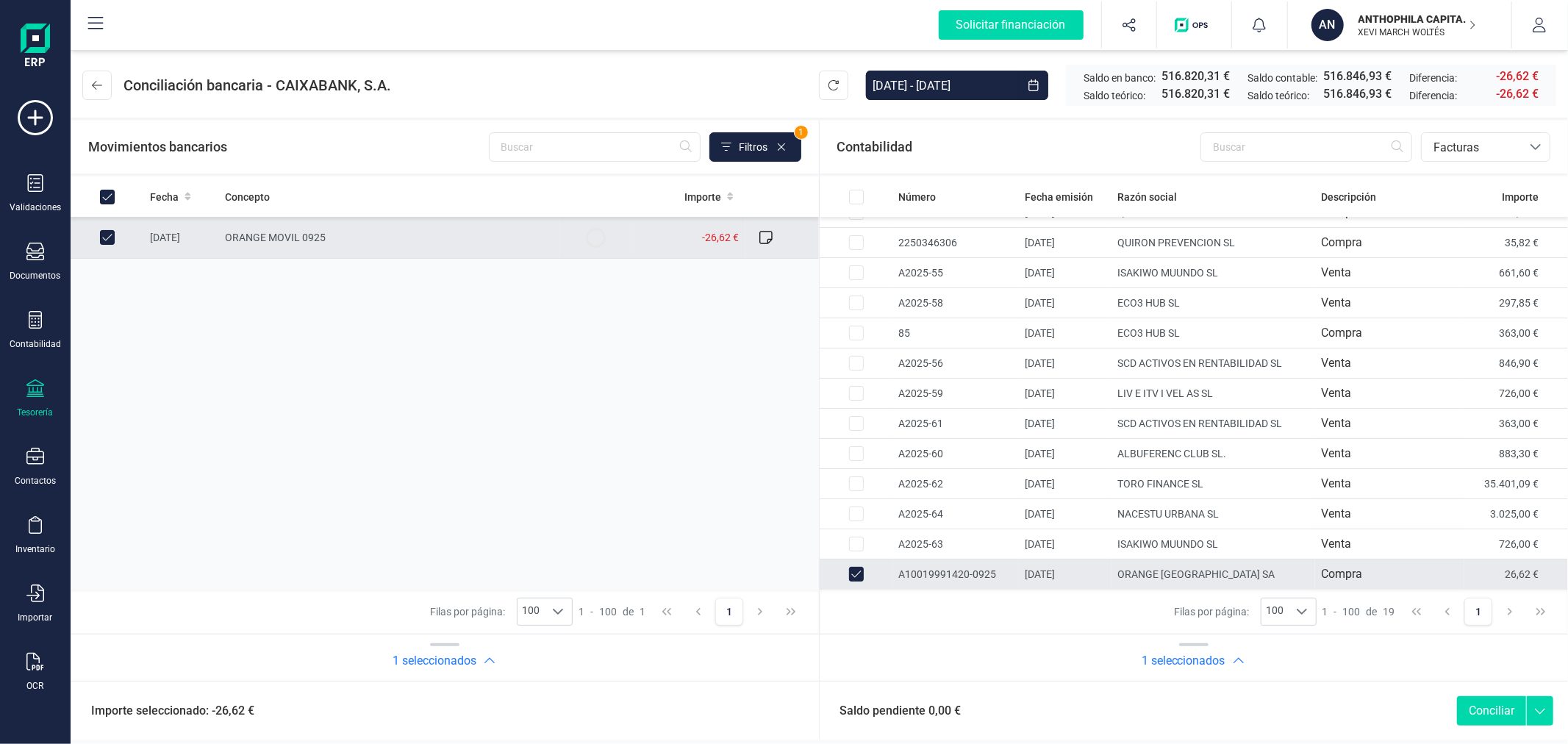
click at [1501, 707] on button "Conciliar" at bounding box center [1492, 710] width 69 height 29
checkbox input "false"
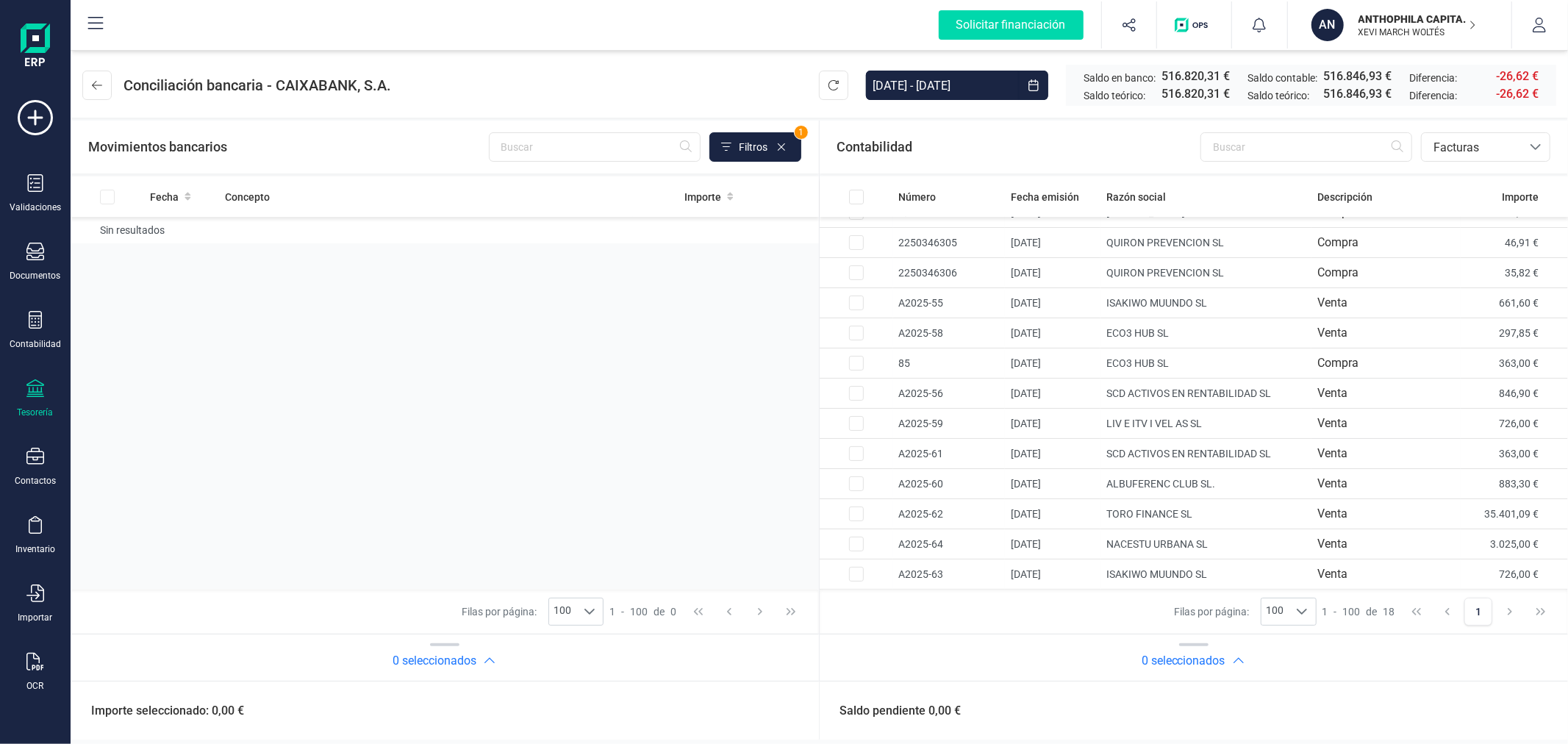
scroll to position [171, 0]
click at [25, 261] on div "Documentos" at bounding box center [35, 261] width 58 height 39
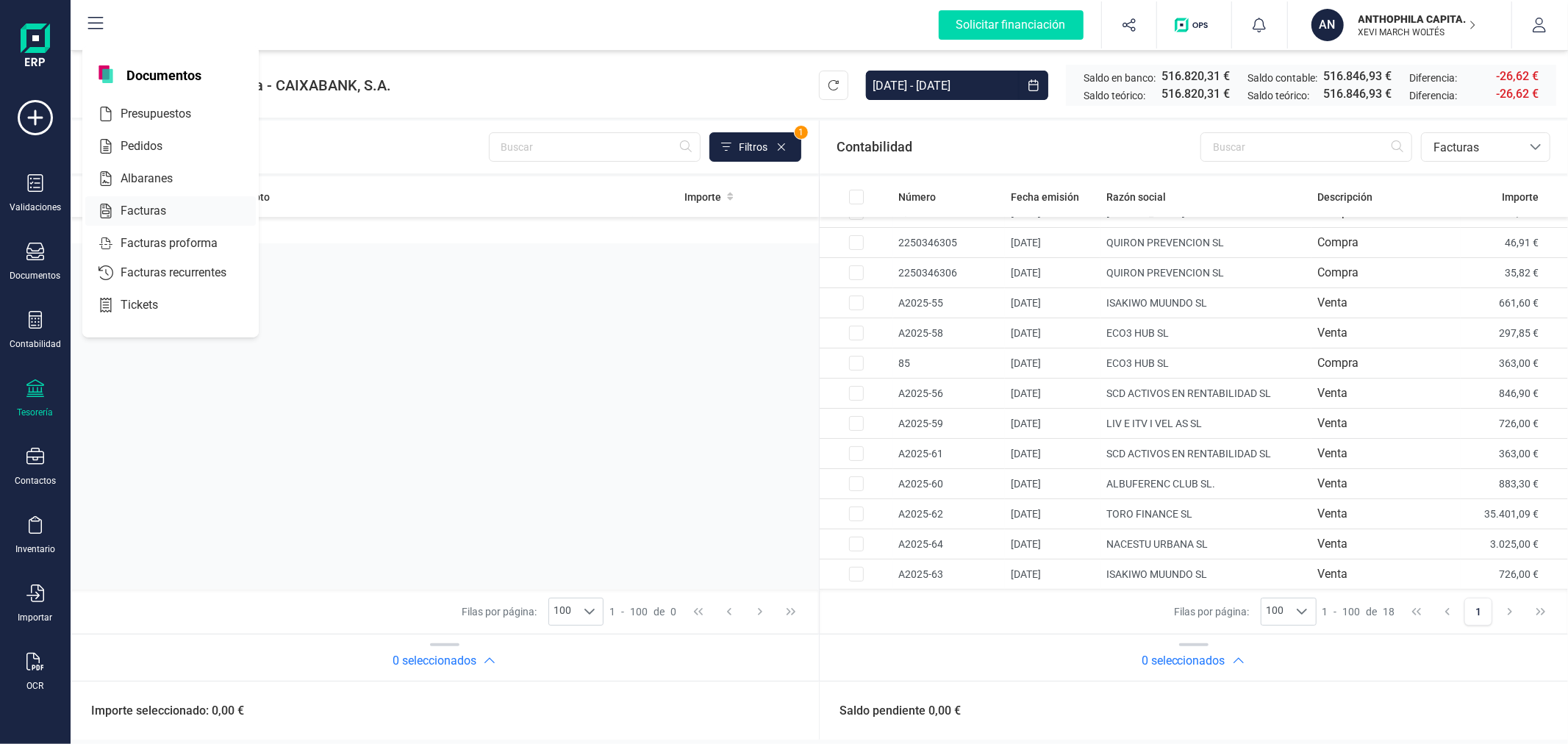
click at [153, 199] on div "Facturas" at bounding box center [170, 210] width 171 height 29
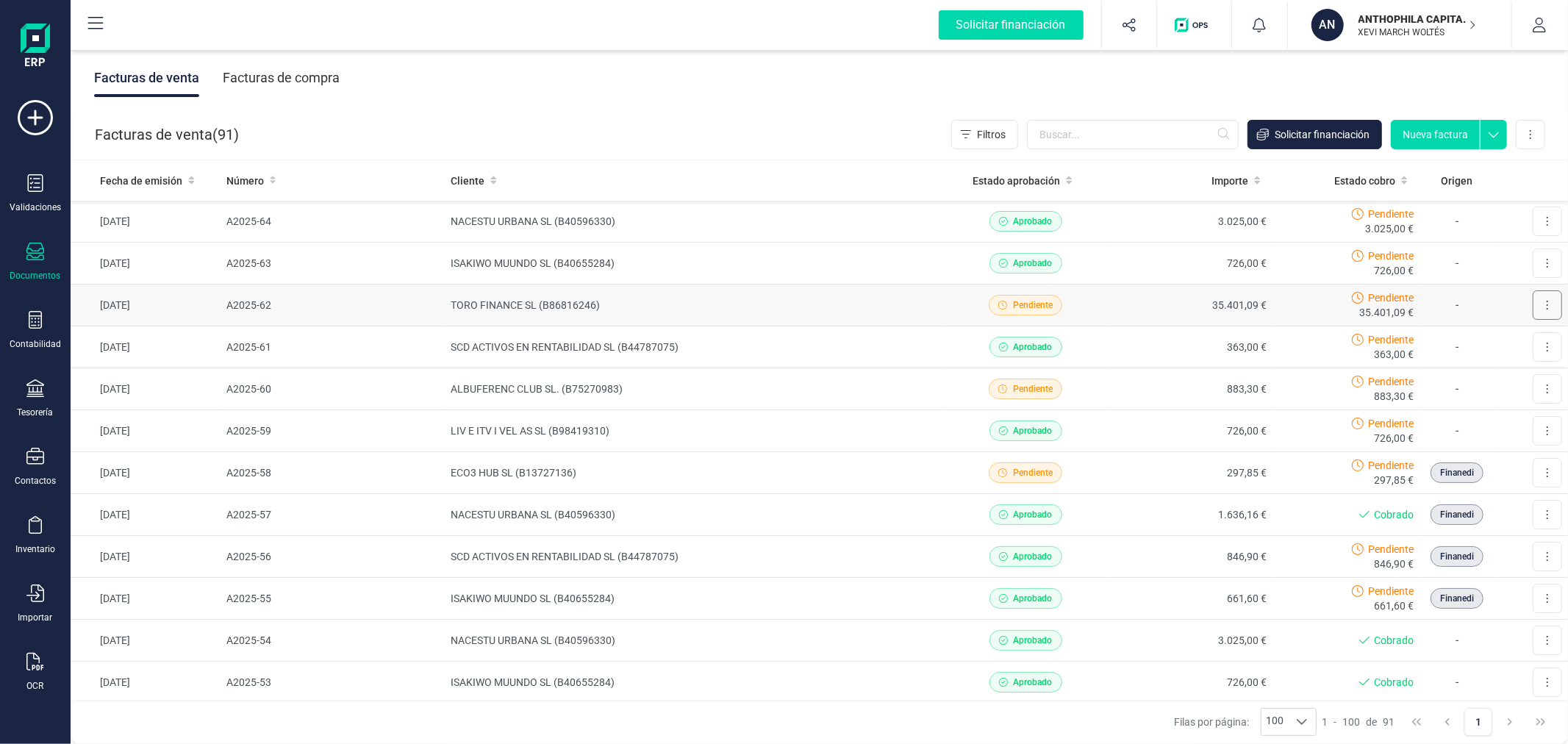
click at [1546, 304] on icon at bounding box center [1547, 305] width 3 height 11
click at [1491, 339] on span "Descargar documento" at bounding box center [1484, 341] width 102 height 15
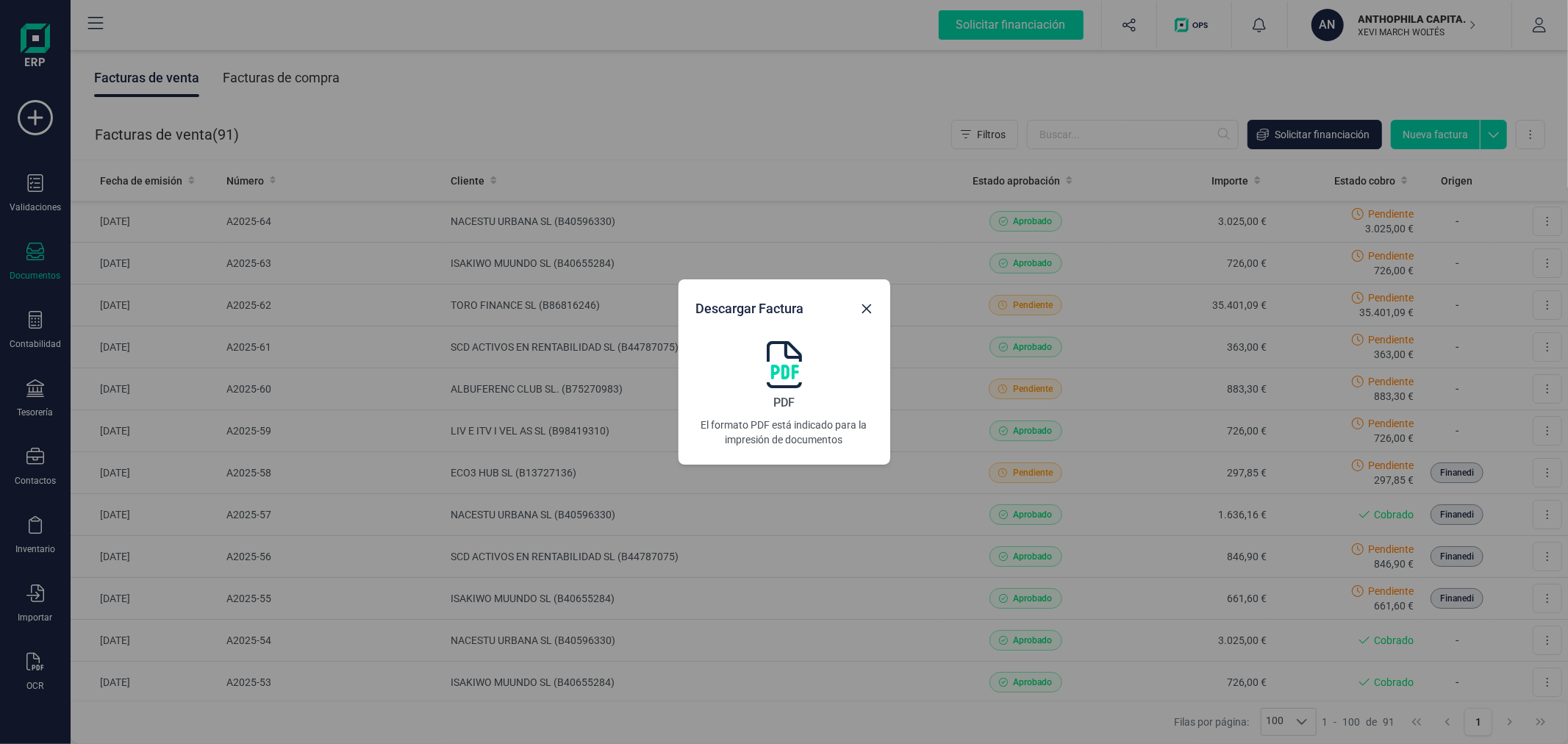
click at [785, 370] on img at bounding box center [784, 365] width 35 height 47
drag, startPoint x: 868, startPoint y: 309, endPoint x: 1017, endPoint y: 287, distance: 150.6
click at [868, 309] on icon "Close" at bounding box center [867, 308] width 11 height 11
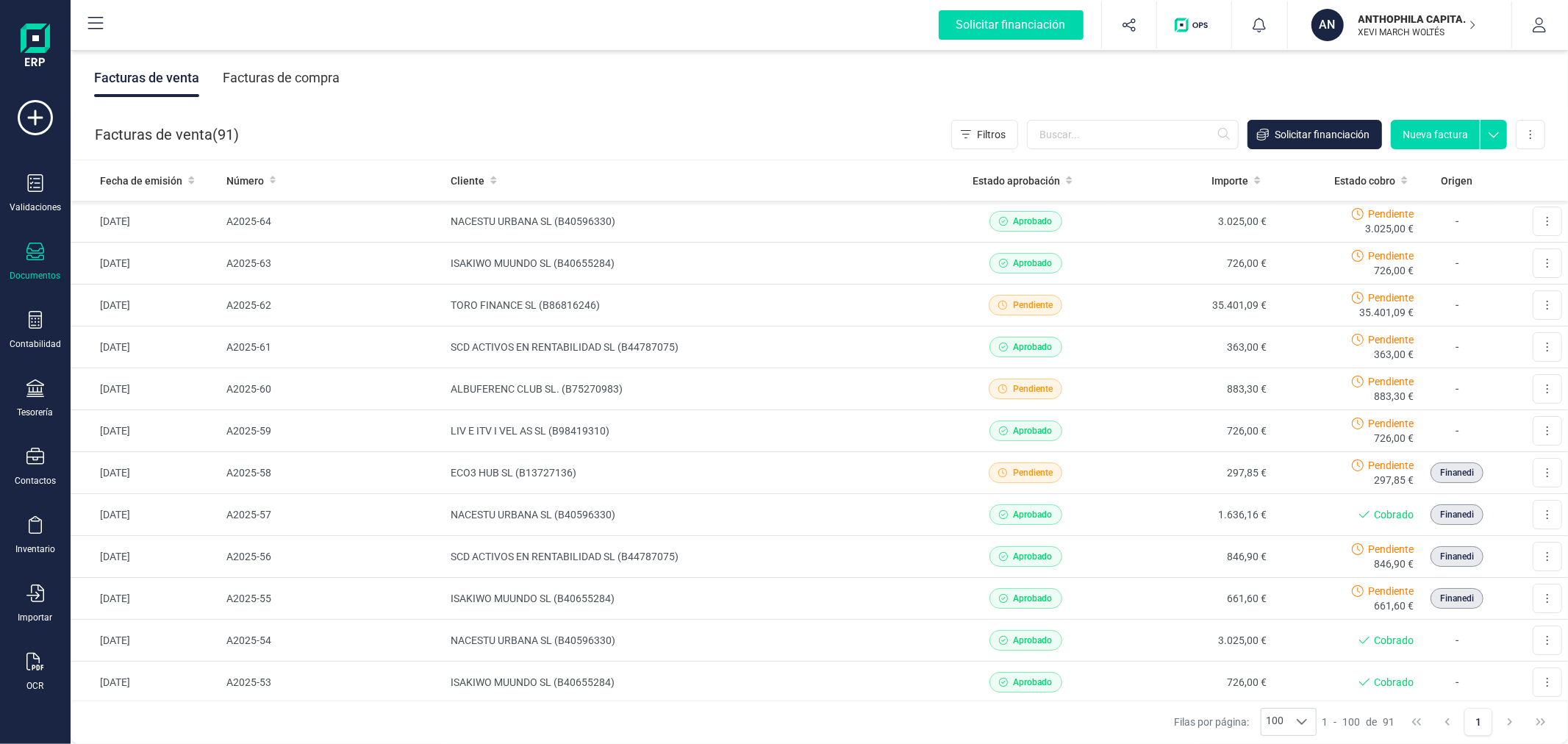
click at [1448, 29] on p "XEVI MARCH WOLTÉS" at bounding box center [1417, 32] width 118 height 11
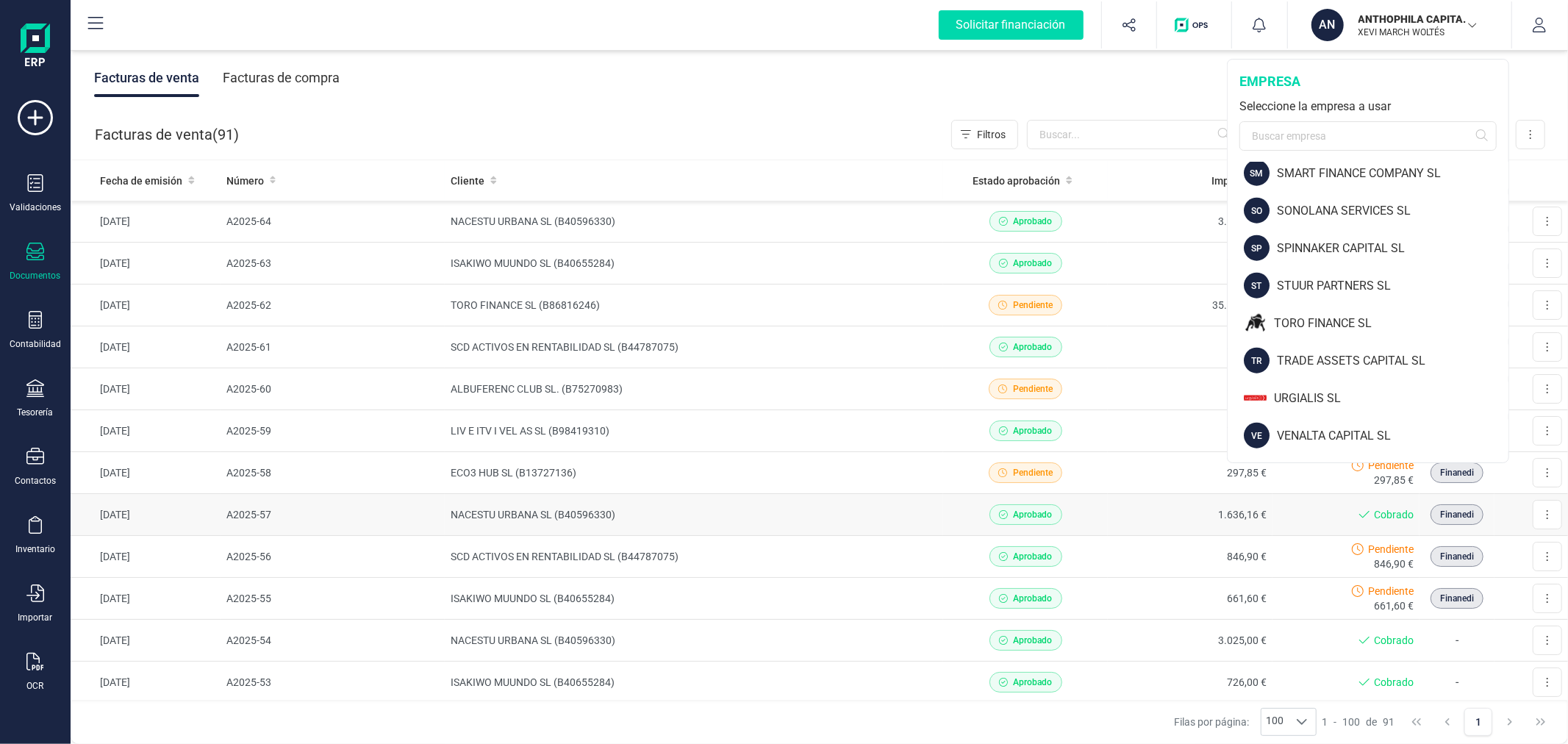
scroll to position [1503, 0]
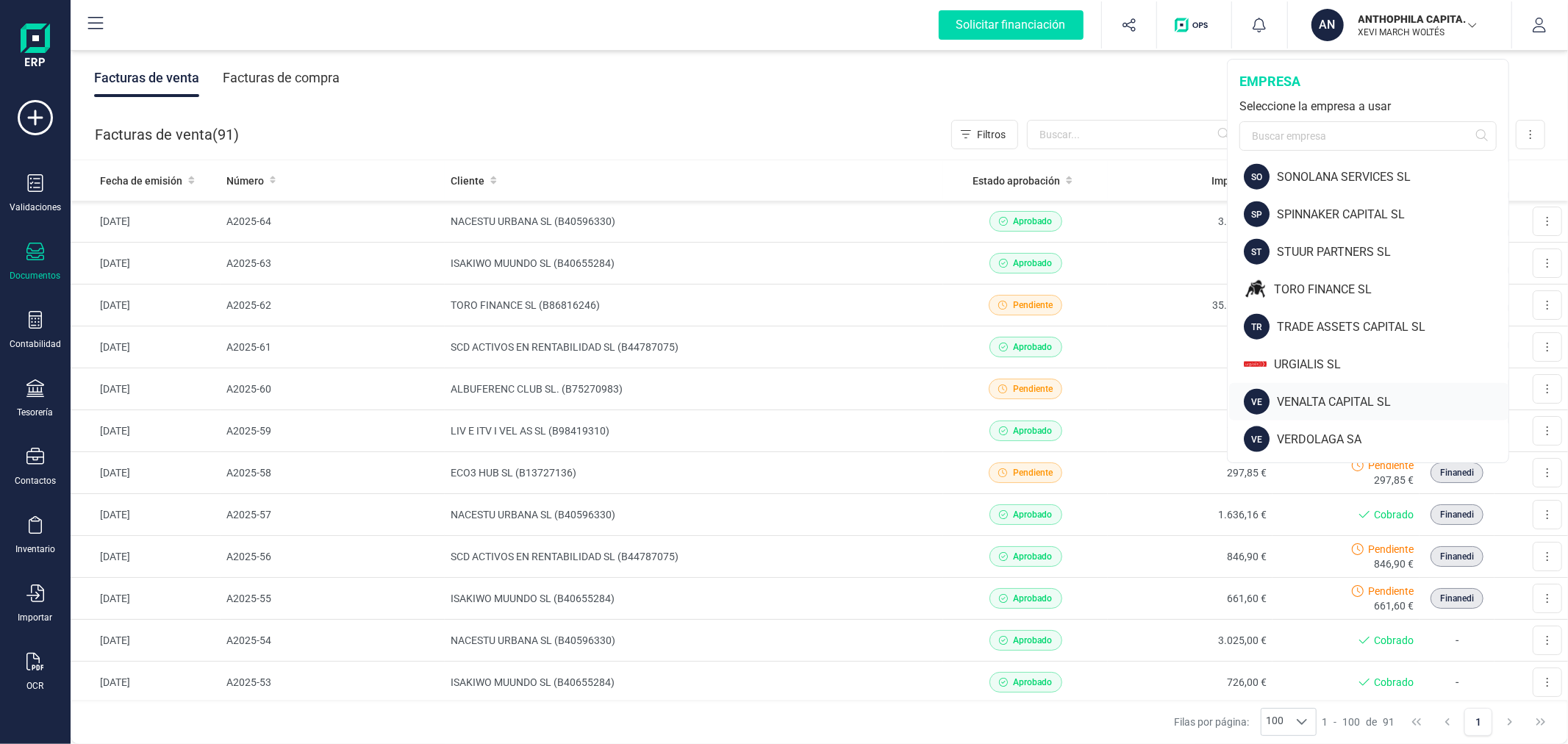
click at [1325, 395] on div "VENALTA CAPITAL SL" at bounding box center [1393, 402] width 231 height 18
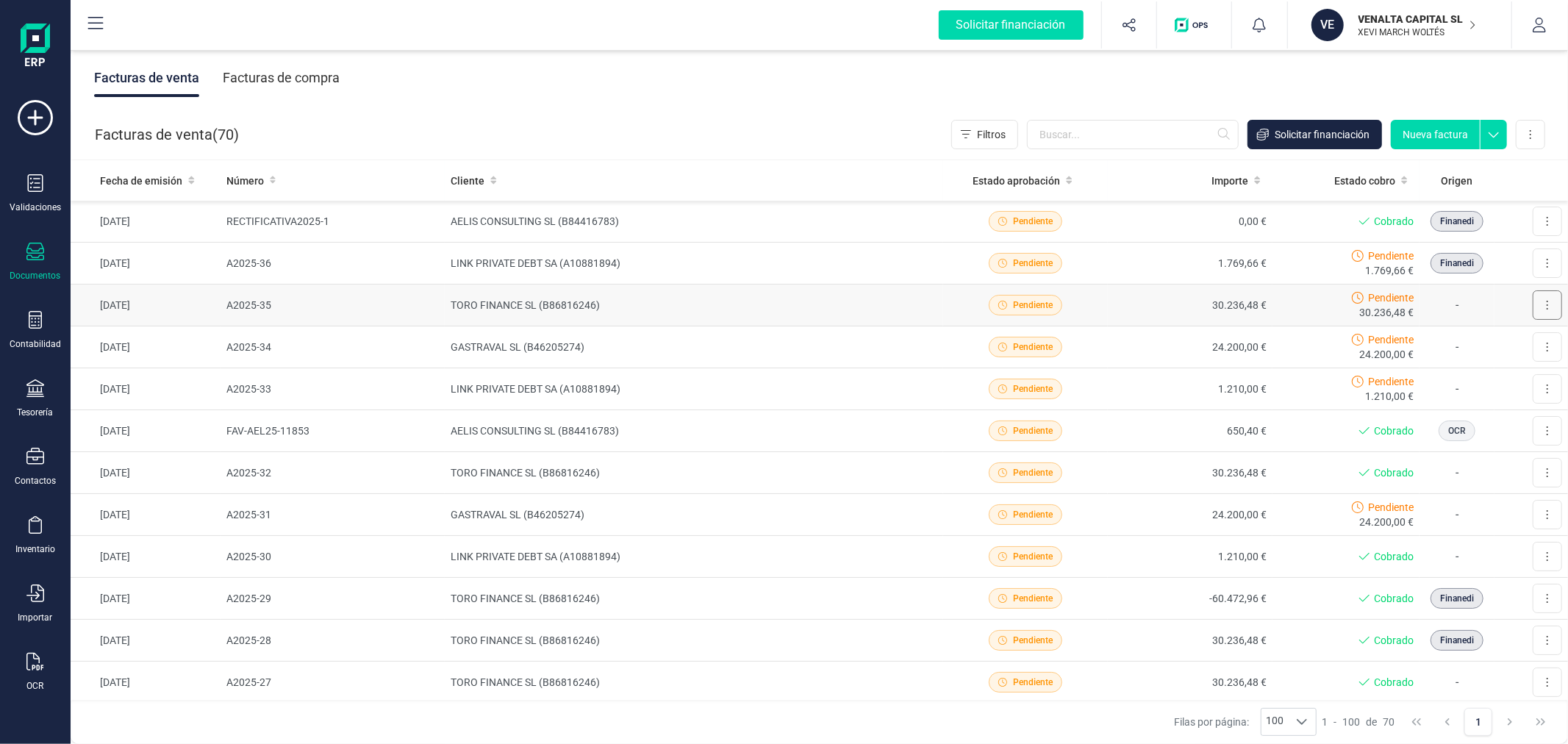
click at [1546, 302] on icon at bounding box center [1547, 305] width 3 height 11
click at [1490, 339] on span "Descargar documento" at bounding box center [1484, 341] width 102 height 15
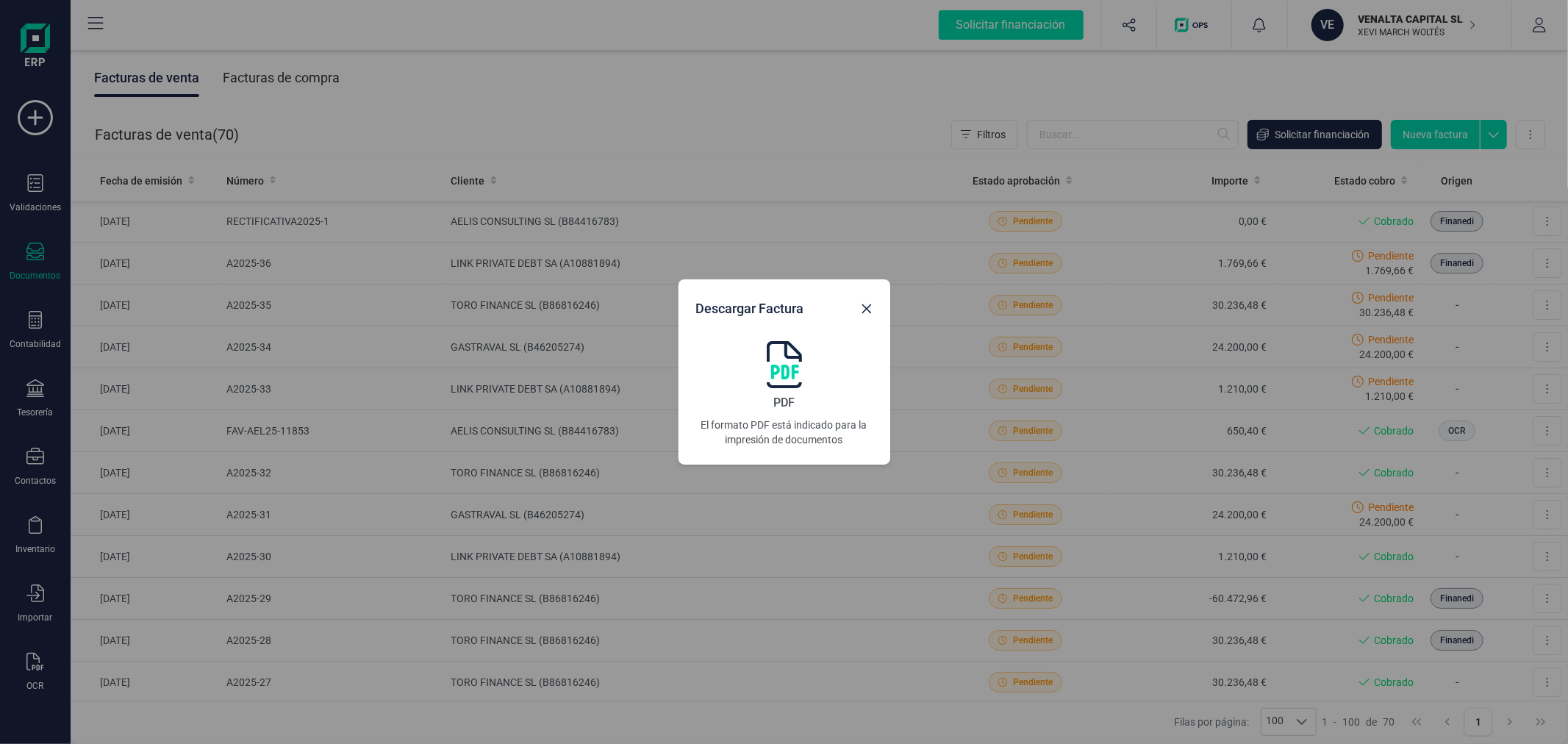
click at [789, 369] on img at bounding box center [784, 365] width 35 height 47
click at [859, 309] on button "Close" at bounding box center [866, 308] width 24 height 24
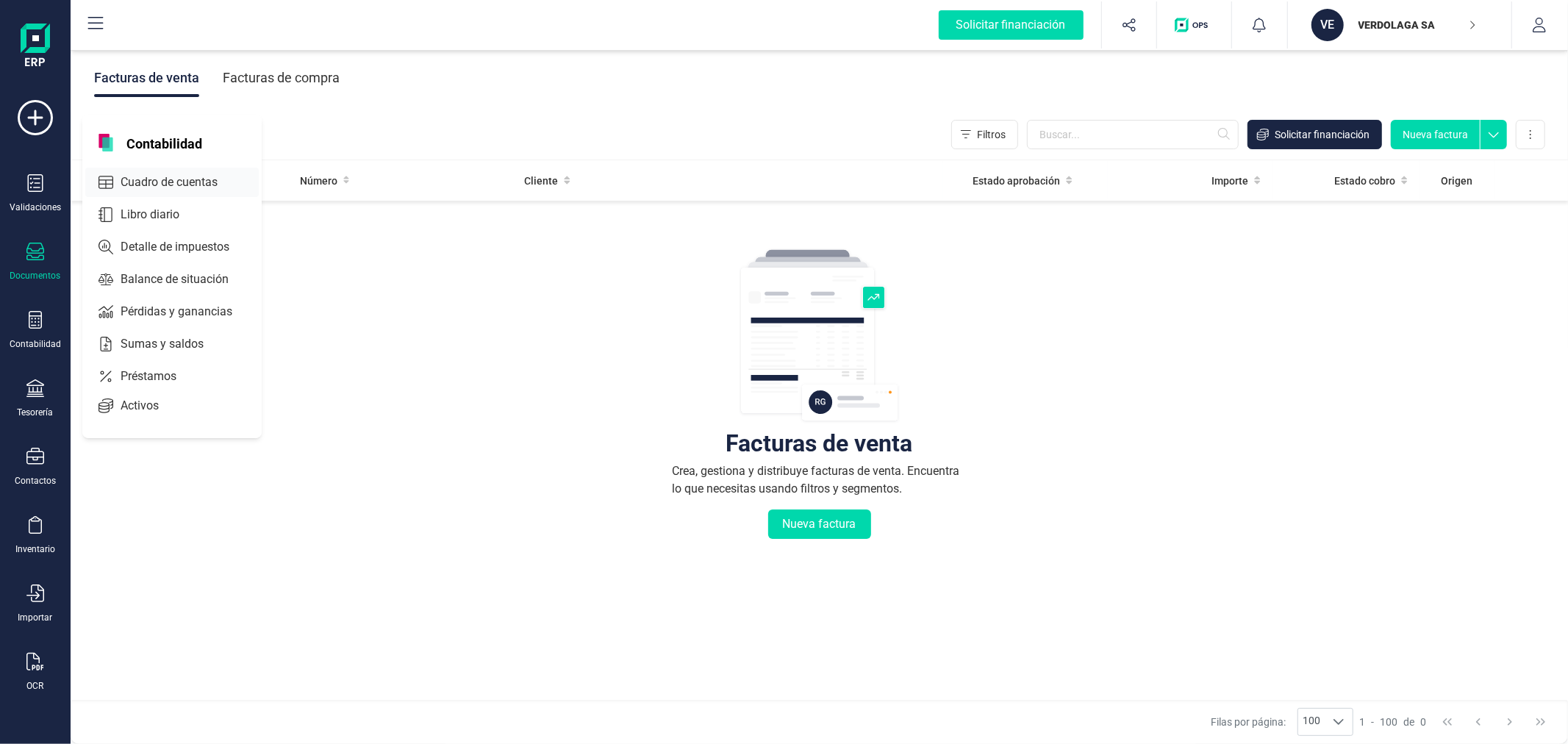
click at [211, 174] on span "Cuadro de cuentas" at bounding box center [179, 182] width 129 height 18
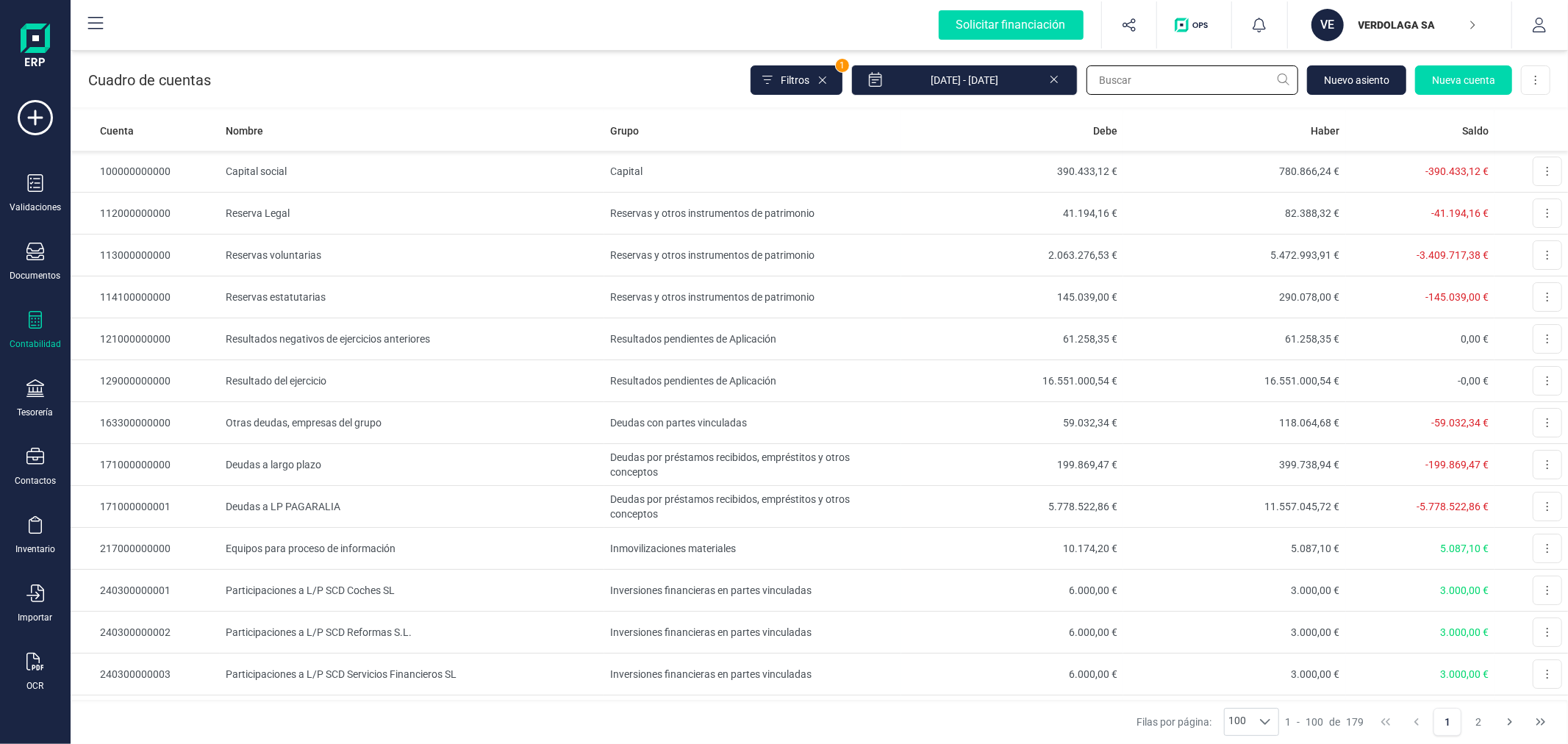
click at [1158, 78] on input "text" at bounding box center [1193, 79] width 211 height 29
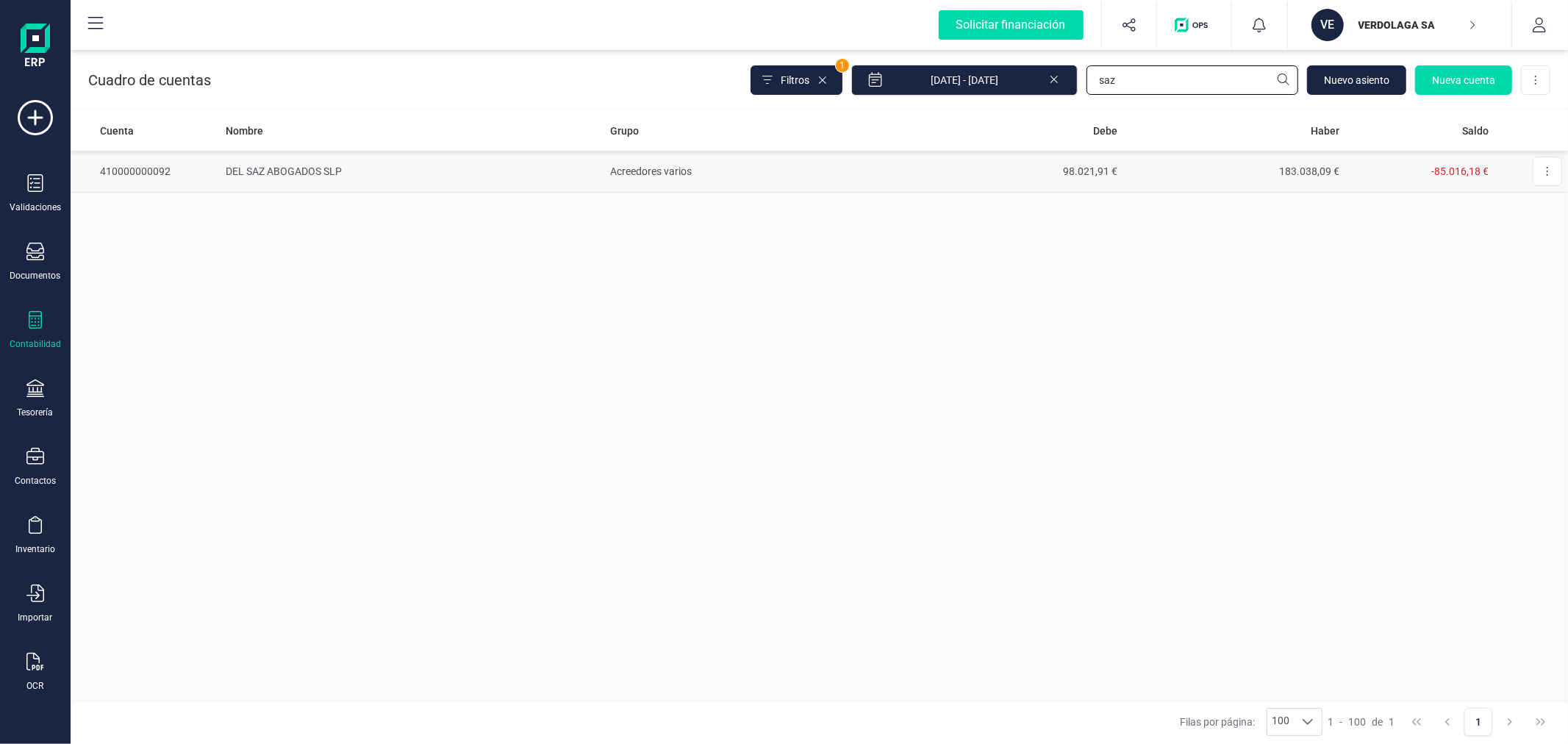
type input "saz"
click at [738, 167] on td "Acreedores varios" at bounding box center [753, 172] width 296 height 41
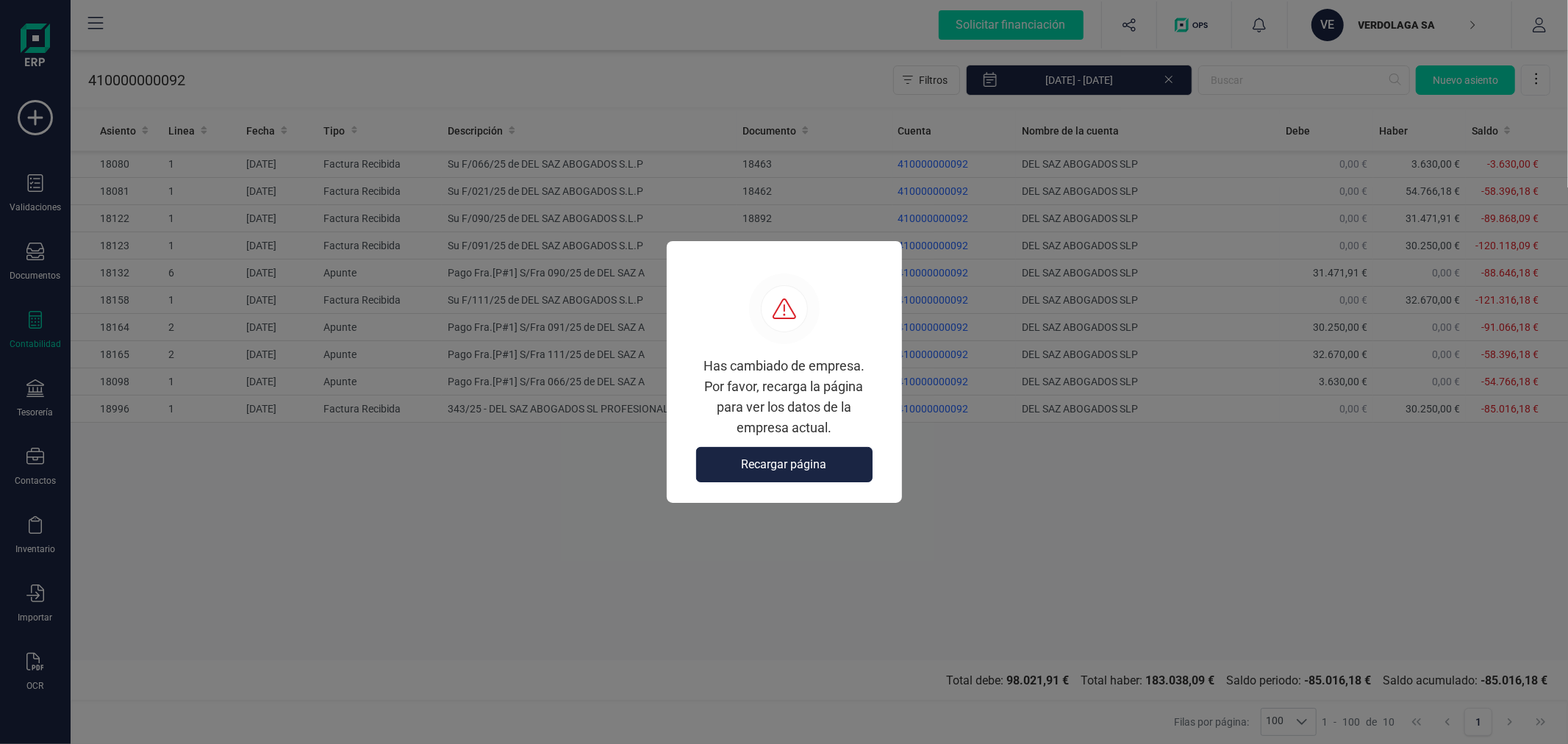
click at [820, 452] on button "Recargar página" at bounding box center [784, 464] width 176 height 35
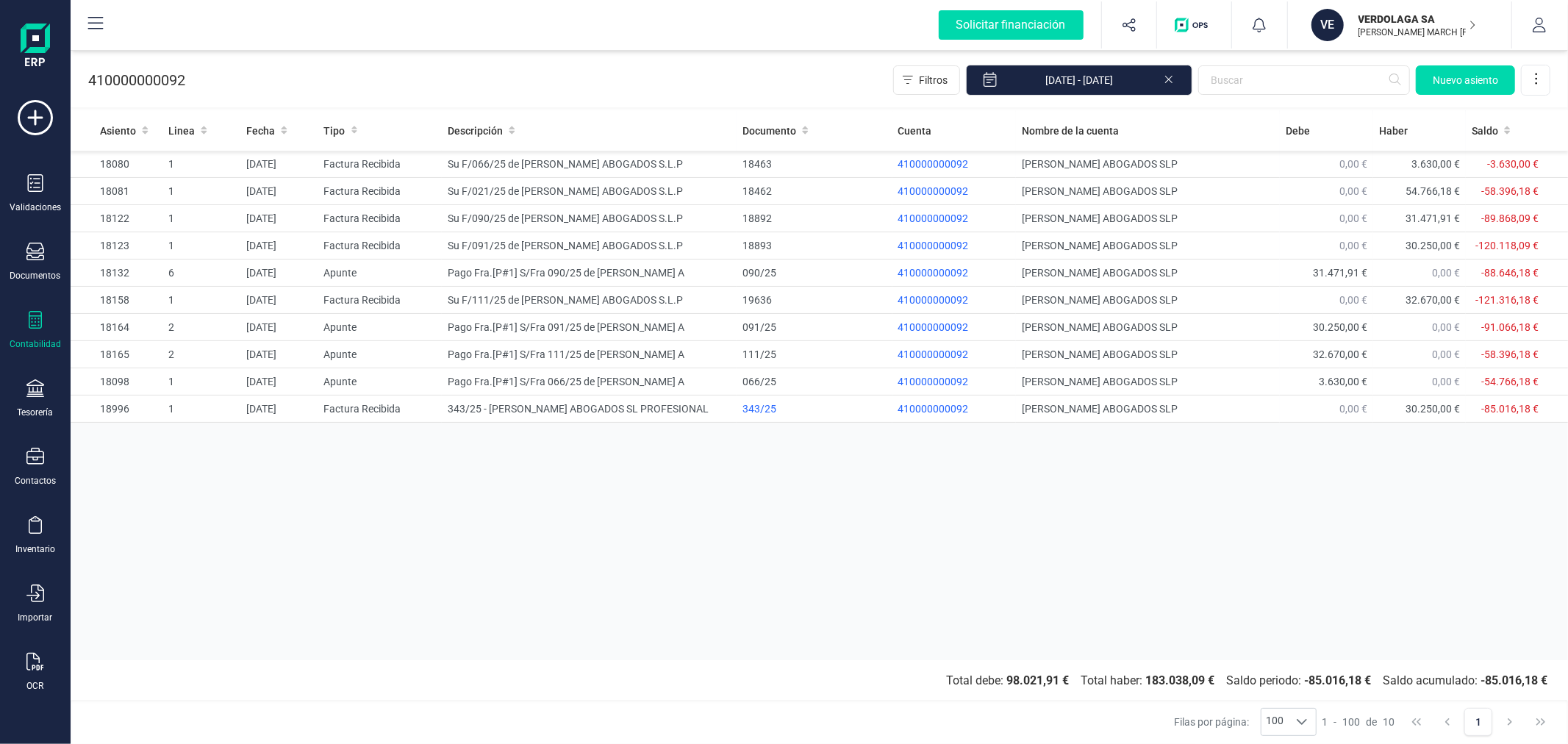
click at [776, 538] on div "Asiento Linea Fecha Tipo Descripción Documento Cuenta Nombre de la cuenta Debe …" at bounding box center [819, 385] width 1497 height 550
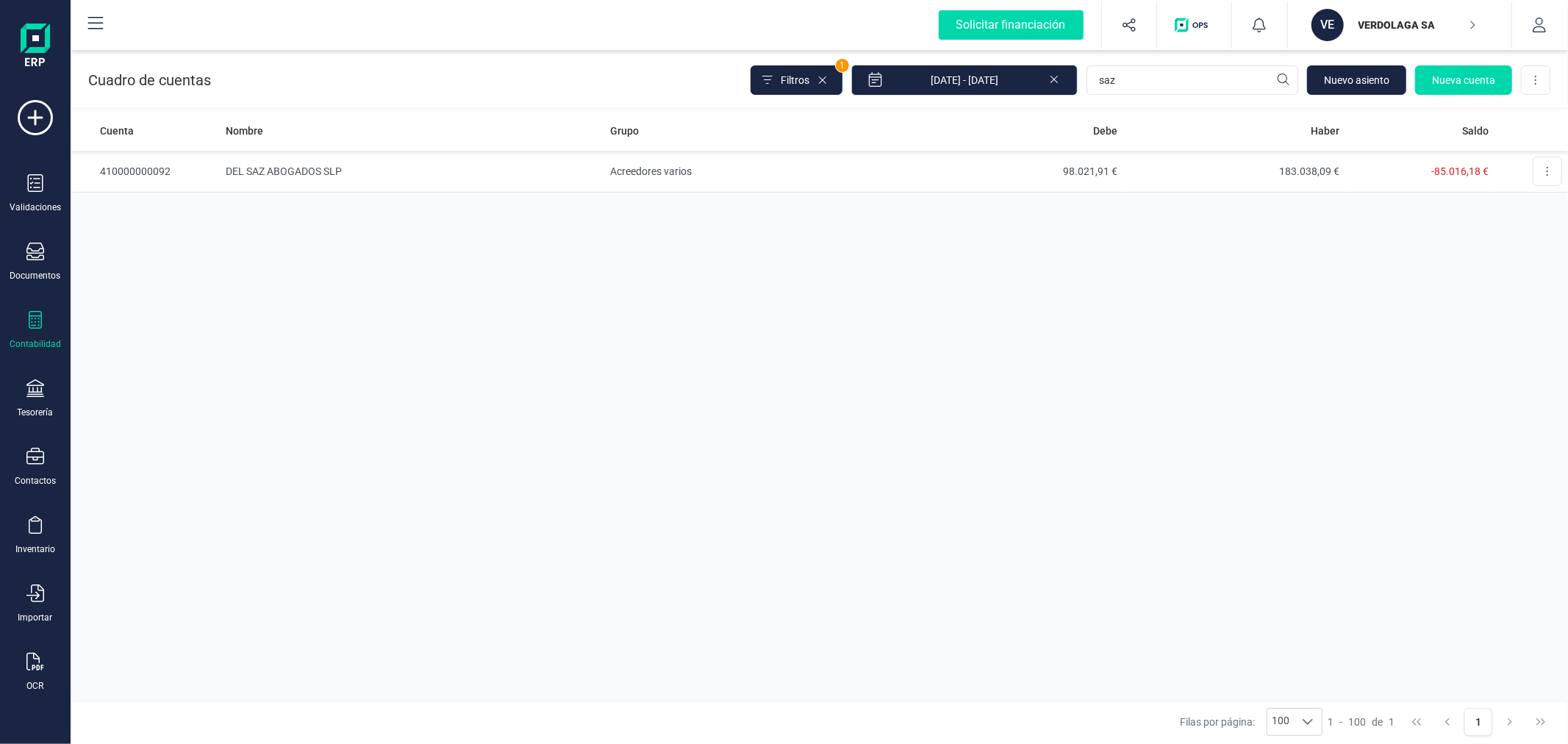
click at [1254, 82] on input "saz" at bounding box center [1193, 79] width 211 height 29
type input "orange"
click at [656, 168] on td "Acreedores varios" at bounding box center [753, 172] width 296 height 41
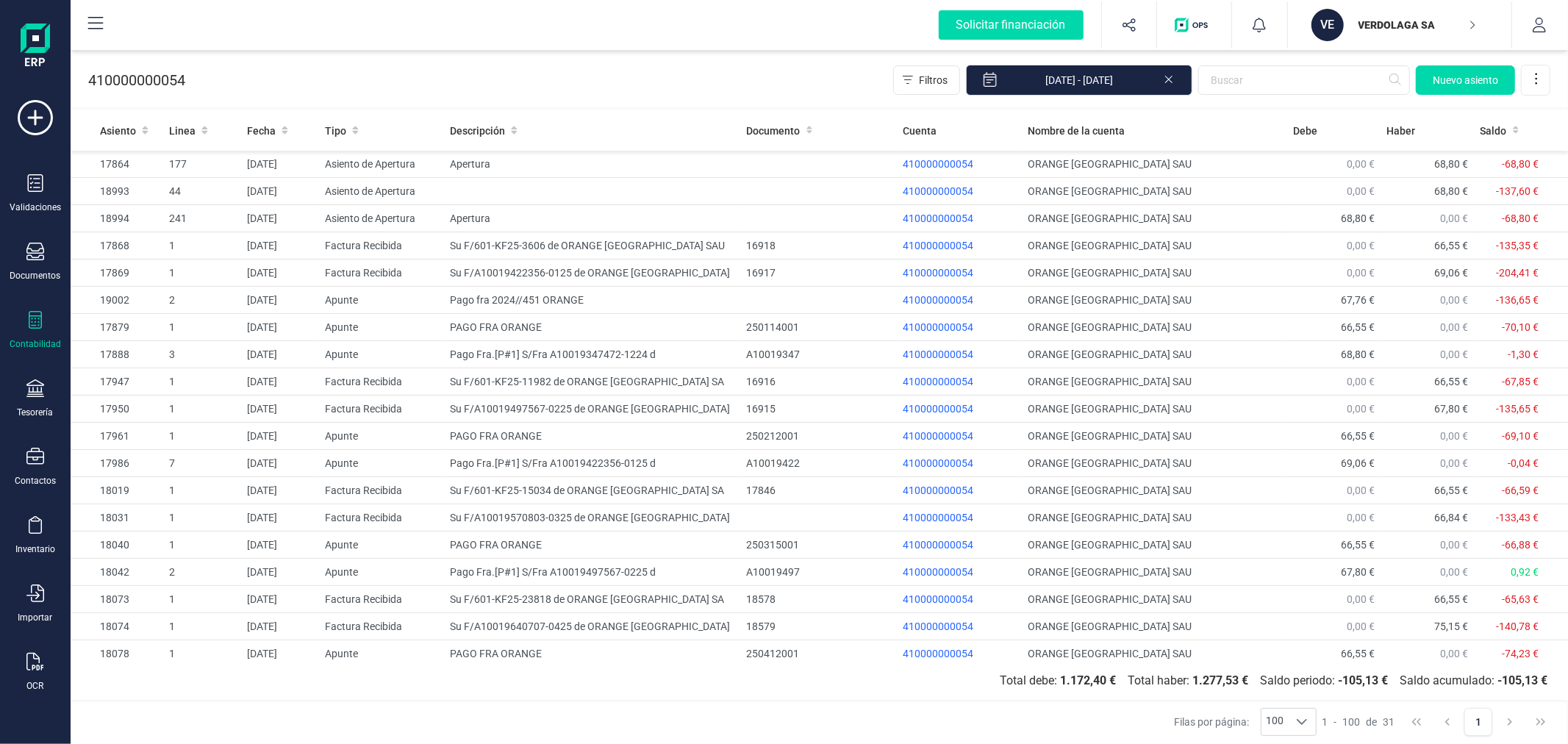
scroll to position [335, 0]
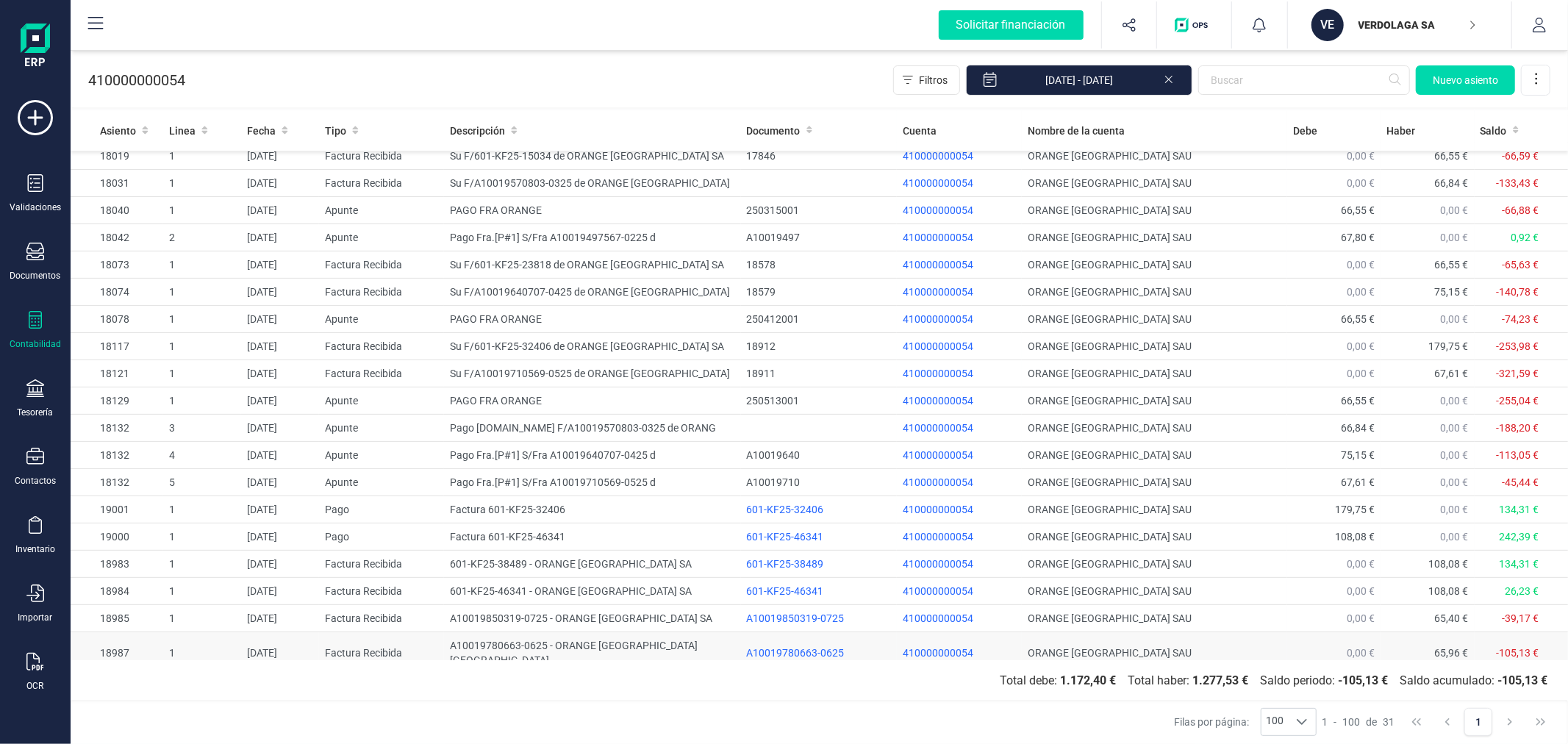
click at [562, 641] on td "A10019780663-0625 - ORANGE ESPAGNE SA" at bounding box center [592, 653] width 296 height 41
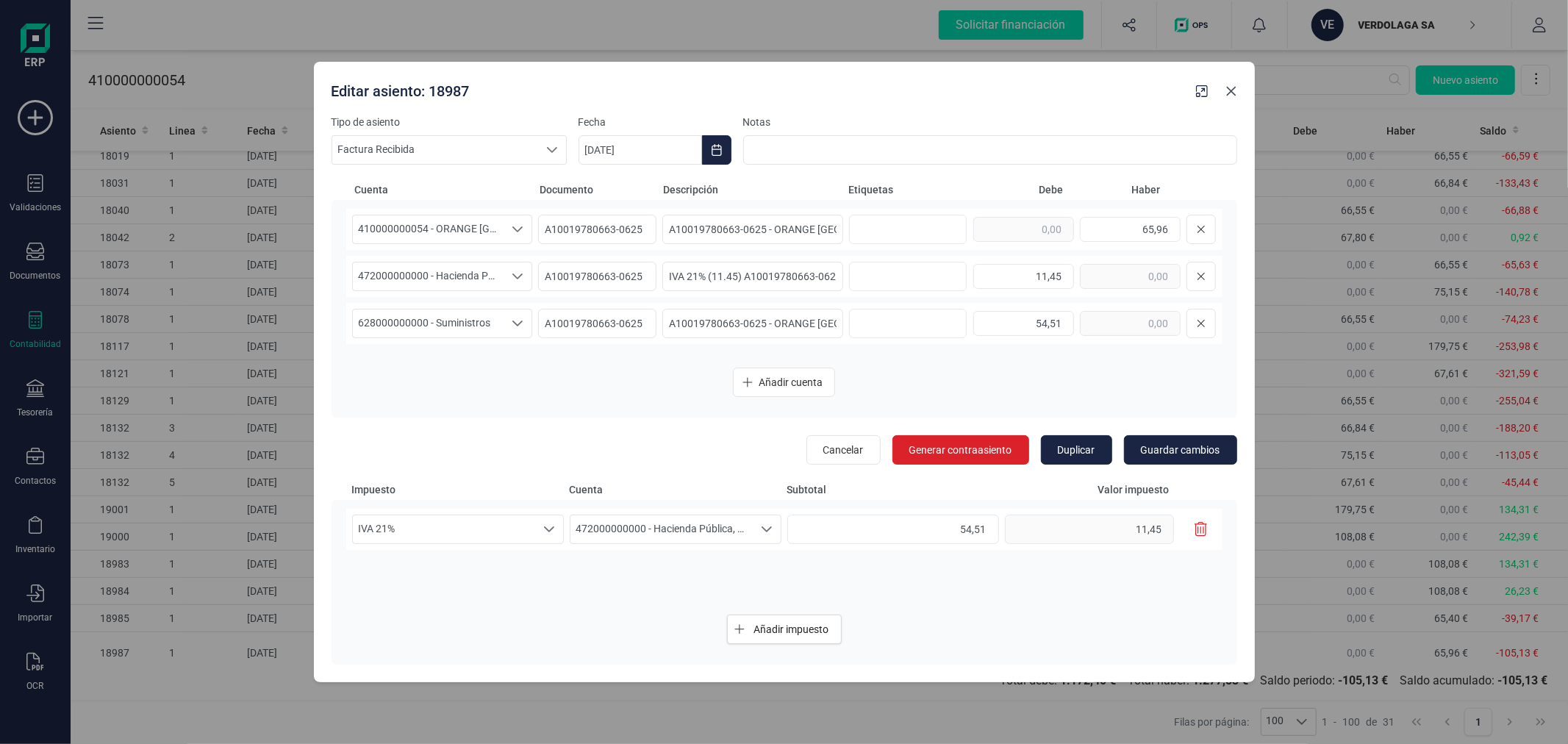
click at [1232, 97] on icon "button" at bounding box center [1231, 91] width 11 height 11
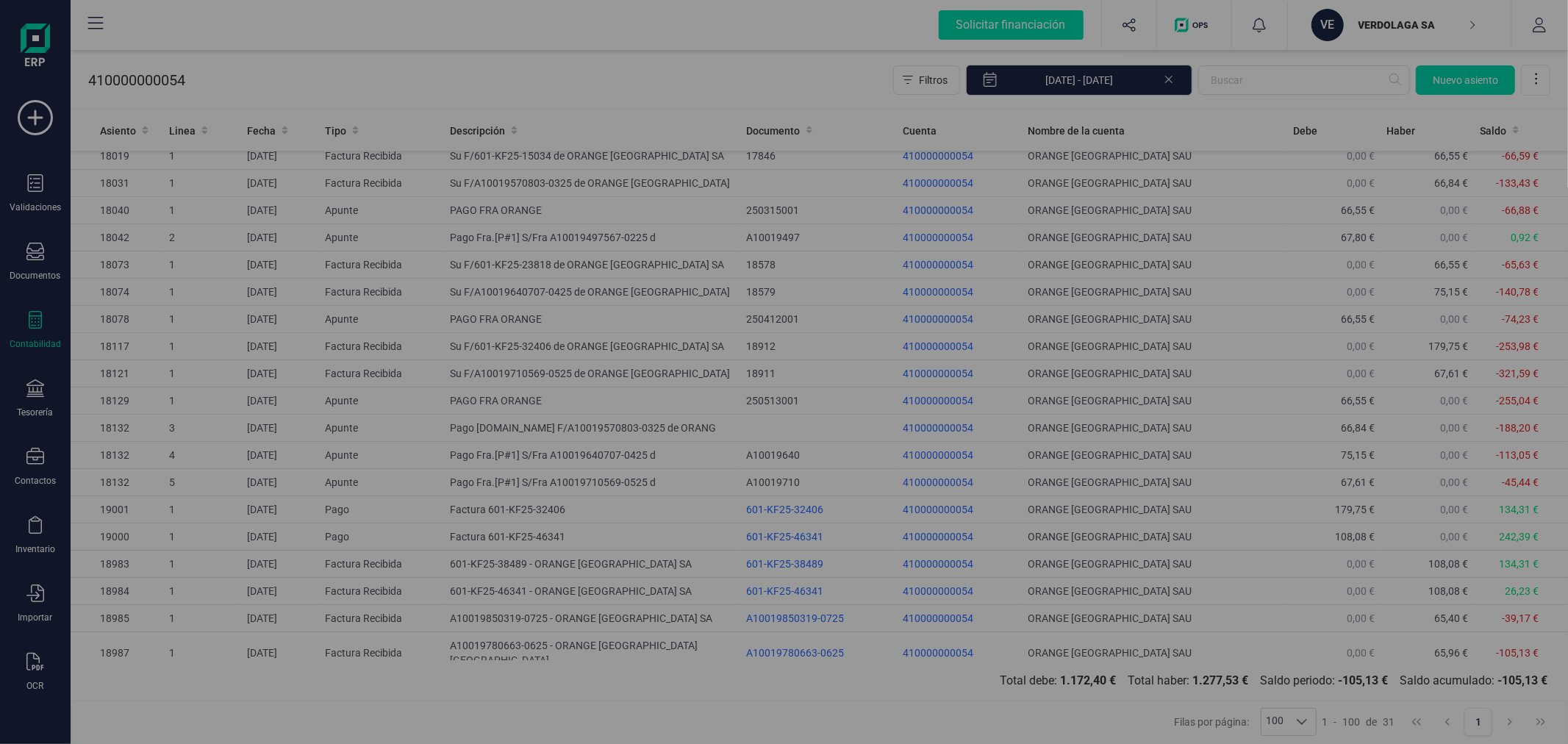
type input "22/09/2025"
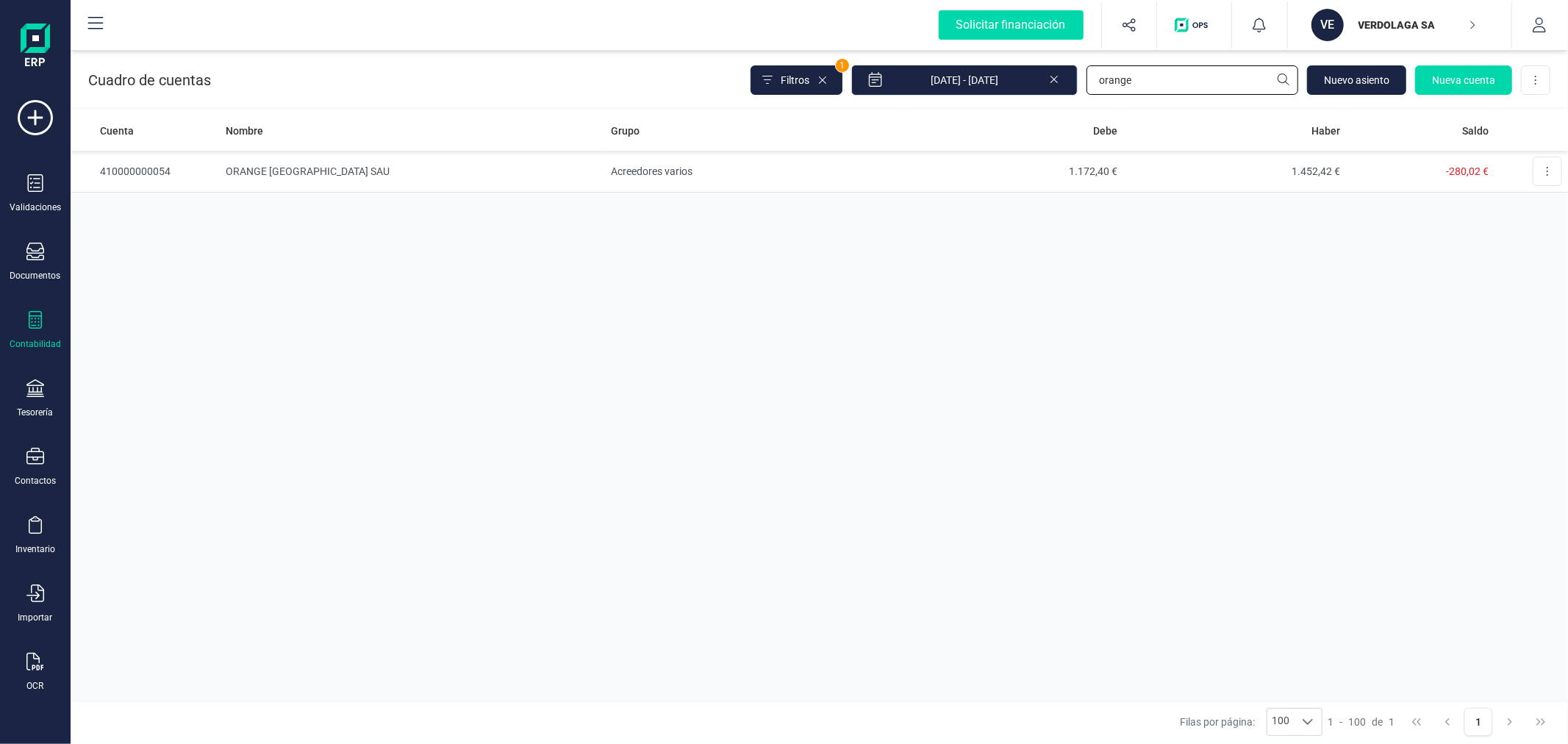
click at [1155, 91] on input "orange" at bounding box center [1193, 79] width 211 height 29
click at [1155, 89] on input "orange" at bounding box center [1193, 79] width 211 height 29
type input "ilunion"
click at [692, 168] on td "Acreedores varios" at bounding box center [753, 172] width 296 height 41
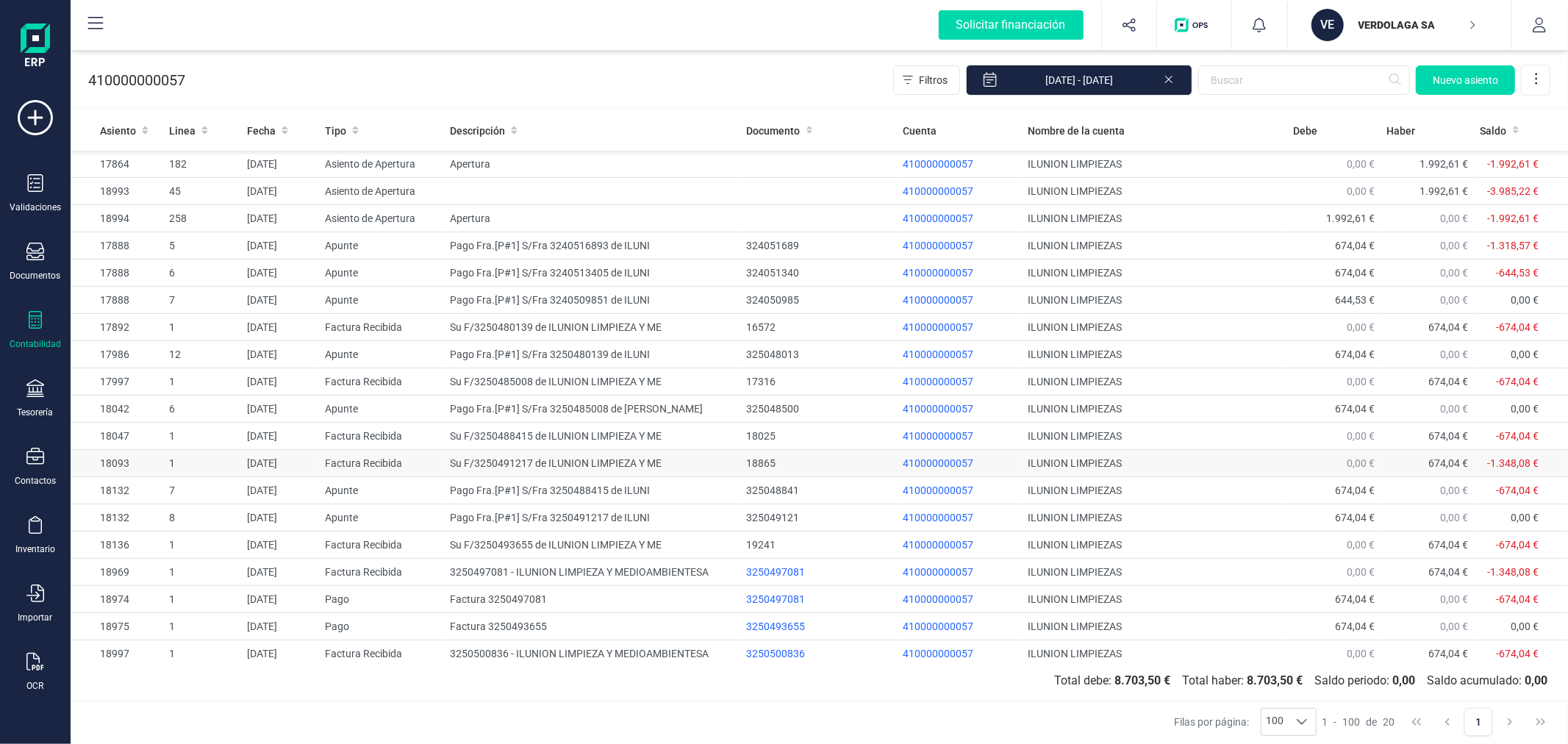
scroll to position [35, 0]
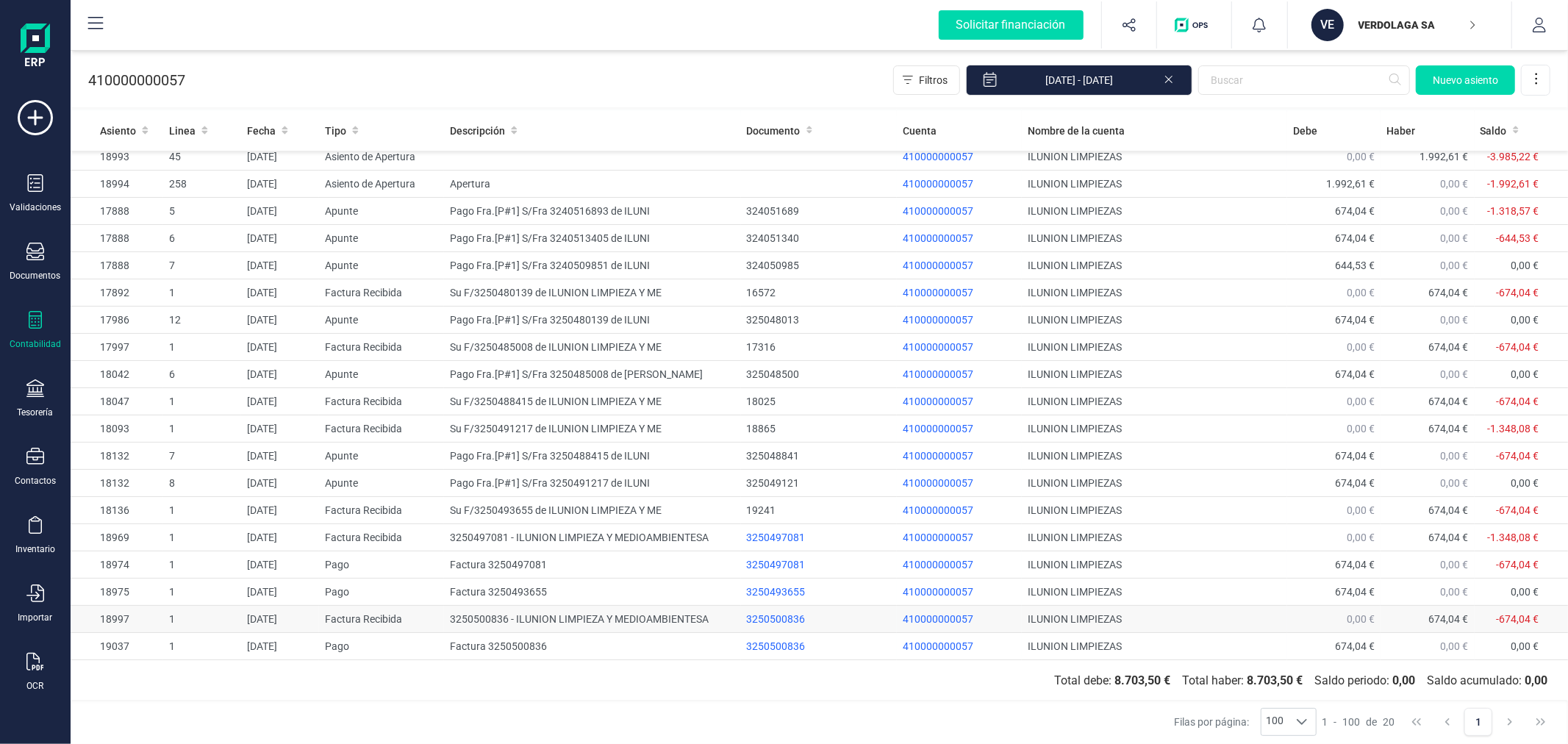
click at [544, 620] on td "3250500836 - ILUNION LIMPIEZA Y MEDIOAMBIENTESA" at bounding box center [592, 619] width 296 height 27
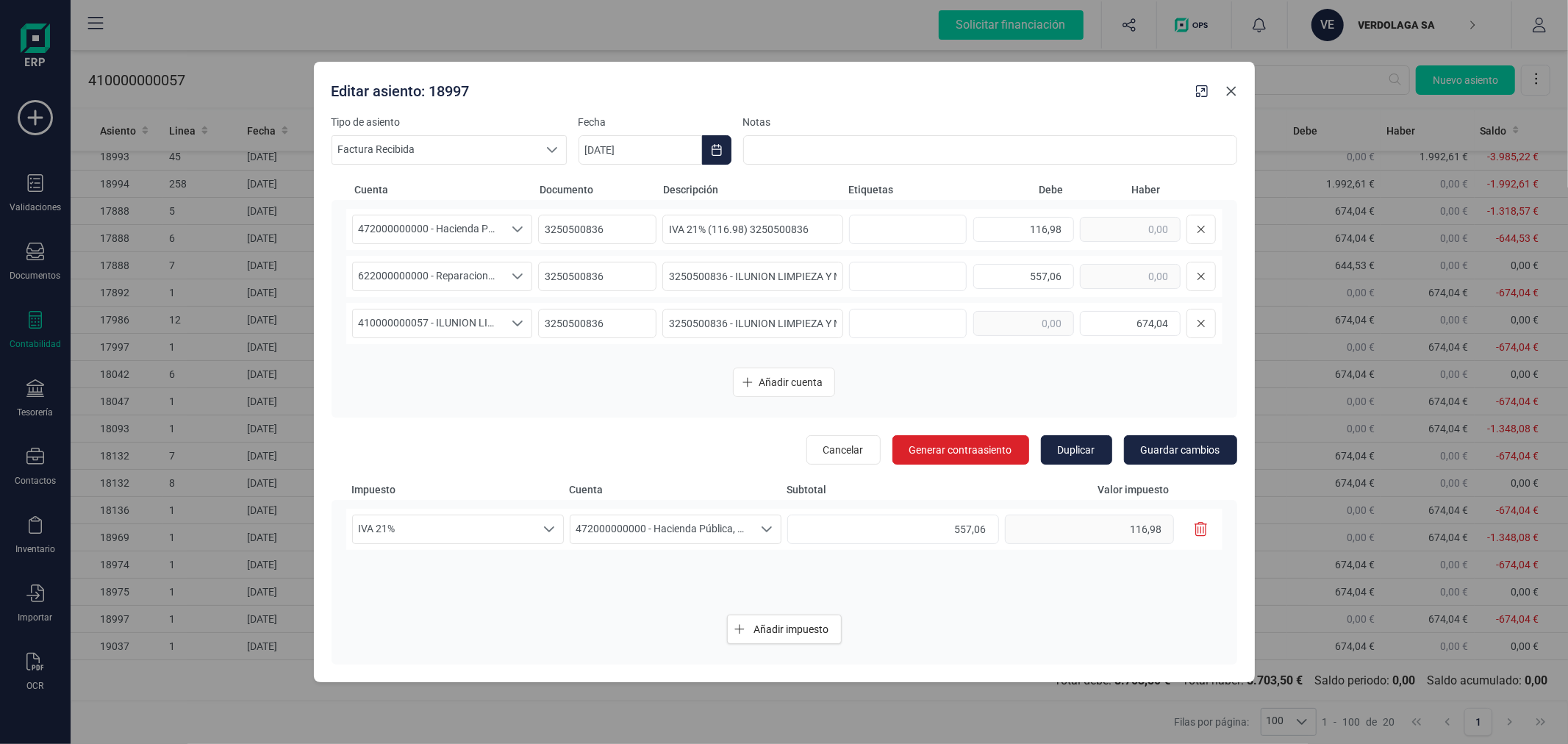
click at [1232, 87] on icon "button" at bounding box center [1231, 91] width 11 height 11
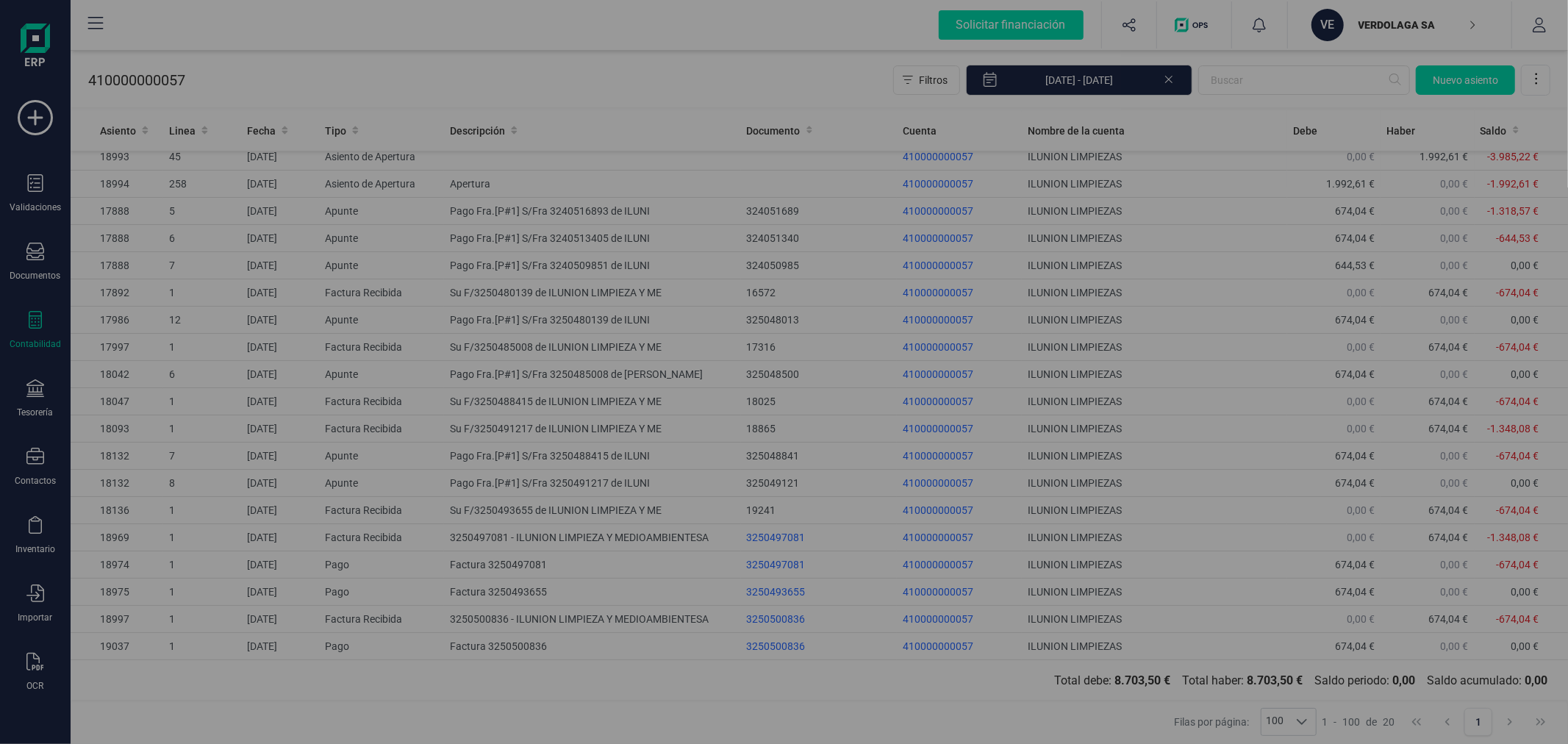
type input "22/09/2025"
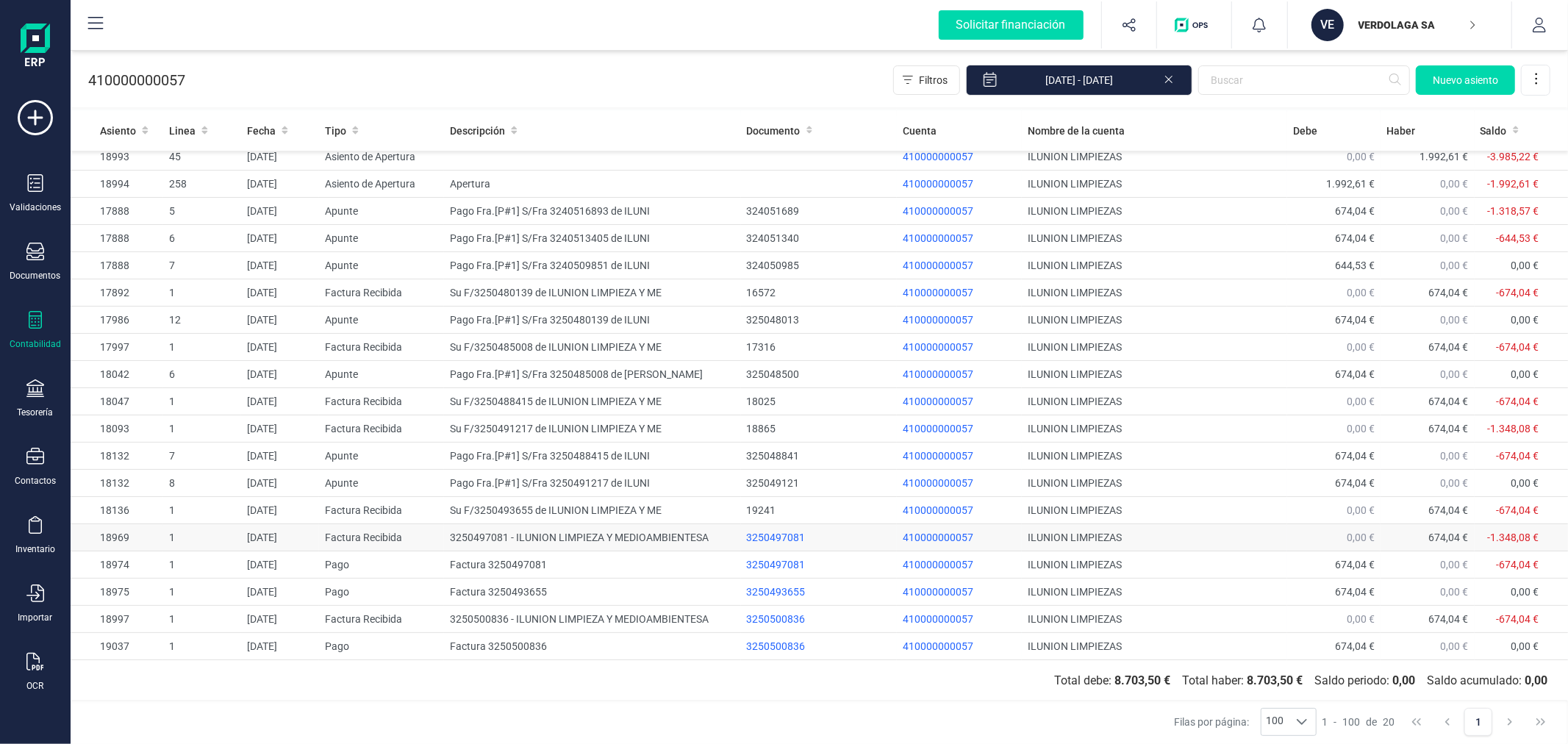
click at [488, 537] on td "3250497081 - ILUNION LIMPIEZA Y MEDIOAMBIENTESA" at bounding box center [592, 537] width 296 height 27
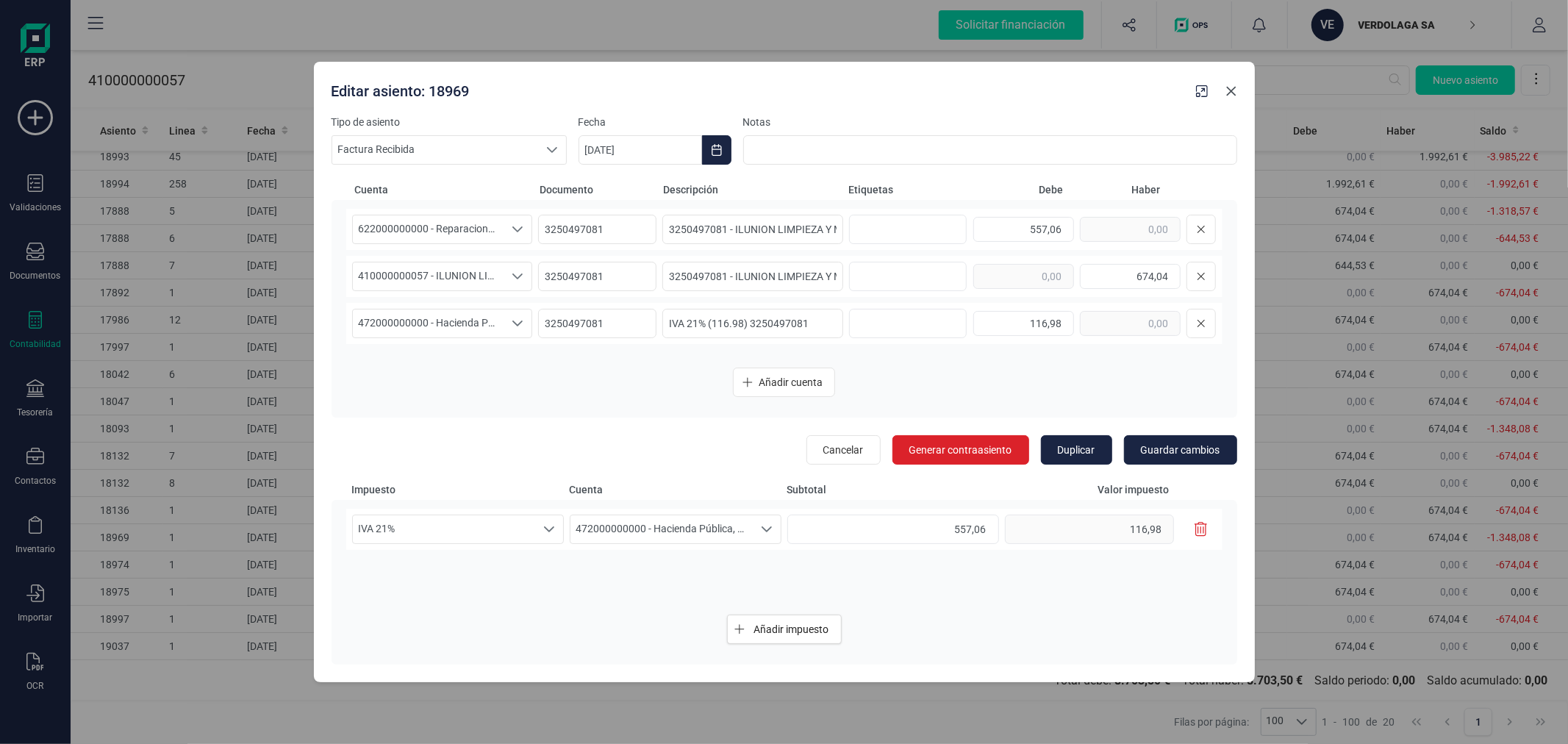
click at [1237, 85] on icon "button" at bounding box center [1231, 91] width 11 height 11
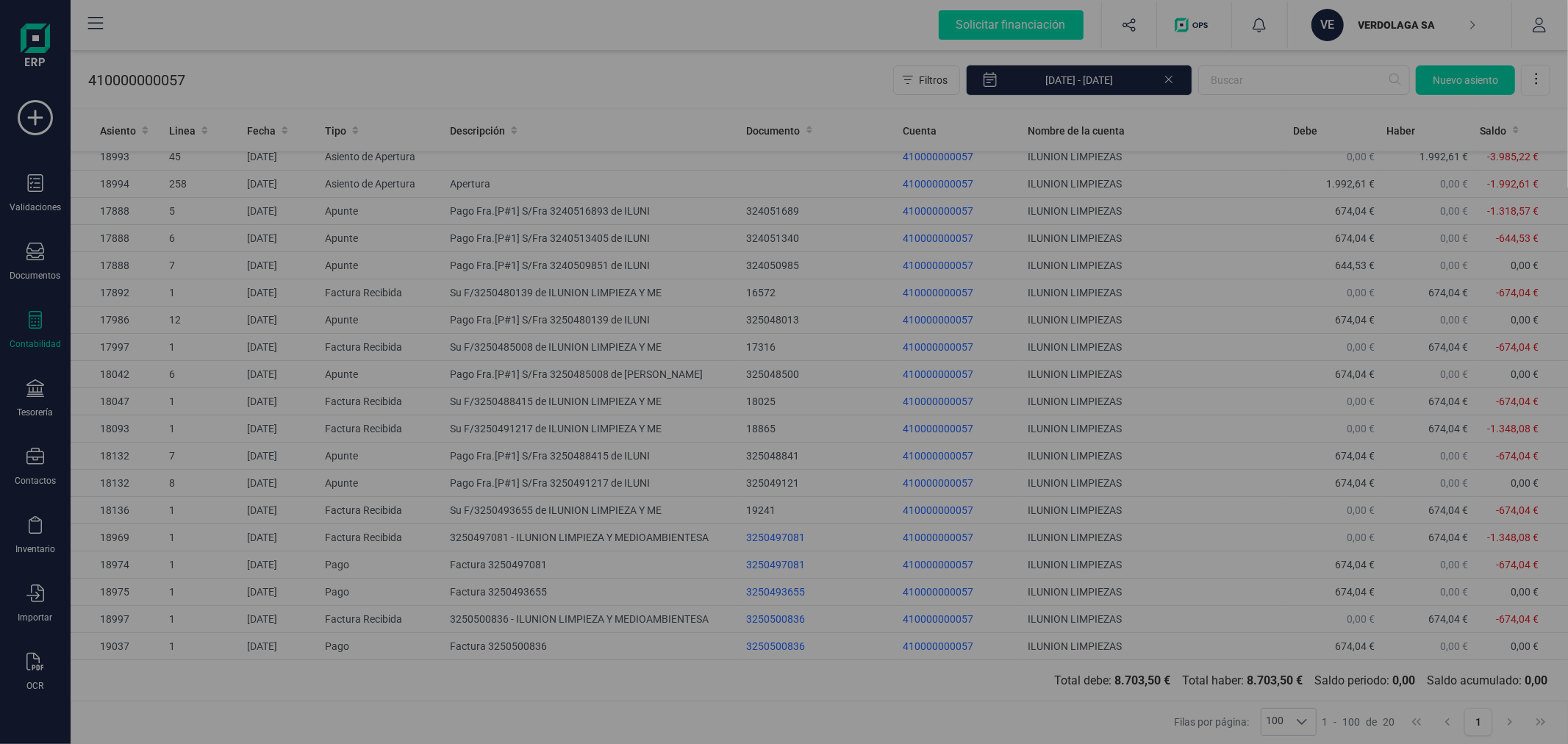
type input "22/09/2025"
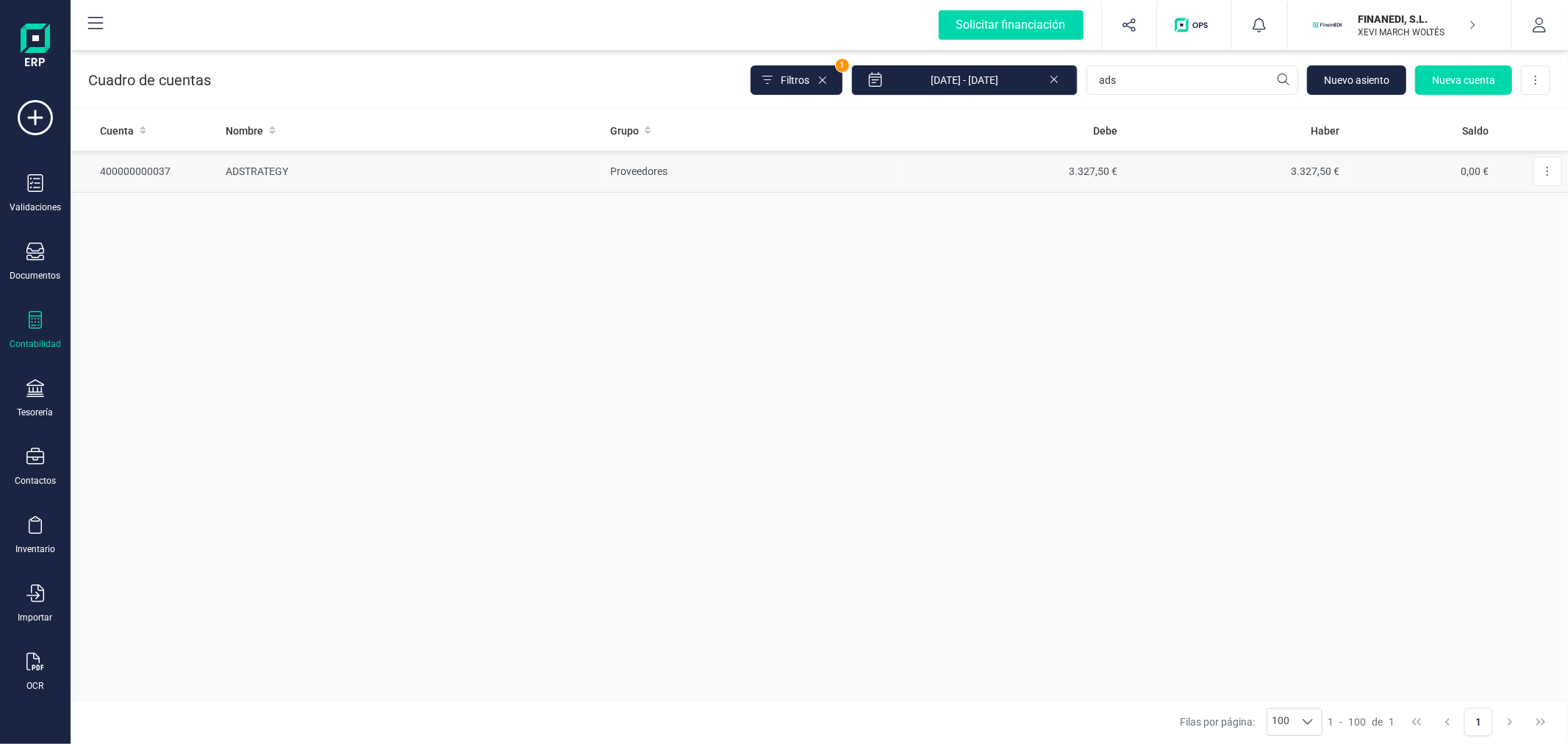
type input "ads"
click at [714, 173] on td "Proveedores" at bounding box center [753, 172] width 296 height 41
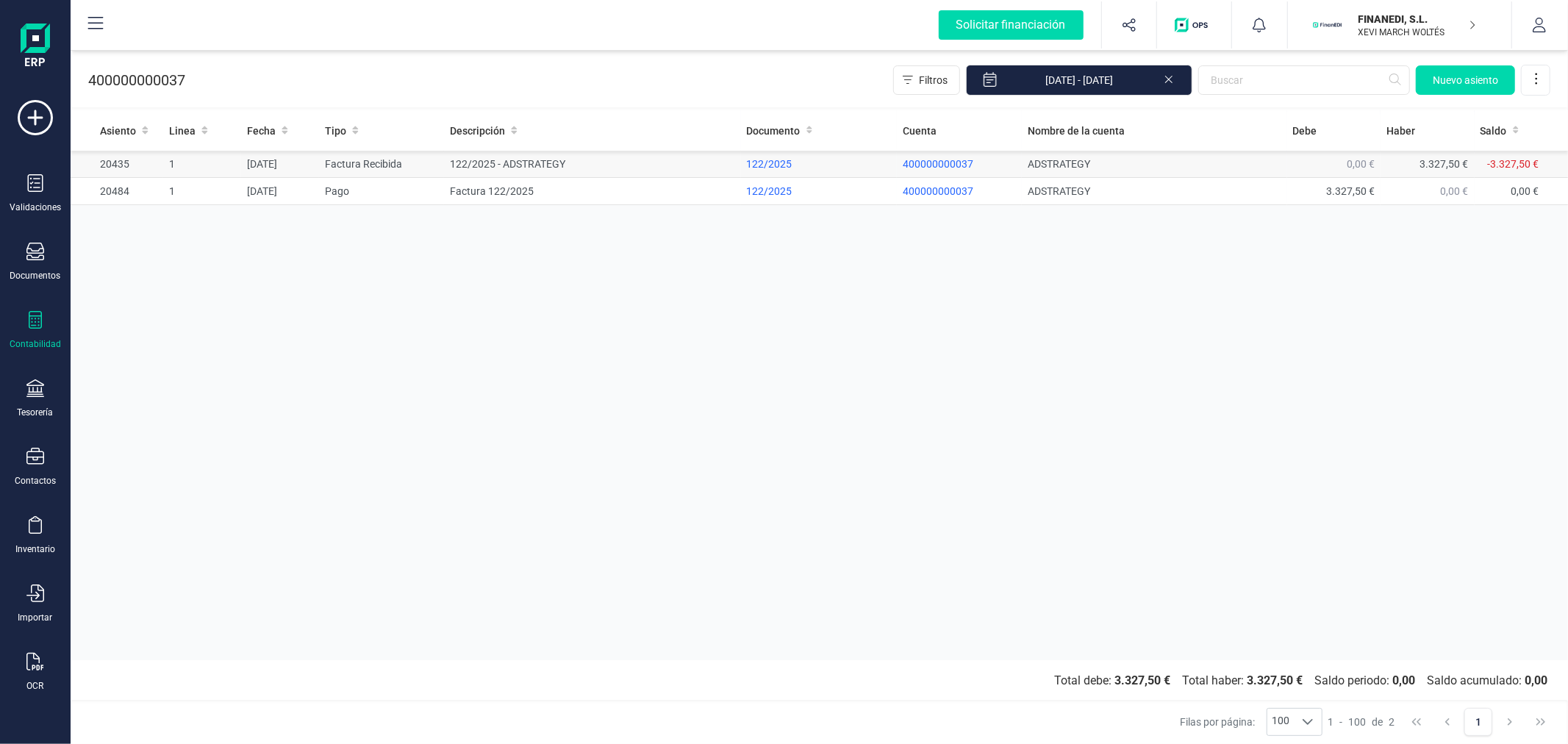
click at [518, 162] on td "122/2025 - ADSTRATEGY" at bounding box center [592, 164] width 296 height 27
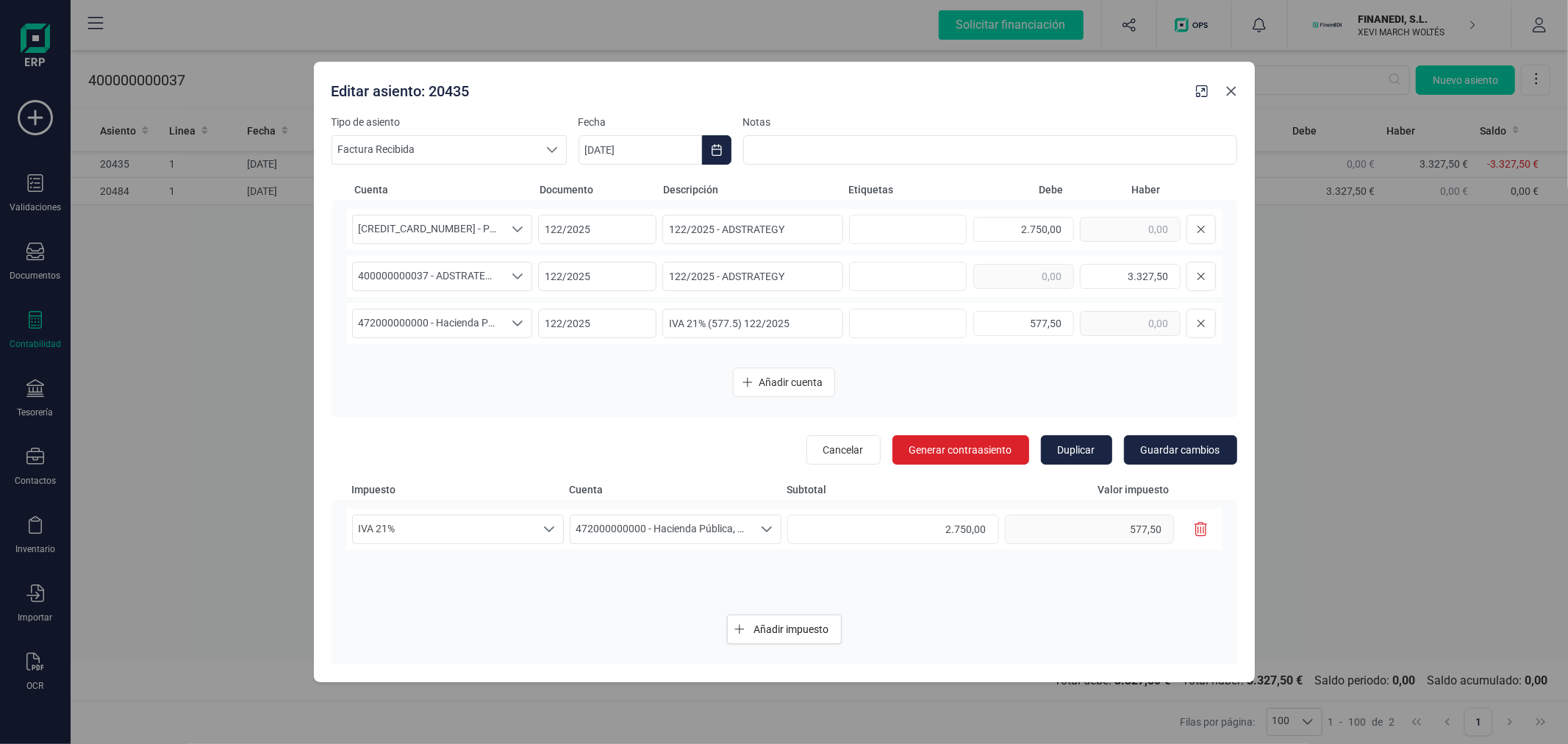
click at [1232, 98] on button "Close" at bounding box center [1231, 91] width 24 height 24
